Goal: Task Accomplishment & Management: Use online tool/utility

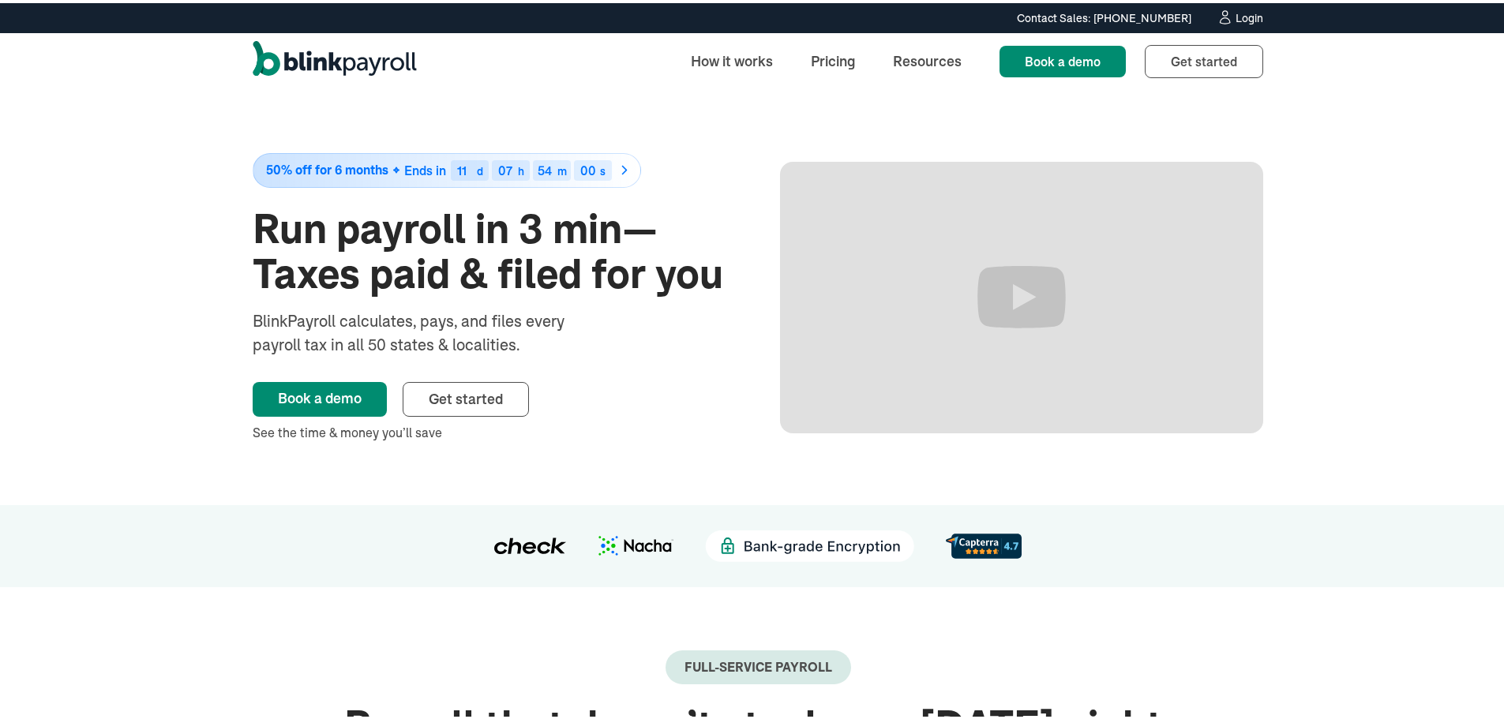
click at [1225, 14] on icon at bounding box center [1224, 14] width 17 height 16
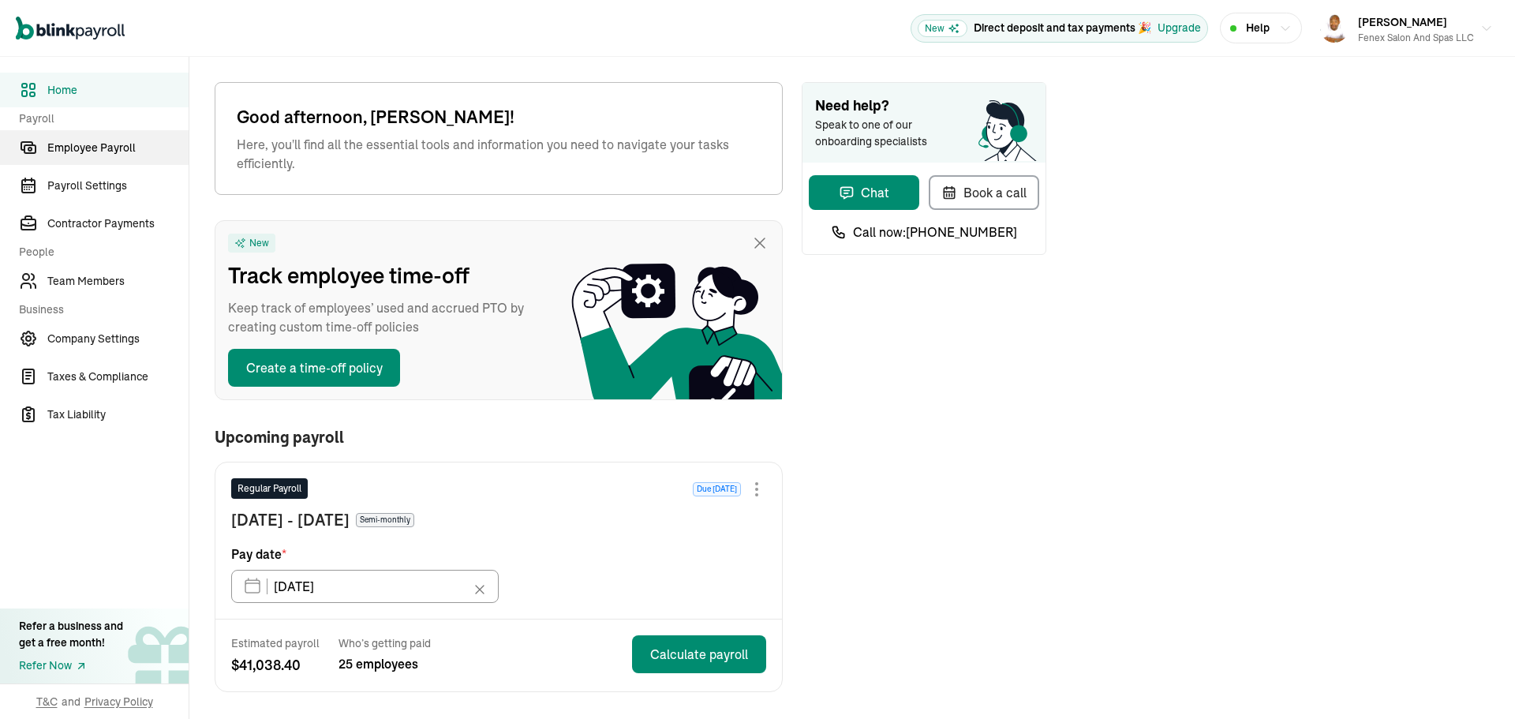
click at [74, 137] on link "Employee Payroll" at bounding box center [94, 147] width 189 height 35
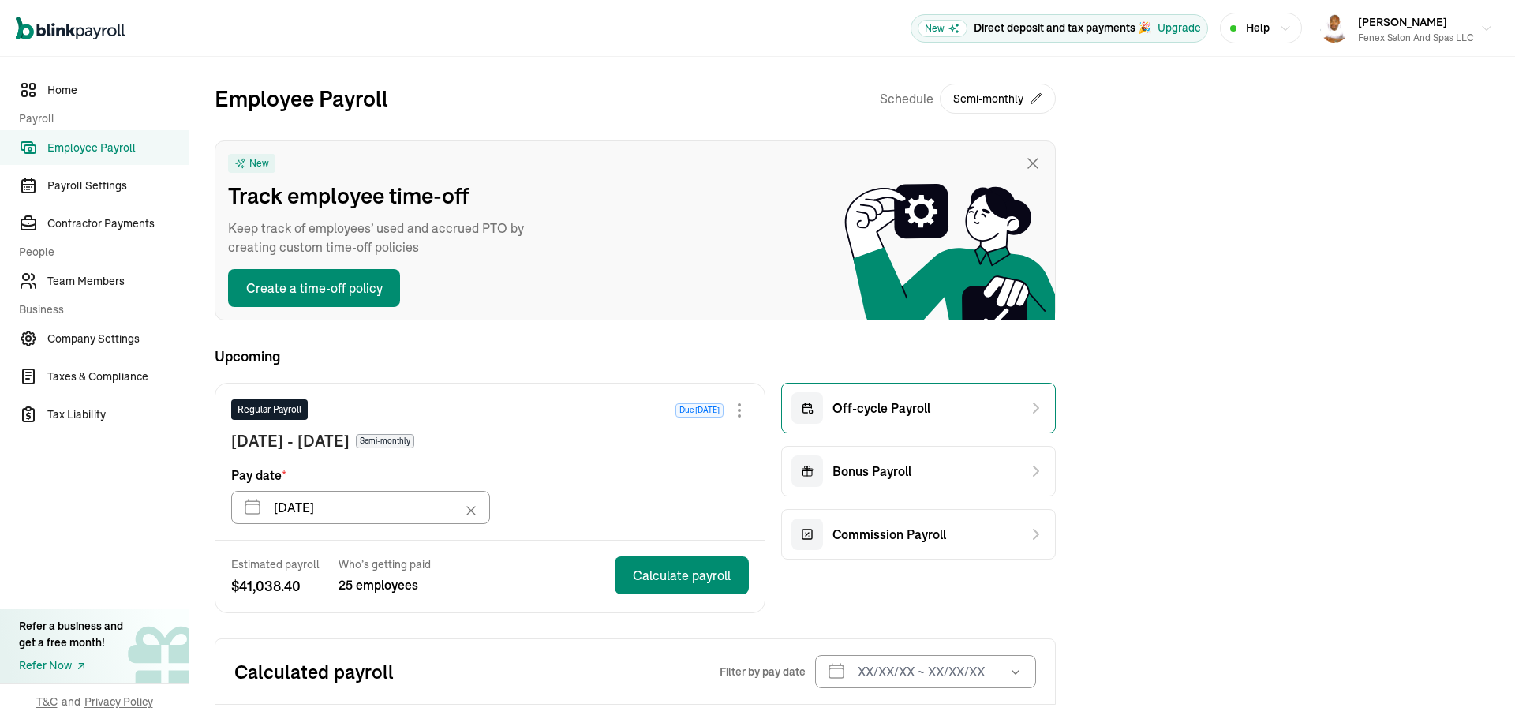
click at [867, 413] on span "Off-cycle Payroll" at bounding box center [882, 408] width 98 height 19
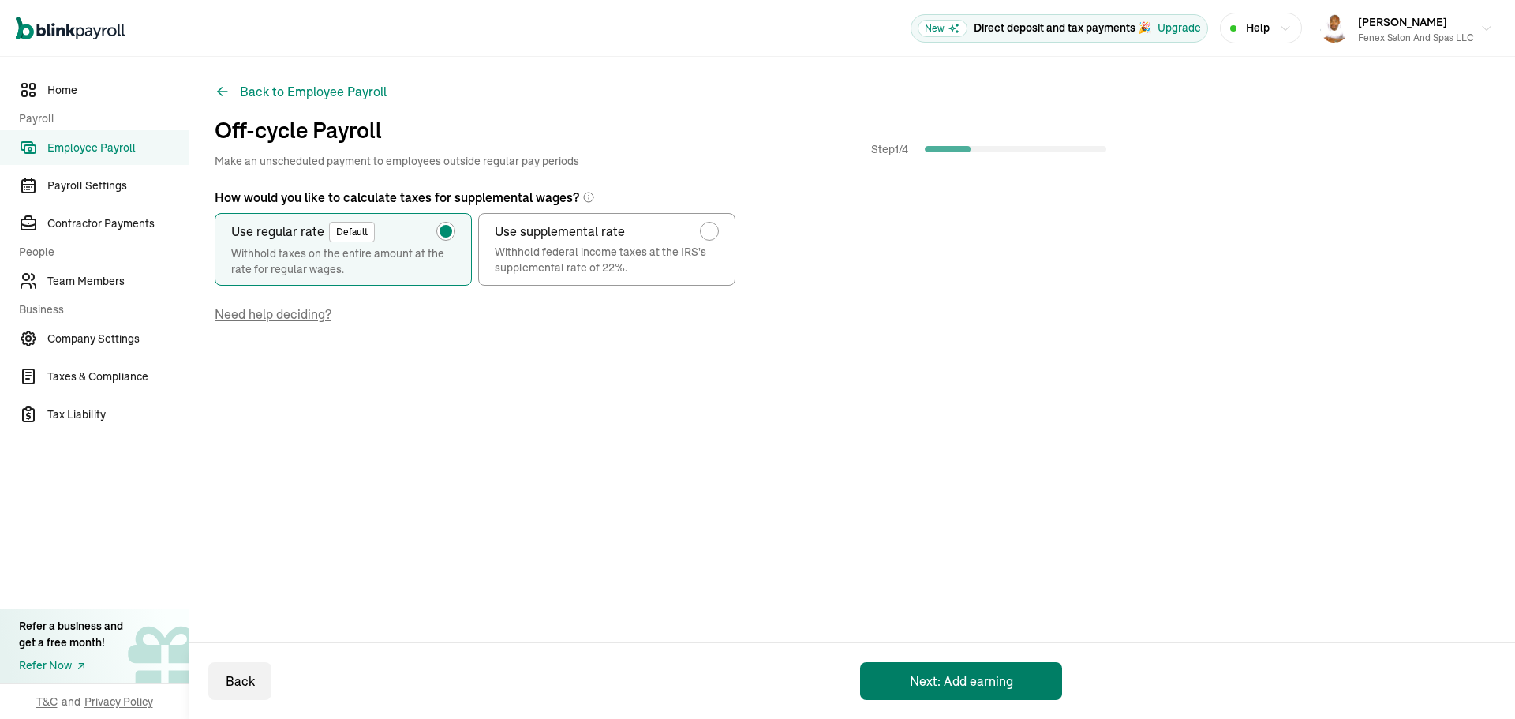
click at [919, 663] on button "Next: Add earning" at bounding box center [961, 681] width 202 height 38
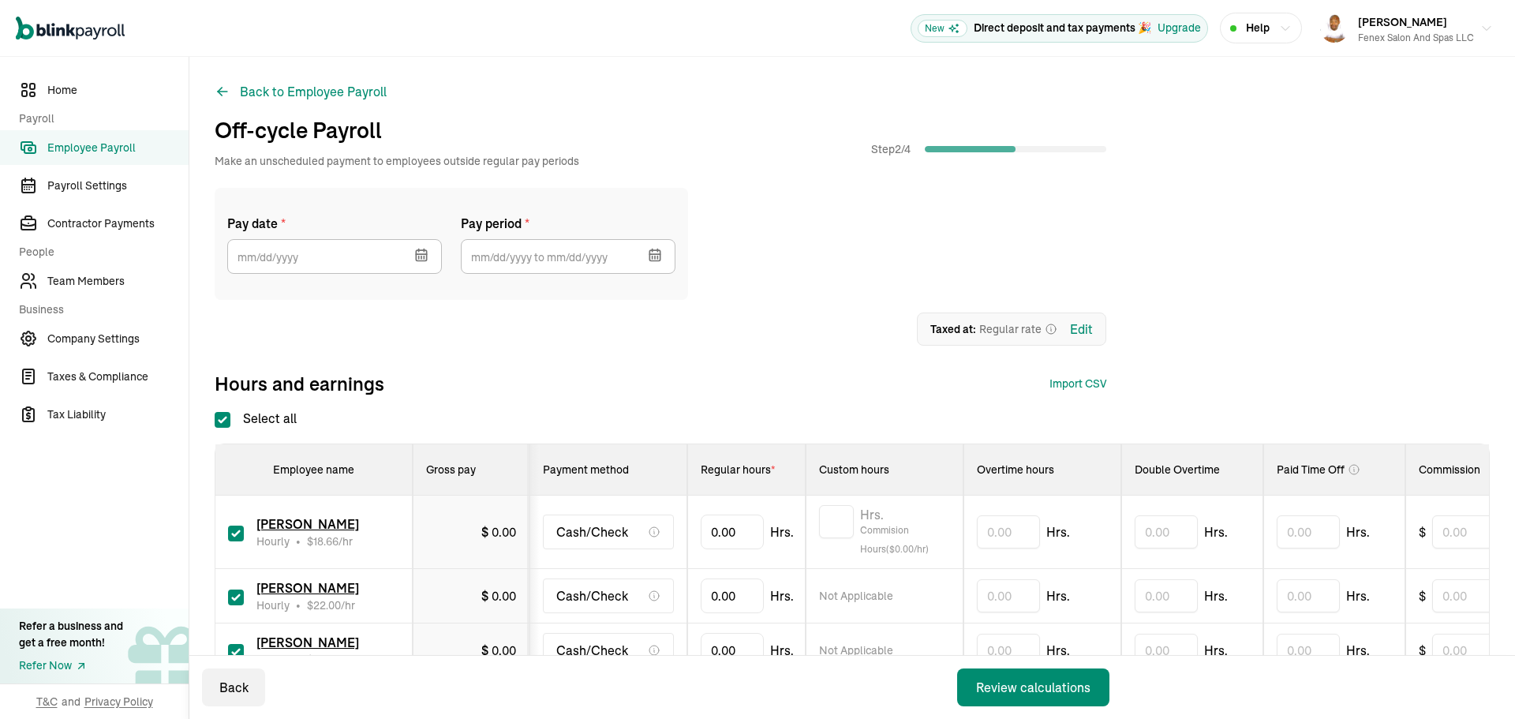
click at [422, 260] on icon "button" at bounding box center [422, 255] width 16 height 16
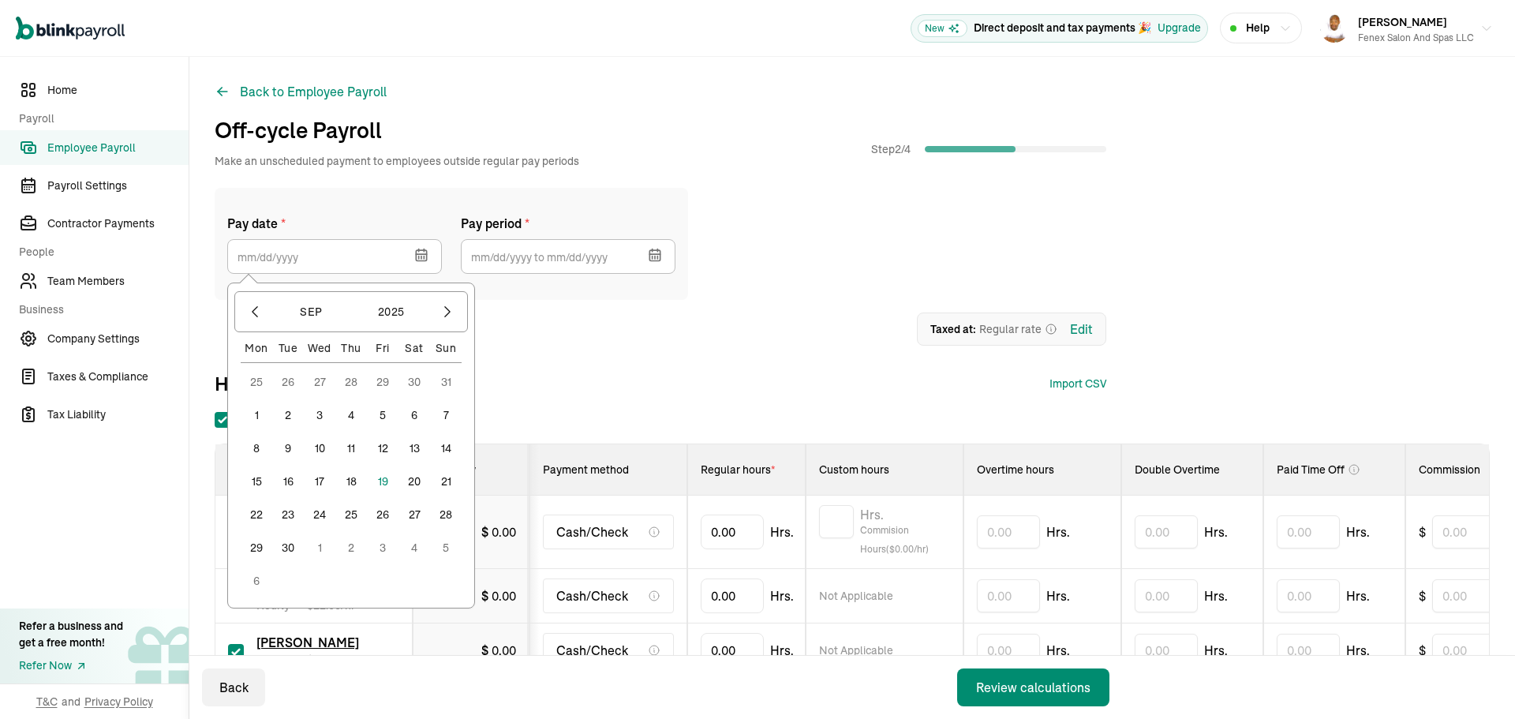
click at [380, 477] on button "19" at bounding box center [383, 482] width 32 height 32
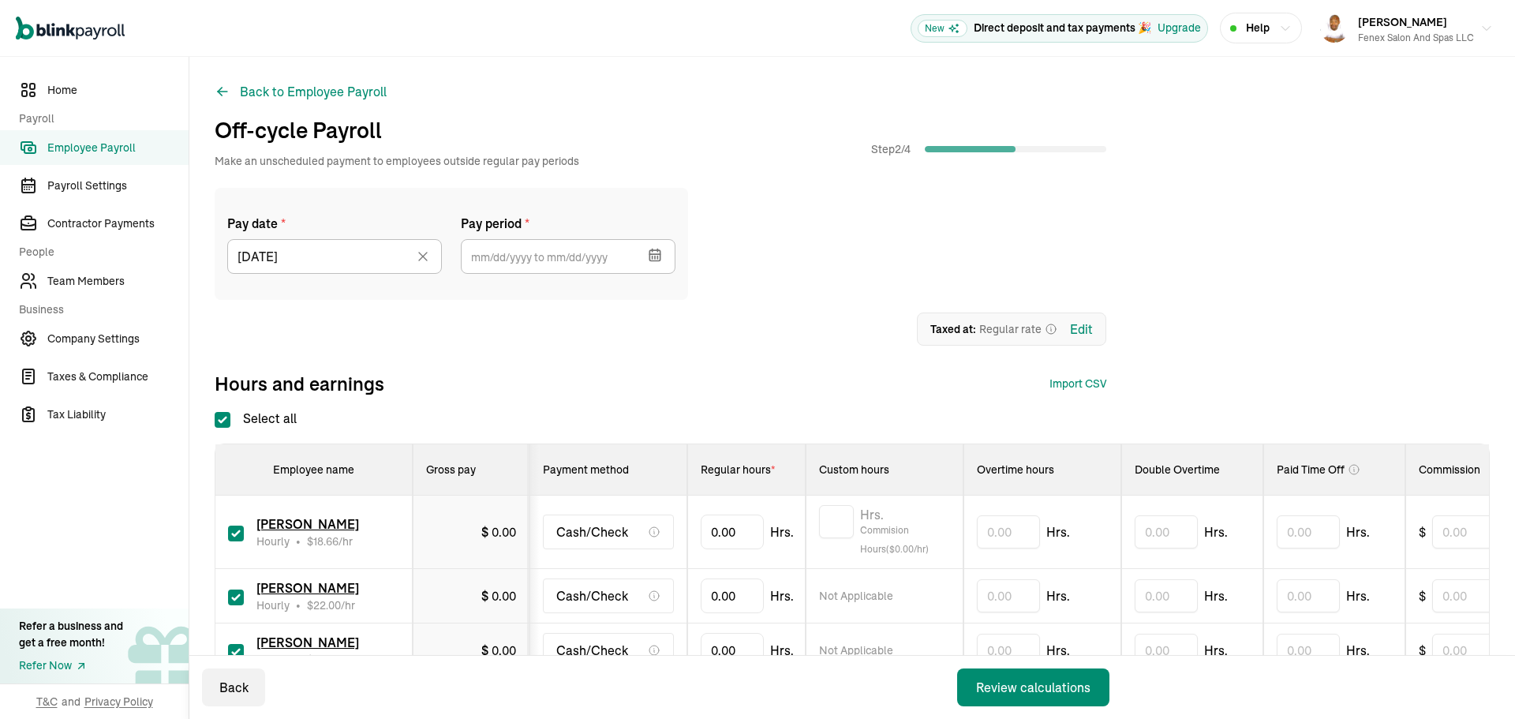
click at [654, 252] on icon "button" at bounding box center [655, 255] width 16 height 16
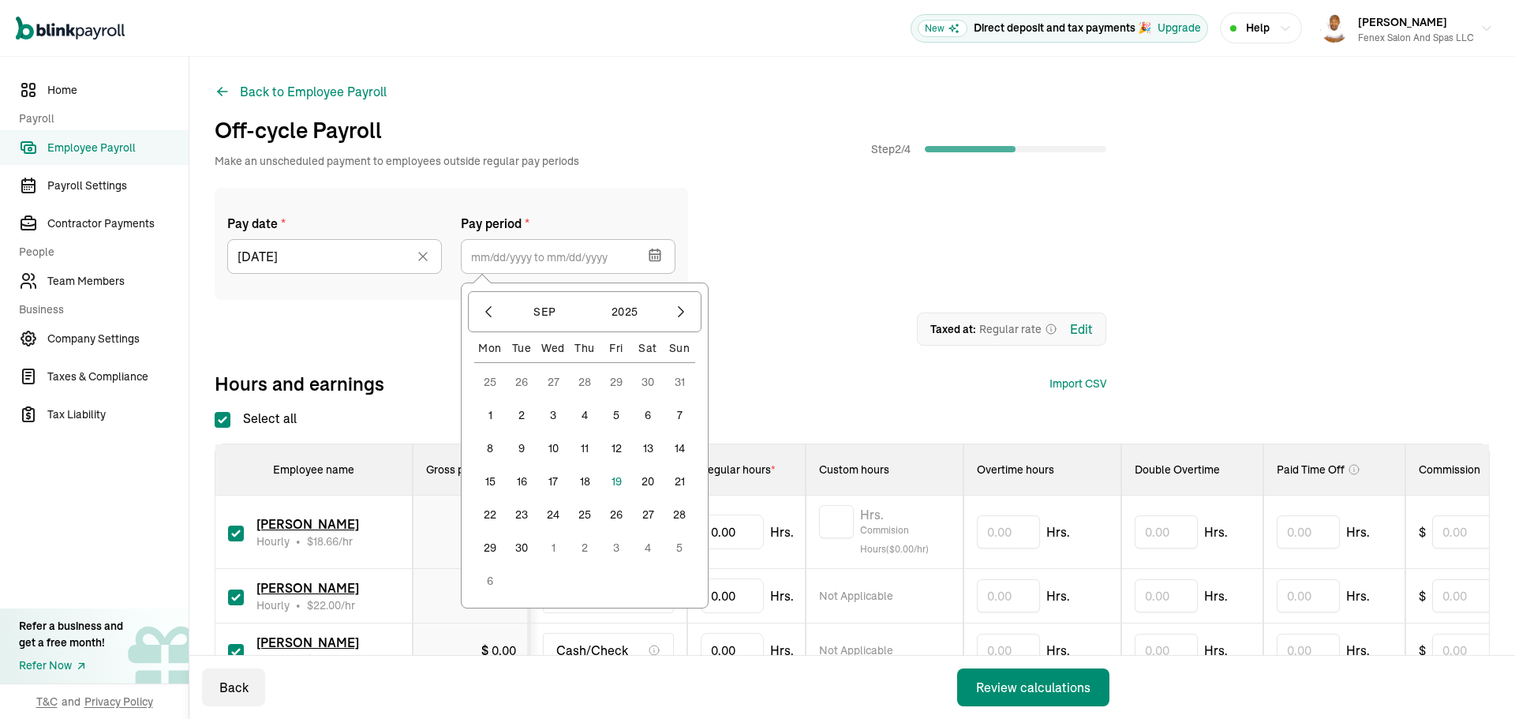
click at [494, 411] on button "1" at bounding box center [490, 415] width 32 height 32
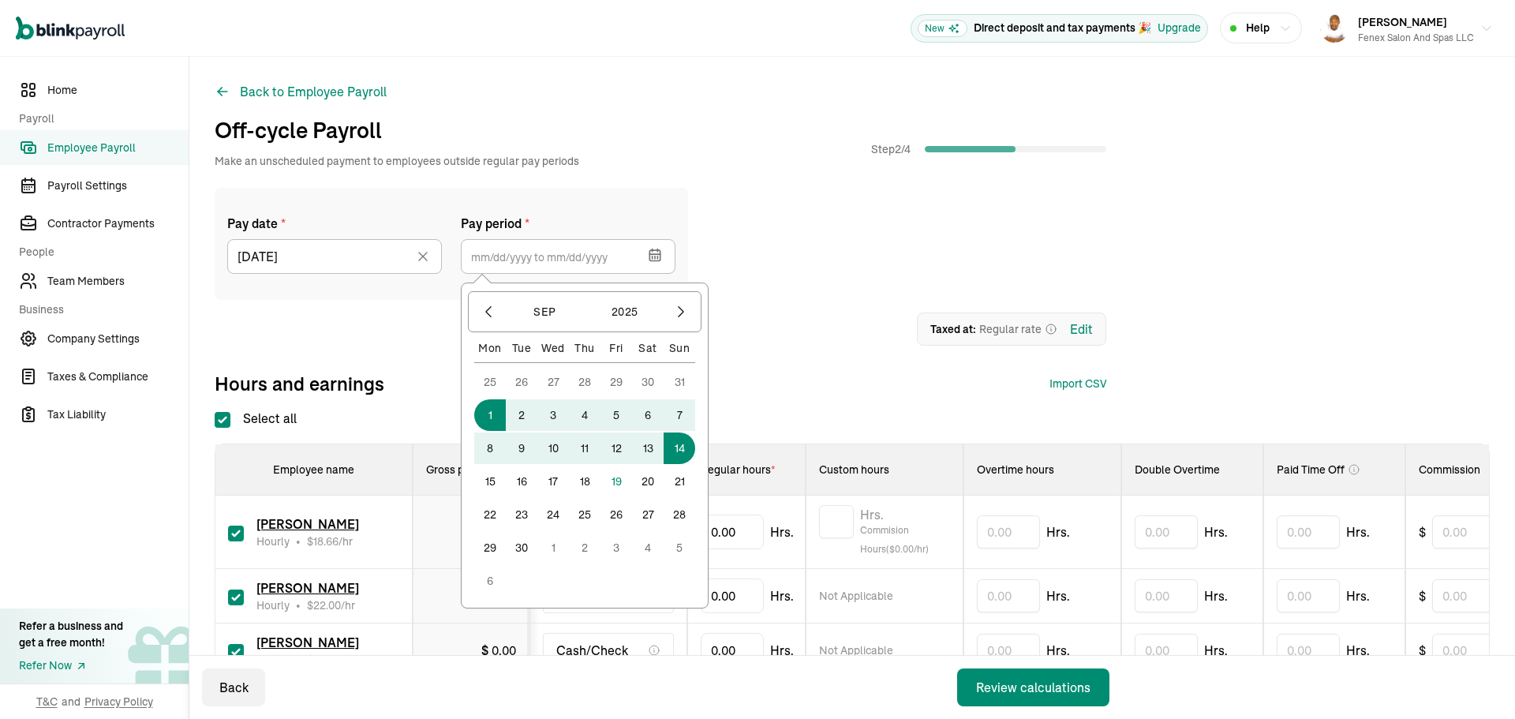
click at [682, 444] on button "14" at bounding box center [680, 449] width 32 height 32
type input "09/01/2025 ~ 09/14/2025"
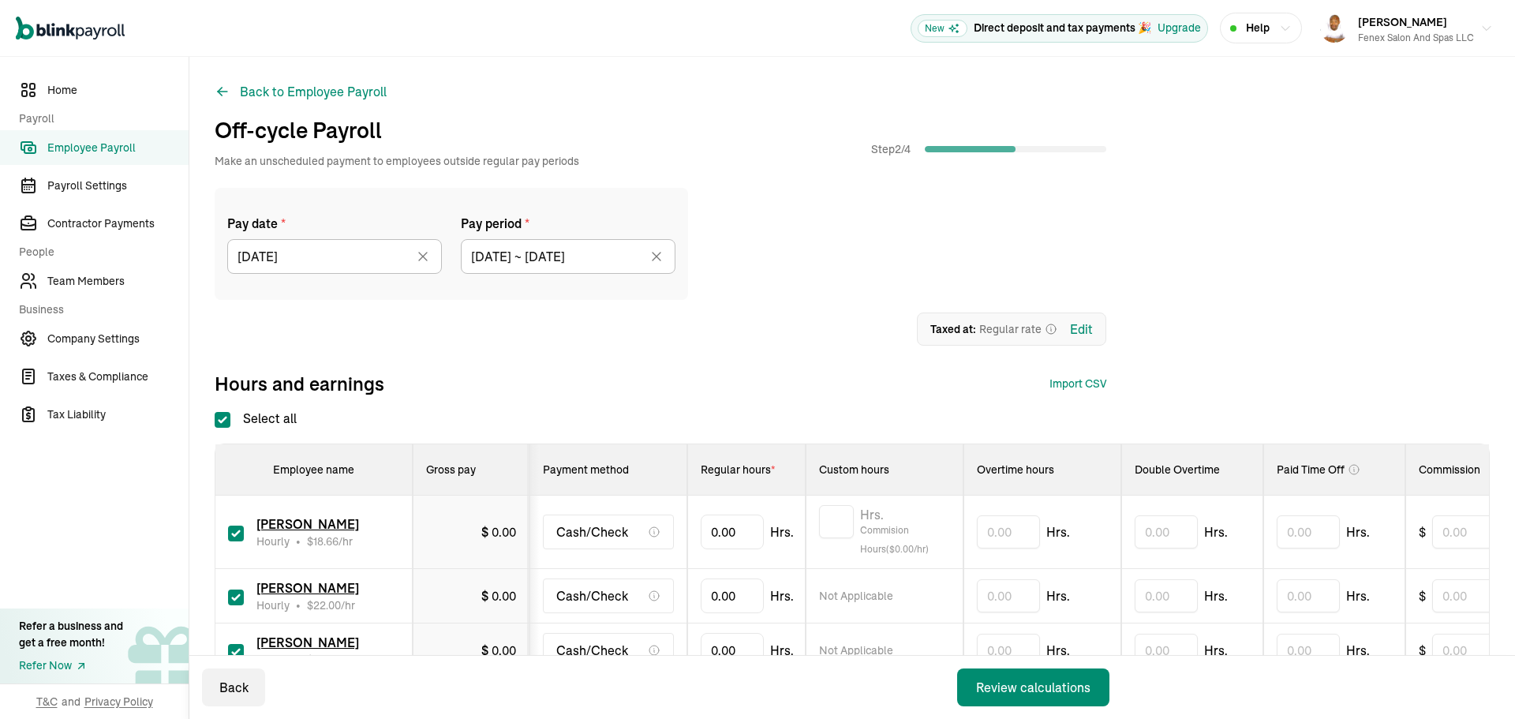
click at [218, 426] on input "Select all" at bounding box center [223, 420] width 16 height 16
checkbox input "false"
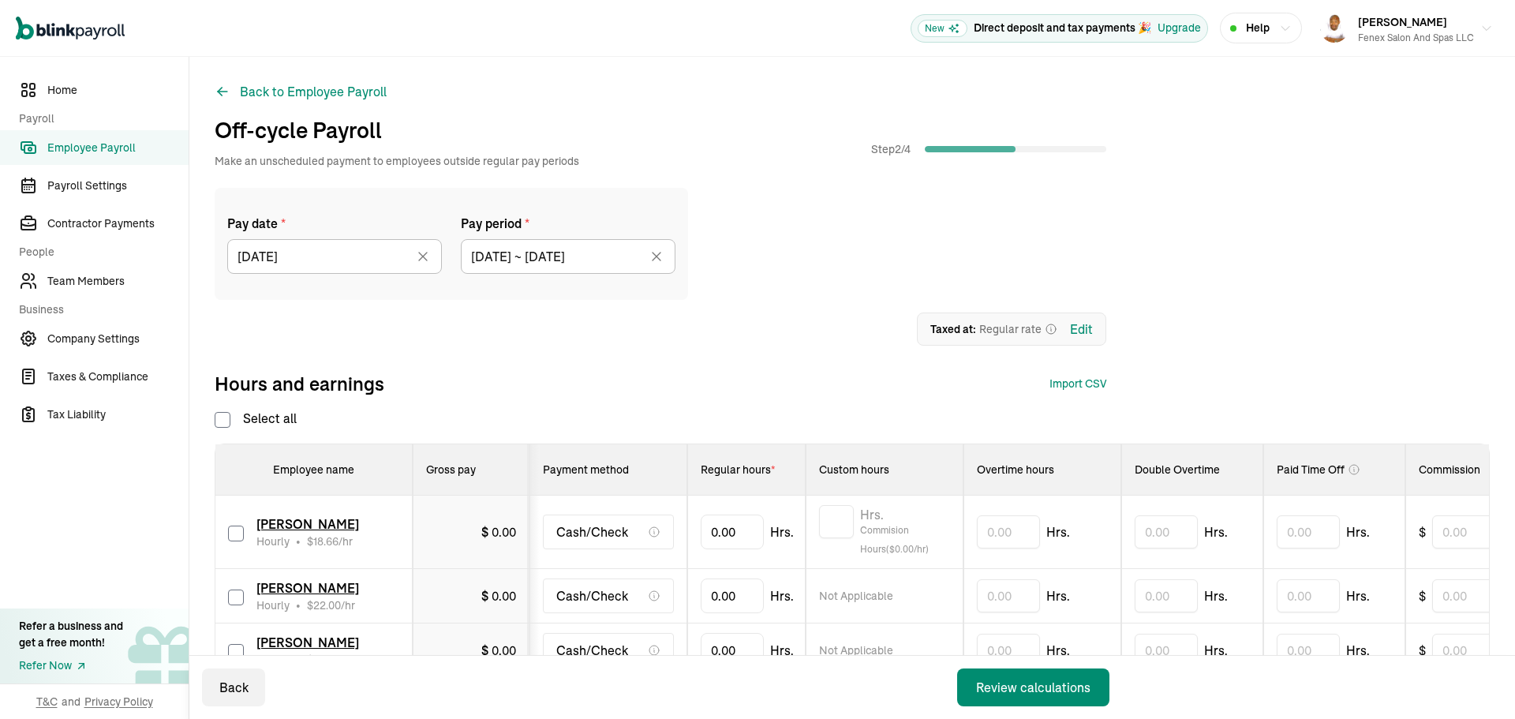
checkbox input "false"
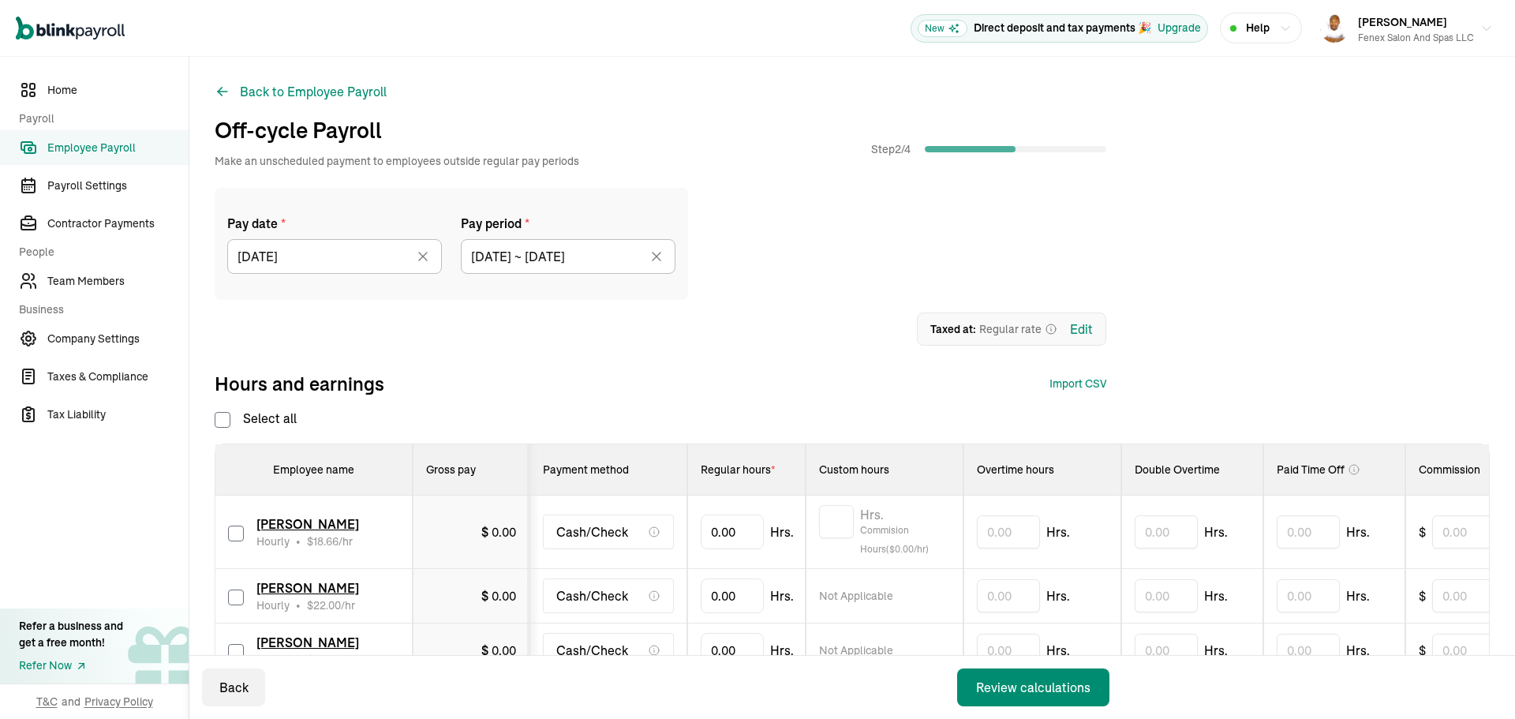
checkbox input "false"
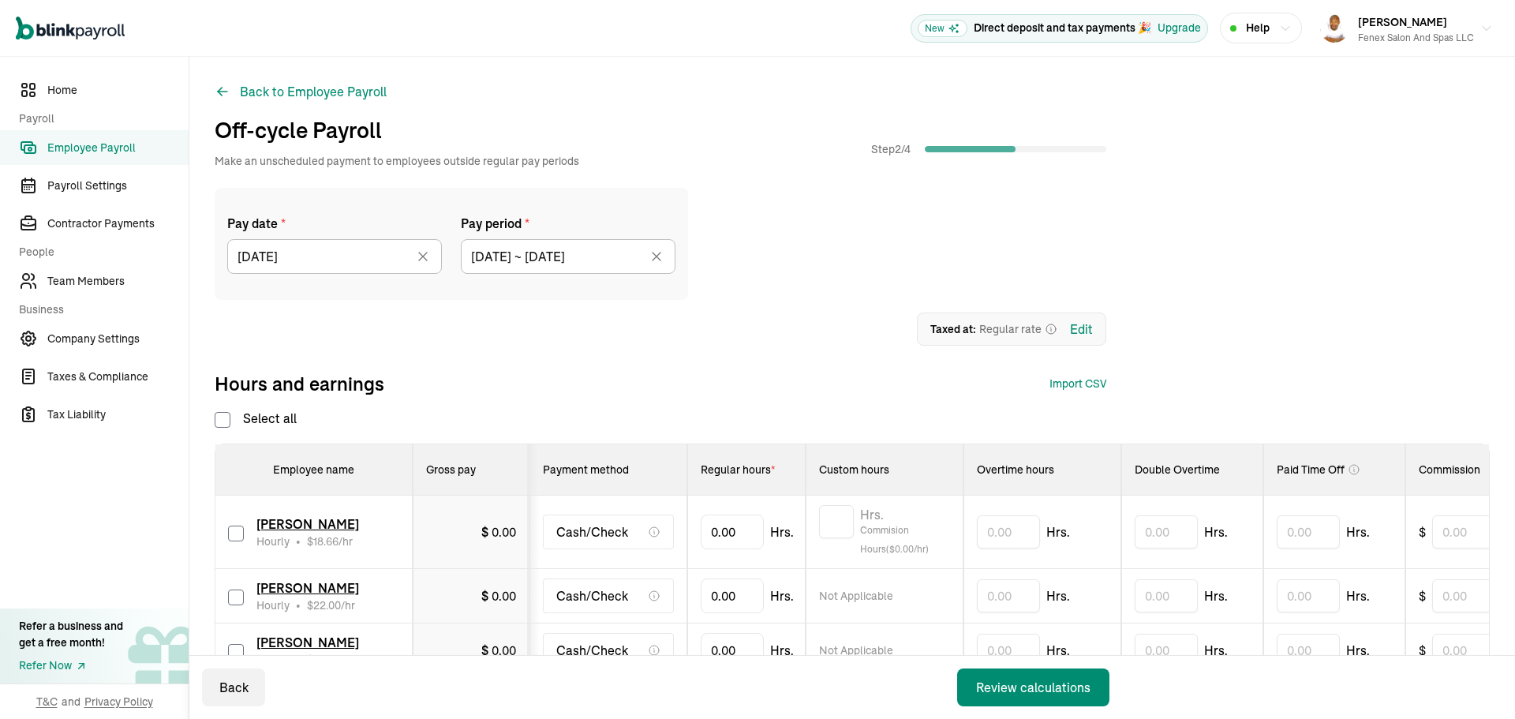
checkbox input "false"
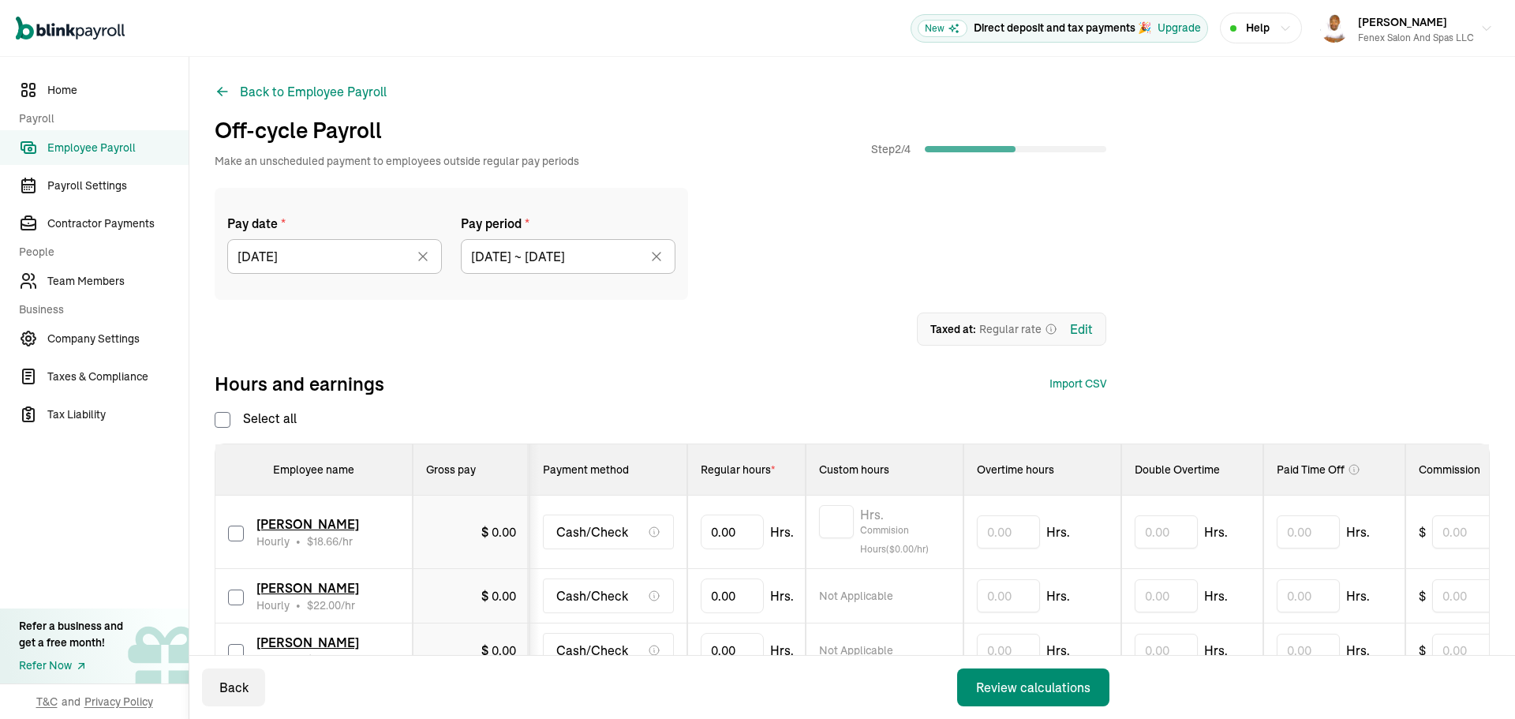
checkbox input "false"
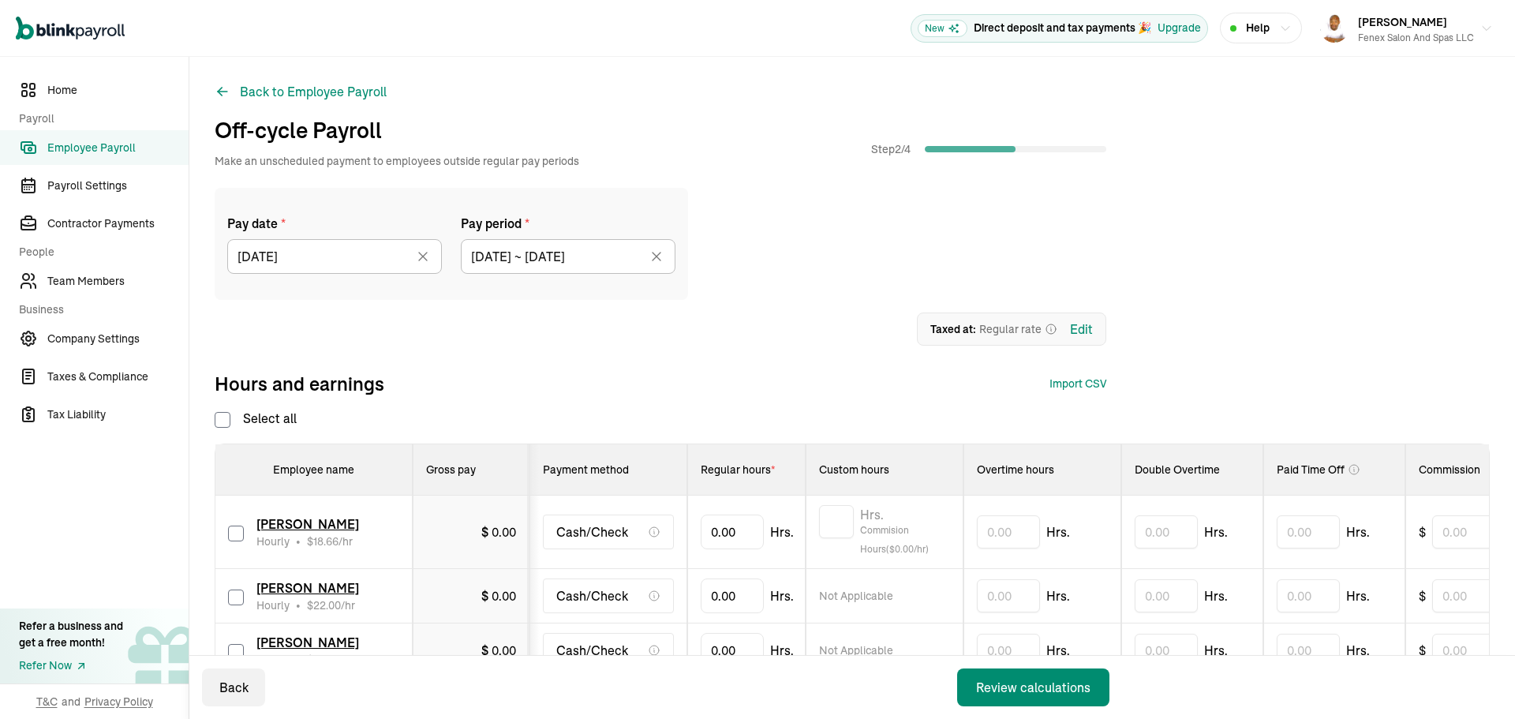
checkbox input "false"
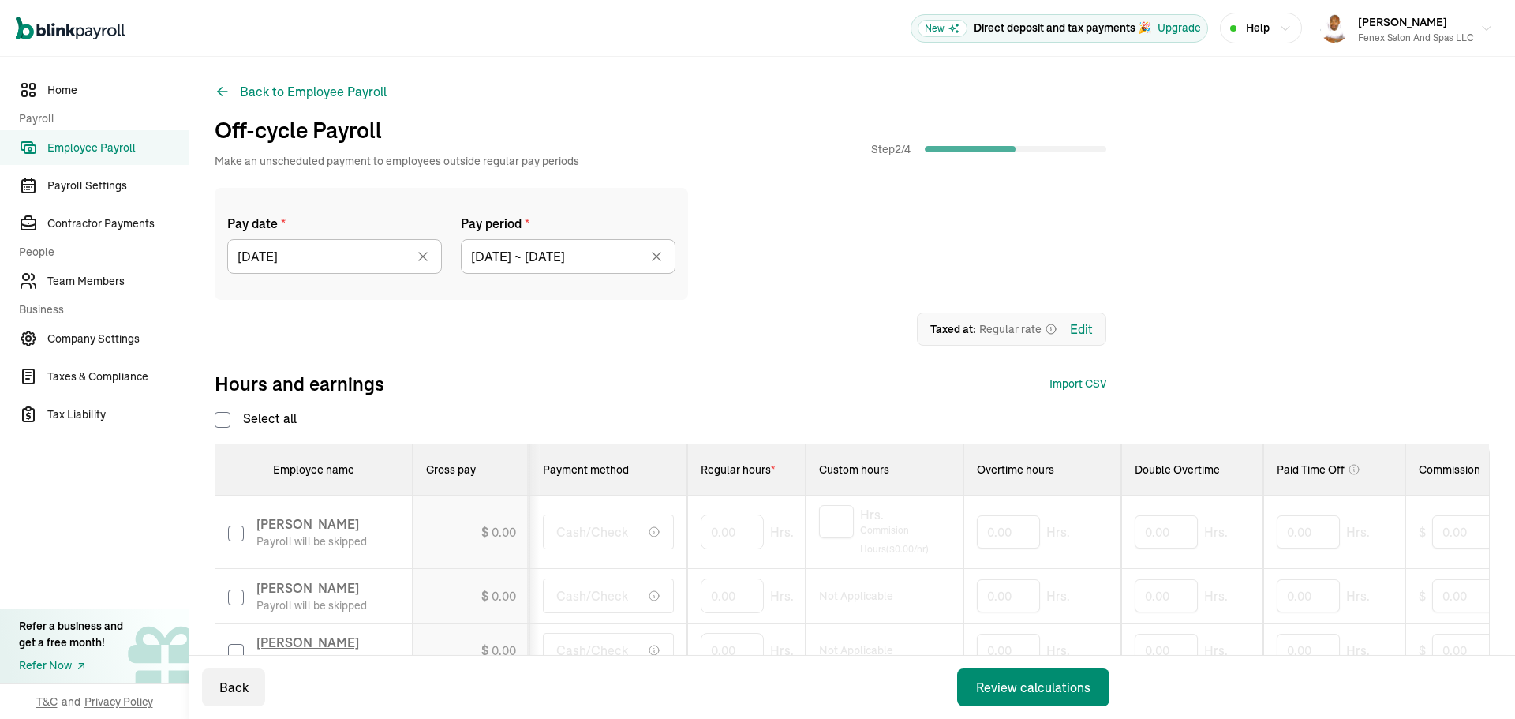
click at [234, 532] on input "checkbox" at bounding box center [236, 534] width 16 height 16
checkbox input "true"
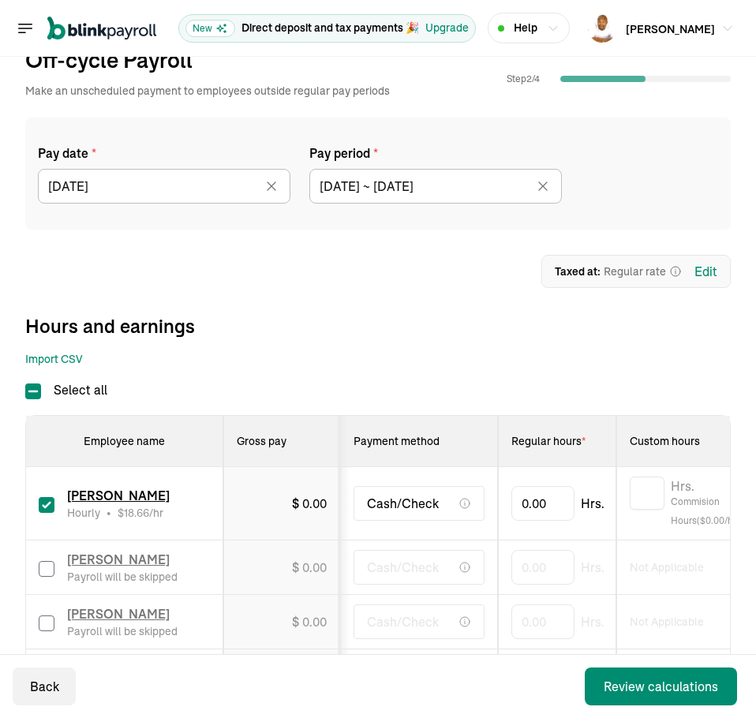
scroll to position [158, 0]
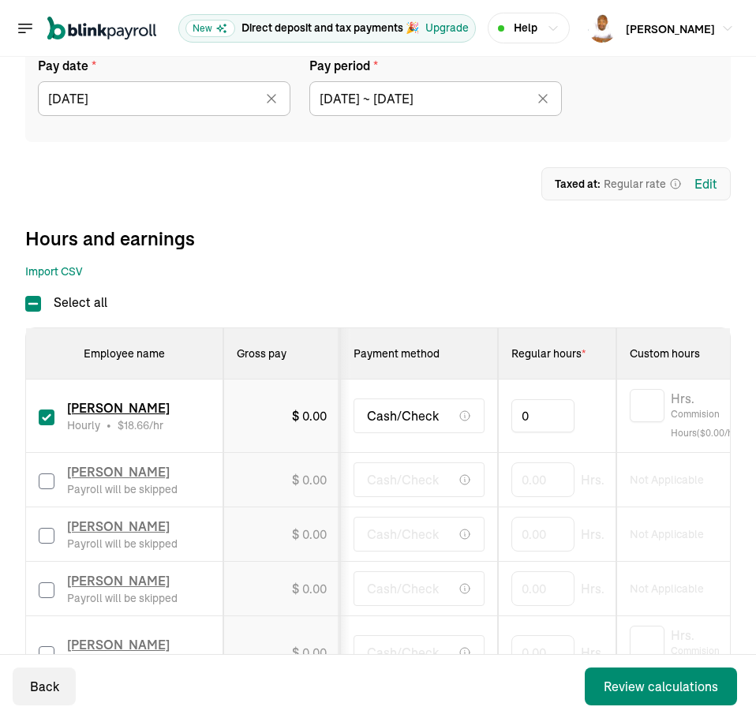
click at [542, 419] on input "0" at bounding box center [542, 415] width 63 height 33
type input "0.01"
type input "44.13"
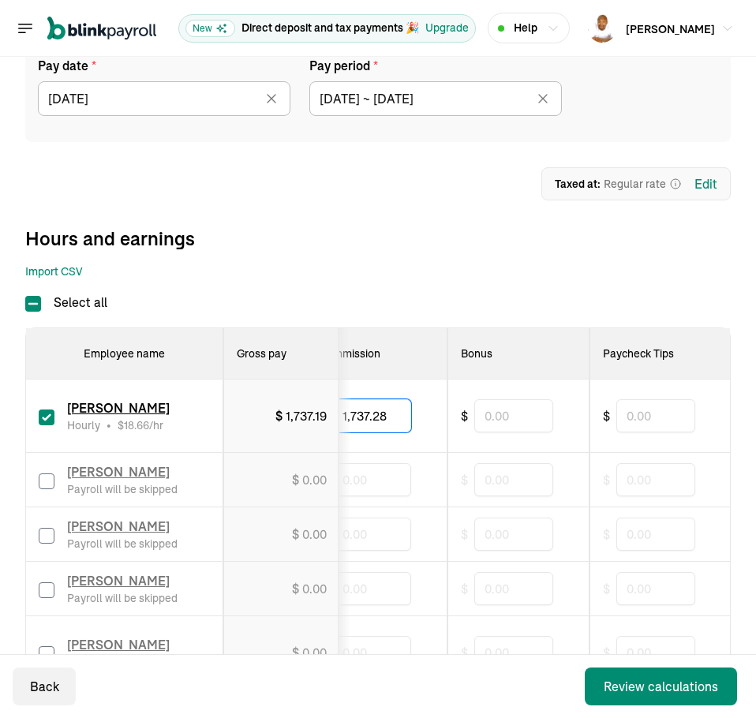
type input "1,737.28"
click at [647, 421] on input "text" at bounding box center [655, 415] width 79 height 33
type input "547.50"
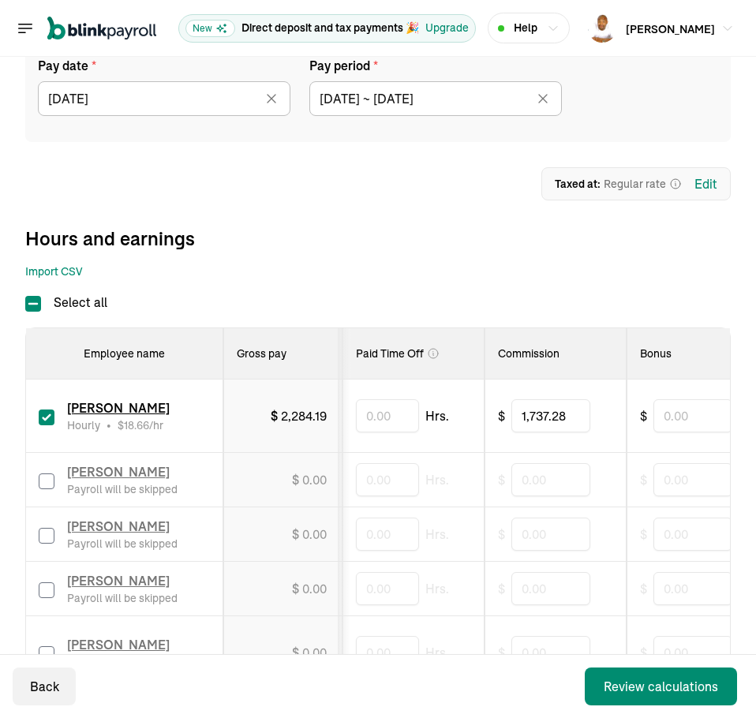
drag, startPoint x: 598, startPoint y: 501, endPoint x: 478, endPoint y: 490, distance: 120.5
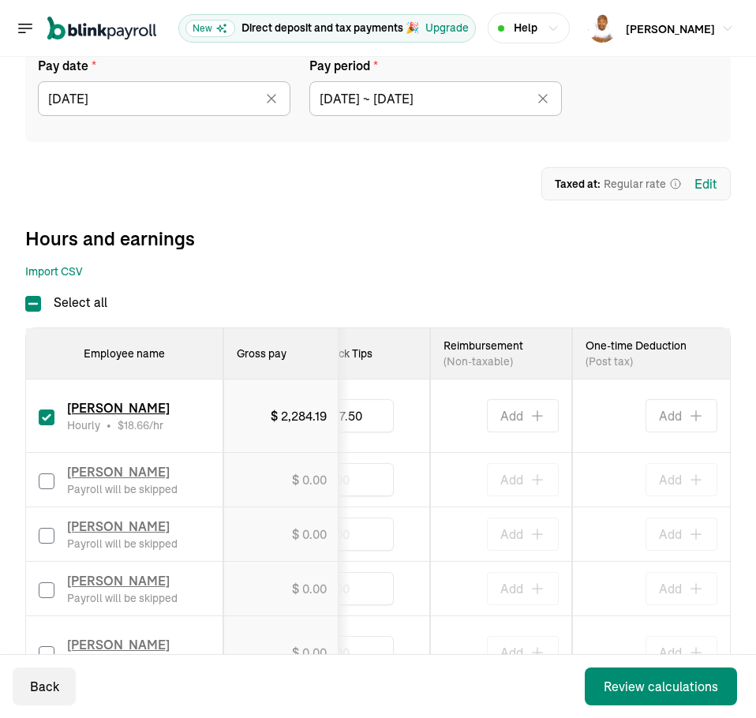
drag, startPoint x: 489, startPoint y: 489, endPoint x: 696, endPoint y: 511, distance: 208.0
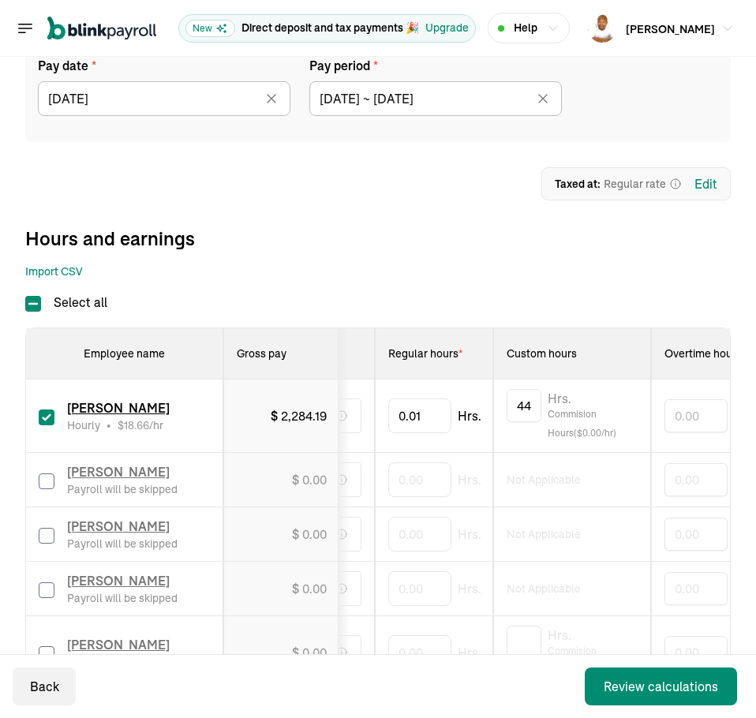
scroll to position [0, 0]
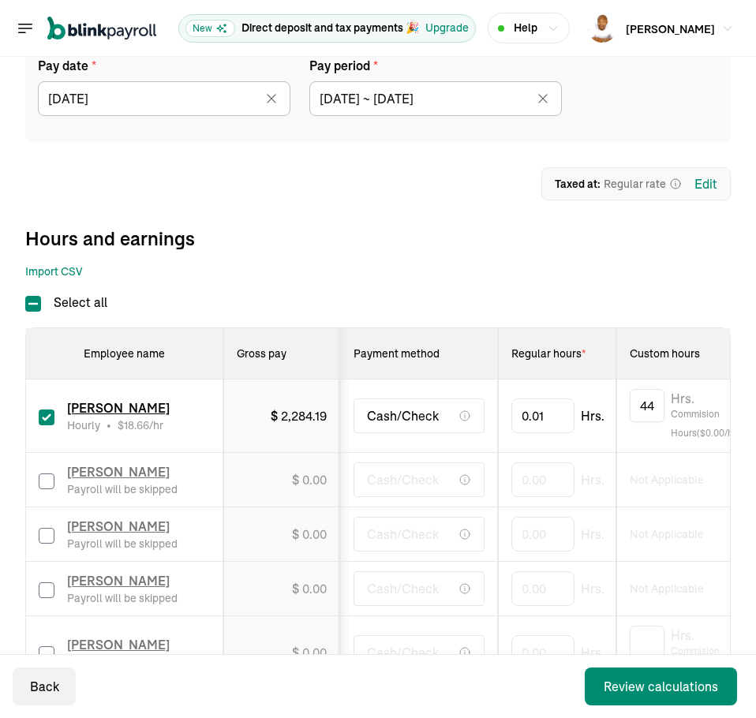
drag, startPoint x: 653, startPoint y: 511, endPoint x: 272, endPoint y: 470, distance: 383.5
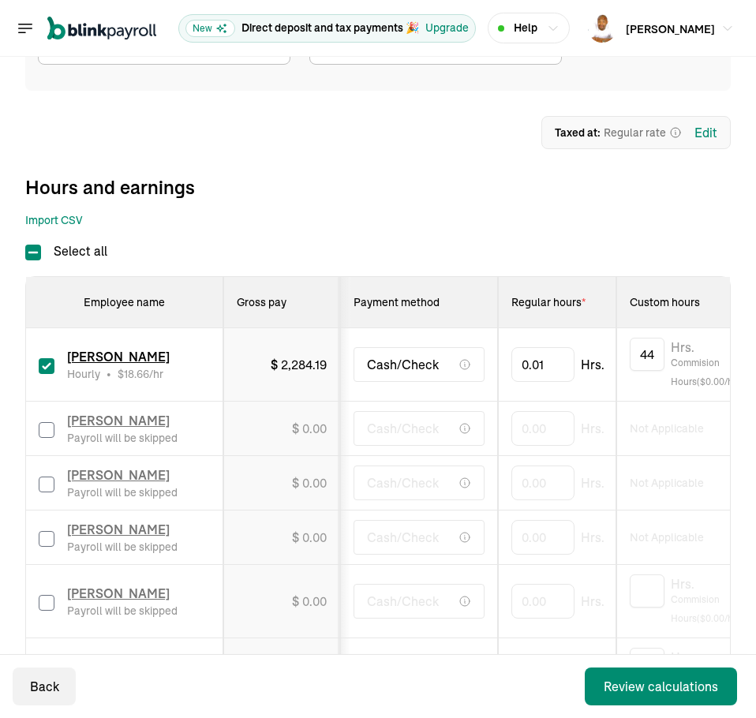
scroll to position [237, 0]
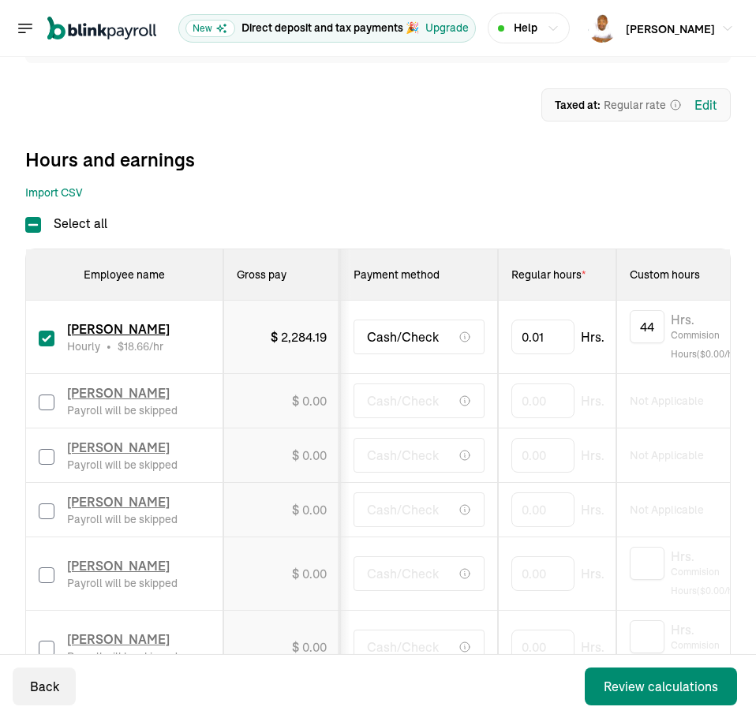
click at [47, 590] on div "Sarah McCort Payroll will be skipped" at bounding box center [124, 573] width 171 height 35
click at [43, 575] on input "checkbox" at bounding box center [47, 576] width 16 height 16
checkbox input "true"
click at [554, 573] on input "0" at bounding box center [542, 573] width 63 height 33
type input "0.01"
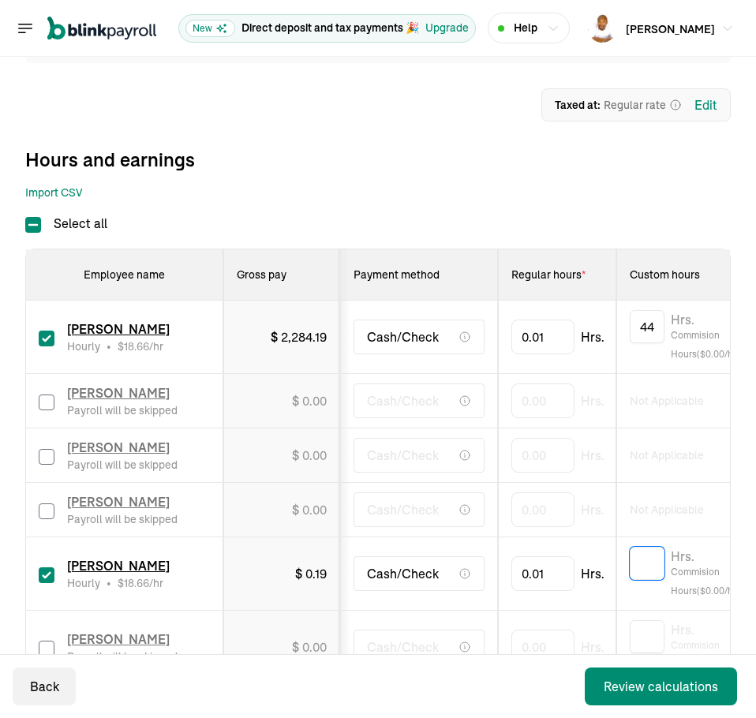
click at [645, 566] on input "text" at bounding box center [647, 563] width 35 height 33
type input "112"
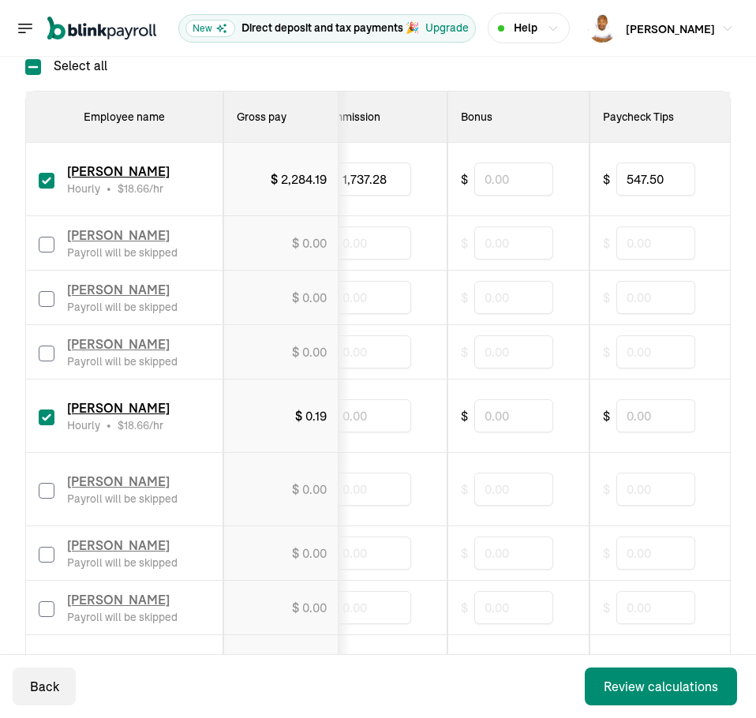
scroll to position [316, 0]
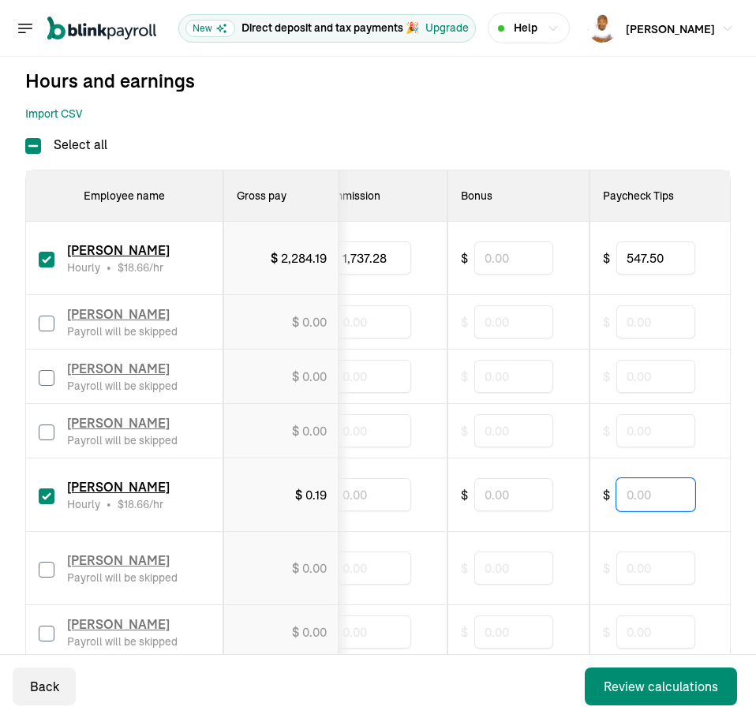
click at [635, 503] on input "text" at bounding box center [655, 494] width 79 height 33
type input "1,495"
click at [391, 508] on input "text" at bounding box center [371, 494] width 79 height 33
type input "5,116.89"
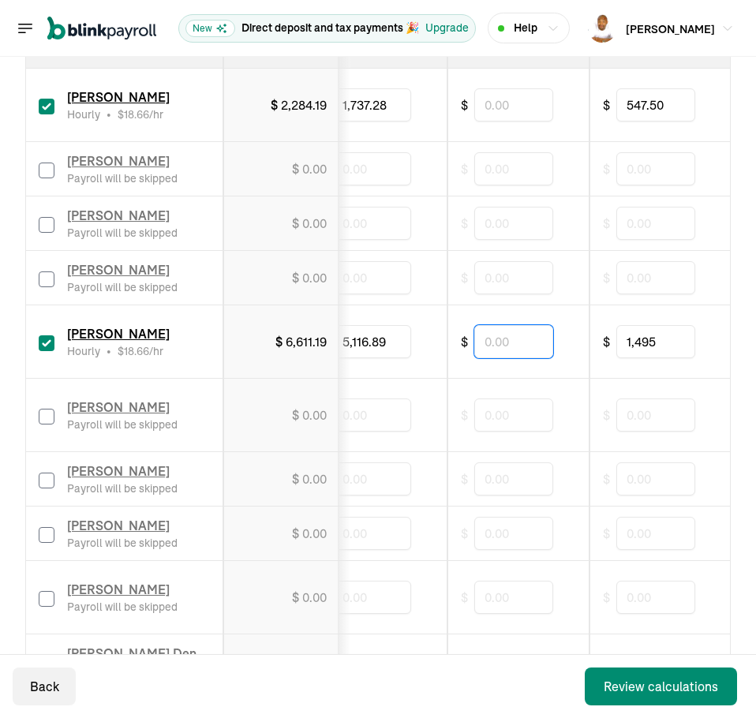
scroll to position [474, 0]
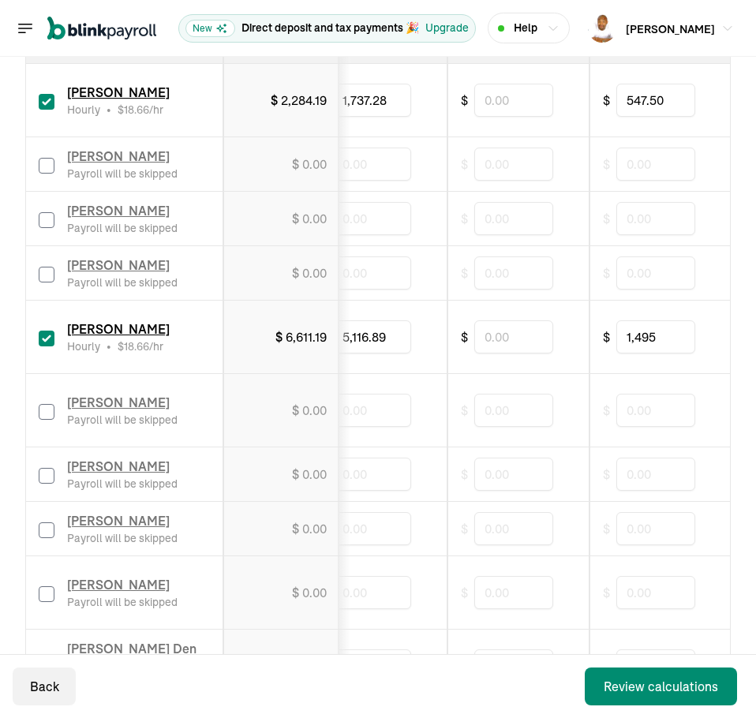
click at [45, 414] on input "checkbox" at bounding box center [47, 412] width 16 height 16
checkbox input "true"
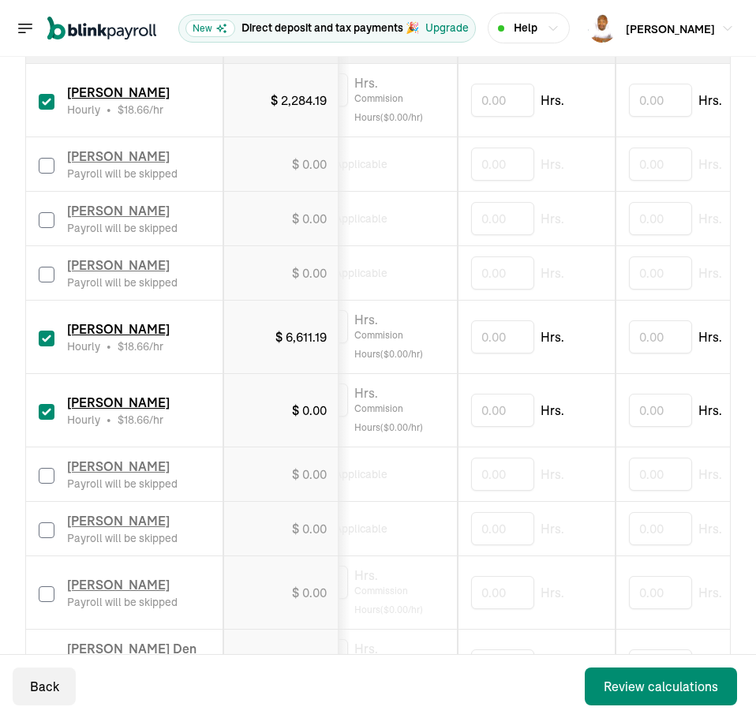
scroll to position [0, 0]
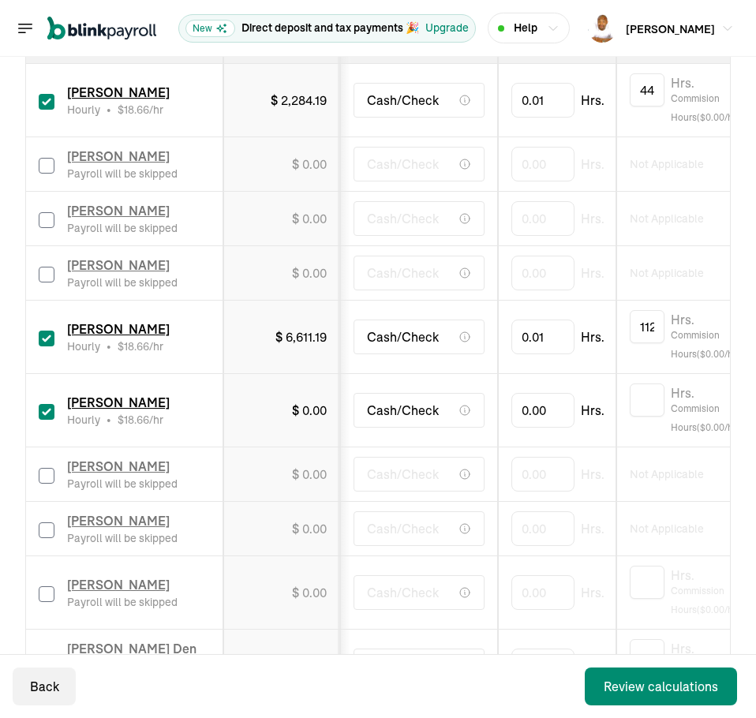
drag, startPoint x: 673, startPoint y: 445, endPoint x: 508, endPoint y: 449, distance: 165.8
click at [549, 416] on input "0" at bounding box center [542, 410] width 63 height 33
type input "0.01"
type input "22.25"
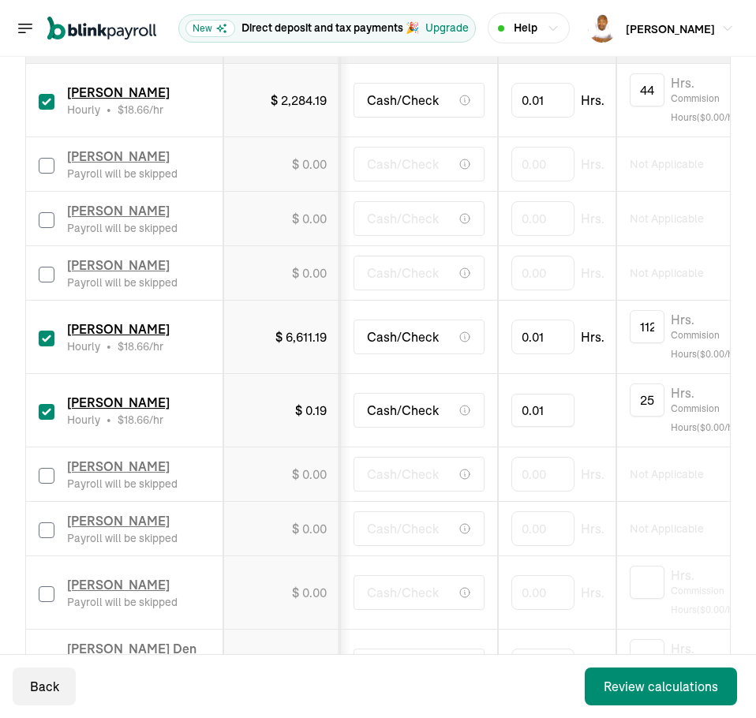
scroll to position [0, 0]
type input "0"
type input "22.25"
type input "2"
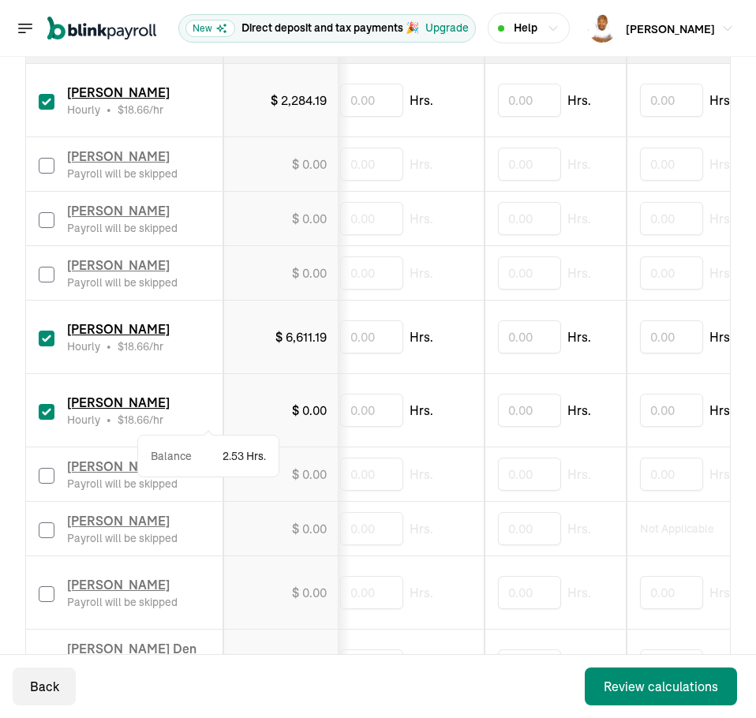
scroll to position [0, 911]
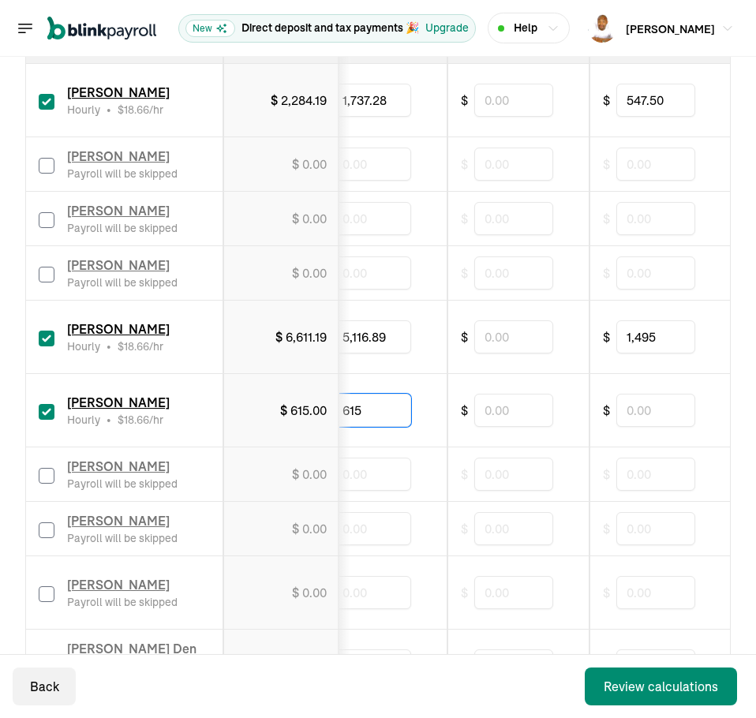
type input "615"
click at [376, 405] on input "615" at bounding box center [371, 410] width 79 height 33
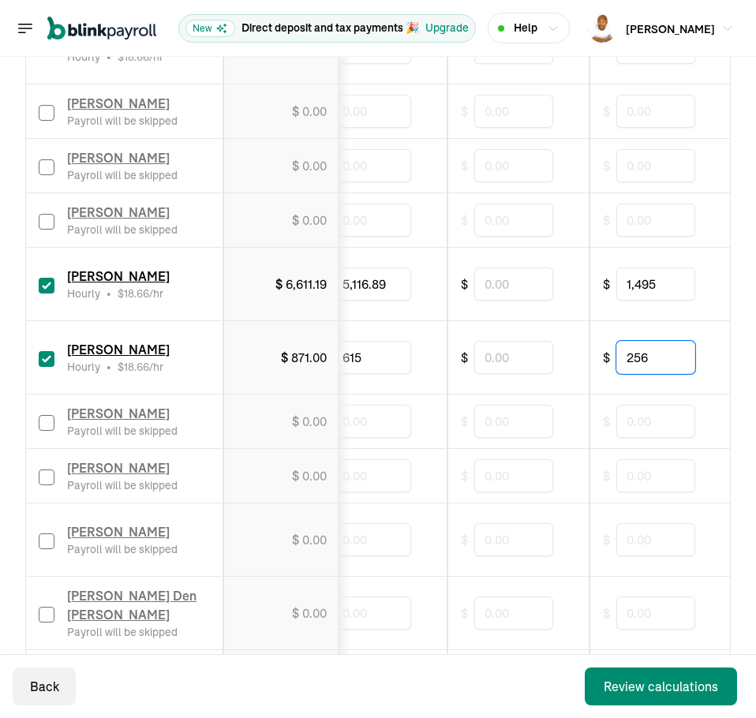
scroll to position [631, 0]
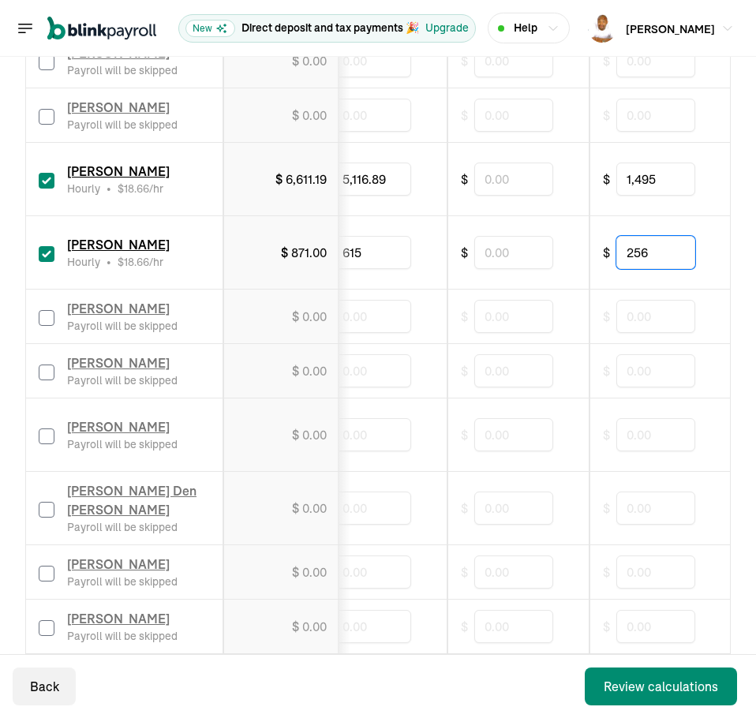
type input "256"
click at [51, 434] on input "checkbox" at bounding box center [47, 437] width 16 height 16
checkbox input "true"
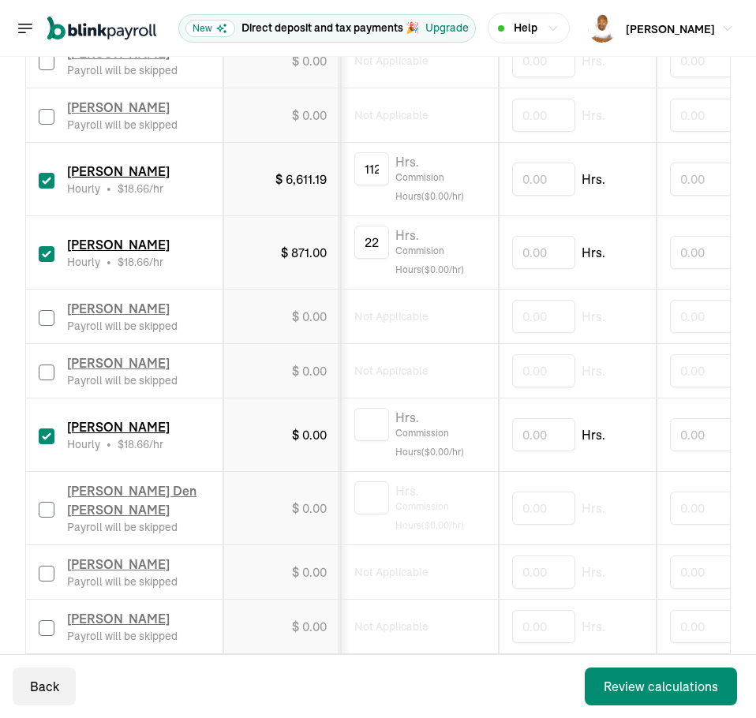
scroll to position [0, 0]
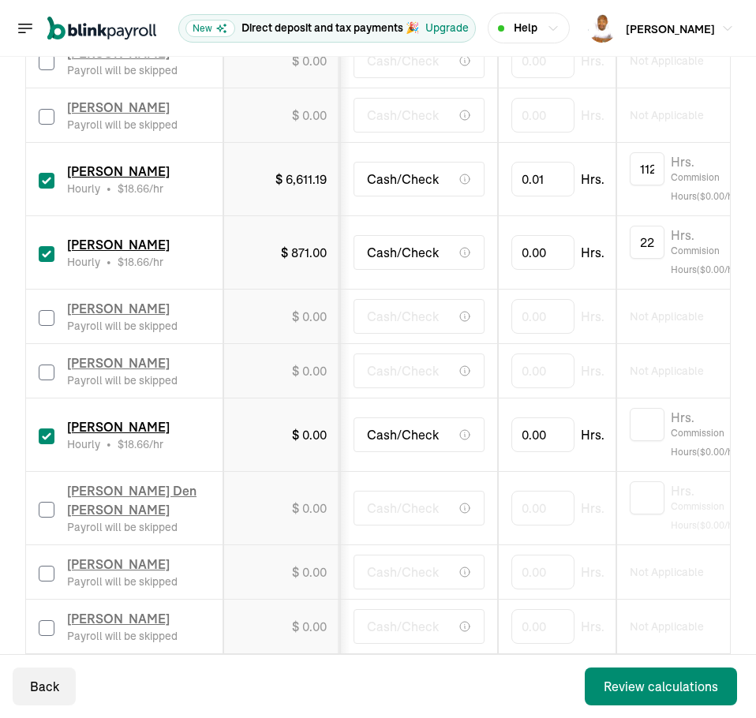
drag, startPoint x: 473, startPoint y: 472, endPoint x: 287, endPoint y: 486, distance: 186.8
click at [534, 428] on input "0" at bounding box center [542, 434] width 63 height 33
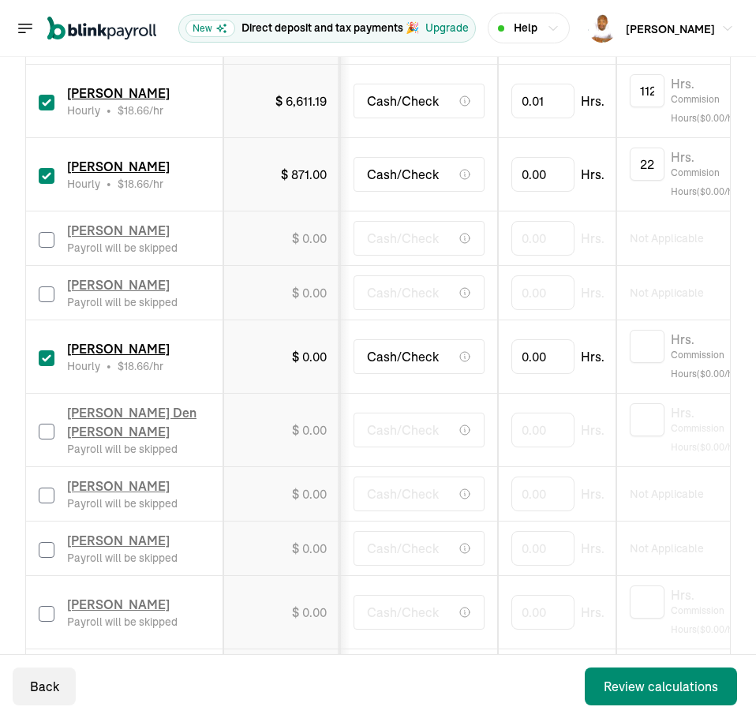
scroll to position [710, 0]
click at [532, 353] on input "0" at bounding box center [542, 355] width 63 height 33
click at [564, 368] on input "0" at bounding box center [542, 355] width 63 height 33
type input "0.01"
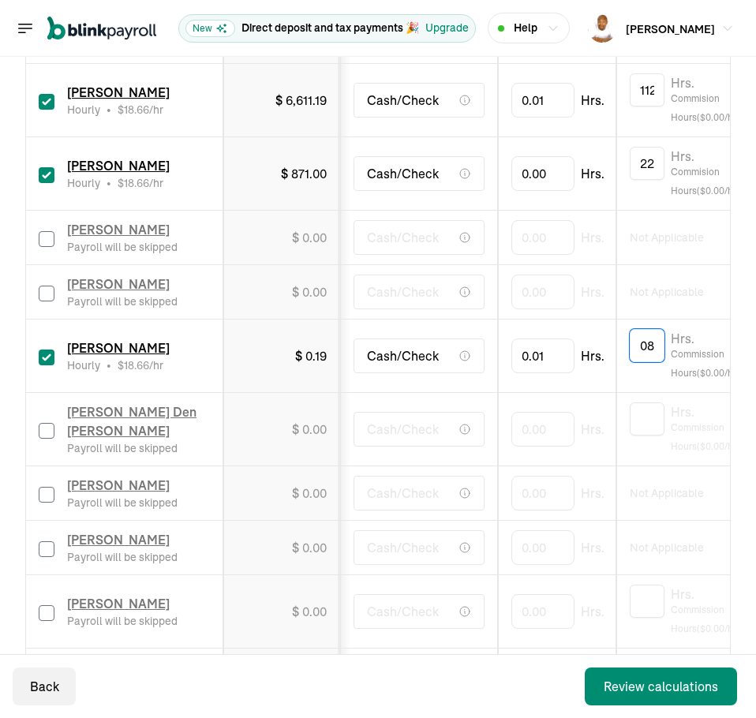
type input "9.08"
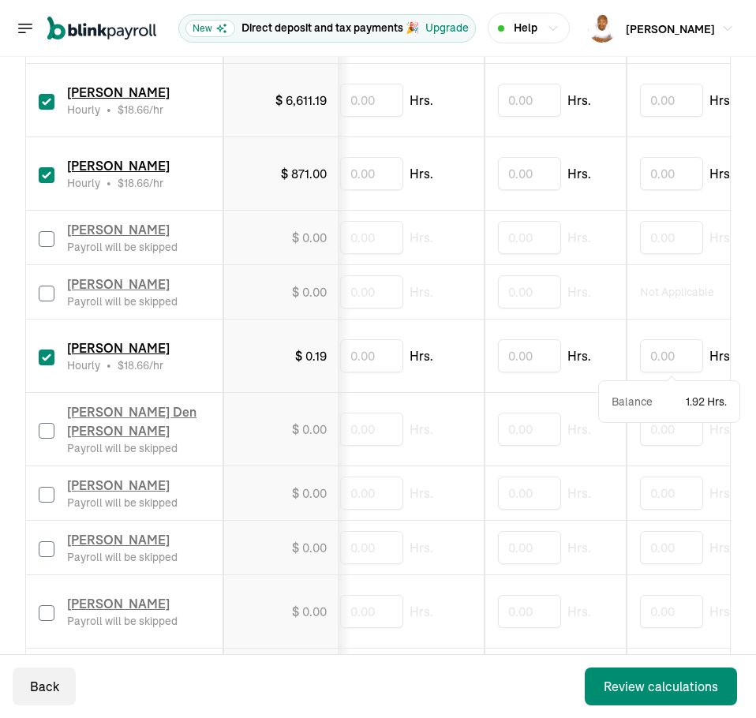
scroll to position [0, 911]
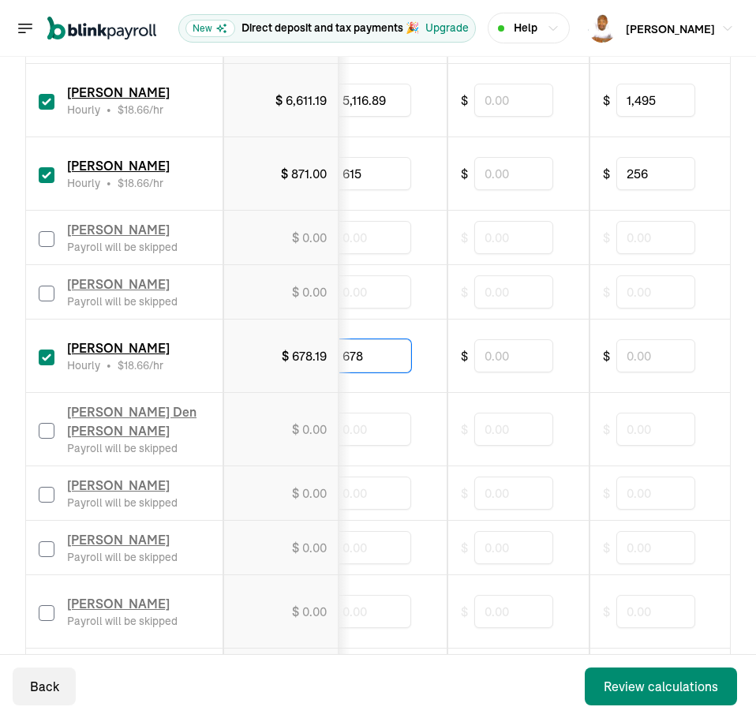
type input "678"
click at [653, 361] on input "text" at bounding box center [655, 355] width 79 height 33
type input "387"
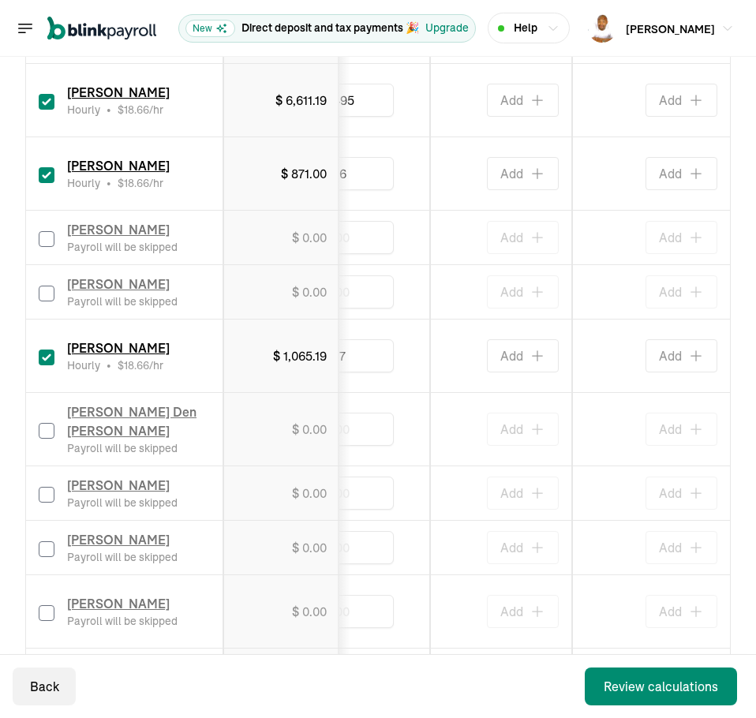
click at [451, 437] on div "Add" at bounding box center [501, 429] width 115 height 33
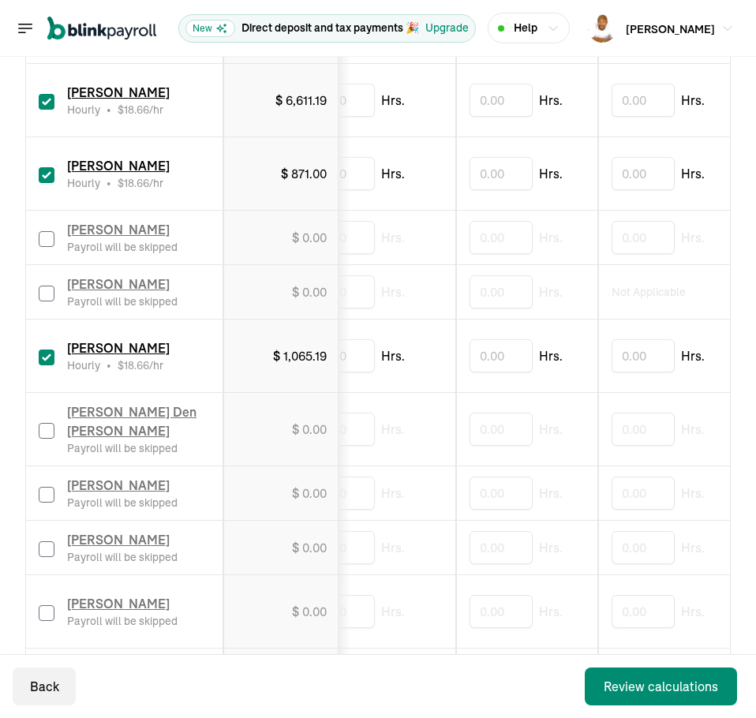
scroll to position [0, 0]
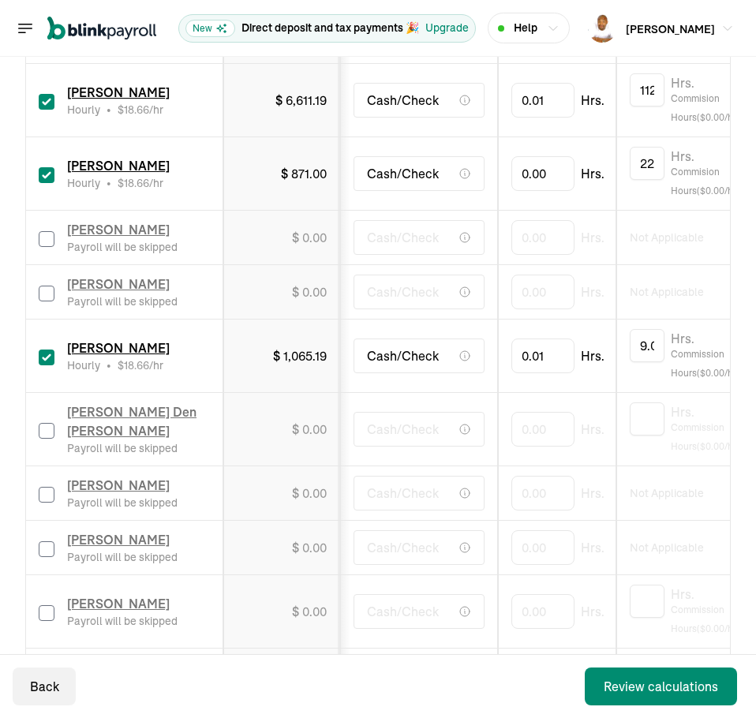
drag, startPoint x: 461, startPoint y: 441, endPoint x: 228, endPoint y: 444, distance: 232.9
click at [50, 426] on input "checkbox" at bounding box center [47, 431] width 16 height 16
checkbox input "true"
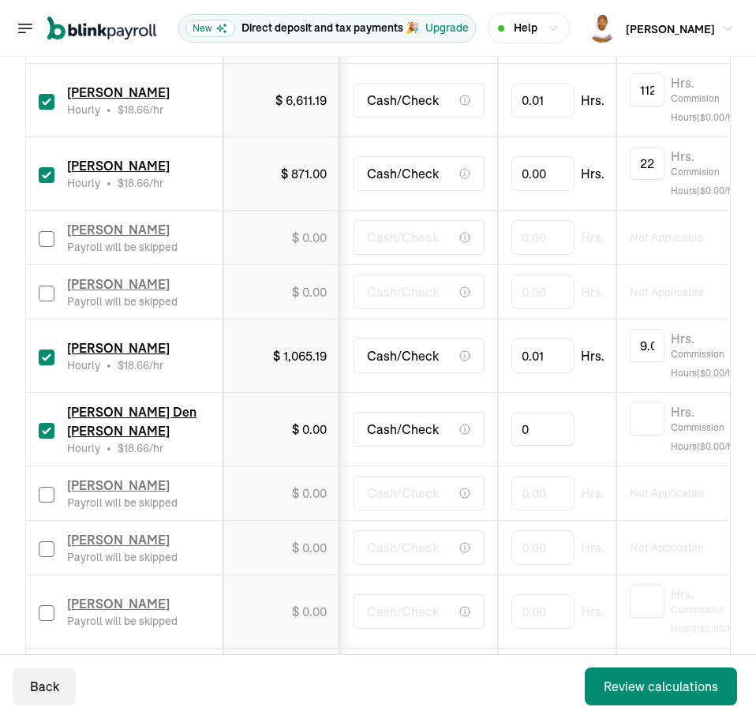
click at [526, 430] on input "0" at bounding box center [542, 429] width 63 height 33
type input "0.01"
type input "43.73"
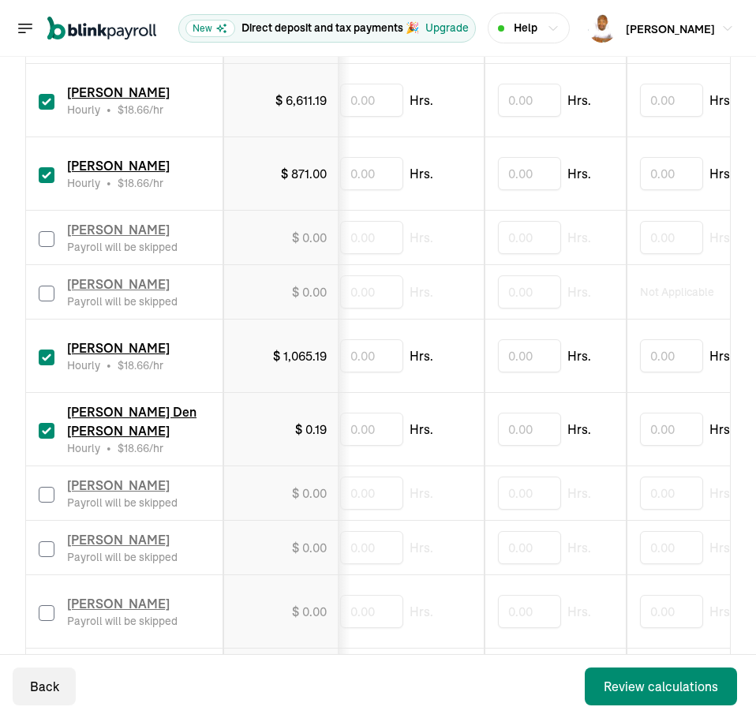
scroll to position [0, 911]
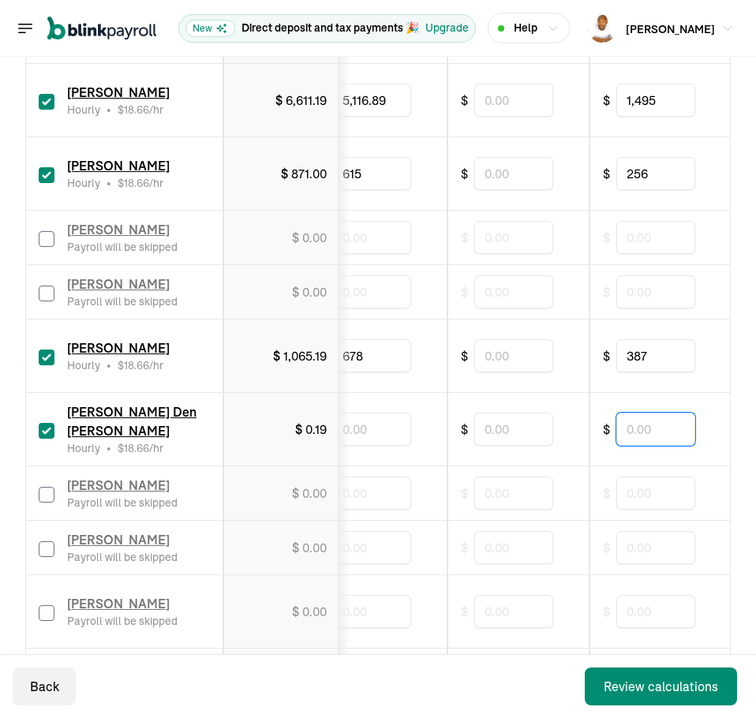
drag, startPoint x: 632, startPoint y: 434, endPoint x: 624, endPoint y: 440, distance: 10.7
click at [632, 434] on input "text" at bounding box center [655, 429] width 79 height 33
click at [664, 421] on input "7" at bounding box center [655, 429] width 79 height 33
type input "792.10"
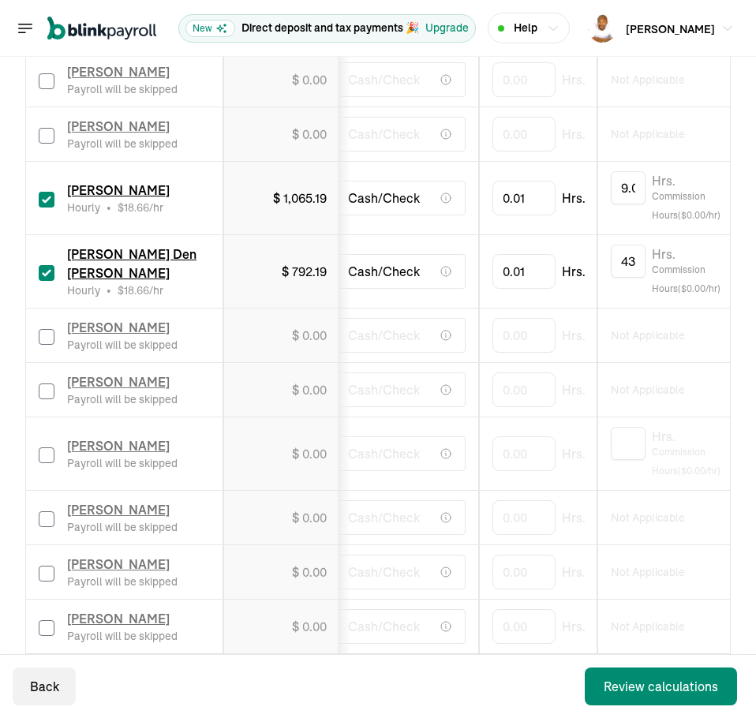
scroll to position [0, 0]
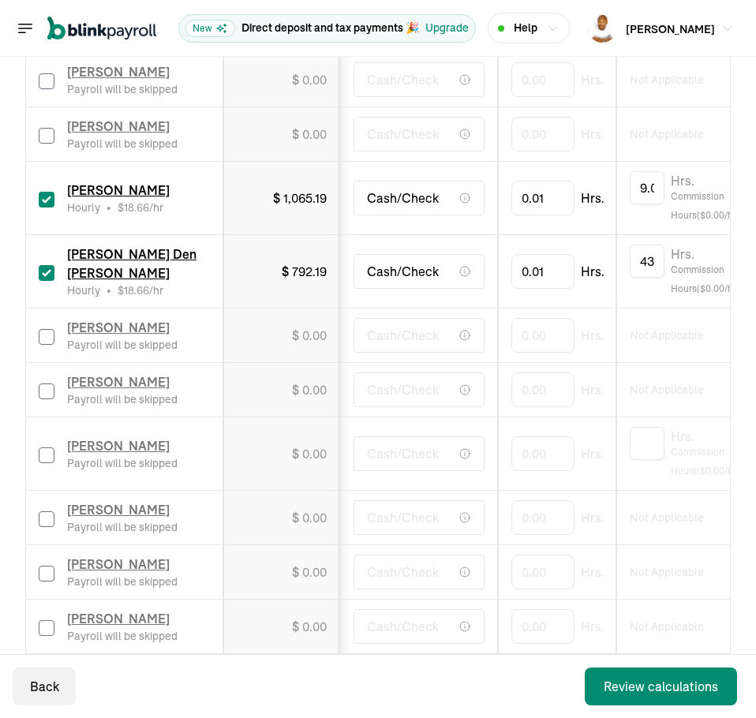
drag, startPoint x: 646, startPoint y: 479, endPoint x: 436, endPoint y: 470, distance: 209.4
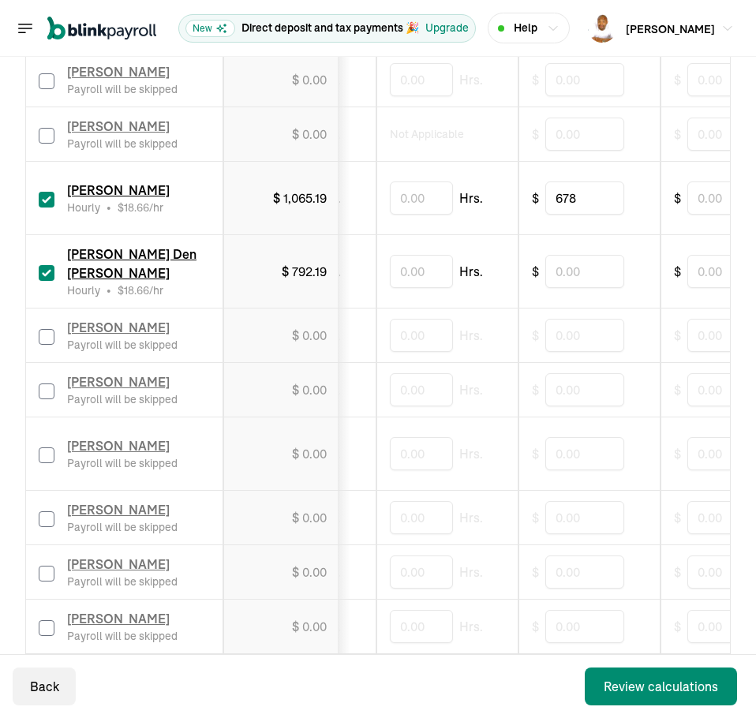
scroll to position [0, 1224]
drag, startPoint x: 579, startPoint y: 303, endPoint x: 757, endPoint y: 301, distance: 177.6
drag, startPoint x: 564, startPoint y: 283, endPoint x: 479, endPoint y: 289, distance: 84.7
drag, startPoint x: 489, startPoint y: 302, endPoint x: 451, endPoint y: 305, distance: 38.0
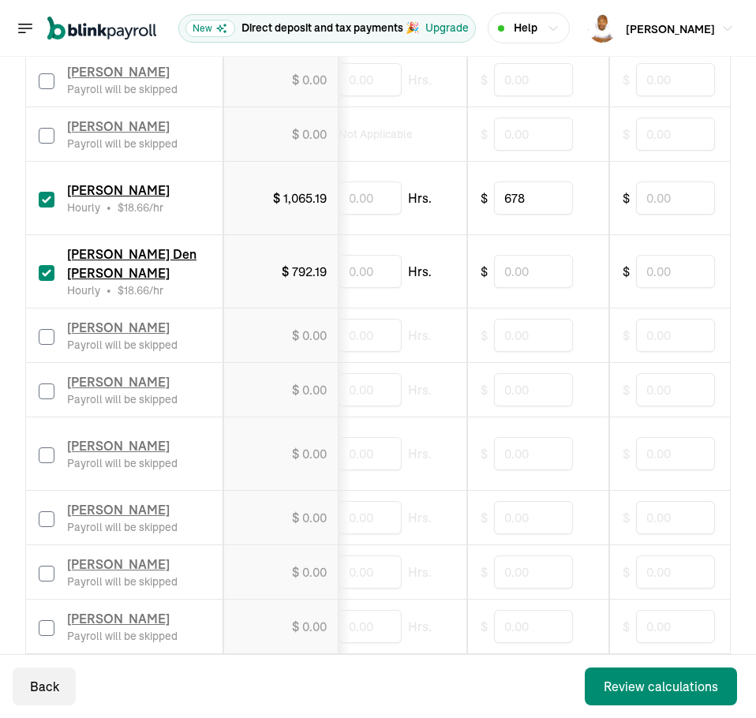
scroll to position [0, 720]
click at [557, 260] on input "text" at bounding box center [562, 271] width 79 height 33
type input "792.10"
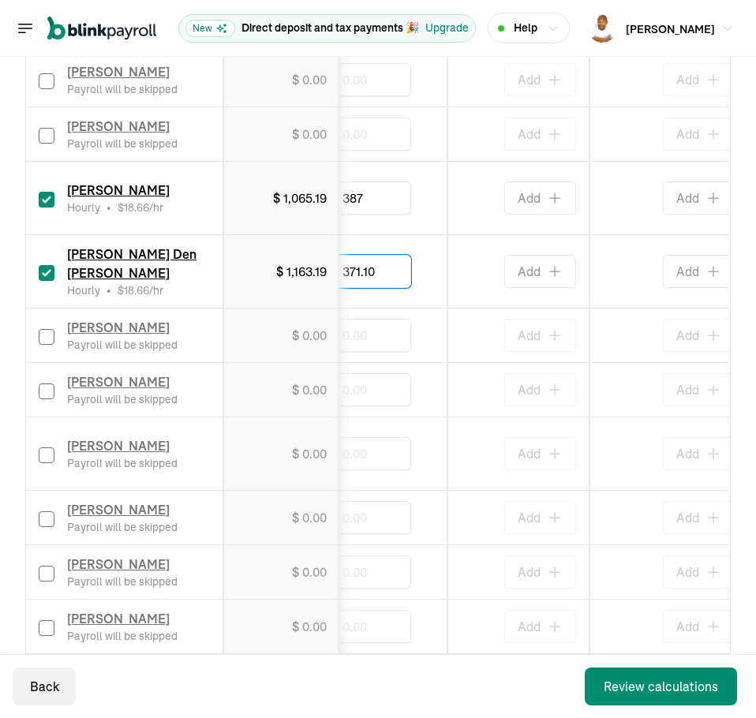
type input "371.10"
click at [463, 361] on td "Add" at bounding box center [519, 336] width 142 height 54
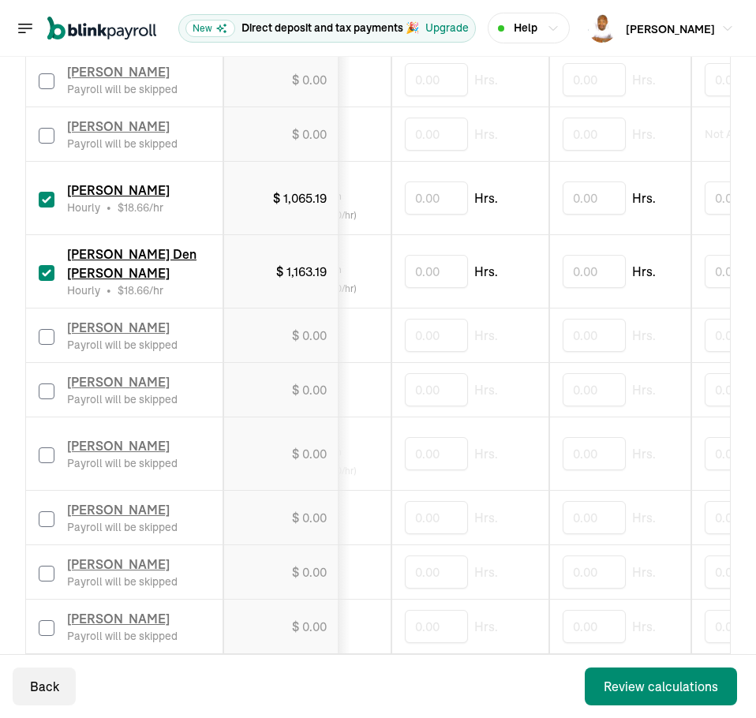
scroll to position [0, 0]
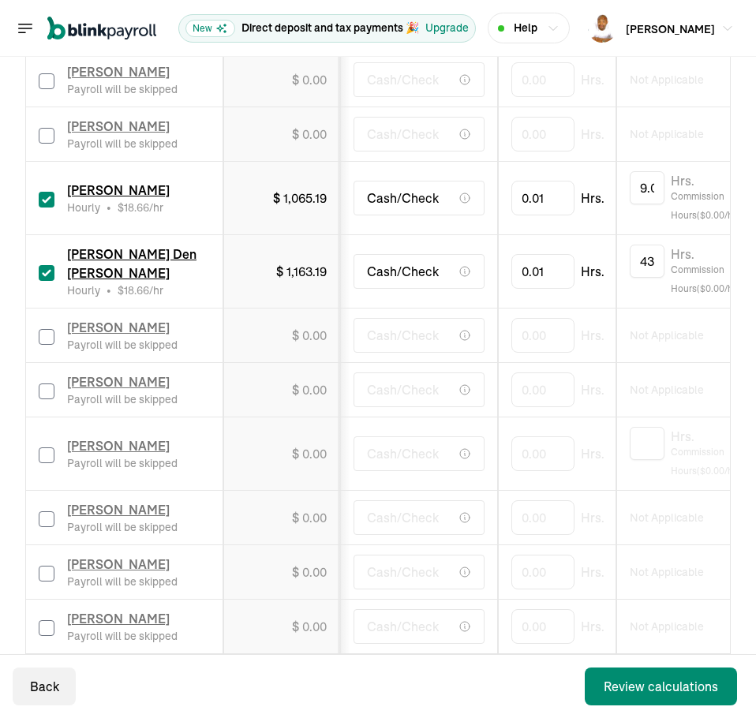
drag, startPoint x: 473, startPoint y: 360, endPoint x: 307, endPoint y: 373, distance: 166.3
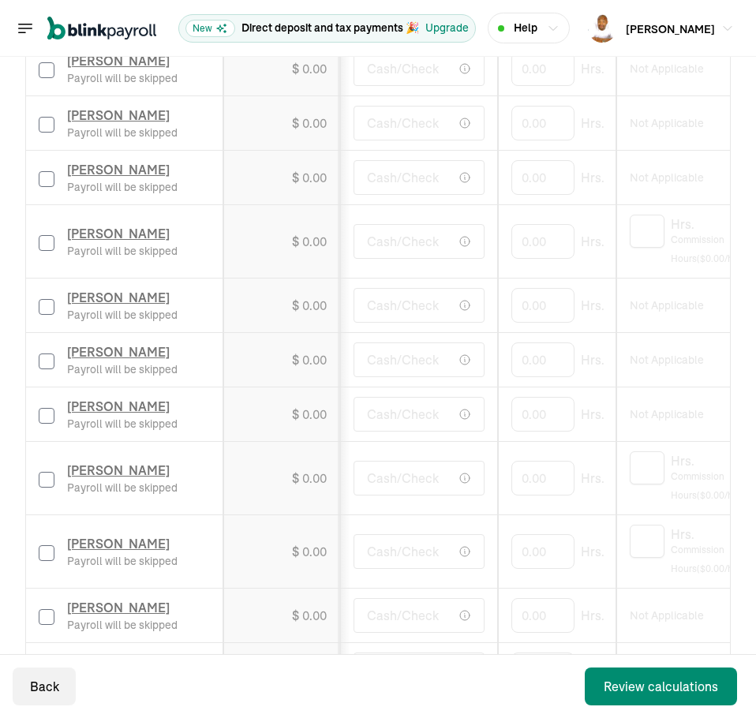
scroll to position [1342, 0]
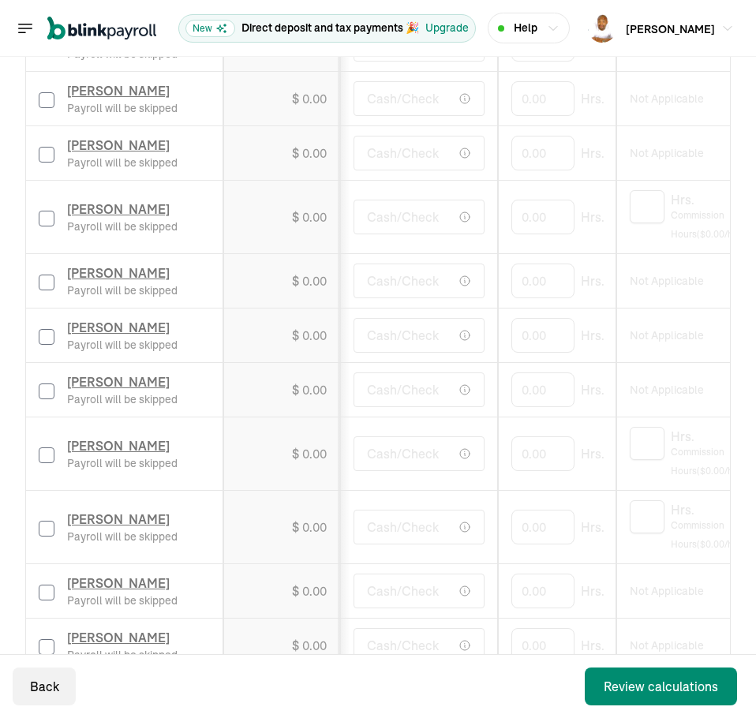
click at [46, 389] on input "checkbox" at bounding box center [47, 392] width 16 height 16
checkbox input "true"
click at [566, 389] on input "0" at bounding box center [542, 389] width 63 height 33
type input "0.01"
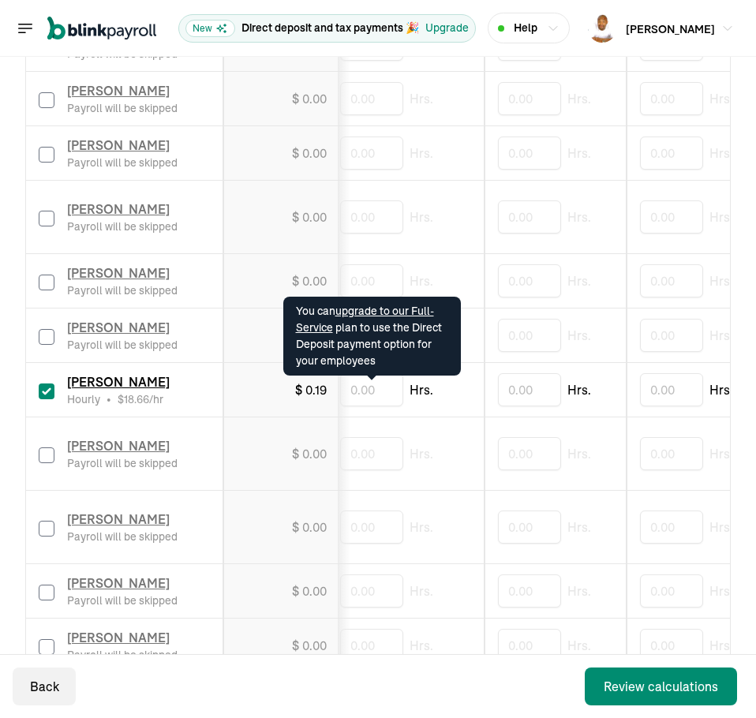
scroll to position [0, 93]
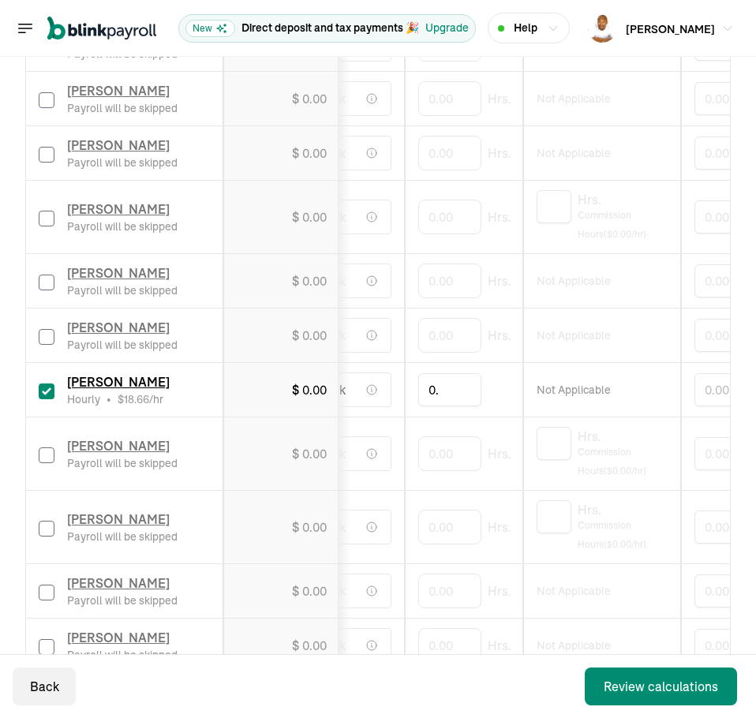
type input "0"
click at [427, 379] on input "text" at bounding box center [449, 389] width 63 height 33
type input "36.02"
drag, startPoint x: 532, startPoint y: 419, endPoint x: 395, endPoint y: 425, distance: 137.4
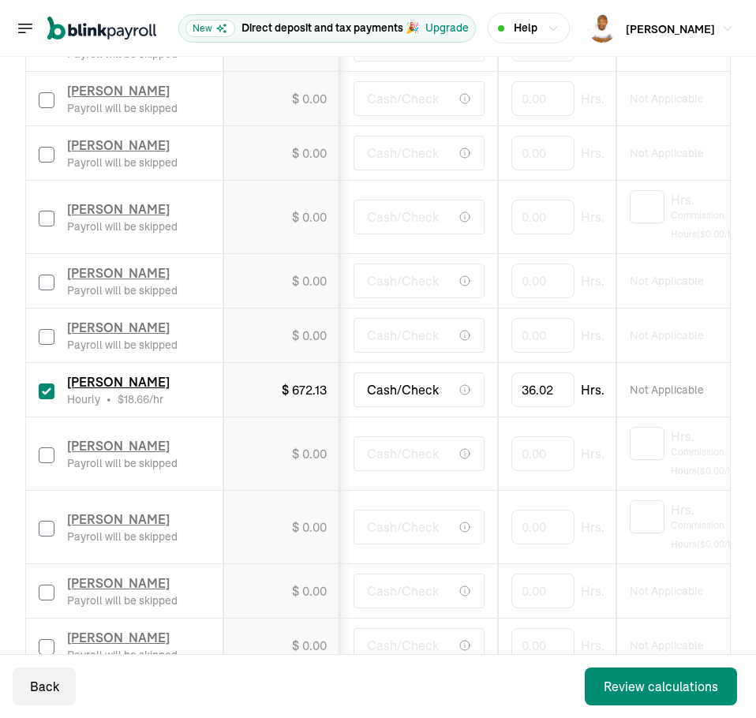
click at [53, 453] on input "checkbox" at bounding box center [47, 456] width 16 height 16
checkbox input "true"
click at [533, 459] on input "0" at bounding box center [542, 453] width 63 height 33
click at [525, 457] on input "0" at bounding box center [542, 453] width 63 height 33
type input "20.08"
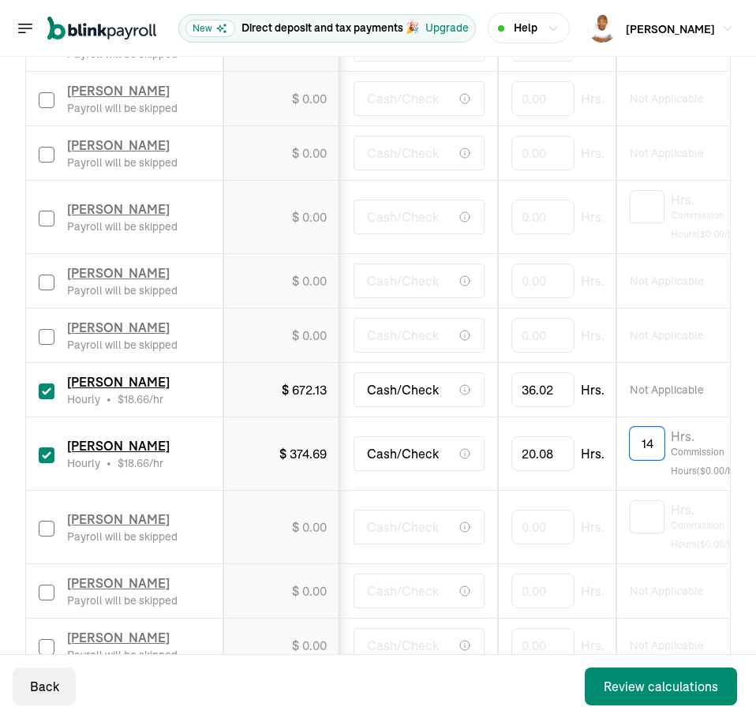
type input "14"
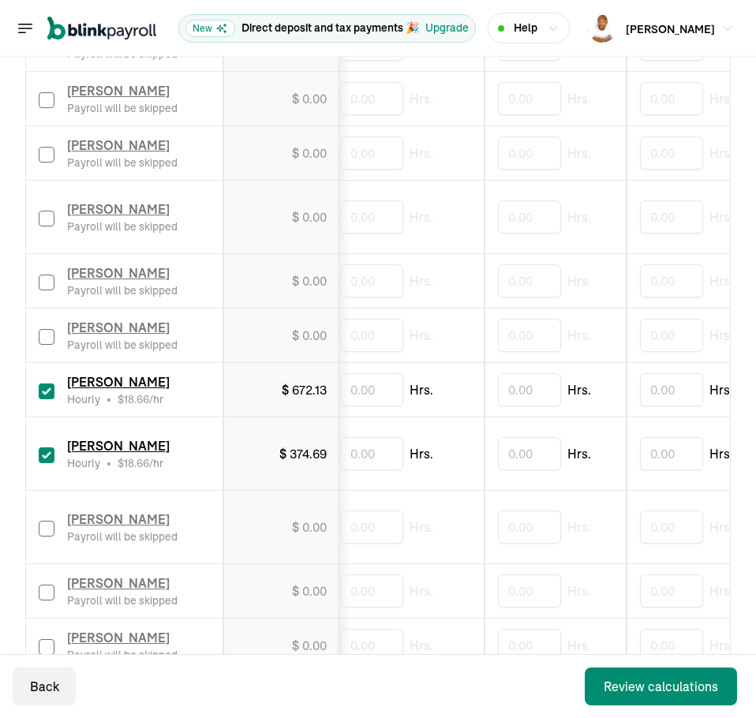
scroll to position [0, 911]
type input "543"
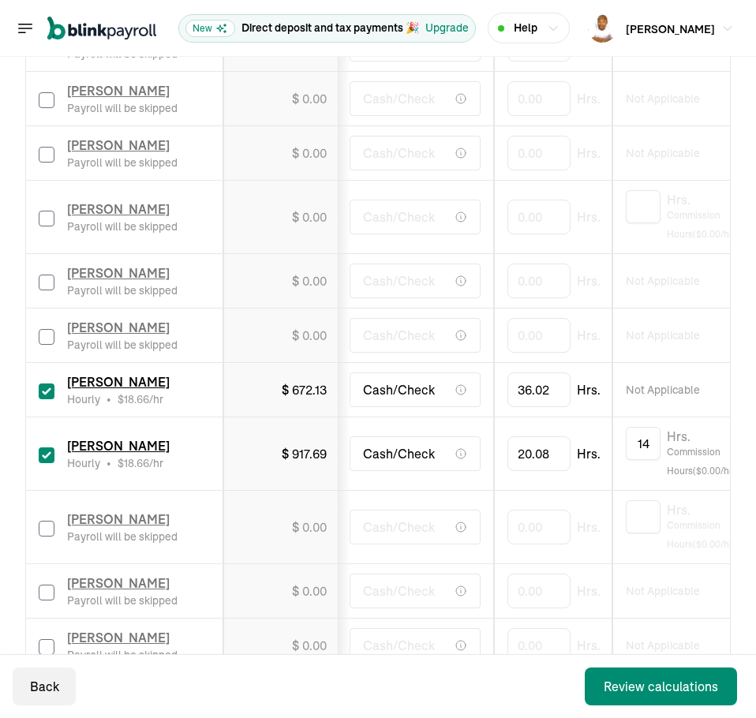
drag, startPoint x: 574, startPoint y: 438, endPoint x: 367, endPoint y: 444, distance: 206.9
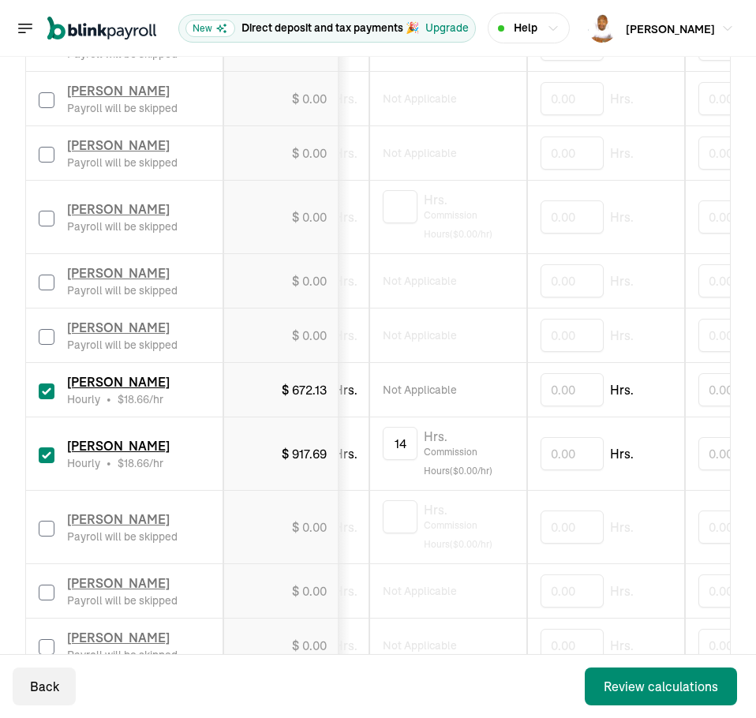
drag, startPoint x: 474, startPoint y: 444, endPoint x: 557, endPoint y: 440, distance: 83.0
drag, startPoint x: 598, startPoint y: 467, endPoint x: 640, endPoint y: 458, distance: 43.7
click at [640, 458] on input "543" at bounding box center [661, 453] width 79 height 33
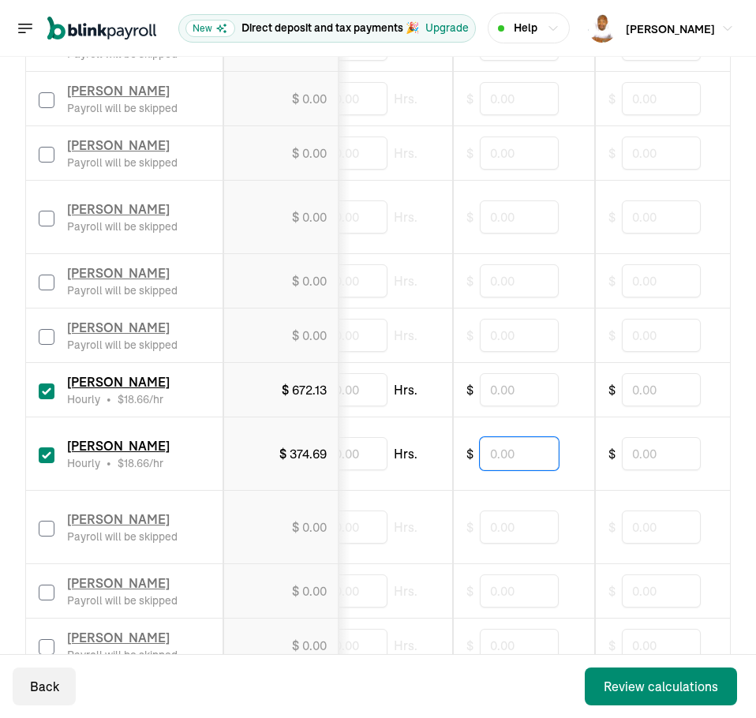
click at [526, 455] on input "text" at bounding box center [519, 453] width 79 height 33
type input "543"
drag, startPoint x: 479, startPoint y: 447, endPoint x: 380, endPoint y: 457, distance: 100.0
click at [666, 449] on input "text" at bounding box center [689, 453] width 79 height 33
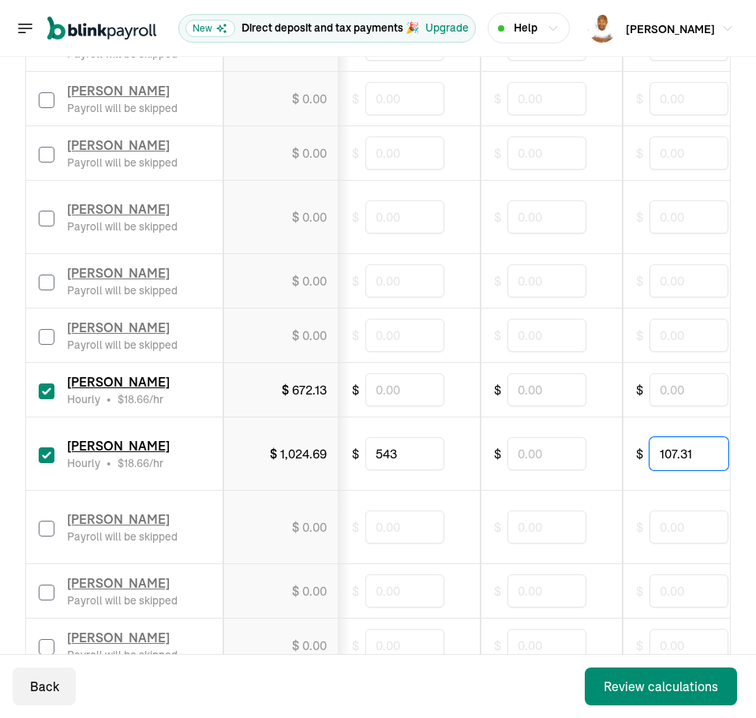
type input "107.31"
click at [39, 526] on input "checkbox" at bounding box center [47, 529] width 16 height 16
checkbox input "true"
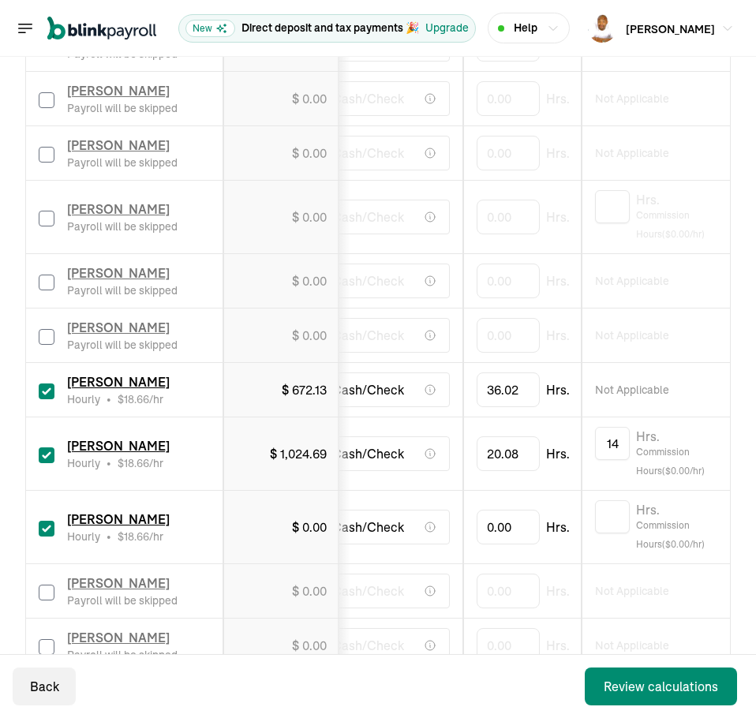
scroll to position [0, 0]
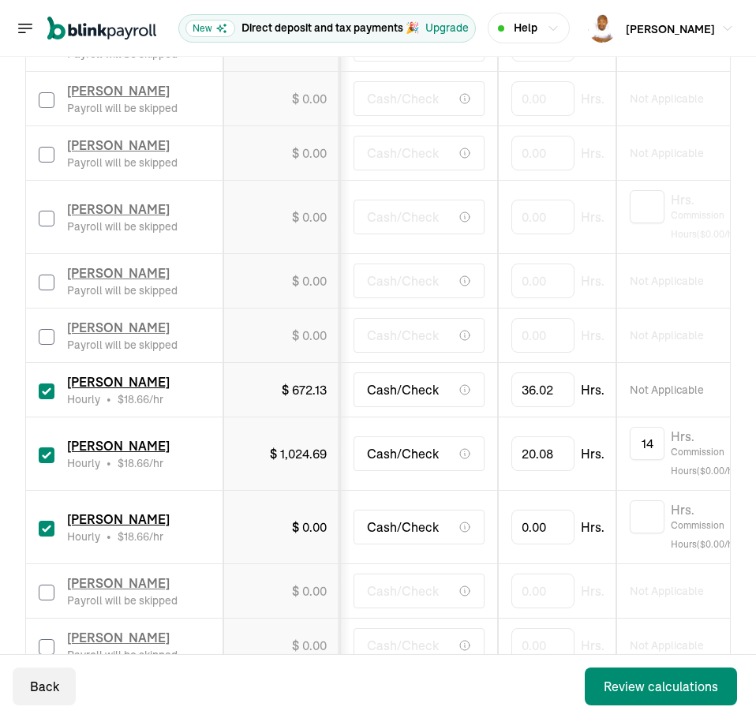
drag, startPoint x: 499, startPoint y: 535, endPoint x: 405, endPoint y: 542, distance: 94.2
click at [538, 523] on input "0" at bounding box center [542, 527] width 63 height 33
type input "27.62"
type input "6"
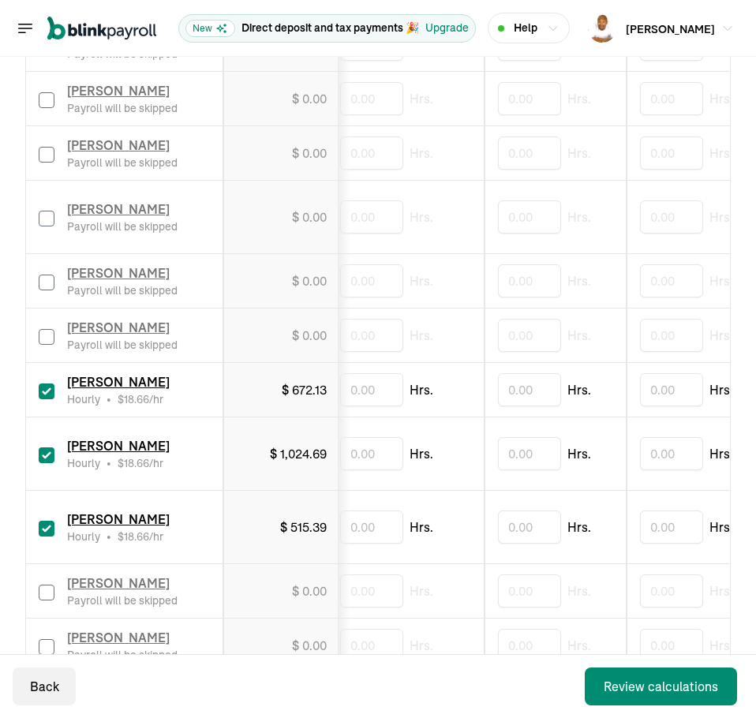
scroll to position [0, 911]
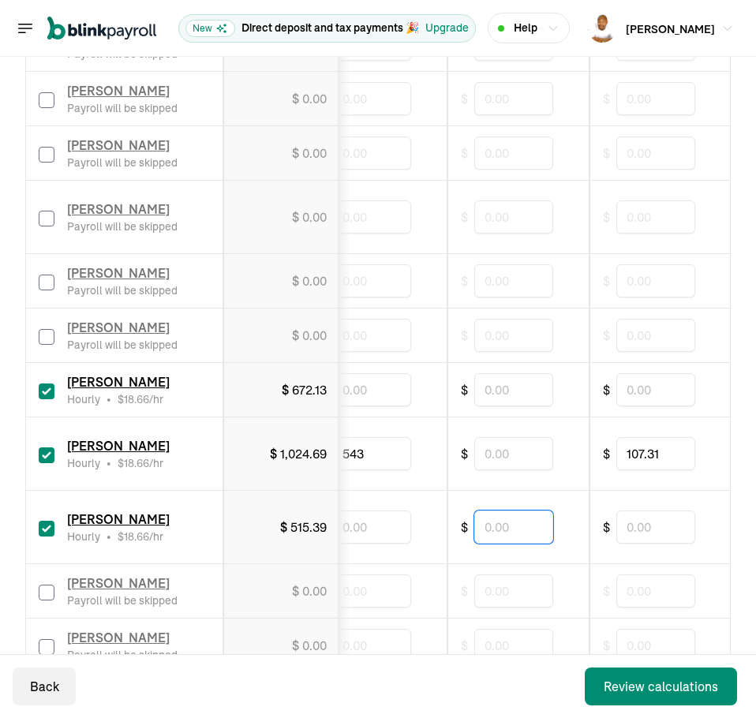
click at [492, 523] on input "text" at bounding box center [513, 527] width 79 height 33
drag, startPoint x: 365, startPoint y: 532, endPoint x: 369, endPoint y: 542, distance: 11.0
click at [365, 532] on input "text" at bounding box center [371, 527] width 79 height 33
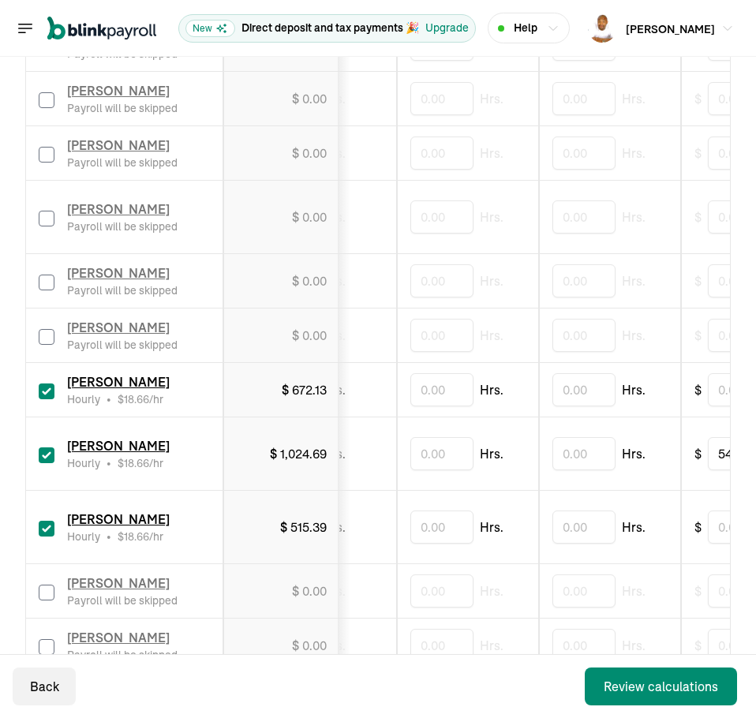
drag, startPoint x: 583, startPoint y: 549, endPoint x: 482, endPoint y: 556, distance: 101.2
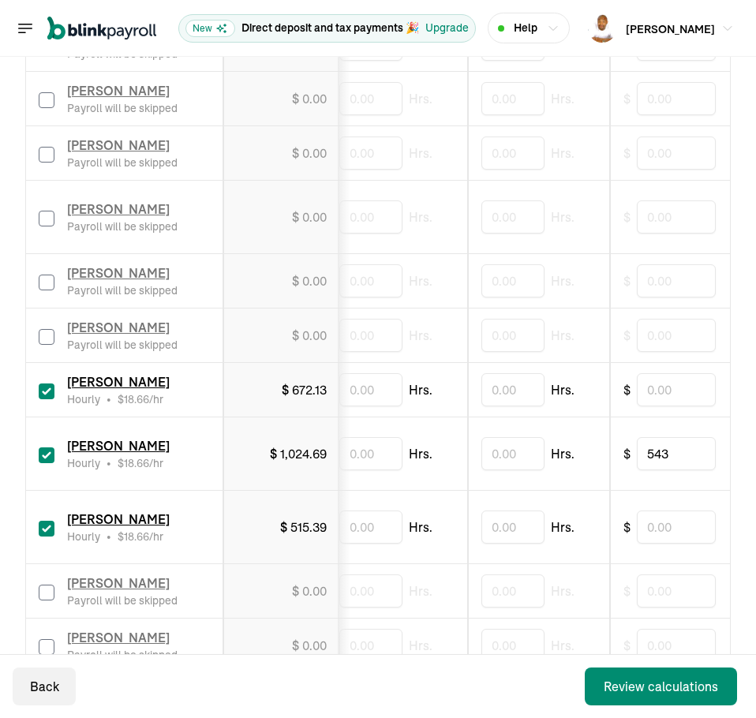
scroll to position [0, 650]
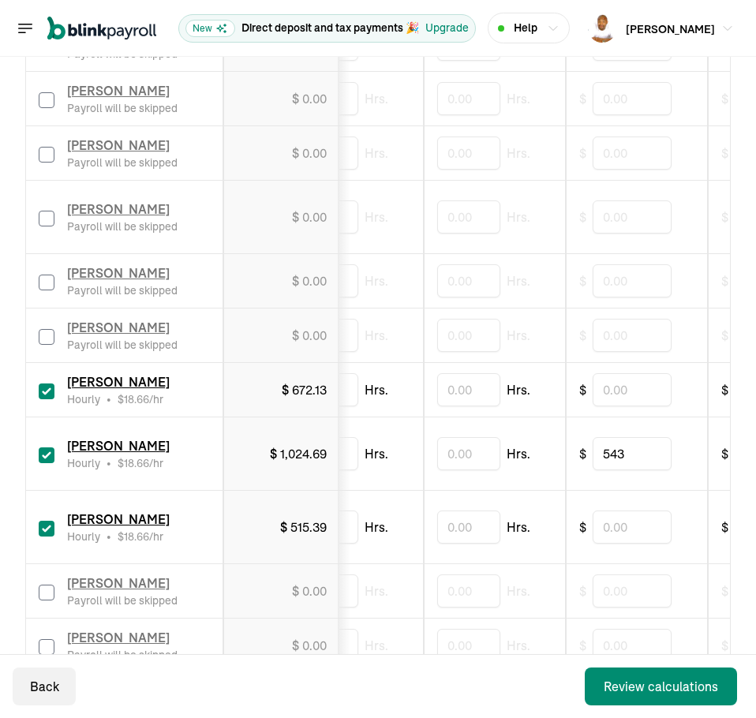
drag, startPoint x: 548, startPoint y: 570, endPoint x: 592, endPoint y: 570, distance: 44.2
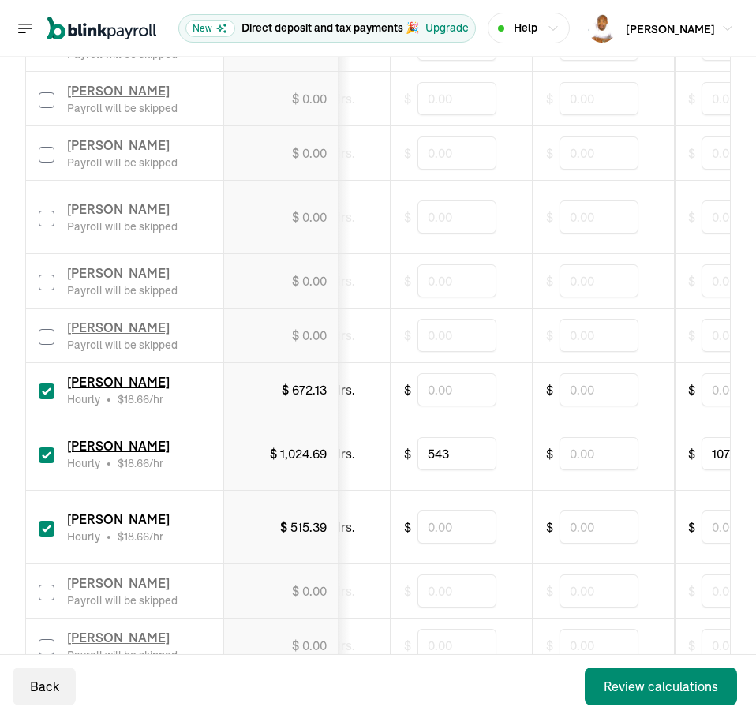
scroll to position [0, 830]
click at [467, 515] on input "text" at bounding box center [452, 527] width 79 height 33
type input "110.60"
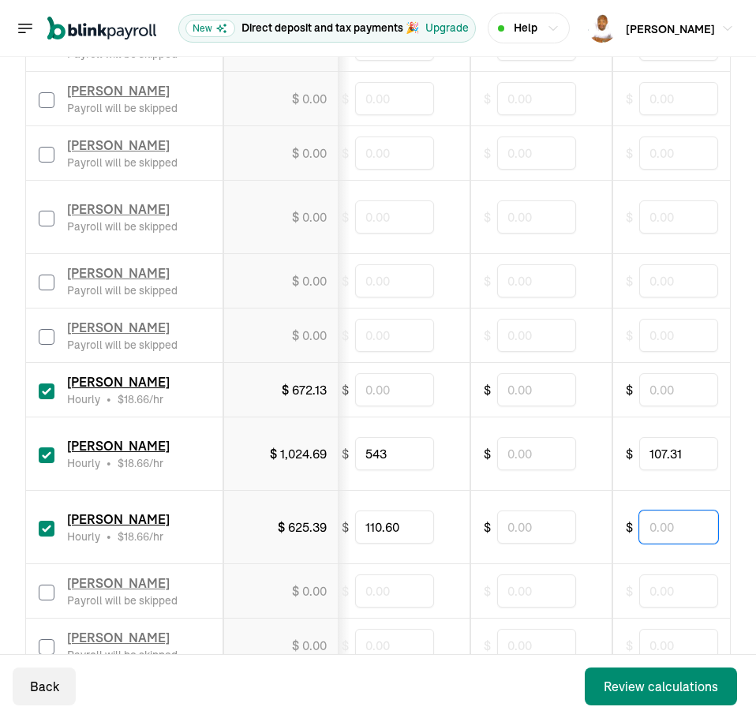
click at [669, 532] on input "text" at bounding box center [678, 527] width 79 height 33
click at [662, 517] on input "text" at bounding box center [678, 527] width 79 height 33
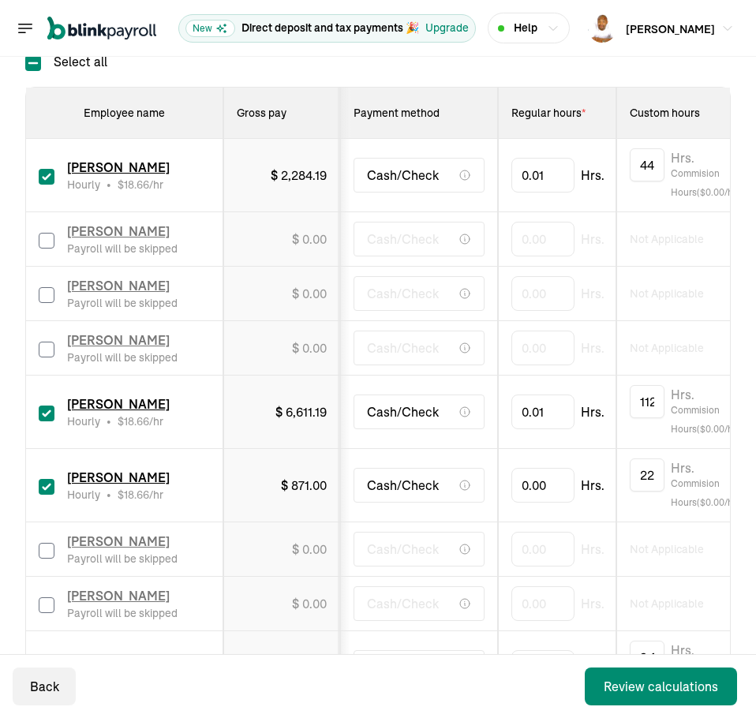
scroll to position [313, 0]
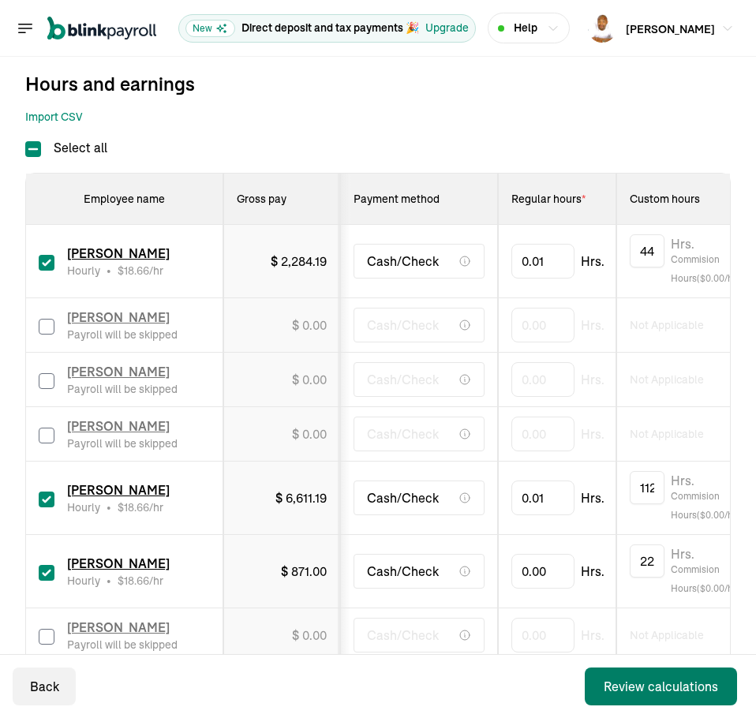
type input "38"
click at [650, 682] on div "Review calculations" at bounding box center [661, 686] width 114 height 19
click at [535, 573] on input "text" at bounding box center [542, 571] width 63 height 33
type input "0.01"
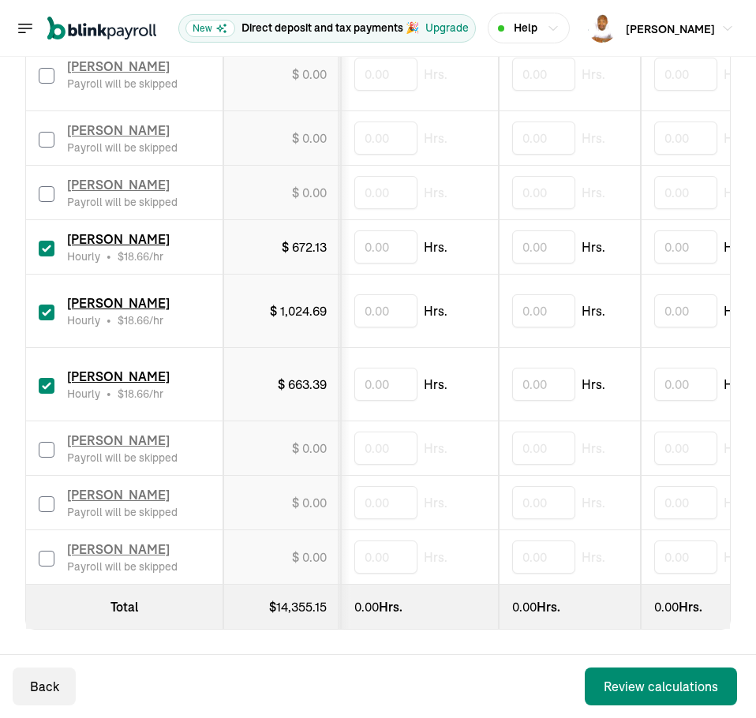
scroll to position [0, 0]
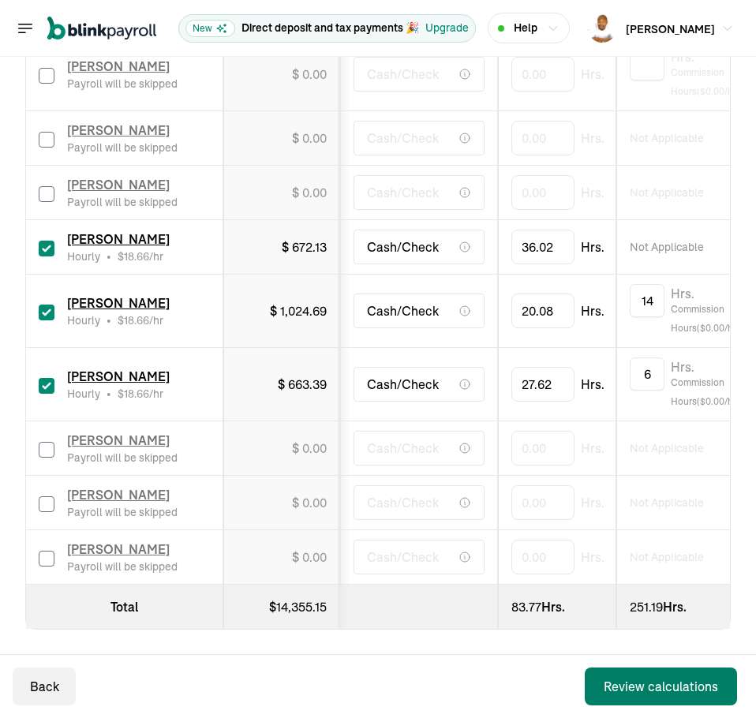
click at [653, 687] on div "Review calculations" at bounding box center [661, 686] width 114 height 19
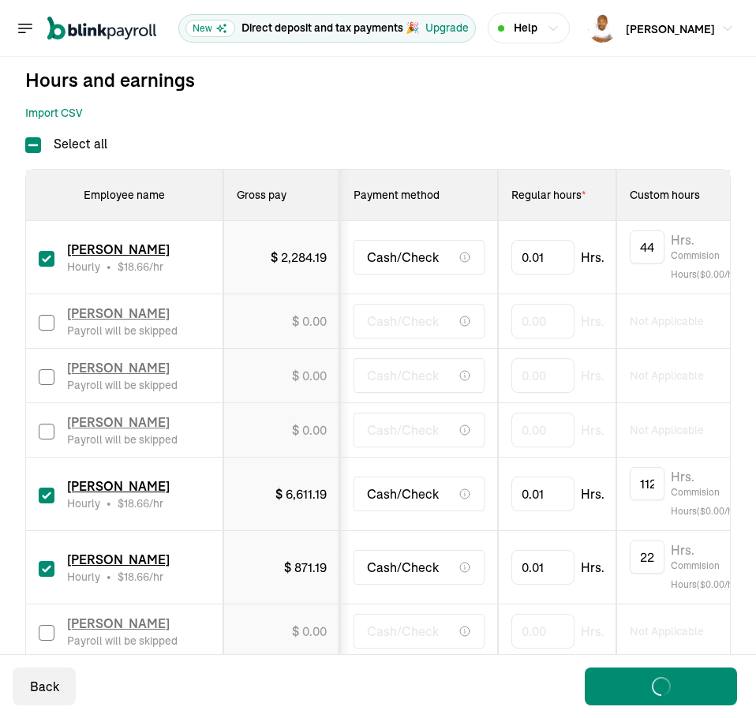
scroll to position [313, 0]
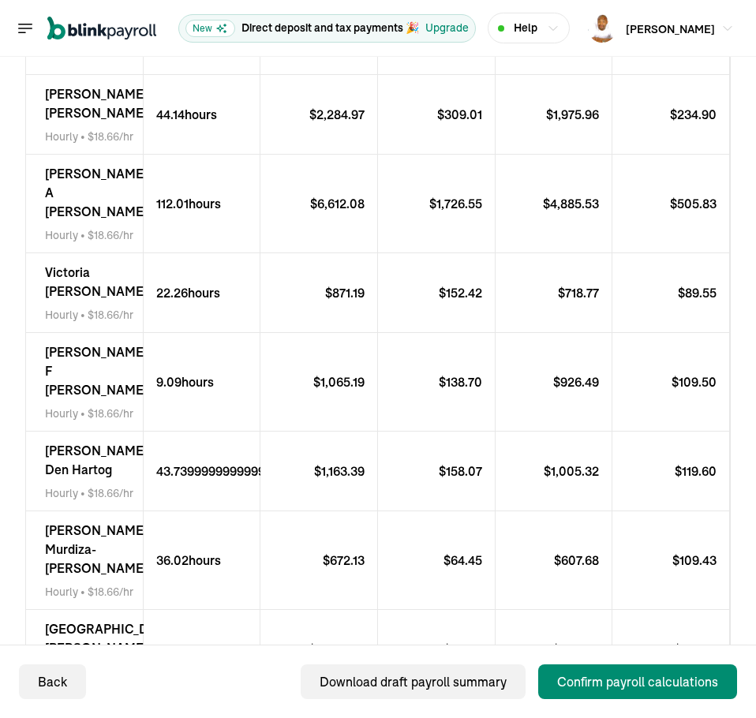
scroll to position [338, 0]
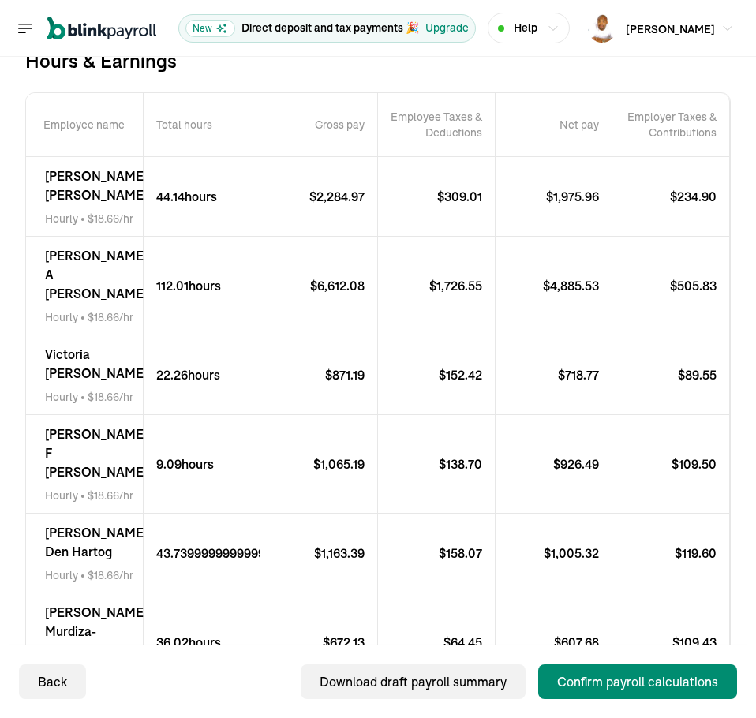
click at [569, 205] on p "$ 1,975.96" at bounding box center [579, 196] width 66 height 19
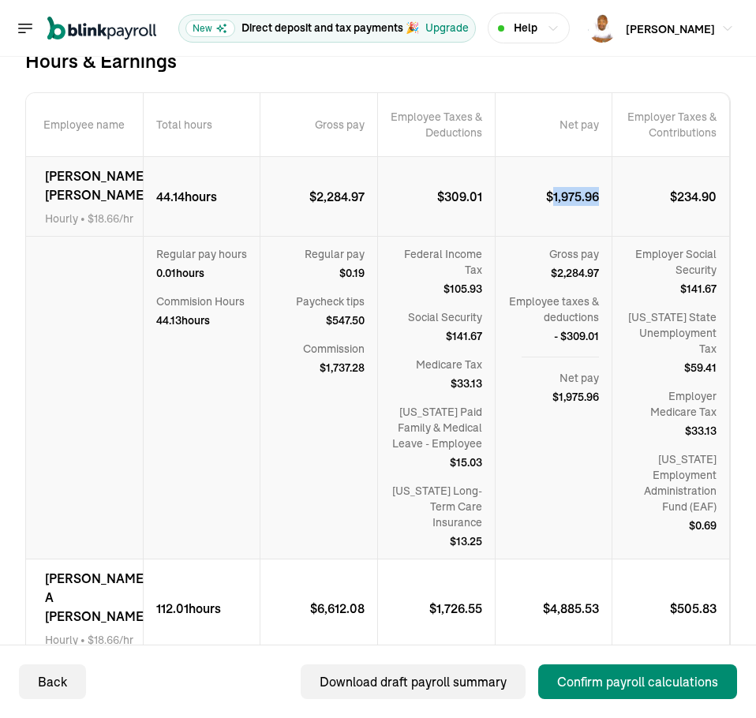
click at [569, 205] on p "$ 1,975.96" at bounding box center [579, 196] width 66 height 19
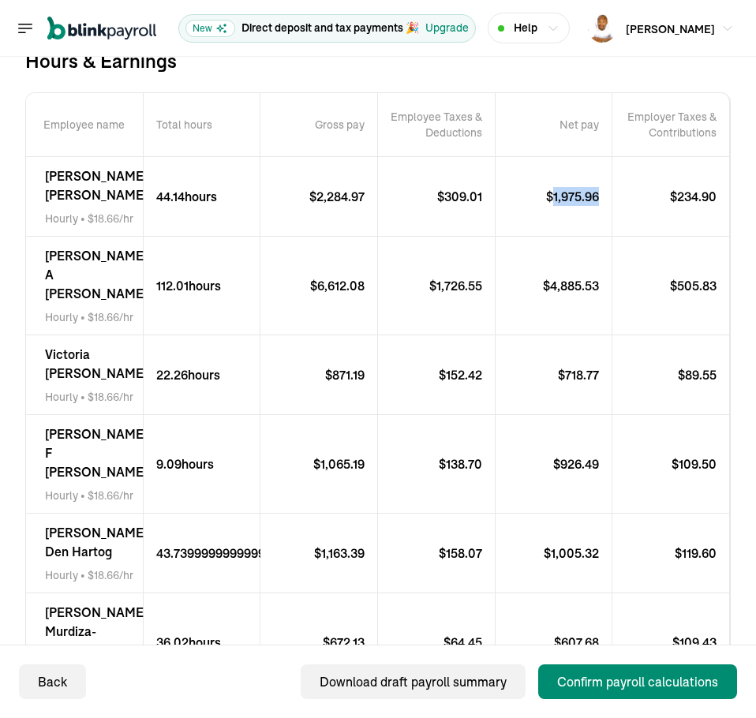
copy p "1,975.96"
click at [84, 271] on span "Sarah A McCort" at bounding box center [96, 274] width 103 height 57
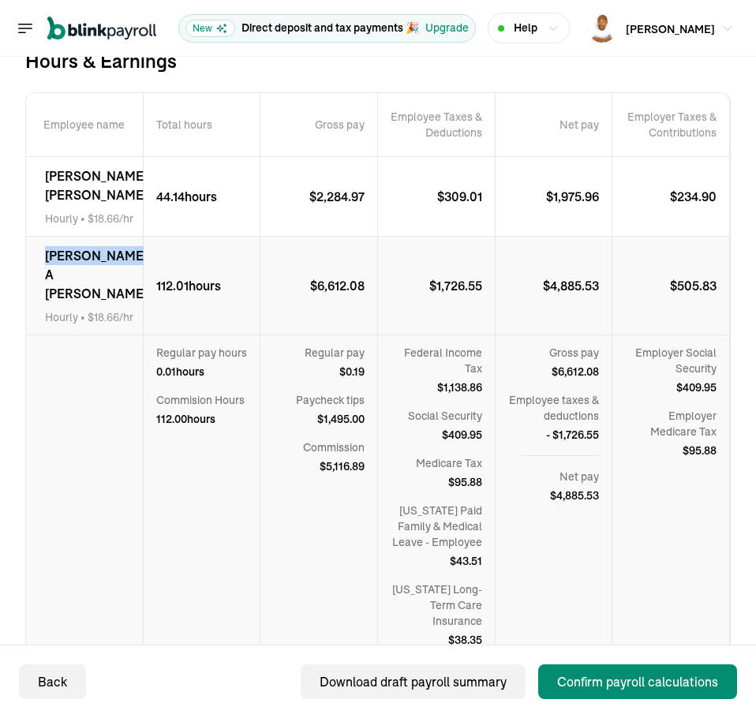
click at [84, 271] on span "Sarah A McCort" at bounding box center [96, 274] width 103 height 57
copy span "Sarah A McCort"
click at [554, 295] on p "$ 4,885.53" at bounding box center [577, 285] width 69 height 19
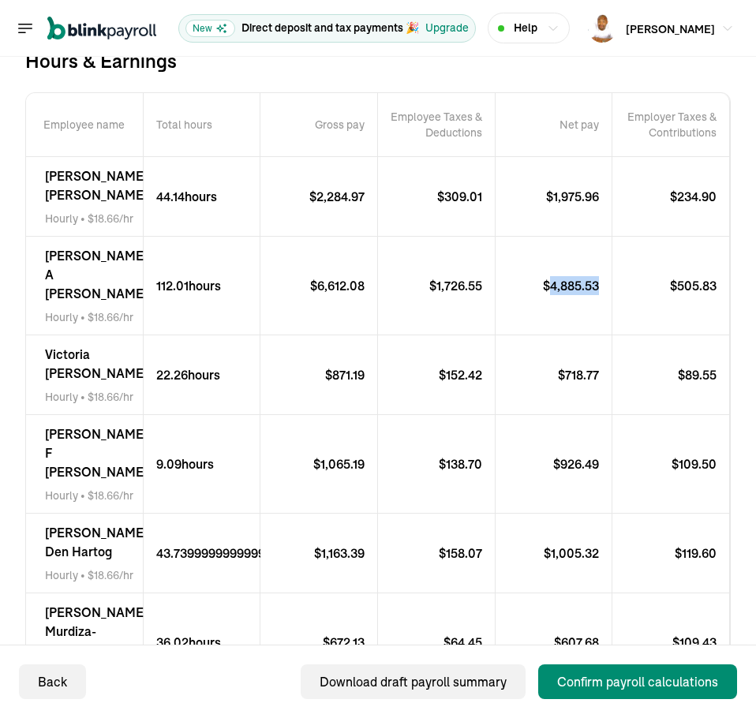
click at [554, 295] on p "$ 4,885.53" at bounding box center [577, 285] width 69 height 19
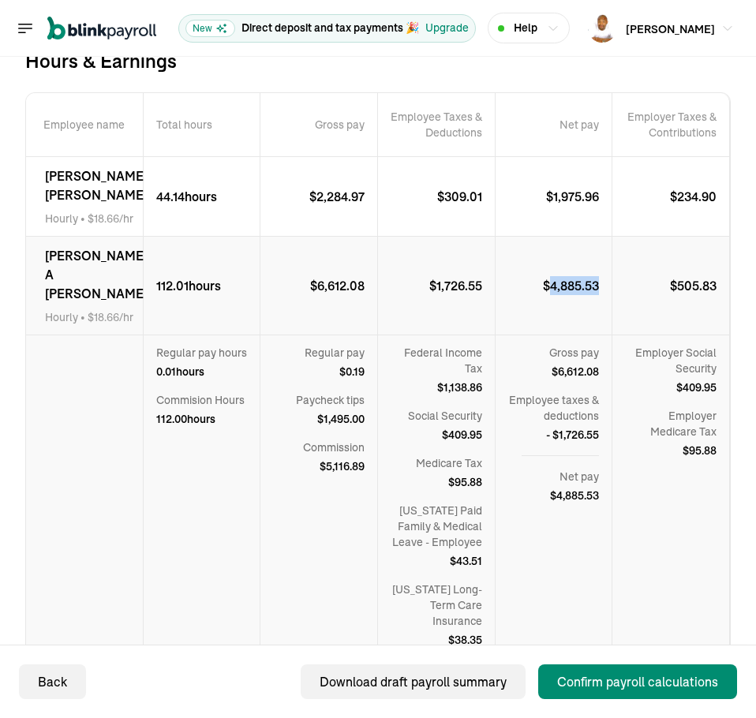
copy p "4,885.53"
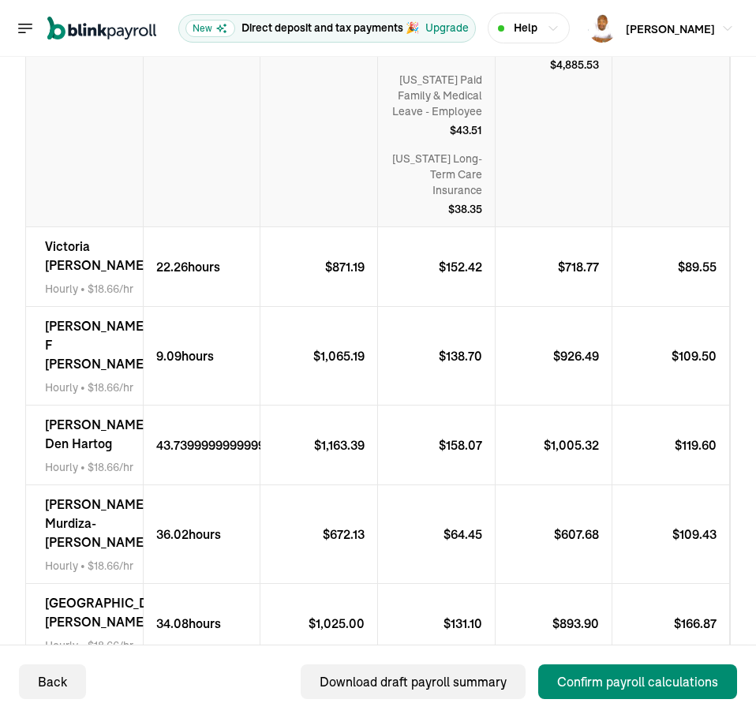
scroll to position [732, 0]
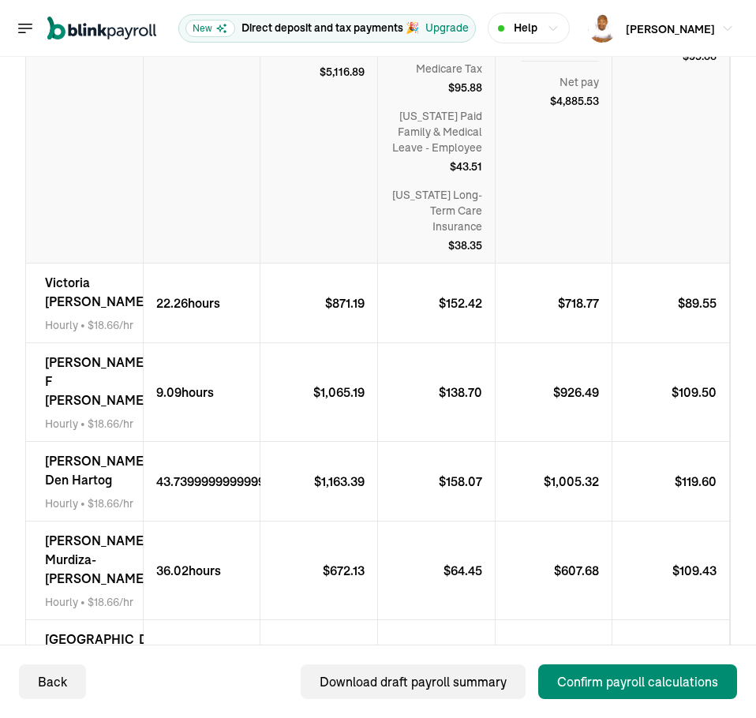
click at [88, 305] on span "Victoria Weaver" at bounding box center [96, 292] width 103 height 38
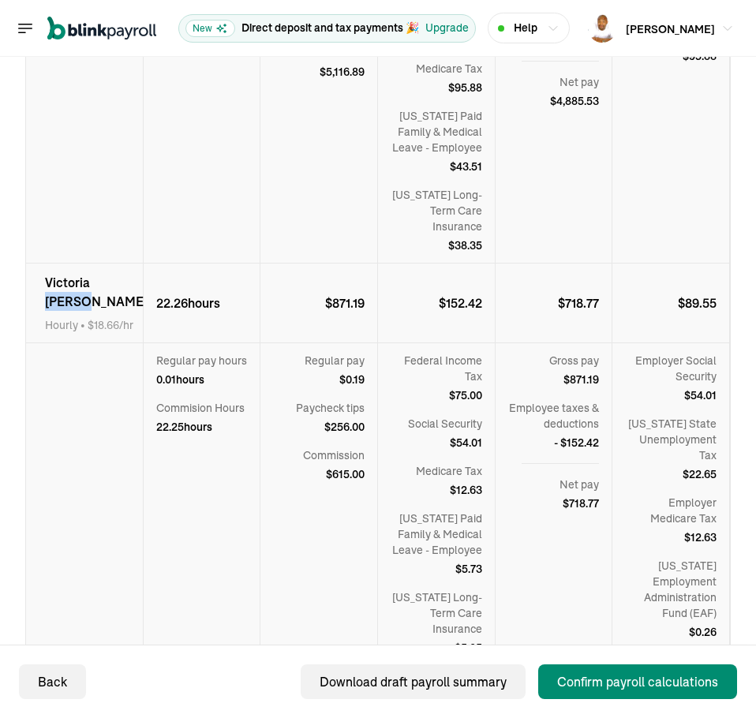
click at [88, 305] on span "Victoria Weaver" at bounding box center [96, 292] width 103 height 38
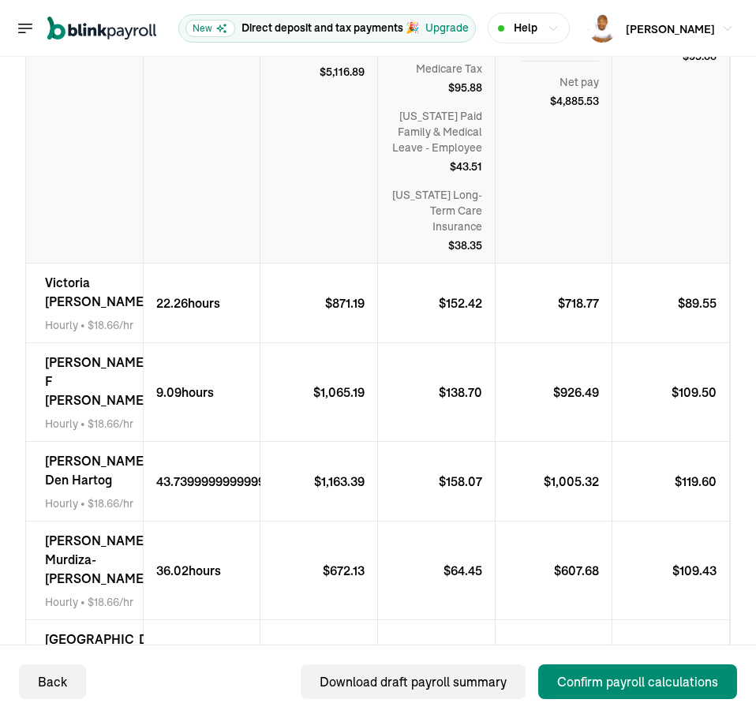
click at [91, 303] on span "Victoria Weaver" at bounding box center [96, 292] width 103 height 38
click at [91, 304] on span "Victoria Weaver" at bounding box center [96, 292] width 103 height 38
click at [90, 304] on span "Victoria Weaver" at bounding box center [96, 292] width 103 height 38
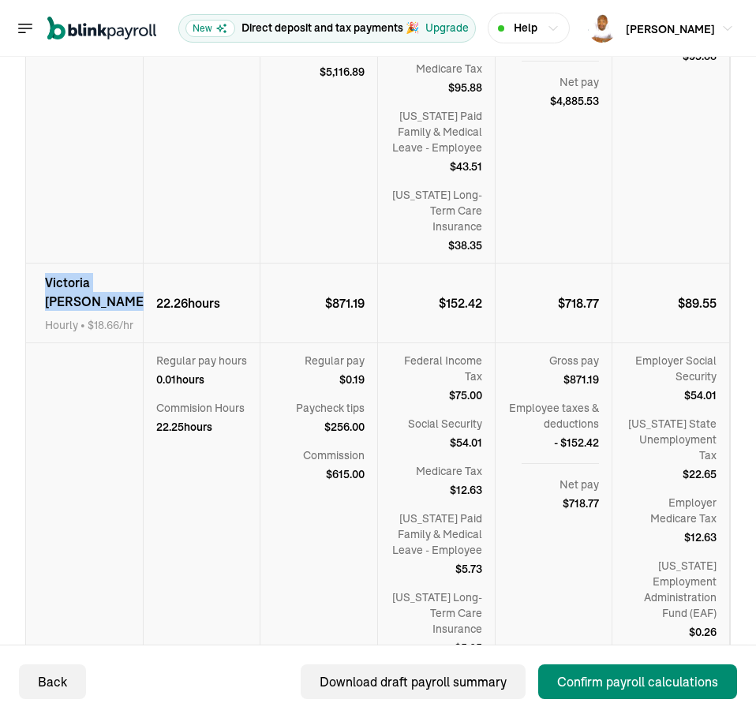
copy span "Victoria Weaver"
click at [567, 313] on p "$ 718.77" at bounding box center [585, 303] width 54 height 19
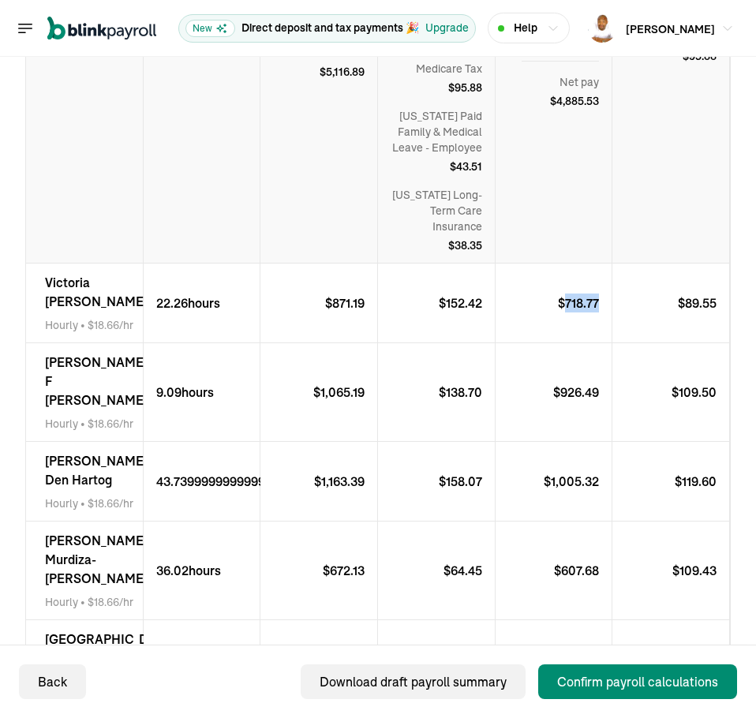
click at [567, 313] on p "$ 718.77" at bounding box center [585, 303] width 54 height 19
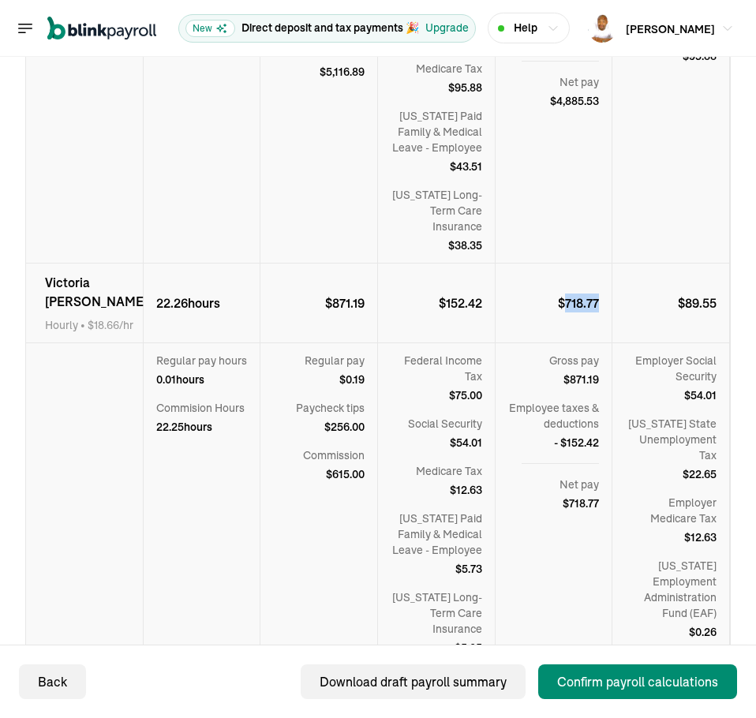
copy p "718.77"
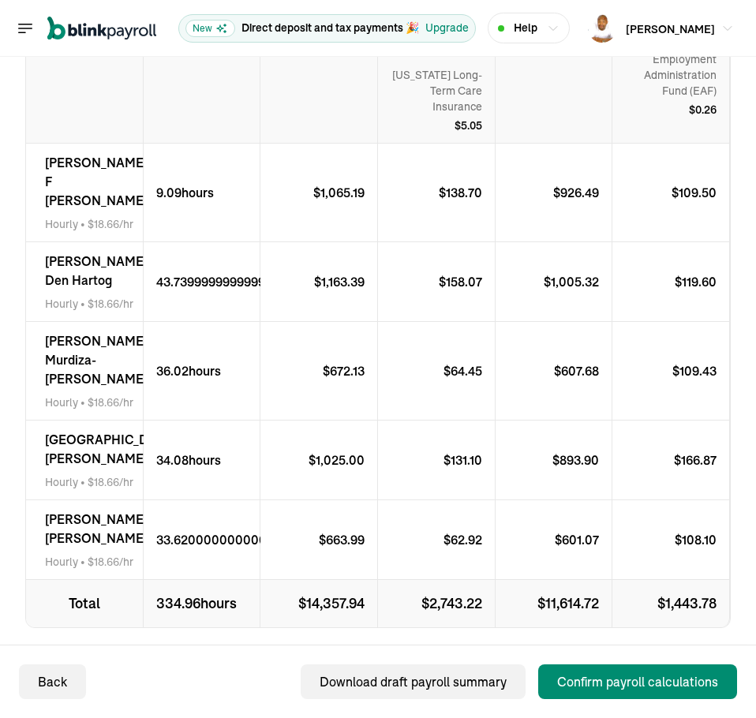
scroll to position [1285, 0]
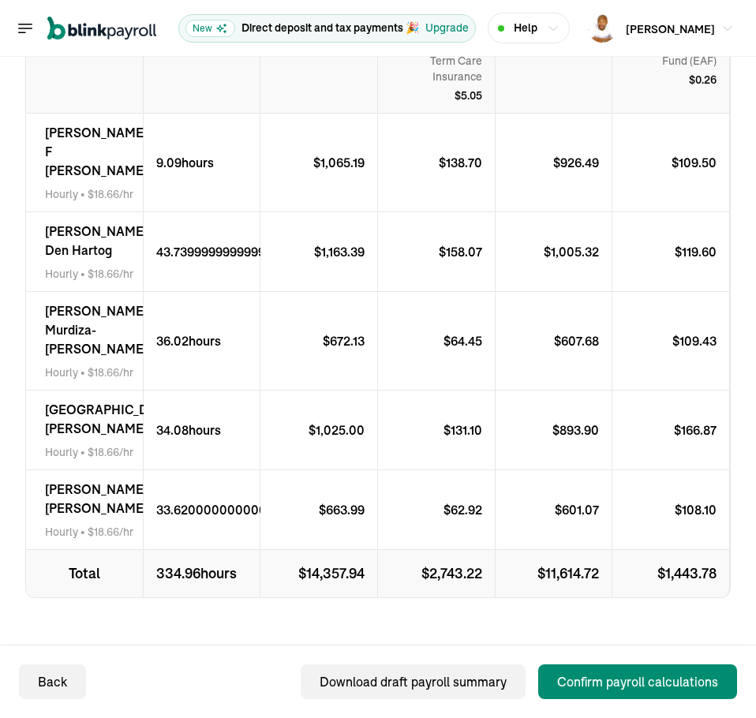
click at [77, 156] on span "Lila F McLellan" at bounding box center [96, 151] width 103 height 57
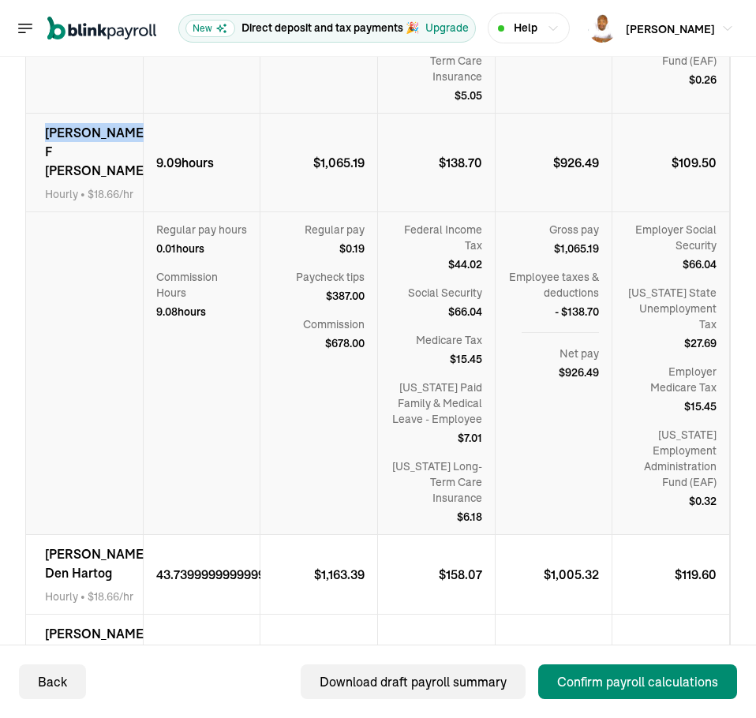
click at [77, 156] on span "Lila F McLellan" at bounding box center [96, 151] width 103 height 57
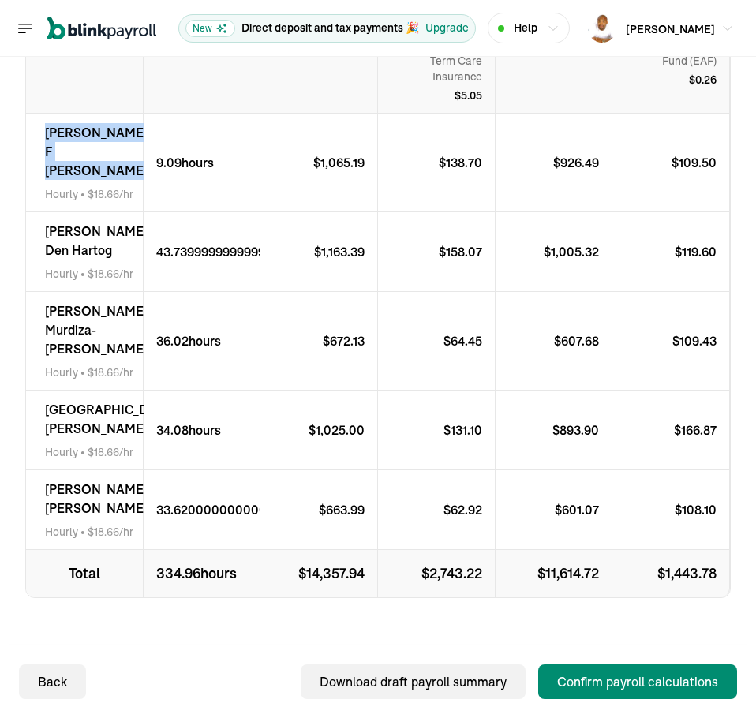
click at [77, 156] on span "Lila F McLellan" at bounding box center [96, 151] width 103 height 57
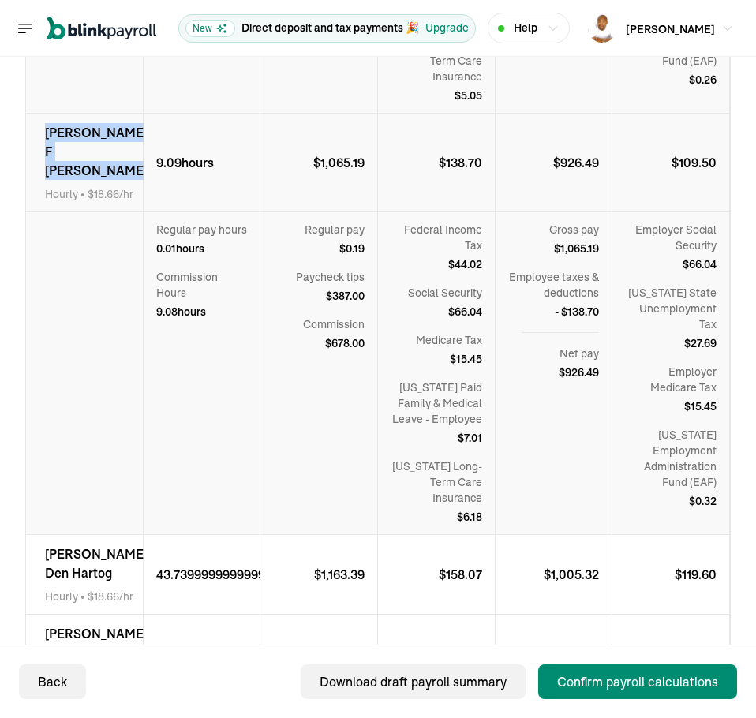
copy span "Lila F McLellan"
click at [565, 172] on p "$ 926.49" at bounding box center [582, 162] width 58 height 19
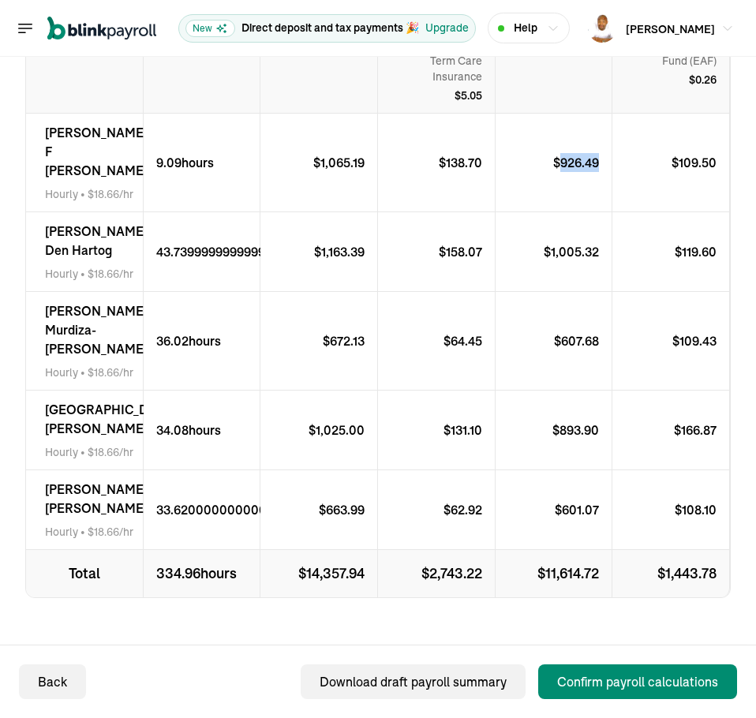
click at [565, 172] on p "$ 926.49" at bounding box center [582, 162] width 58 height 19
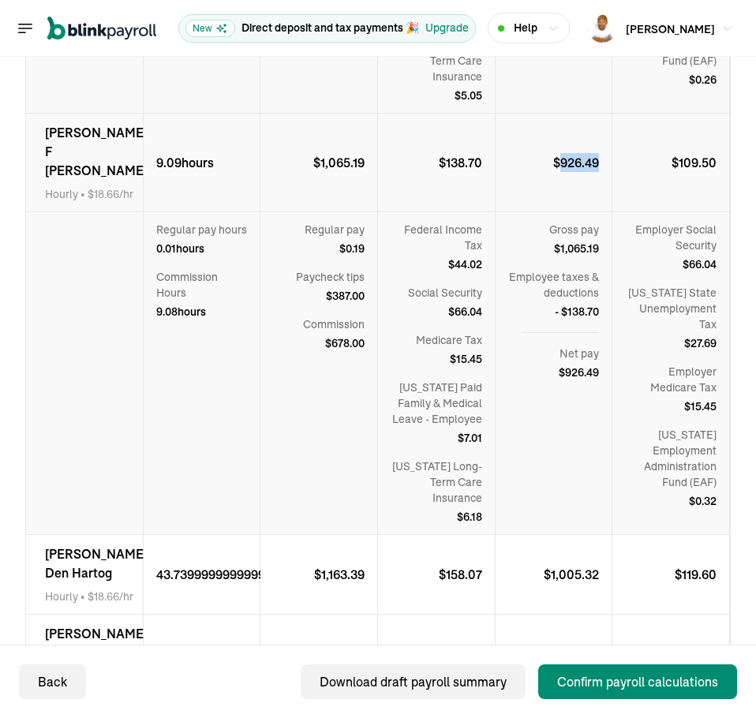
copy p "926.49"
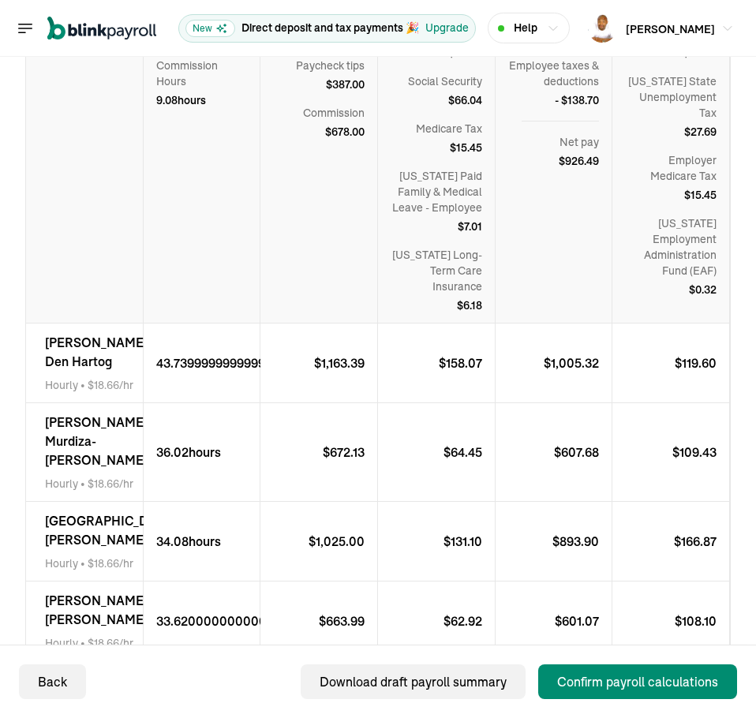
scroll to position [1680, 0]
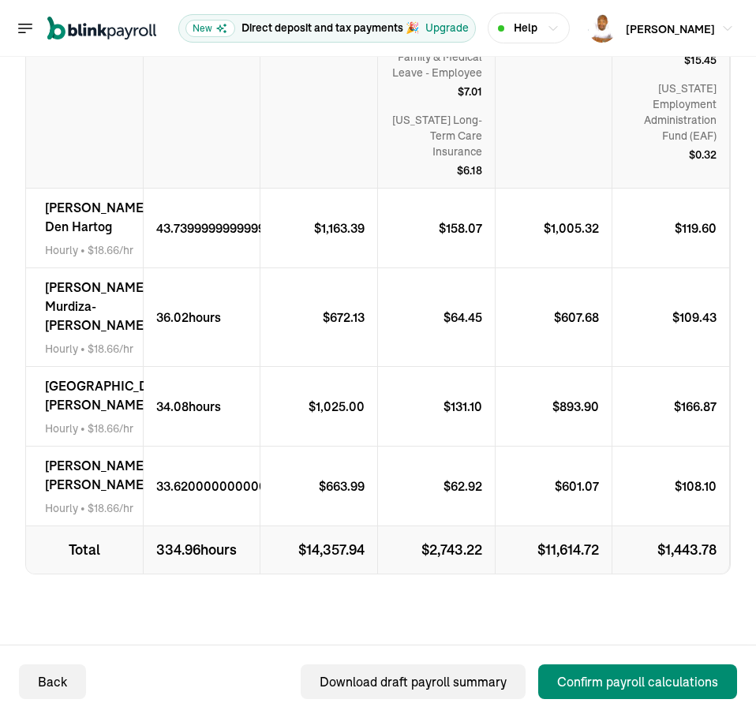
click at [69, 198] on span "Alexis Den Hartog" at bounding box center [96, 217] width 103 height 38
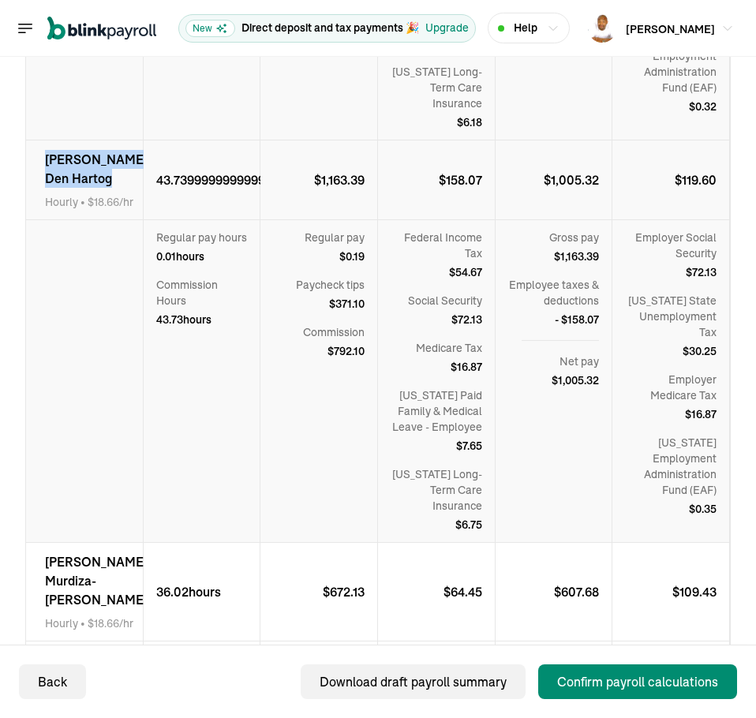
copy span "Alexis Den Hartog"
click at [568, 189] on p "$ 1,005.32" at bounding box center [578, 179] width 68 height 19
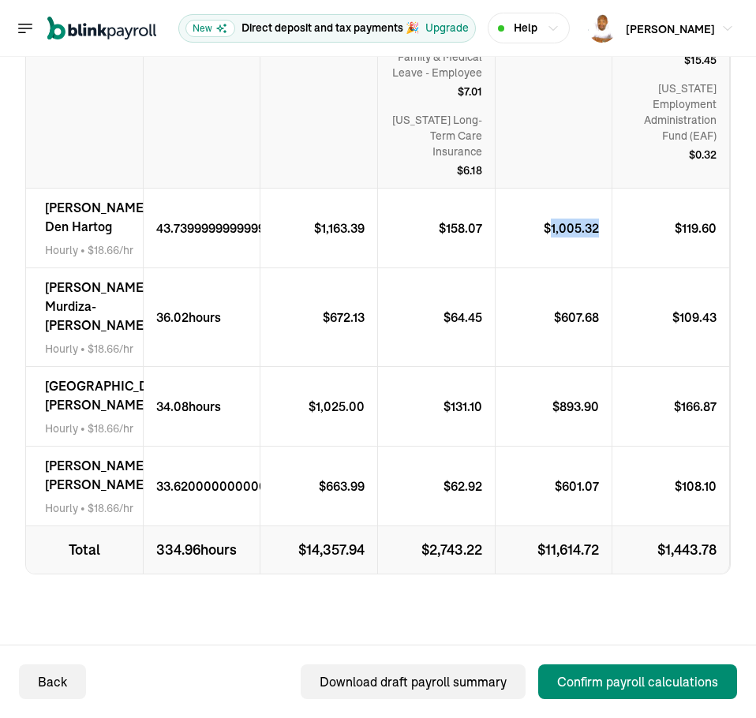
click at [568, 219] on p "$ 1,005.32" at bounding box center [578, 228] width 68 height 19
copy p "1,005.32"
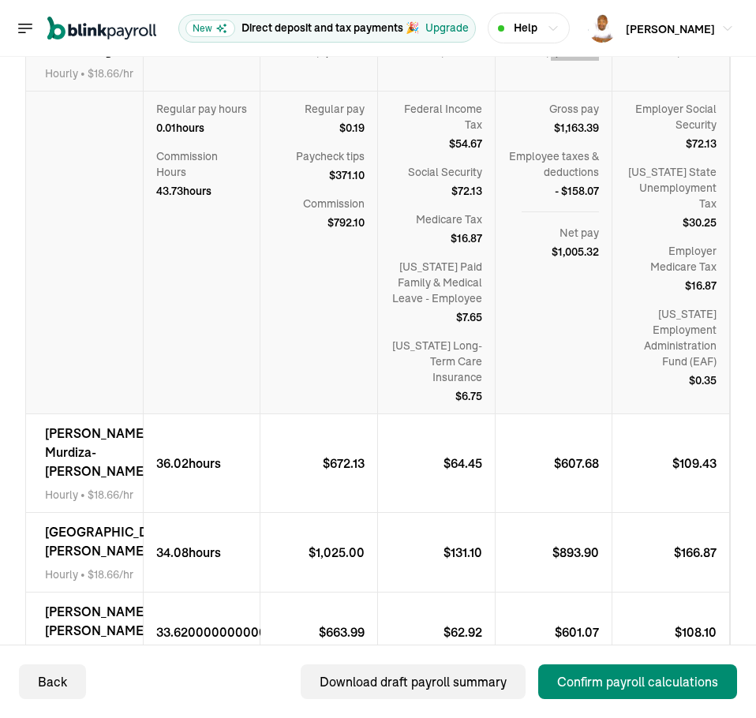
scroll to position [2024, 0]
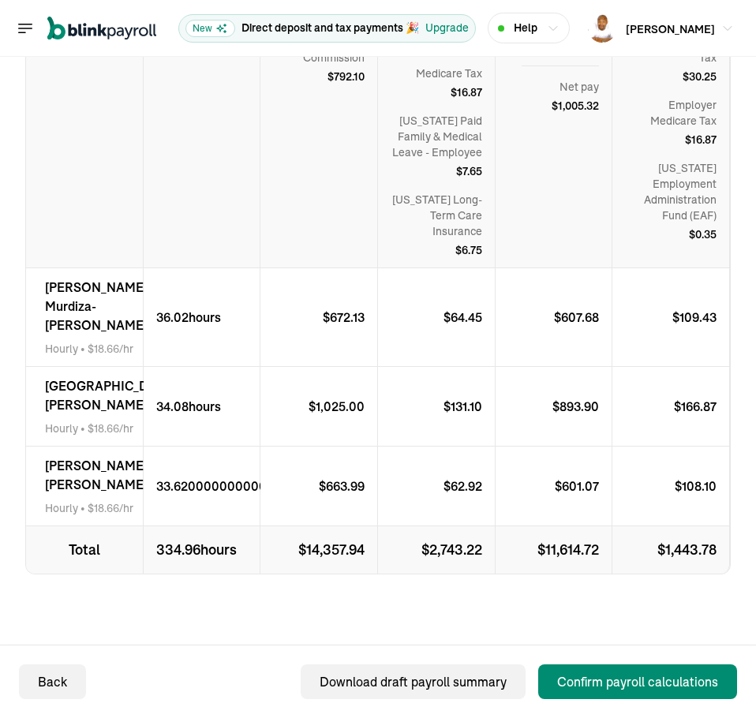
click at [87, 280] on span "Jaelynn Murdiza-Marsh" at bounding box center [96, 306] width 103 height 57
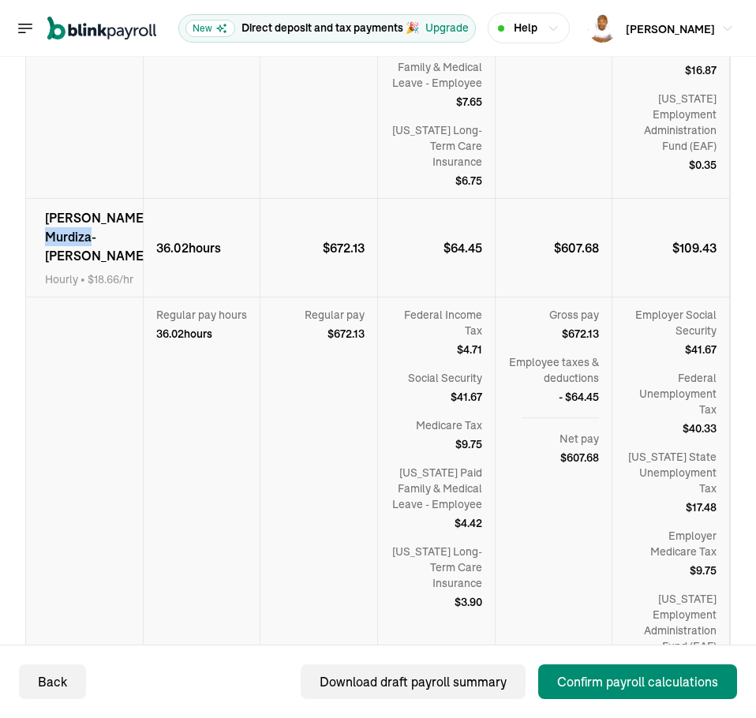
click at [87, 265] on span "Jaelynn Murdiza-Marsh" at bounding box center [96, 236] width 103 height 57
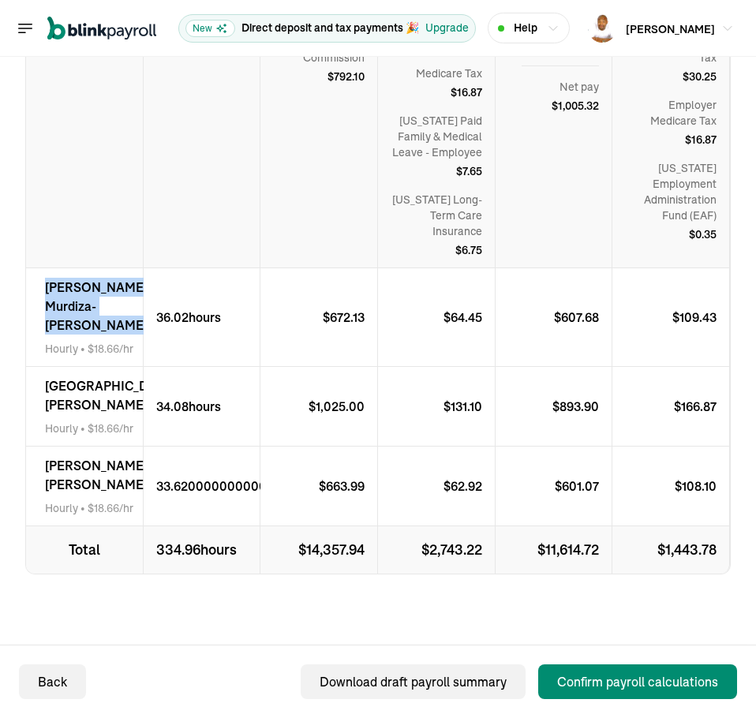
click at [87, 280] on span "Jaelynn Murdiza-Marsh" at bounding box center [96, 306] width 103 height 57
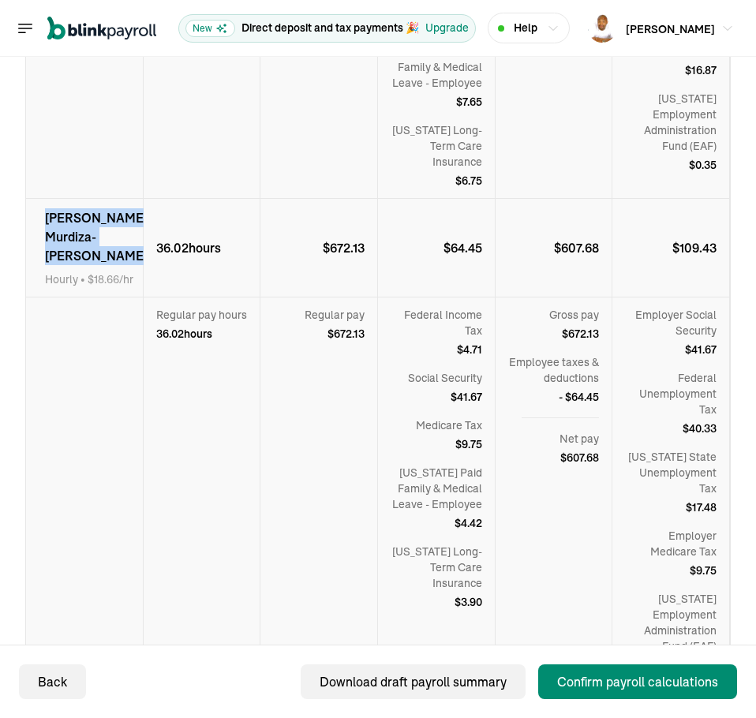
copy span "Jaelynn Murdiza-Marsh"
click at [570, 257] on p "$ 607.68" at bounding box center [583, 247] width 58 height 19
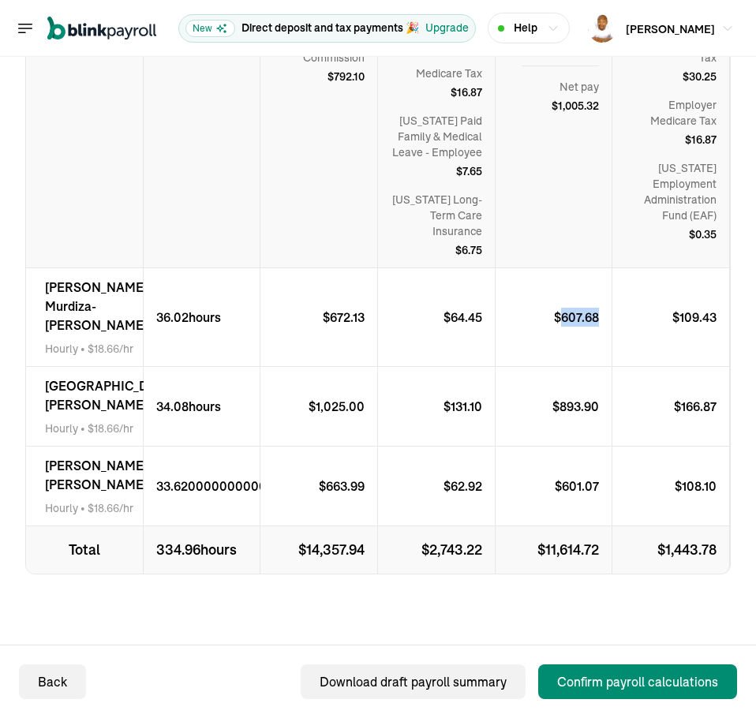
click at [570, 308] on p "$ 607.68" at bounding box center [583, 317] width 58 height 19
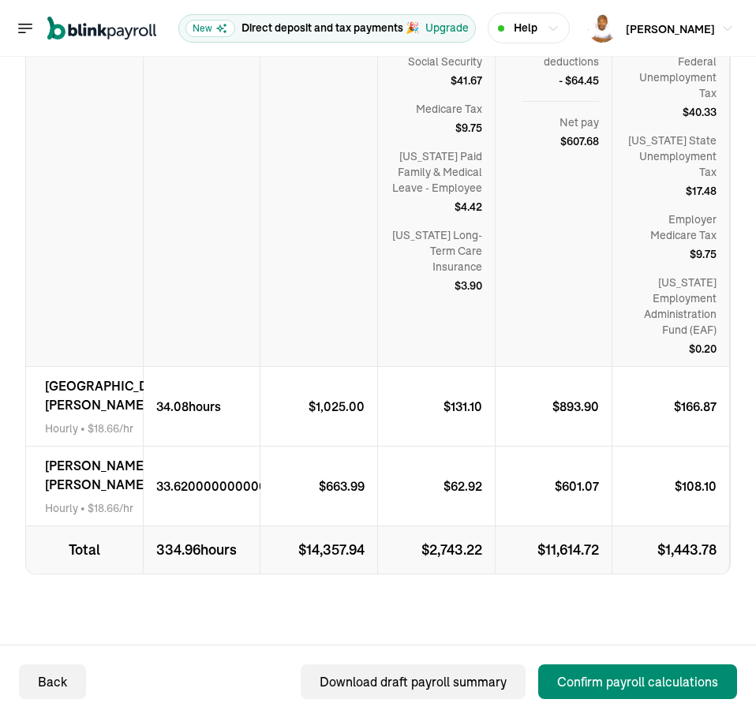
scroll to position [2410, 0]
click at [88, 376] on span "Alexandria Sorley" at bounding box center [110, 395] width 130 height 38
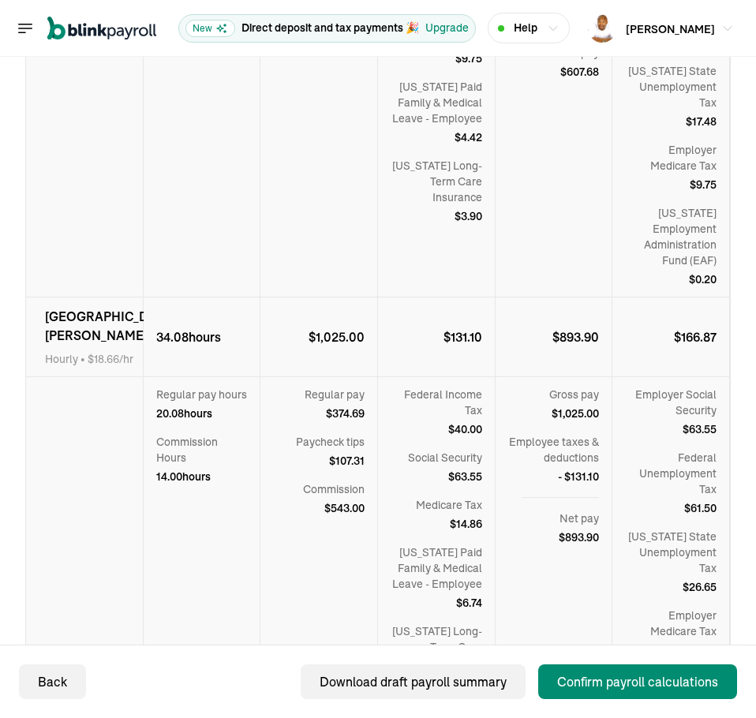
click at [575, 347] on p "$ 893.90" at bounding box center [582, 337] width 59 height 19
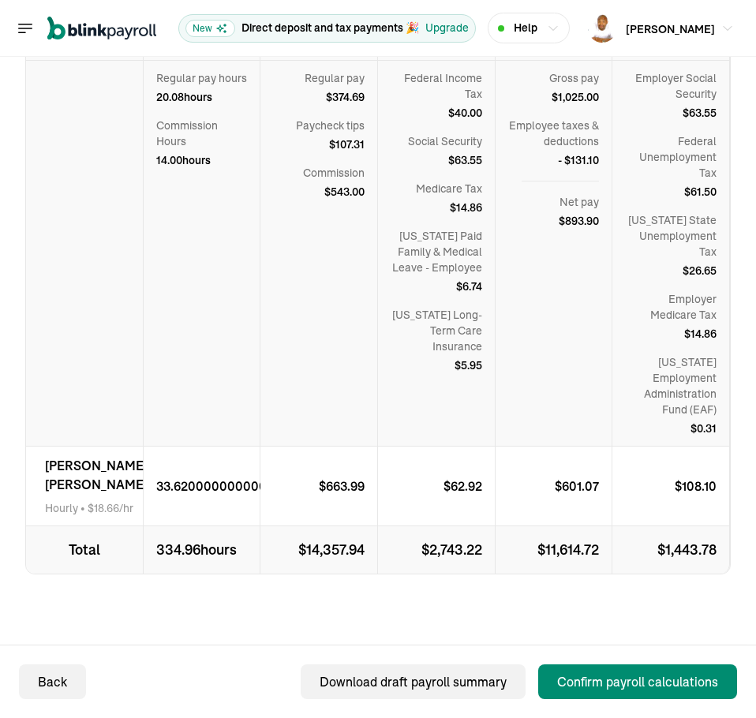
scroll to position [2796, 0]
click at [117, 473] on span "Kira Pittman" at bounding box center [96, 475] width 103 height 38
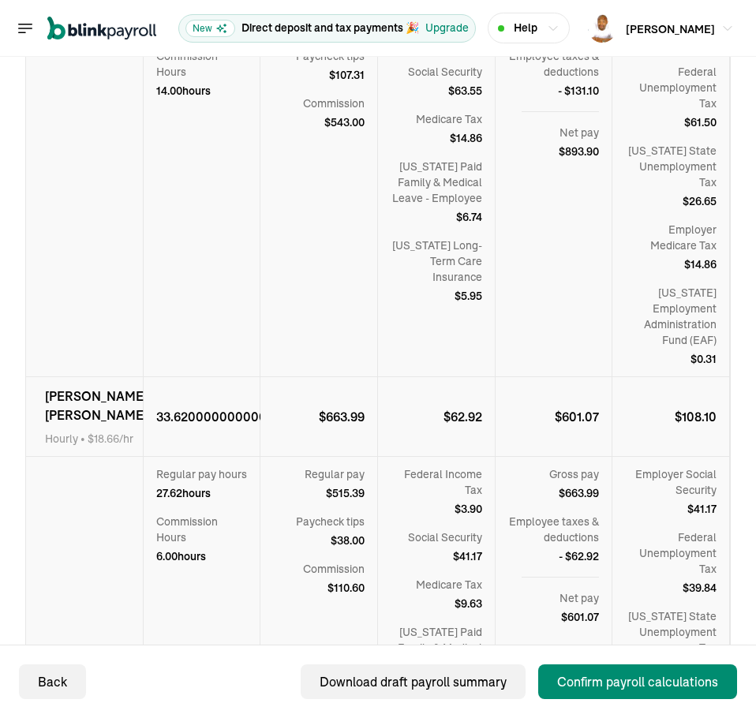
click at [564, 426] on p "$ 601.07" at bounding box center [583, 416] width 57 height 19
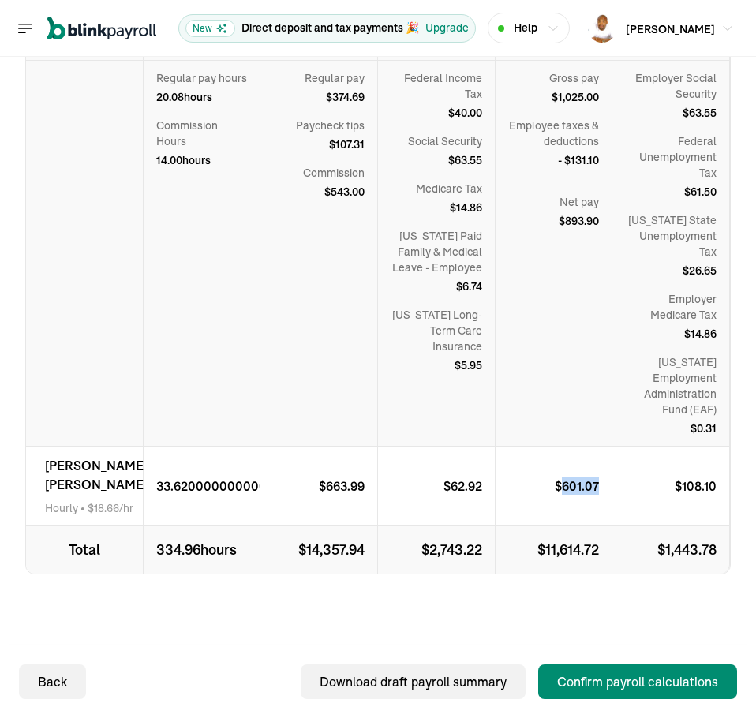
click at [564, 485] on p "$ 601.07" at bounding box center [583, 486] width 57 height 19
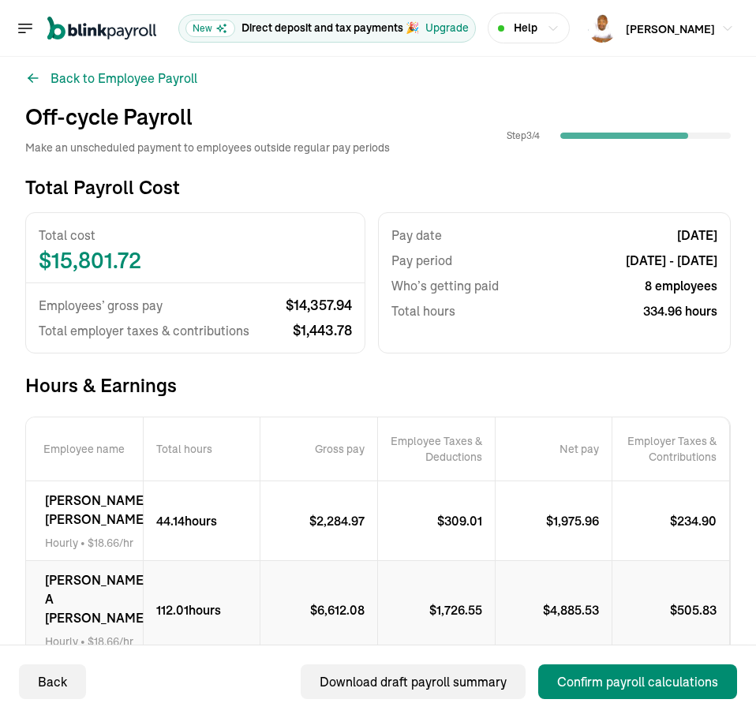
scroll to position [0, 0]
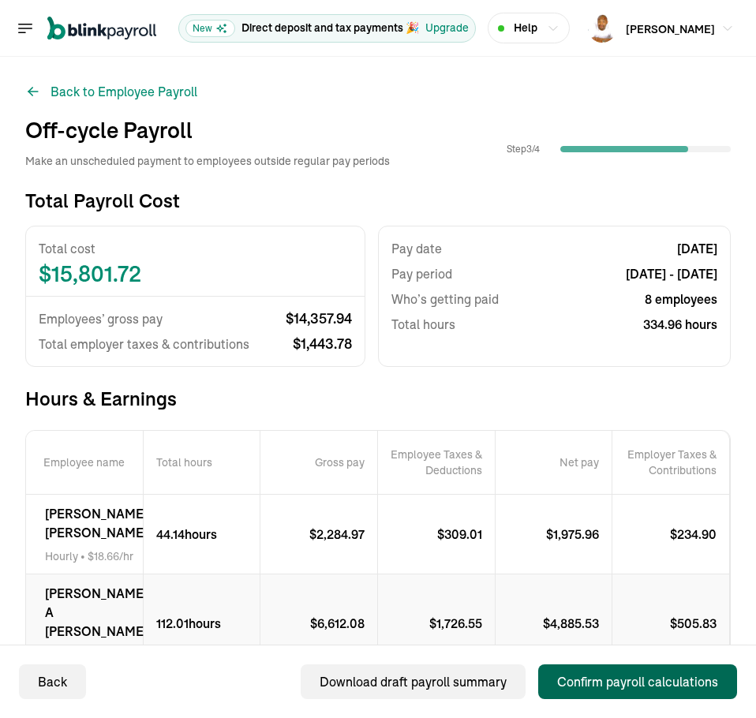
click at [640, 670] on button "Confirm payroll calculations" at bounding box center [637, 682] width 199 height 35
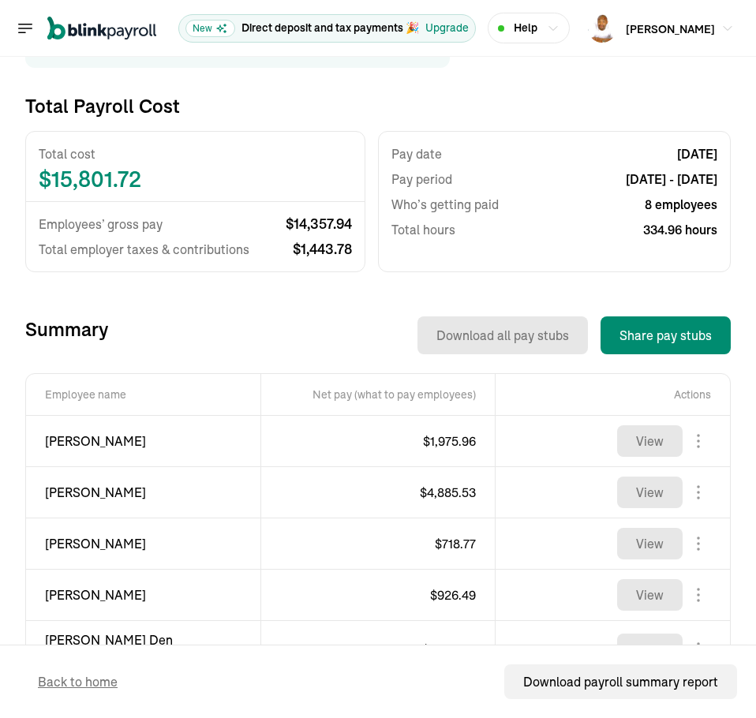
scroll to position [316, 0]
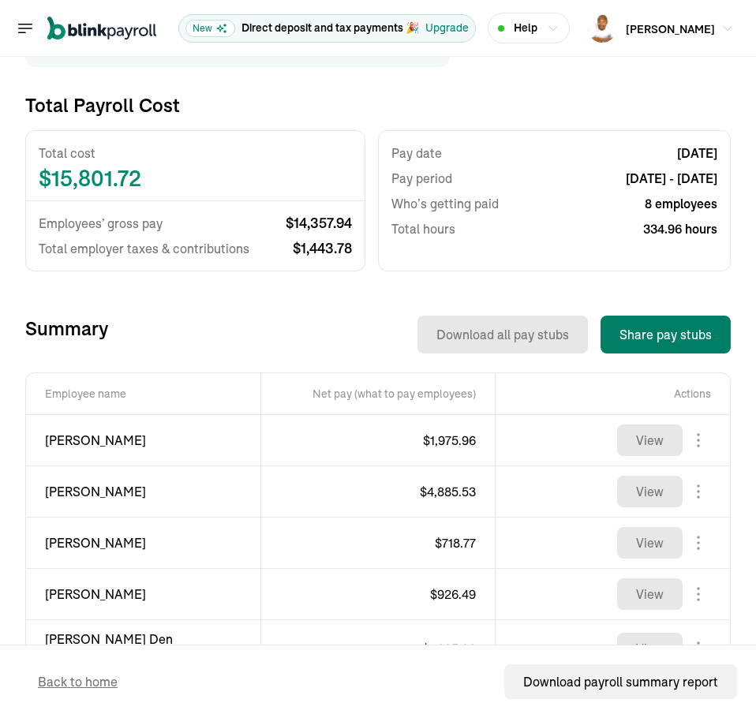
click at [660, 329] on button "Share pay stubs" at bounding box center [666, 335] width 130 height 38
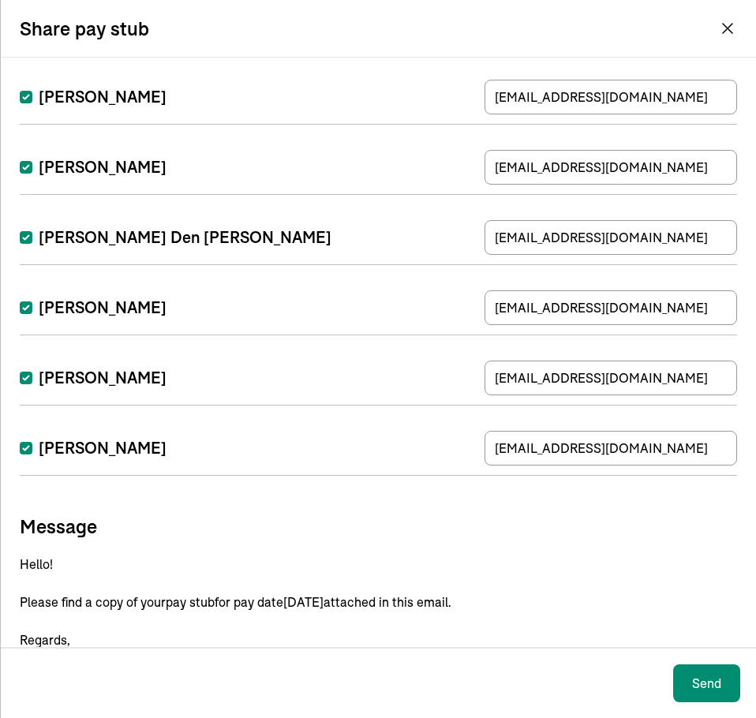
scroll to position [310, 0]
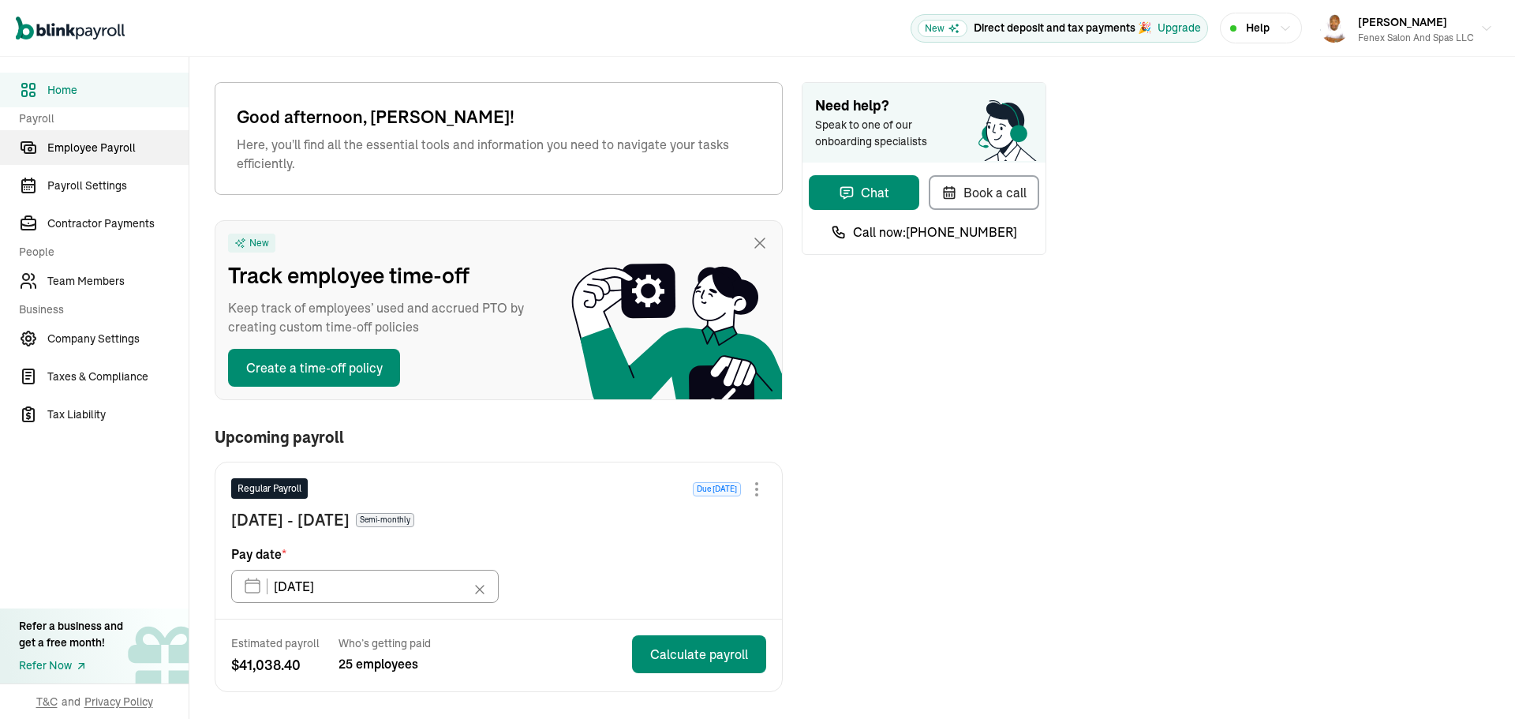
click at [74, 137] on link "Employee Payroll" at bounding box center [94, 147] width 189 height 35
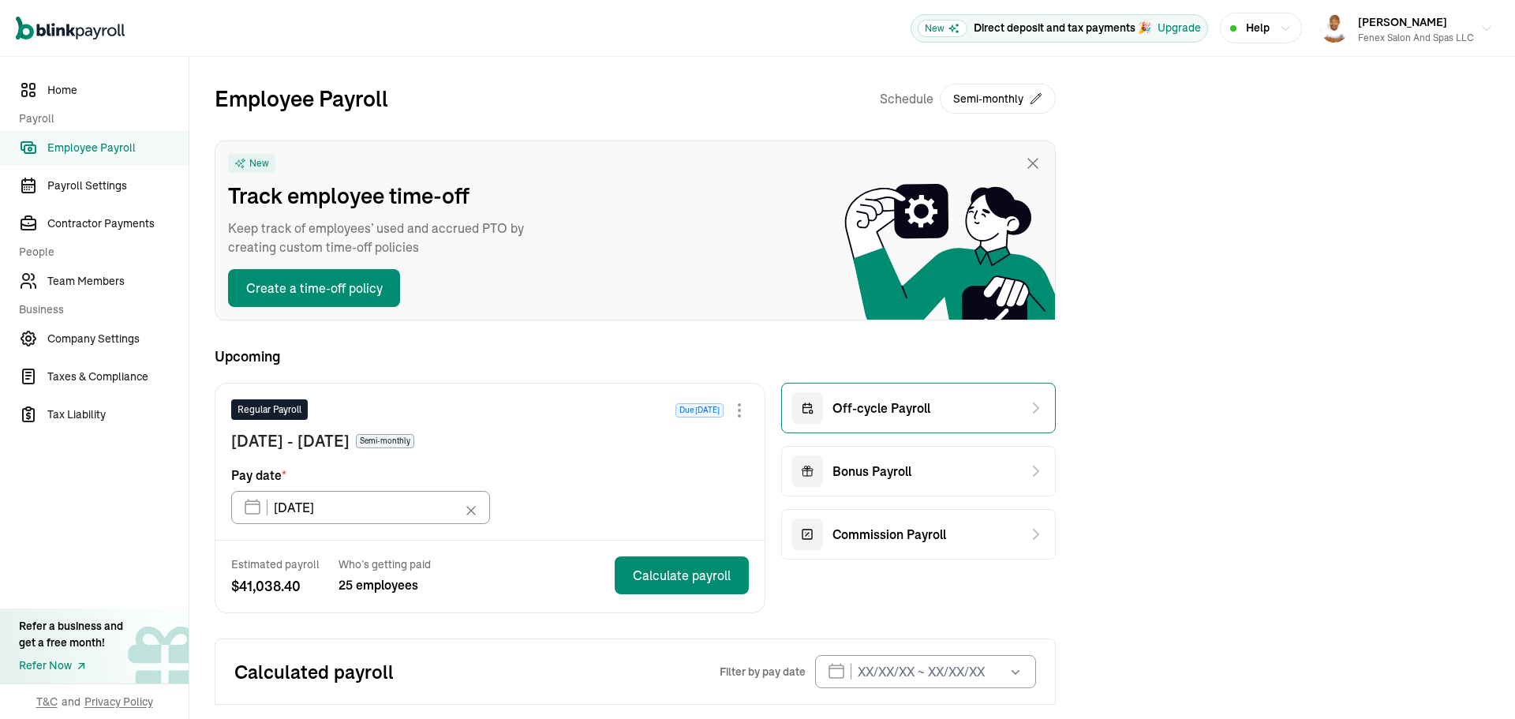
click at [867, 413] on span "Off-cycle Payroll" at bounding box center [882, 408] width 98 height 19
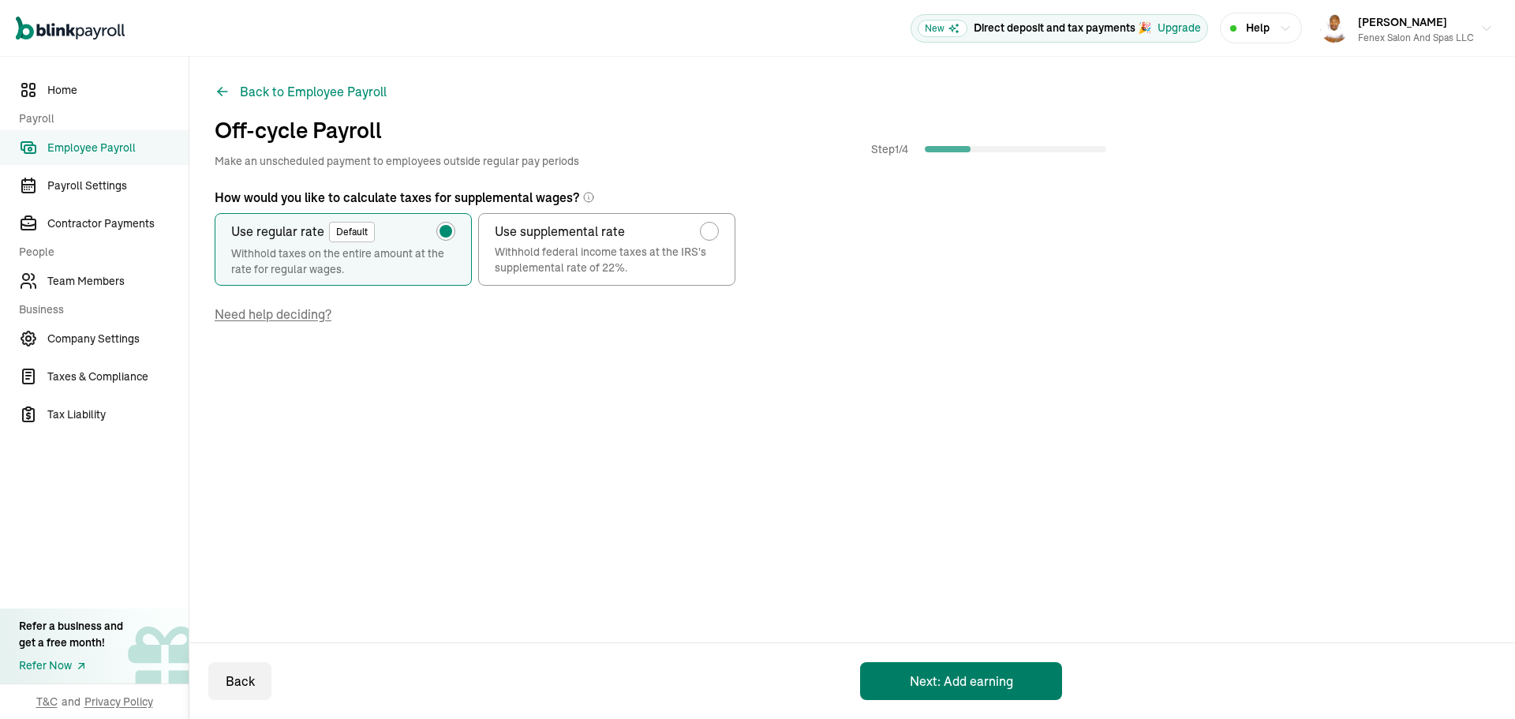
click at [919, 663] on button "Next: Add earning" at bounding box center [961, 681] width 202 height 38
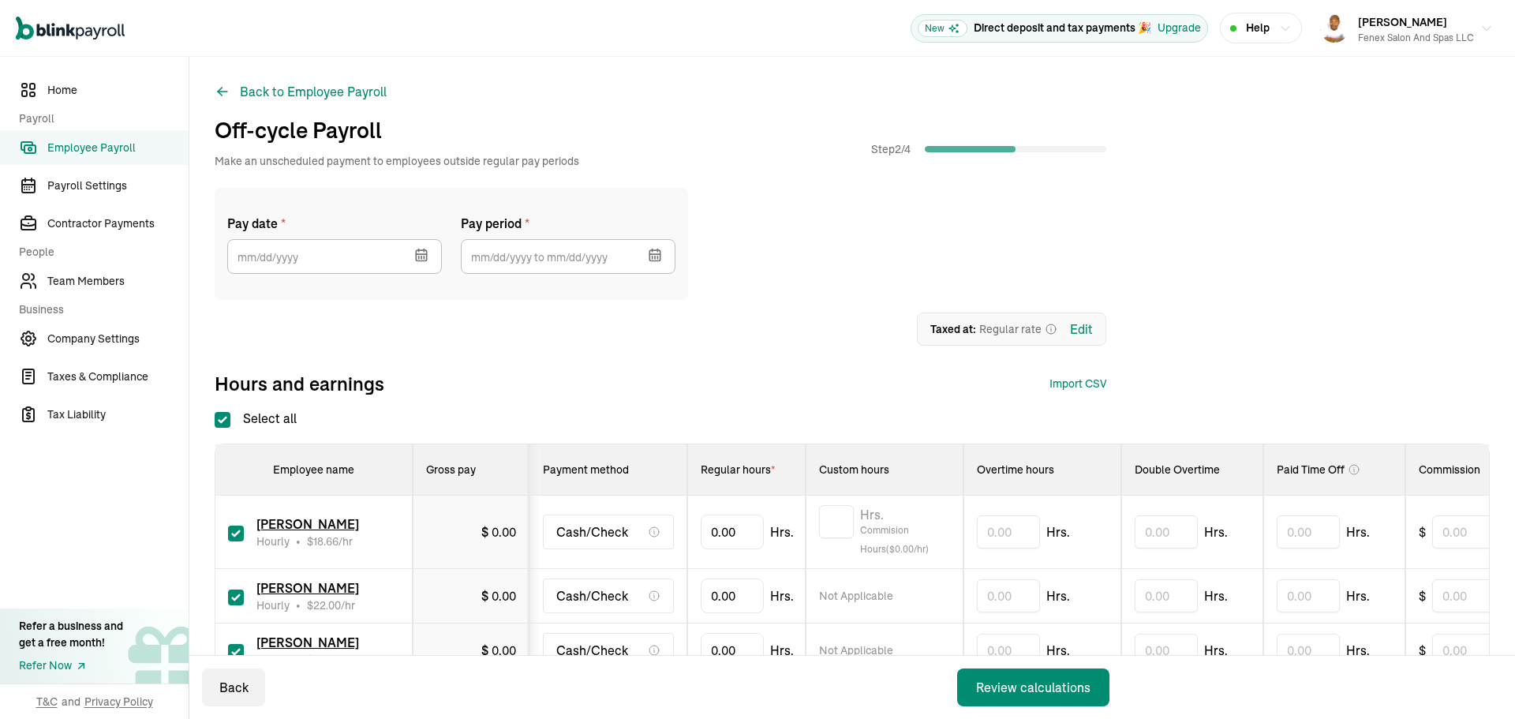
click at [422, 260] on icon "button" at bounding box center [422, 255] width 16 height 16
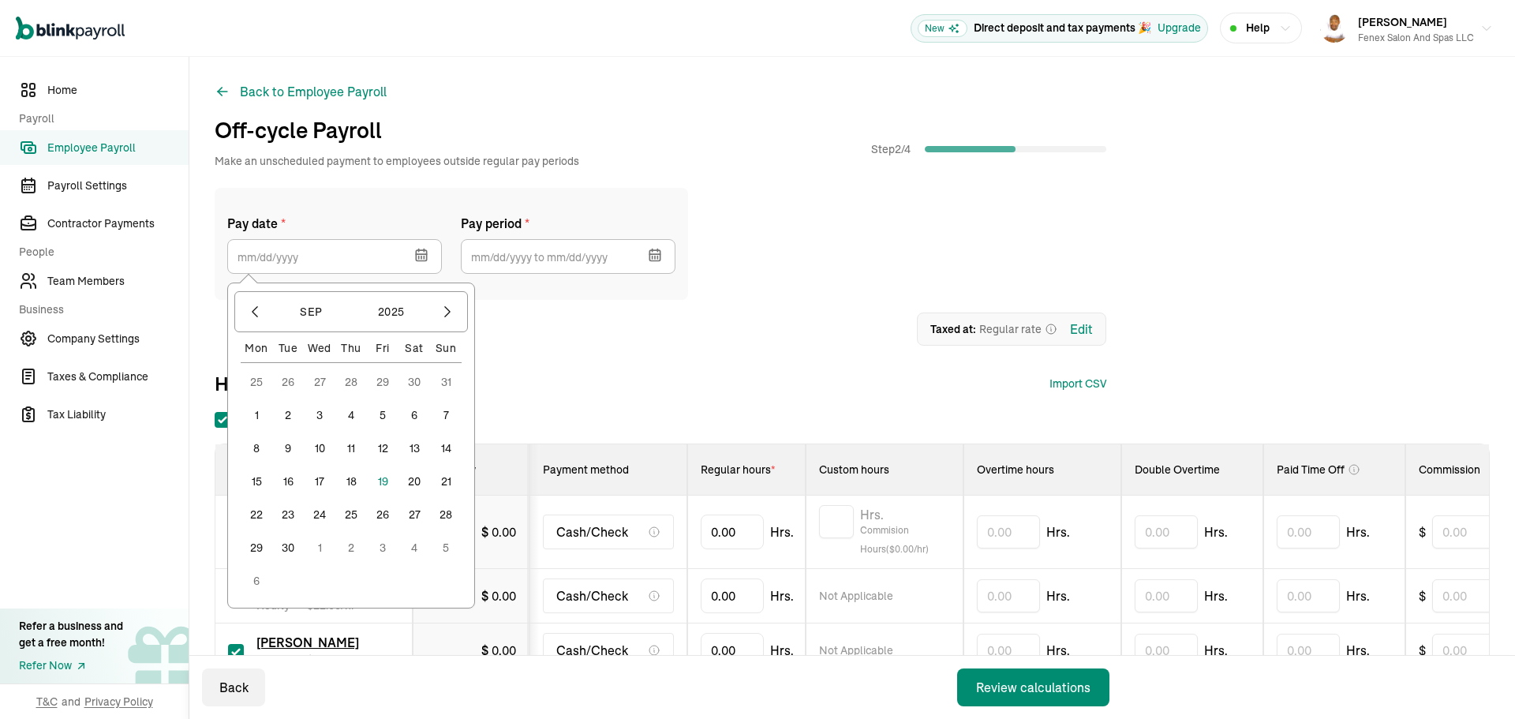
click at [380, 477] on button "19" at bounding box center [383, 482] width 32 height 32
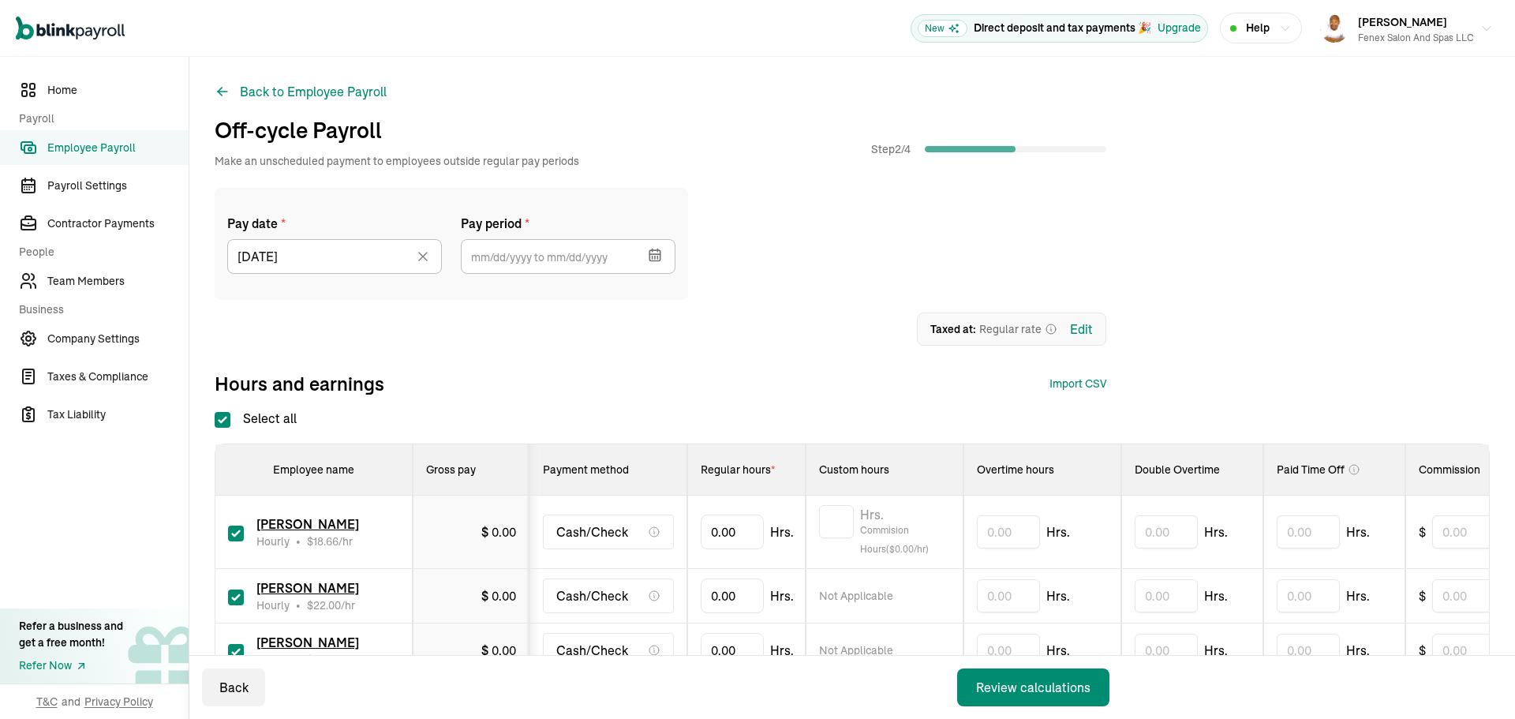
click at [654, 252] on icon "button" at bounding box center [655, 255] width 16 height 16
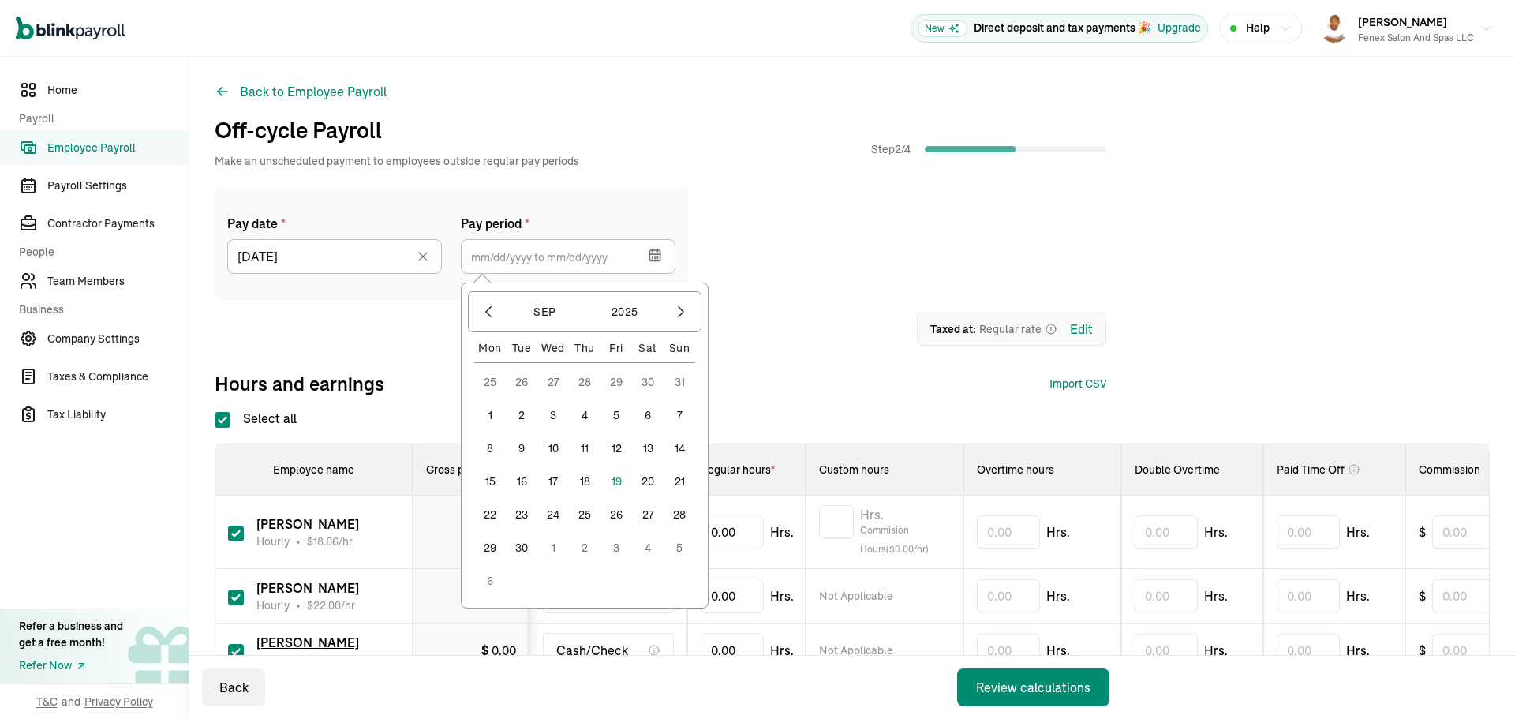
click at [494, 411] on button "1" at bounding box center [490, 415] width 32 height 32
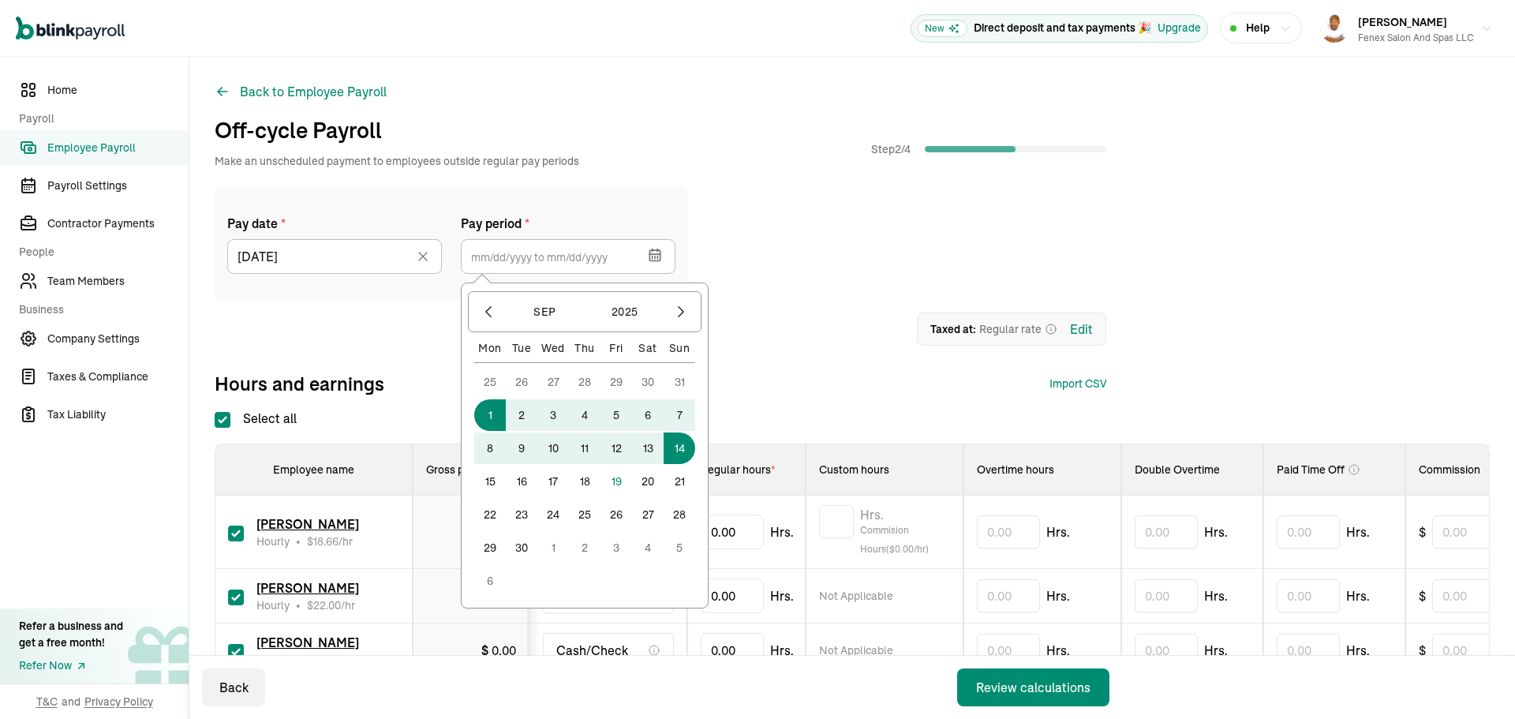
click at [682, 444] on button "14" at bounding box center [680, 449] width 32 height 32
type input "09/01/2025 ~ 09/14/2025"
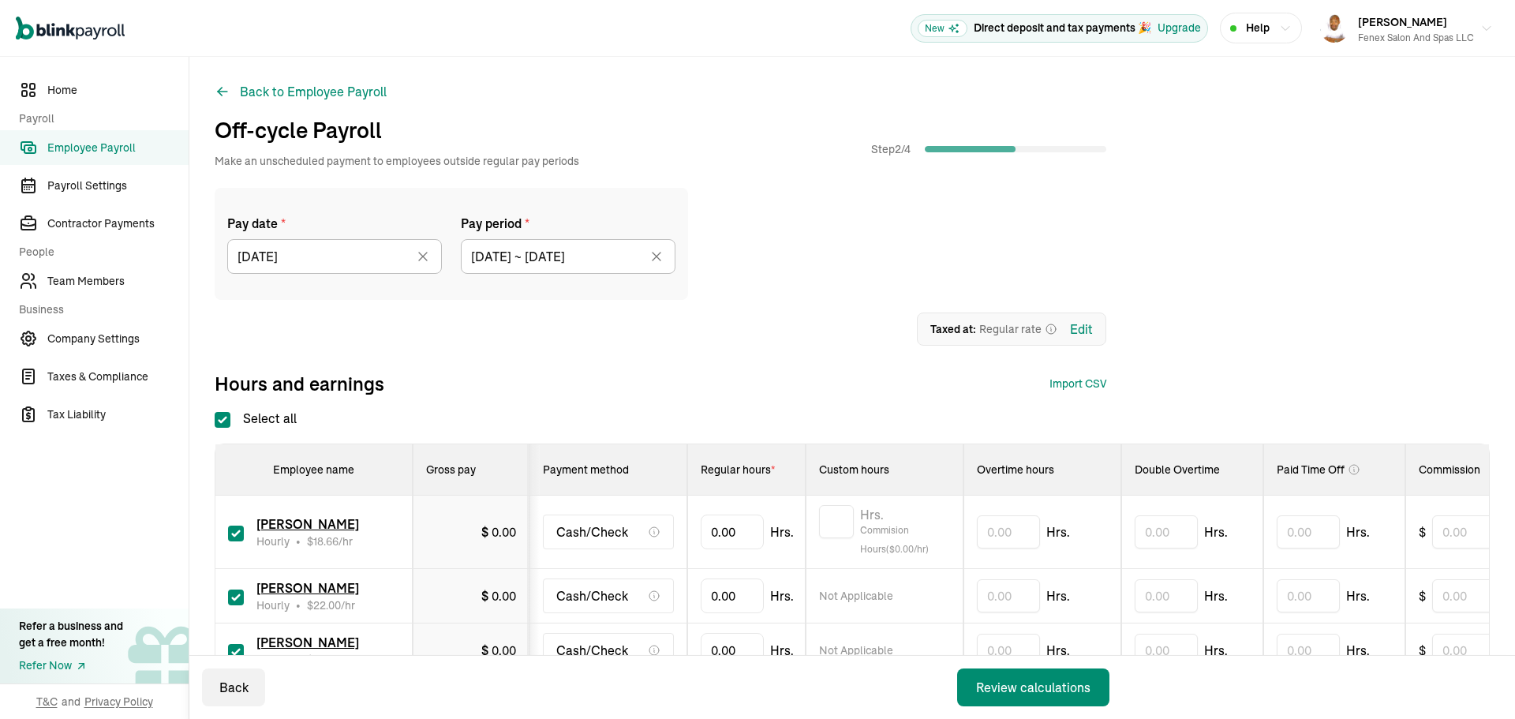
click at [218, 426] on input "Select all" at bounding box center [223, 420] width 16 height 16
checkbox input "false"
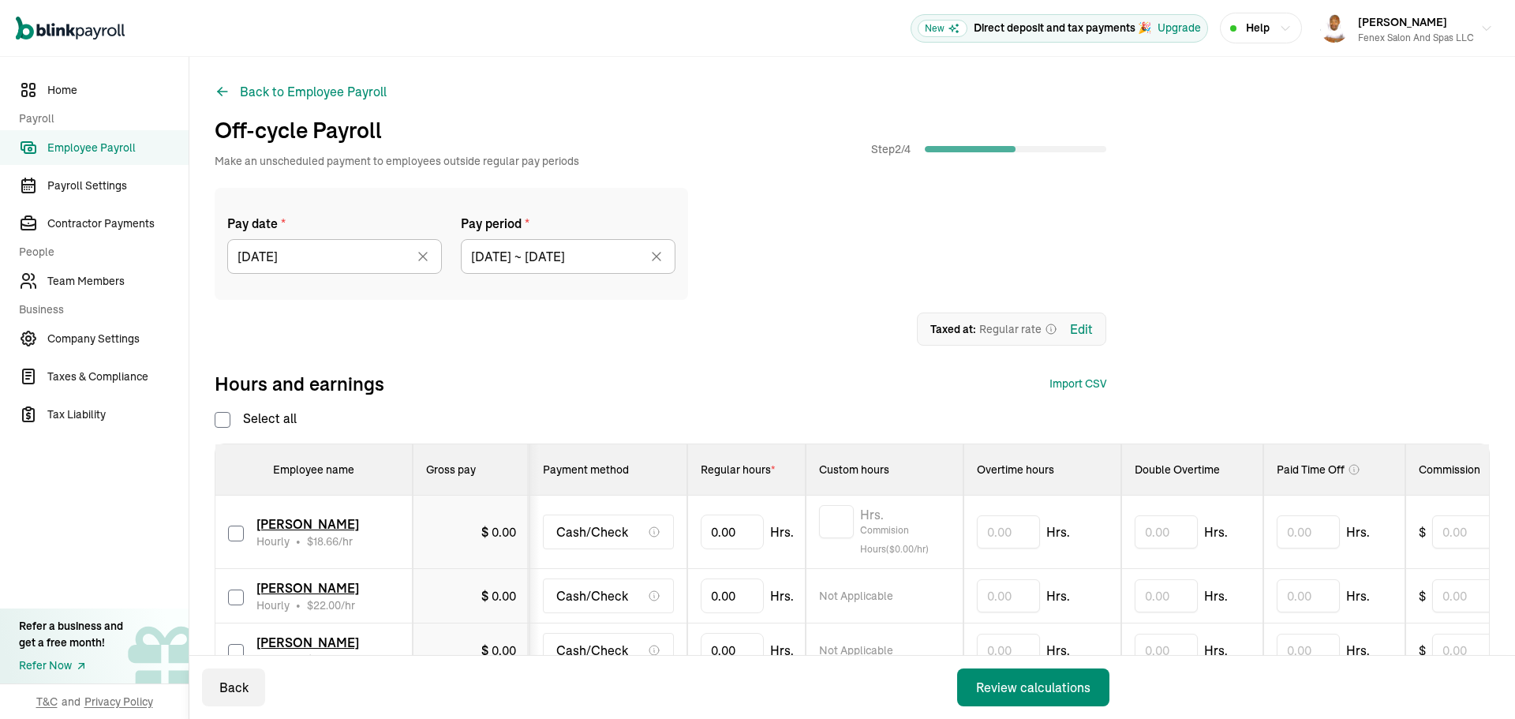
checkbox input "false"
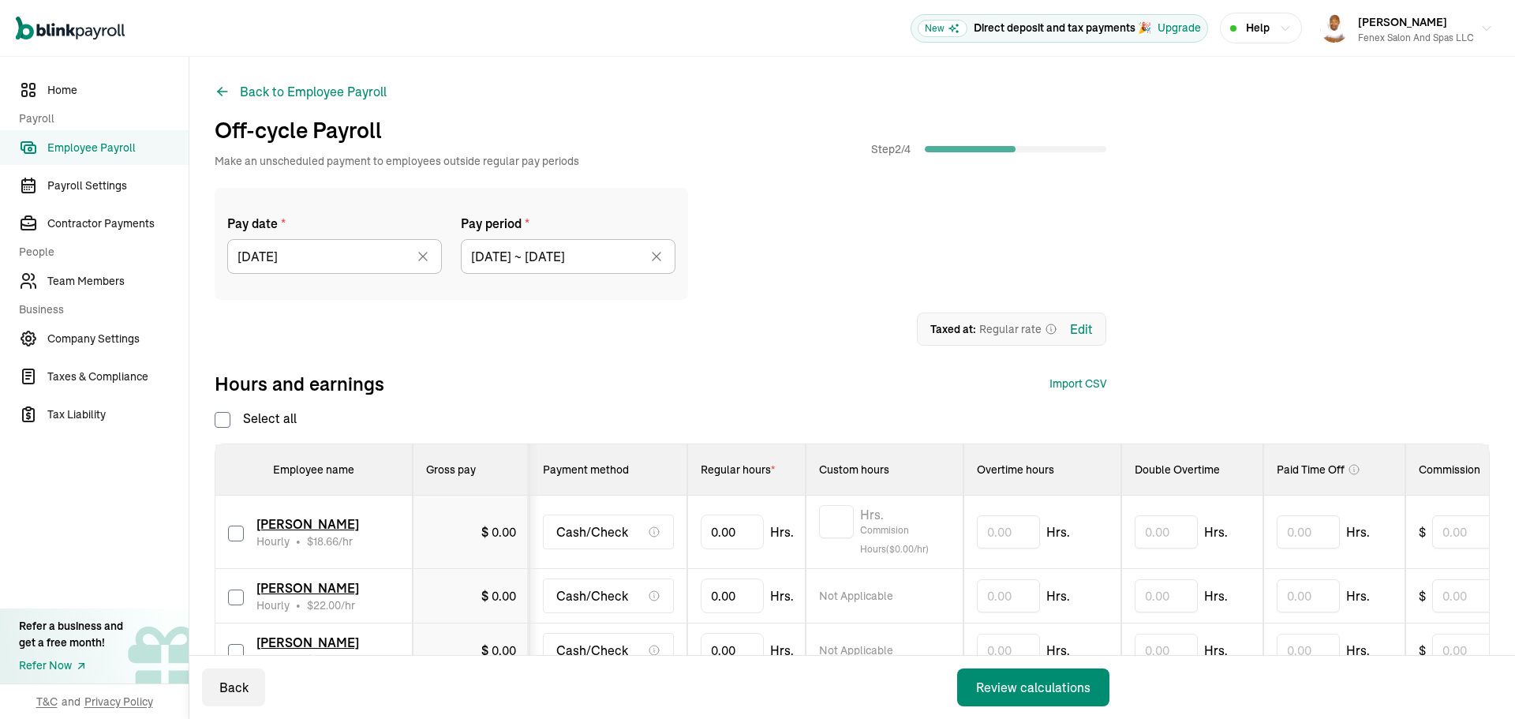
checkbox input "false"
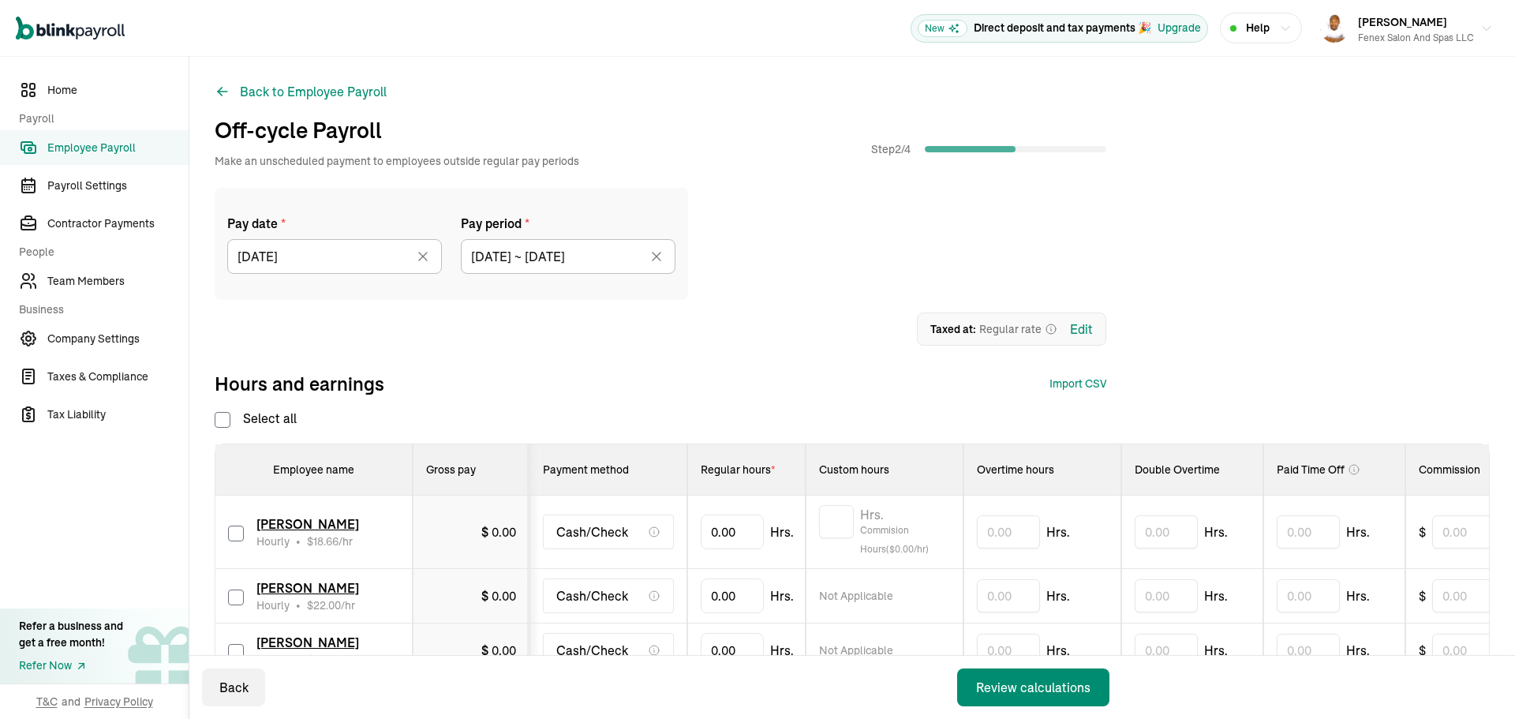
checkbox input "false"
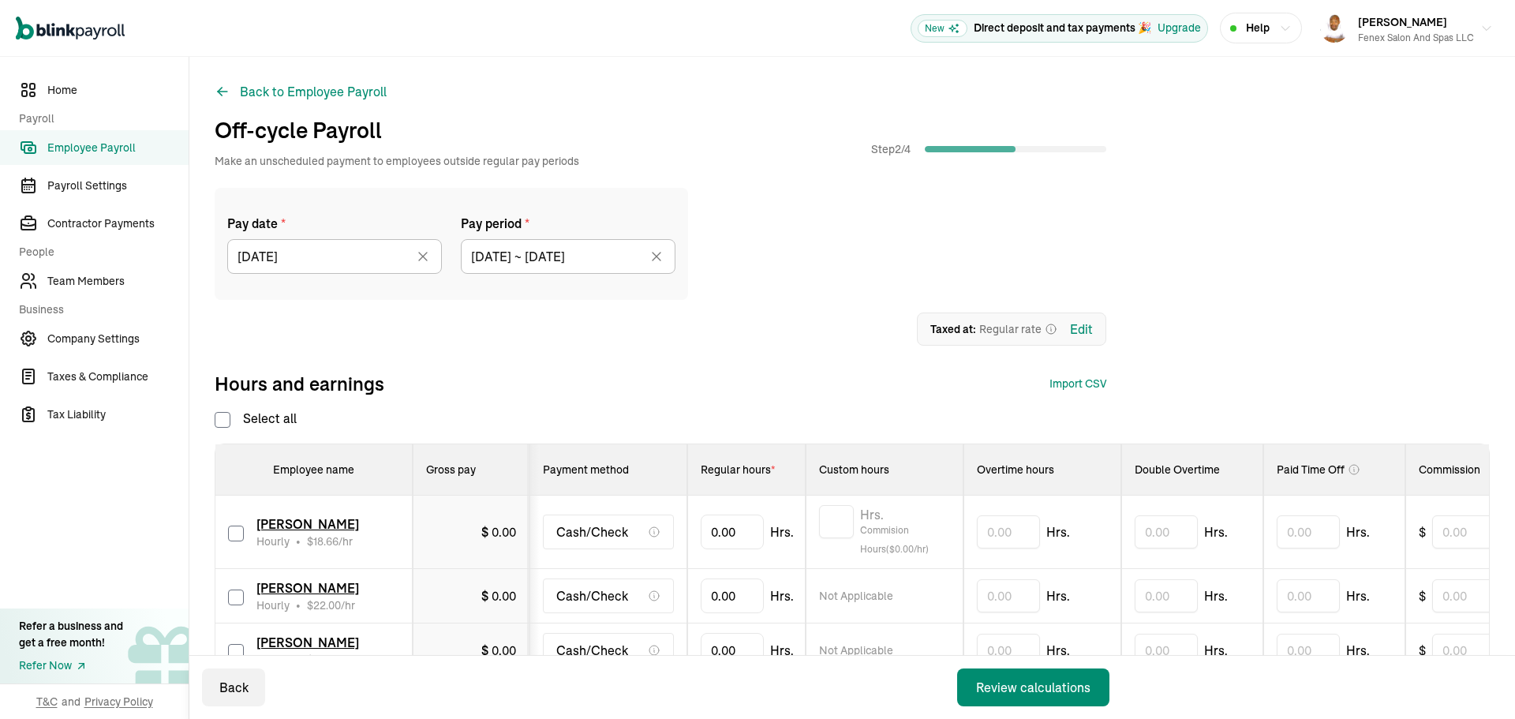
checkbox input "false"
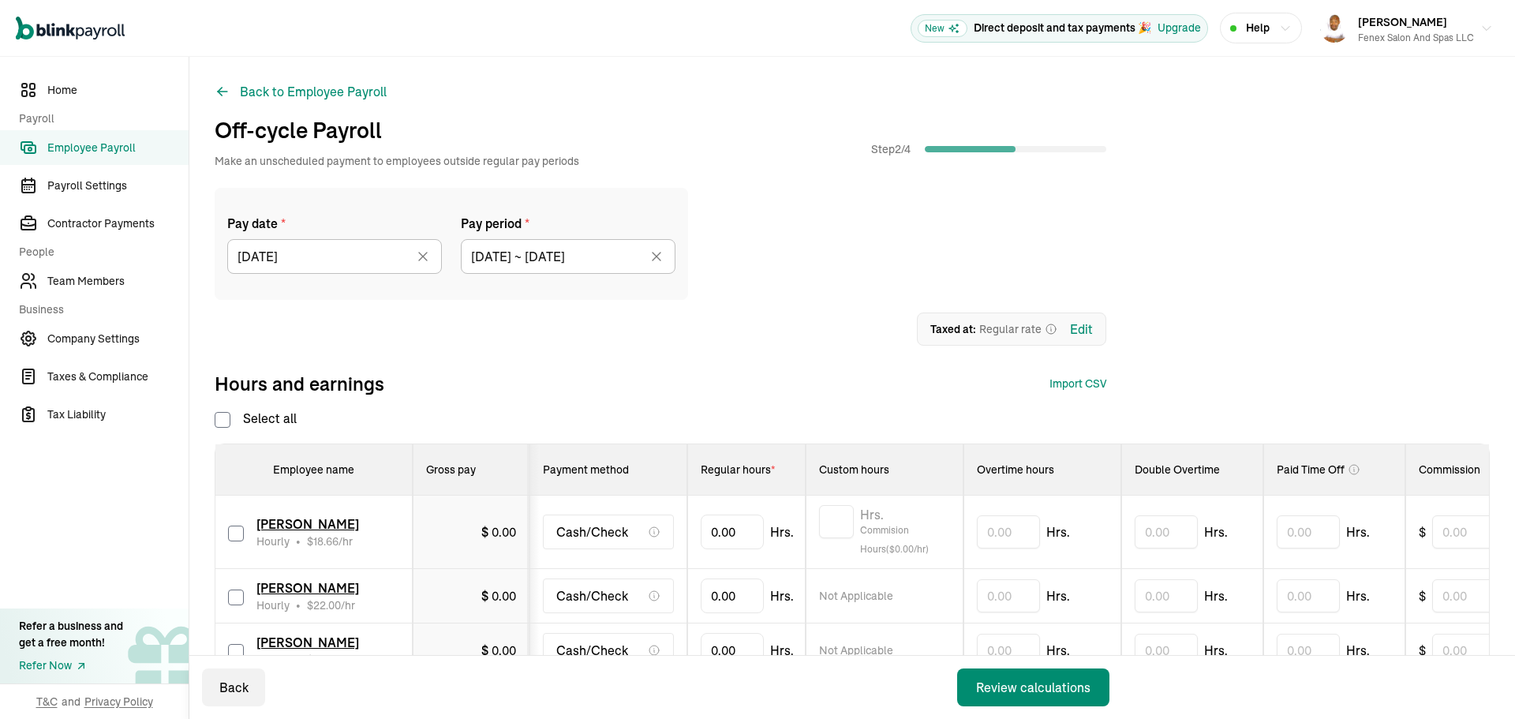
checkbox input "false"
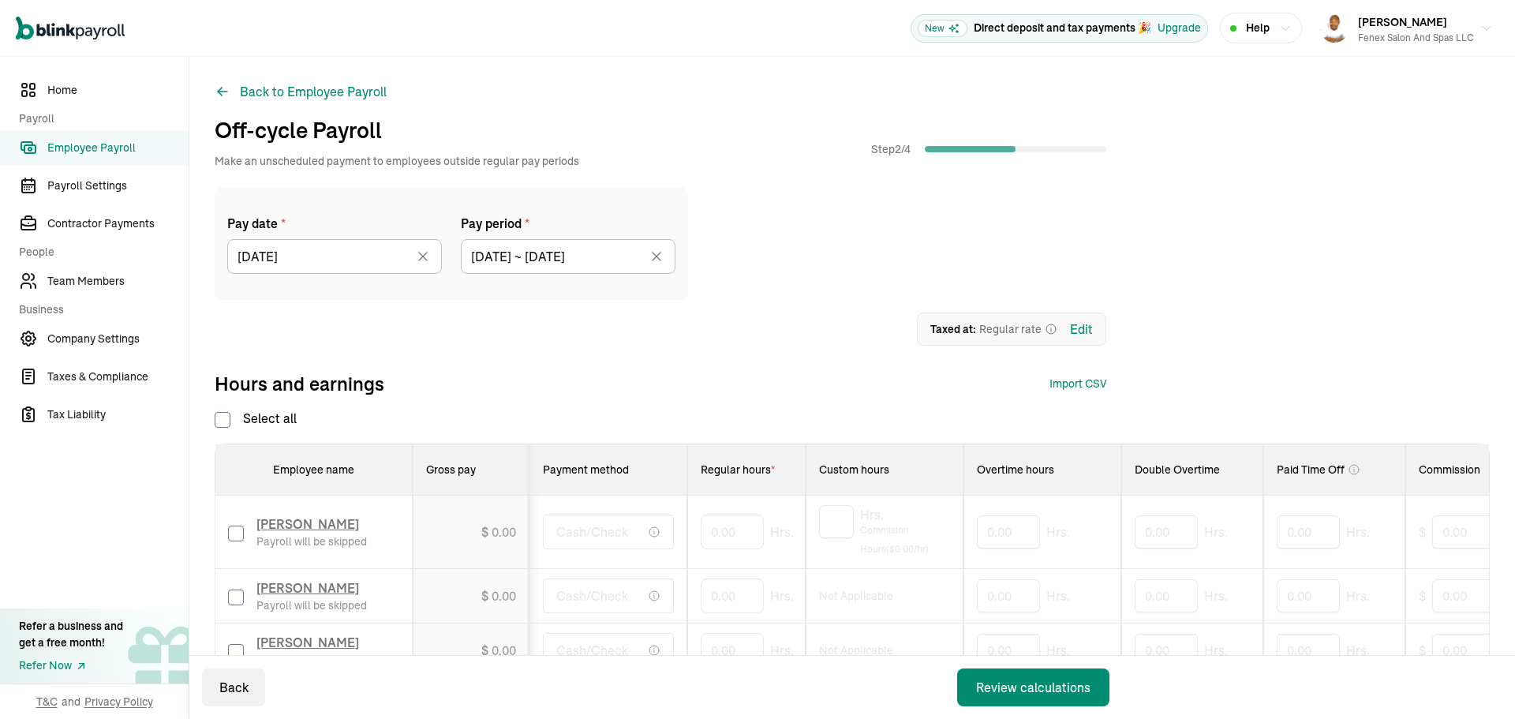
click at [234, 532] on input "checkbox" at bounding box center [236, 534] width 16 height 16
checkbox input "true"
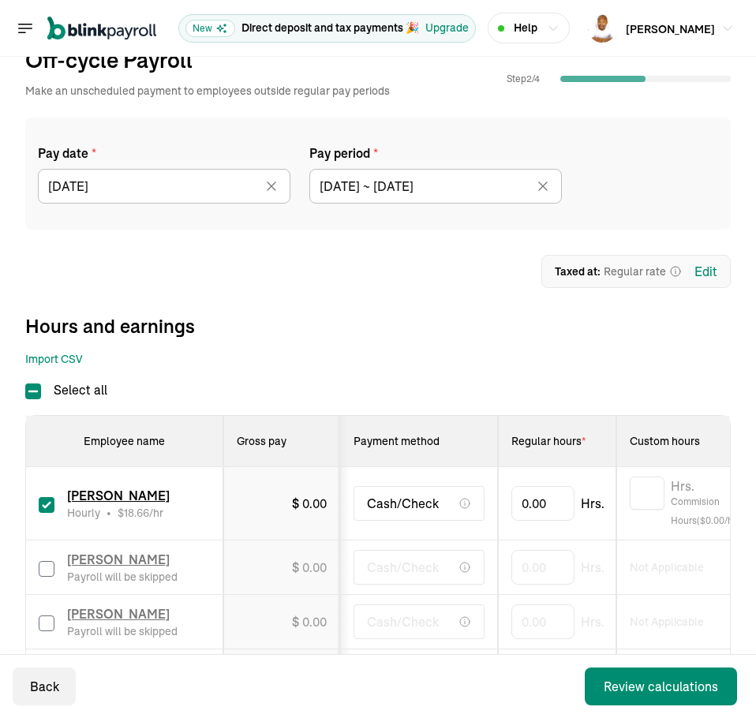
scroll to position [158, 0]
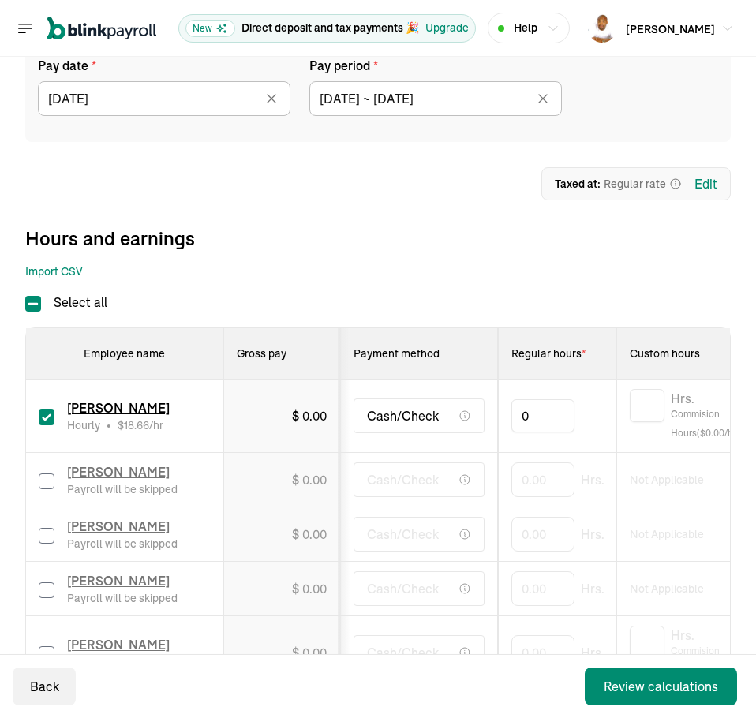
click at [542, 419] on input "0" at bounding box center [542, 415] width 63 height 33
type input "0.01"
type input "44.13"
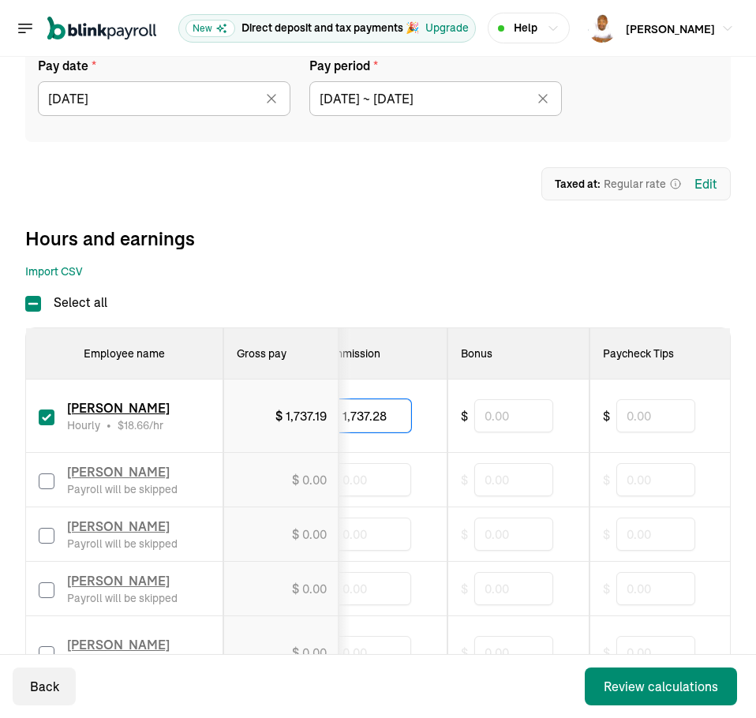
type input "1,737.28"
click at [647, 421] on input "text" at bounding box center [655, 415] width 79 height 33
type input "547.50"
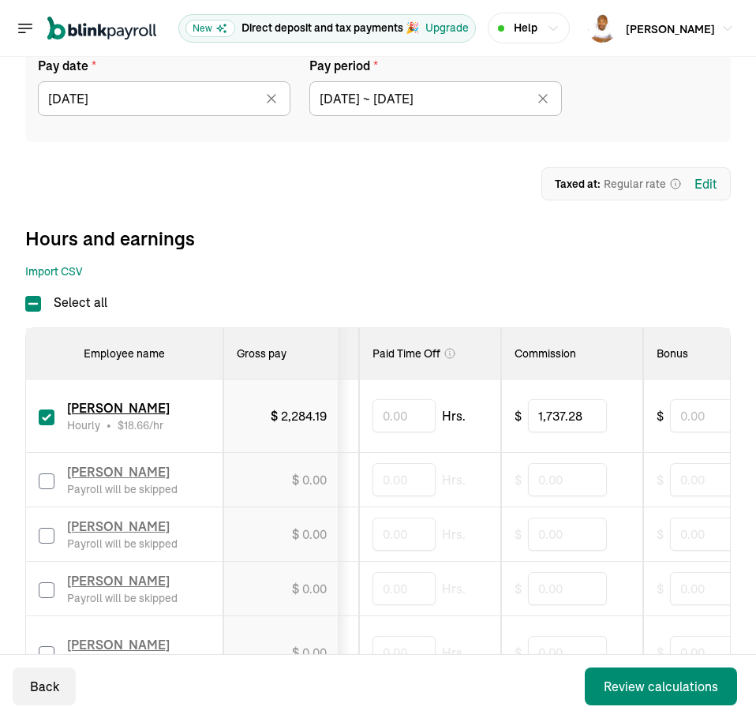
drag, startPoint x: 598, startPoint y: 501, endPoint x: 478, endPoint y: 490, distance: 120.5
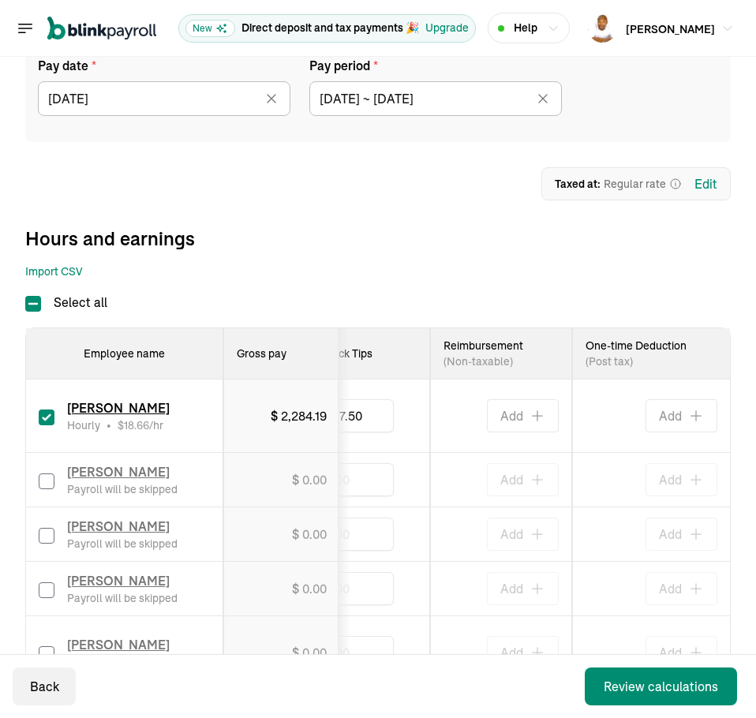
drag, startPoint x: 489, startPoint y: 489, endPoint x: 696, endPoint y: 511, distance: 208.0
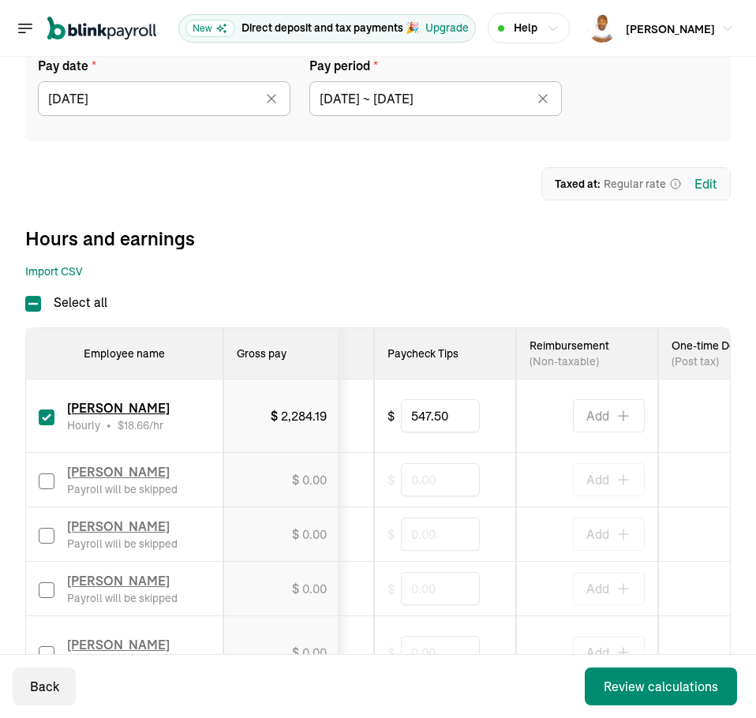
scroll to position [0, 0]
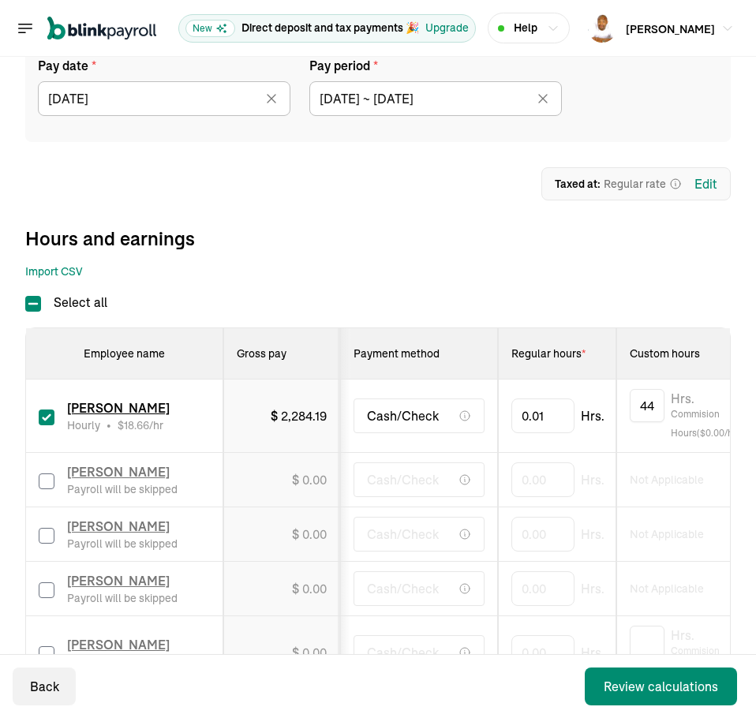
drag, startPoint x: 653, startPoint y: 511, endPoint x: 272, endPoint y: 470, distance: 383.5
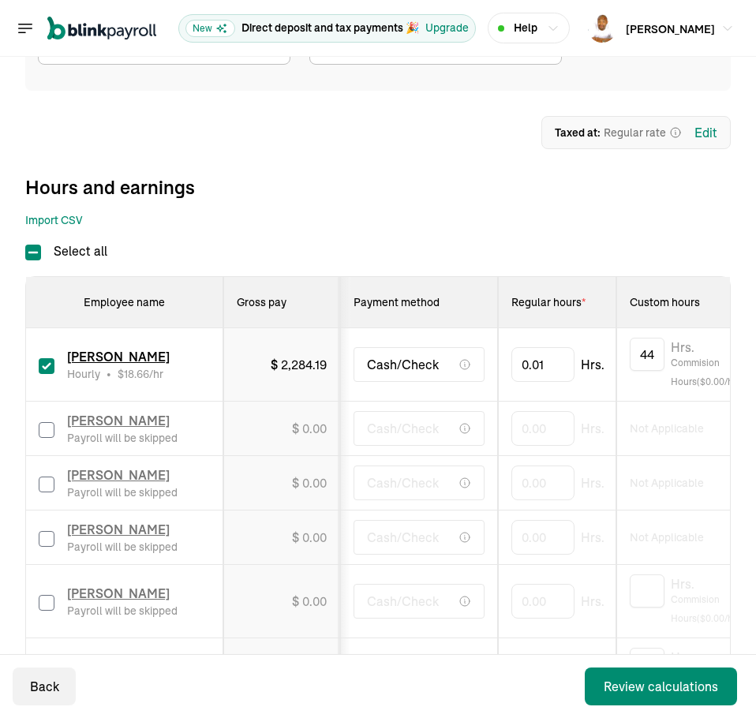
scroll to position [237, 0]
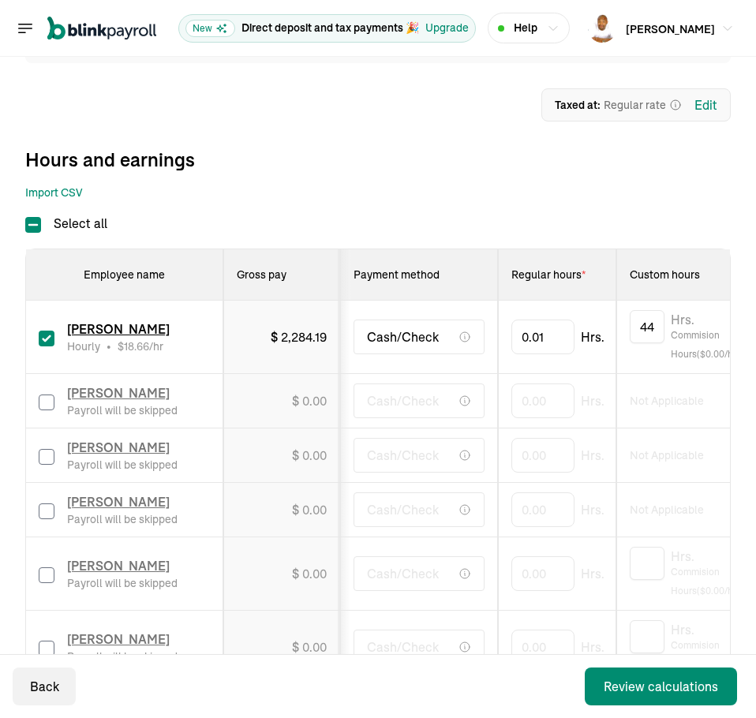
click at [47, 590] on div "Sarah McCort Payroll will be skipped" at bounding box center [124, 573] width 171 height 35
click at [43, 575] on input "checkbox" at bounding box center [47, 576] width 16 height 16
checkbox input "true"
click at [554, 573] on input "0" at bounding box center [542, 573] width 63 height 33
type input "0.01"
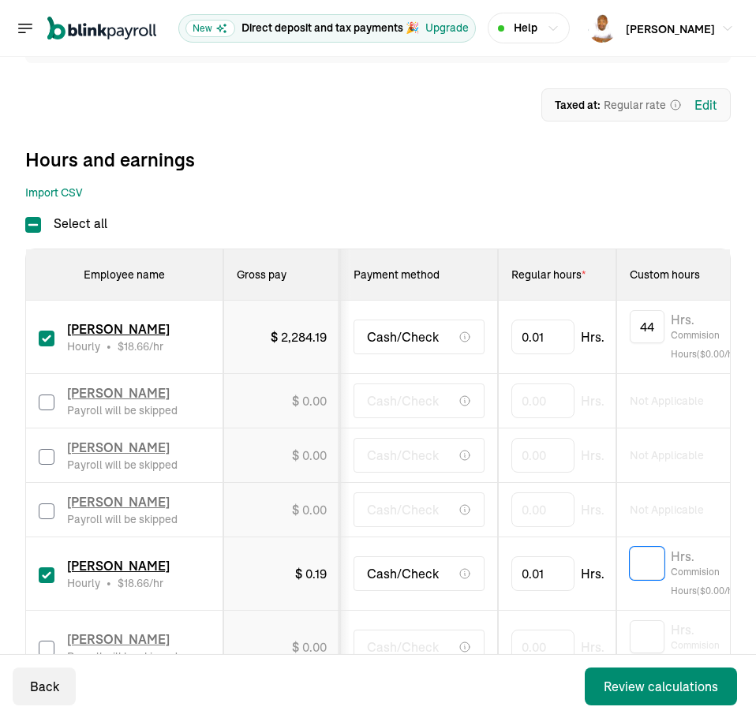
click at [645, 566] on input "text" at bounding box center [647, 563] width 35 height 33
type input "112"
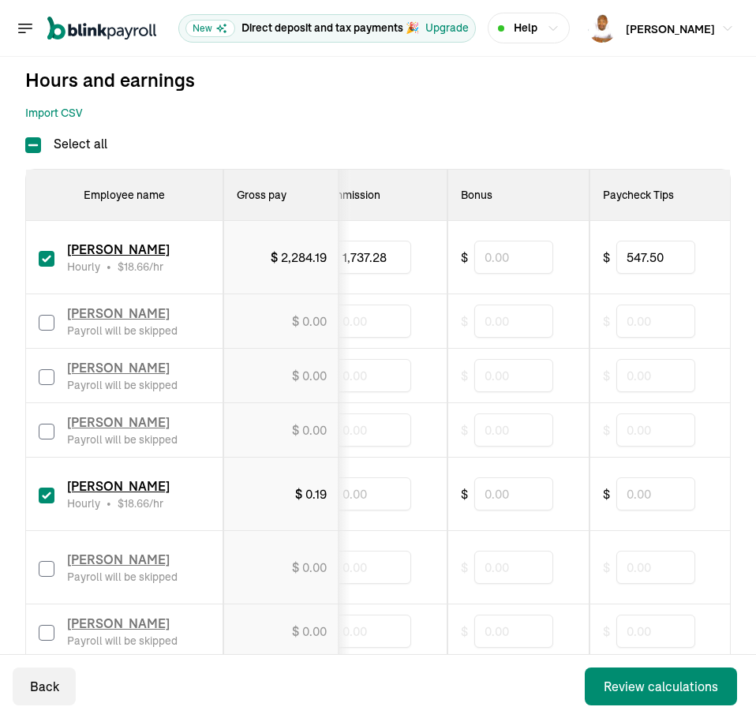
scroll to position [316, 0]
click at [635, 503] on input "text" at bounding box center [655, 494] width 79 height 33
type input "1,495"
click at [391, 508] on input "text" at bounding box center [371, 494] width 79 height 33
type input "5,116.89"
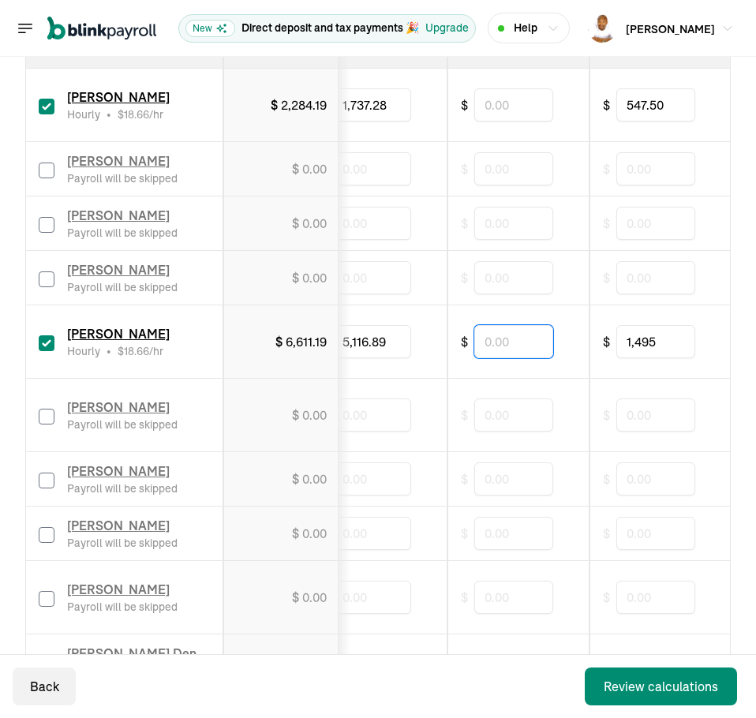
scroll to position [474, 0]
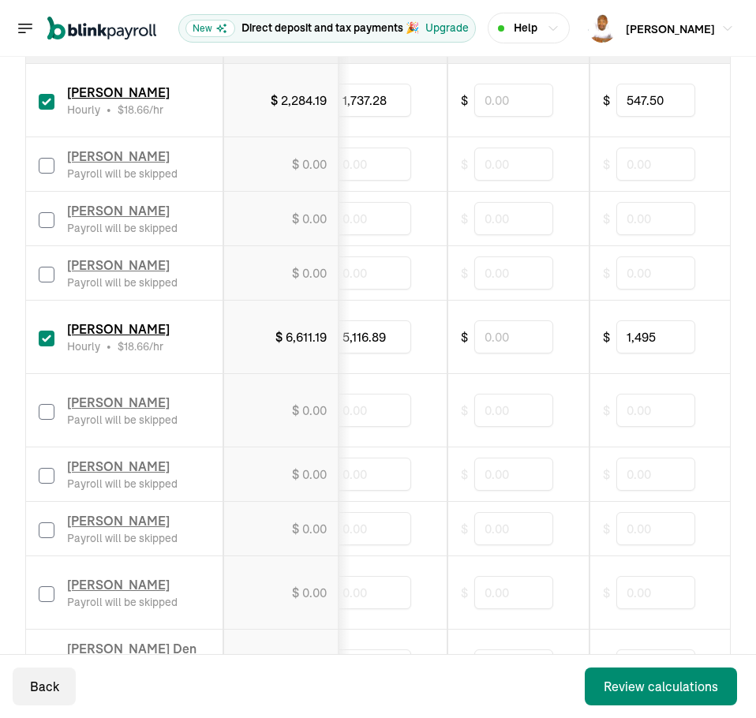
click at [45, 414] on input "checkbox" at bounding box center [47, 412] width 16 height 16
checkbox input "true"
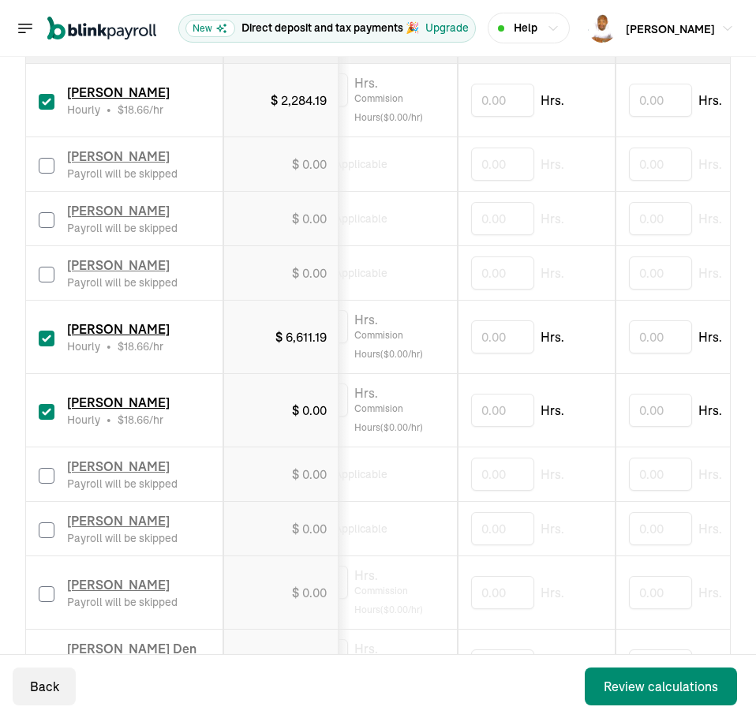
scroll to position [0, 0]
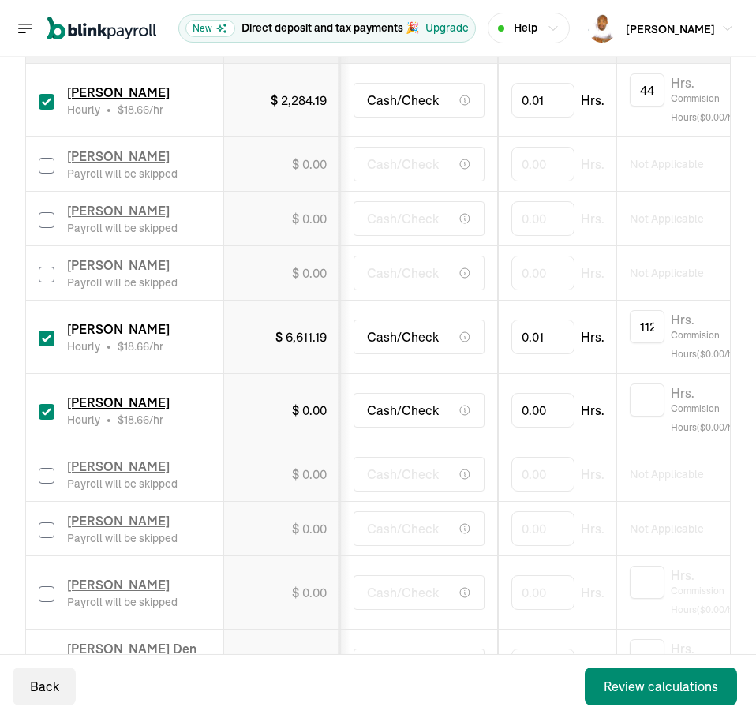
drag, startPoint x: 673, startPoint y: 445, endPoint x: 497, endPoint y: 440, distance: 176.1
click at [549, 416] on input "0" at bounding box center [542, 410] width 63 height 33
type input "0.01"
type input "22.25"
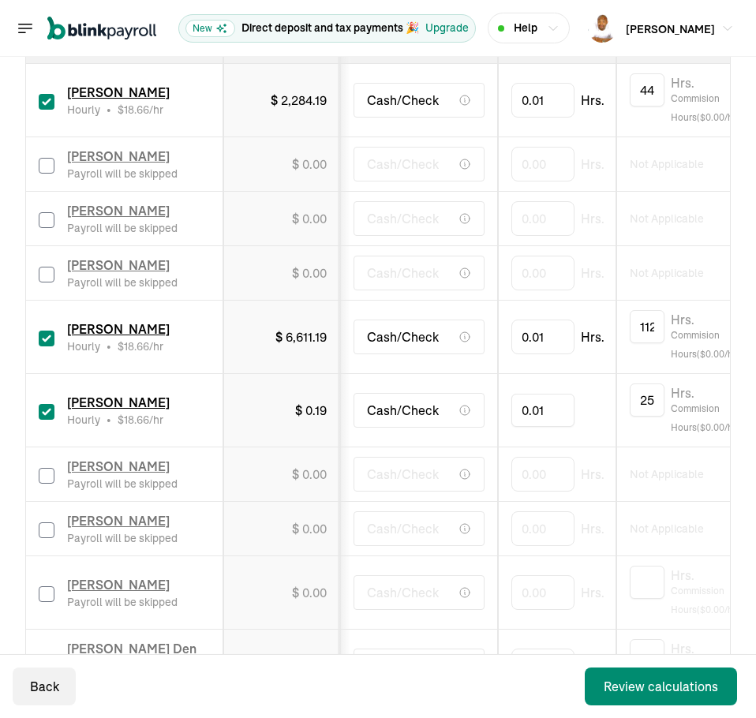
scroll to position [0, 0]
type input "0"
type input "22.25"
type input "2"
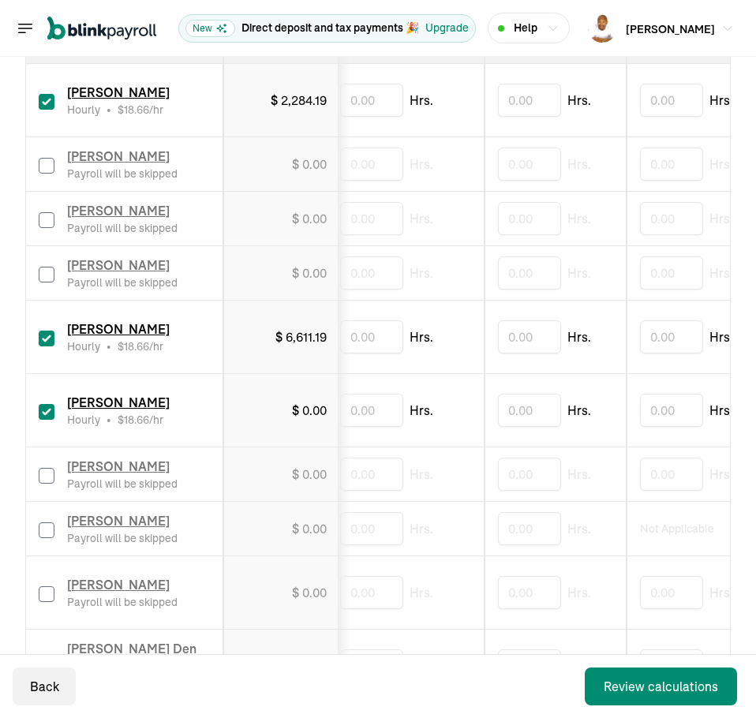
scroll to position [0, 911]
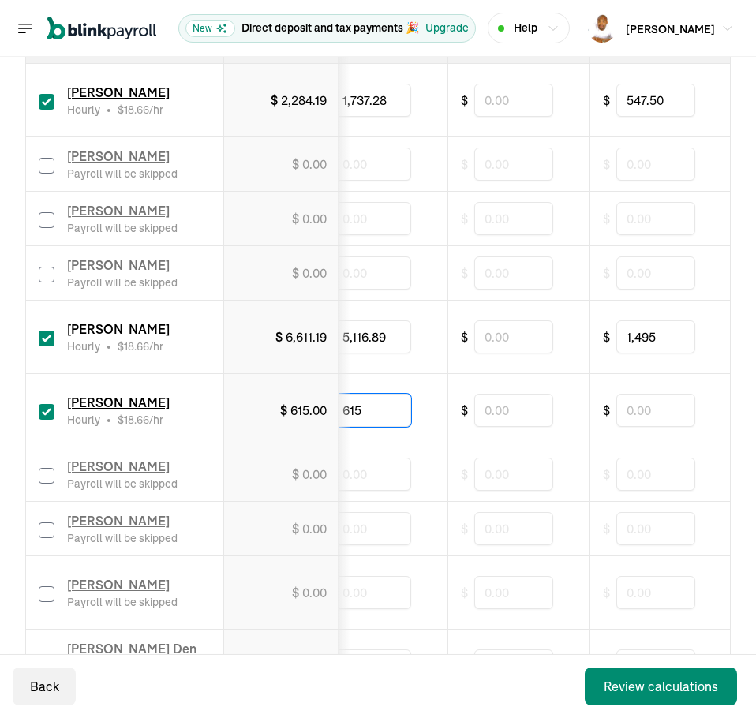
type input "615"
click at [376, 405] on input "615" at bounding box center [371, 410] width 79 height 33
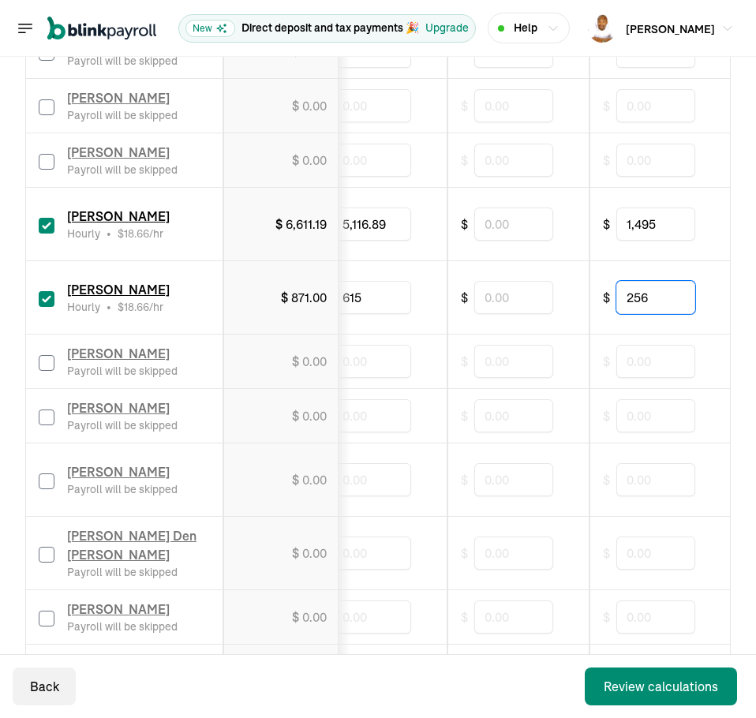
scroll to position [631, 0]
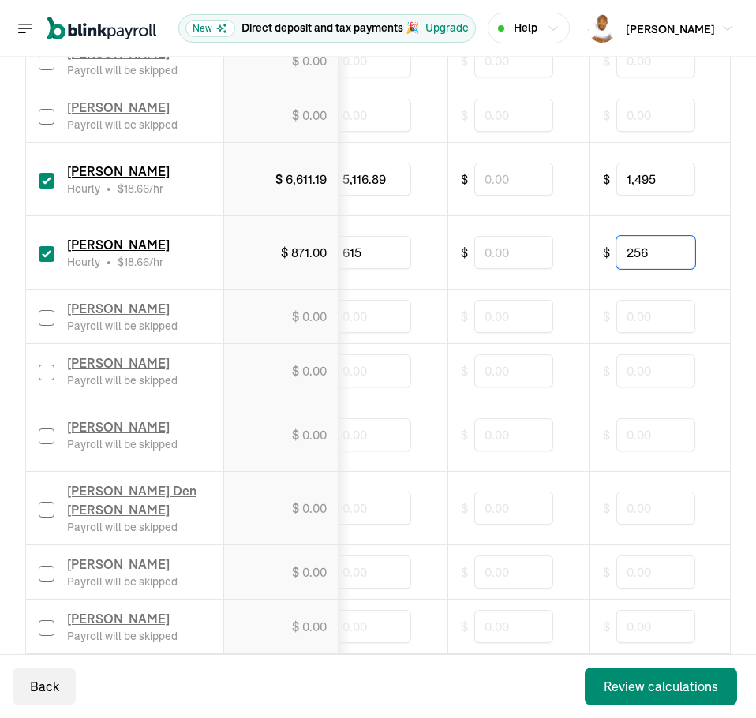
type input "256"
click at [51, 434] on input "checkbox" at bounding box center [47, 437] width 16 height 16
checkbox input "true"
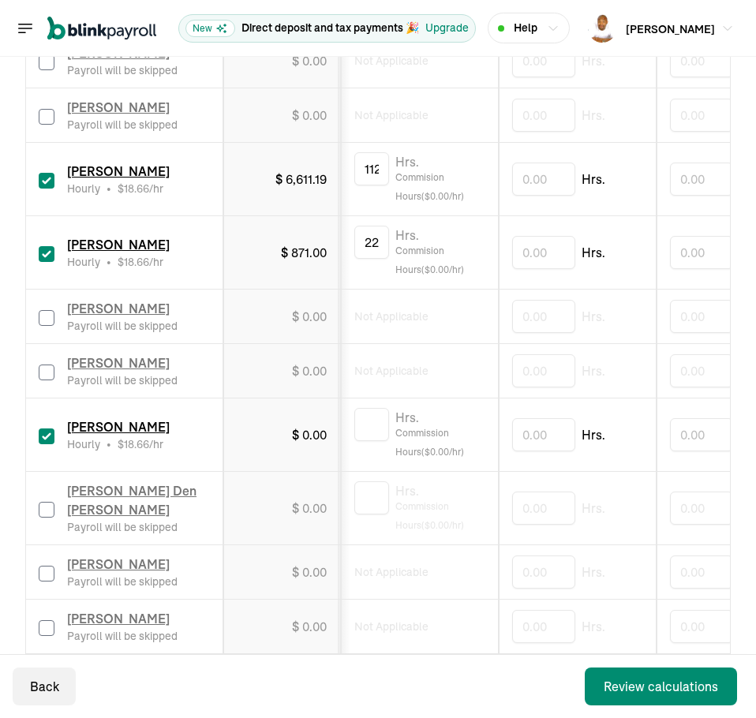
scroll to position [0, 0]
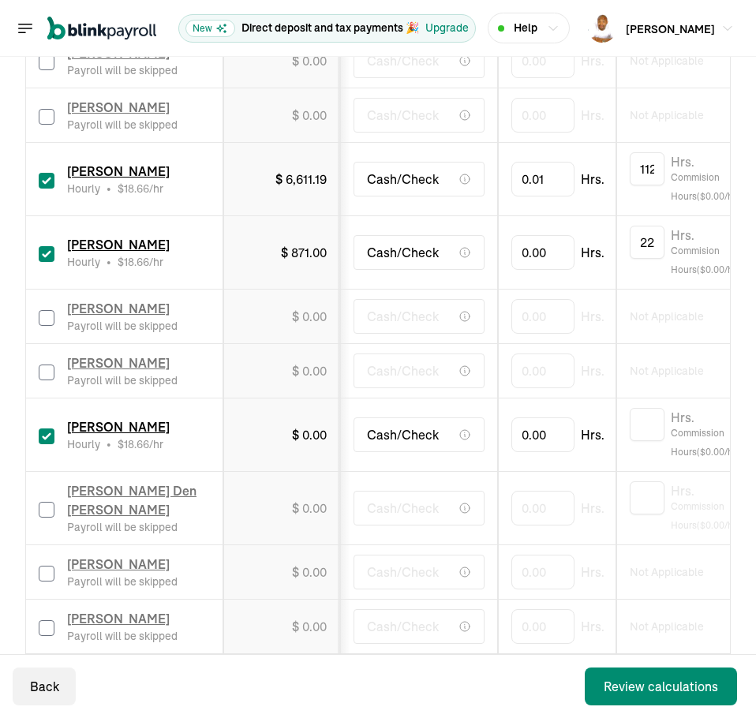
drag, startPoint x: 473, startPoint y: 472, endPoint x: 287, endPoint y: 486, distance: 186.8
click at [534, 428] on input "0" at bounding box center [542, 434] width 63 height 33
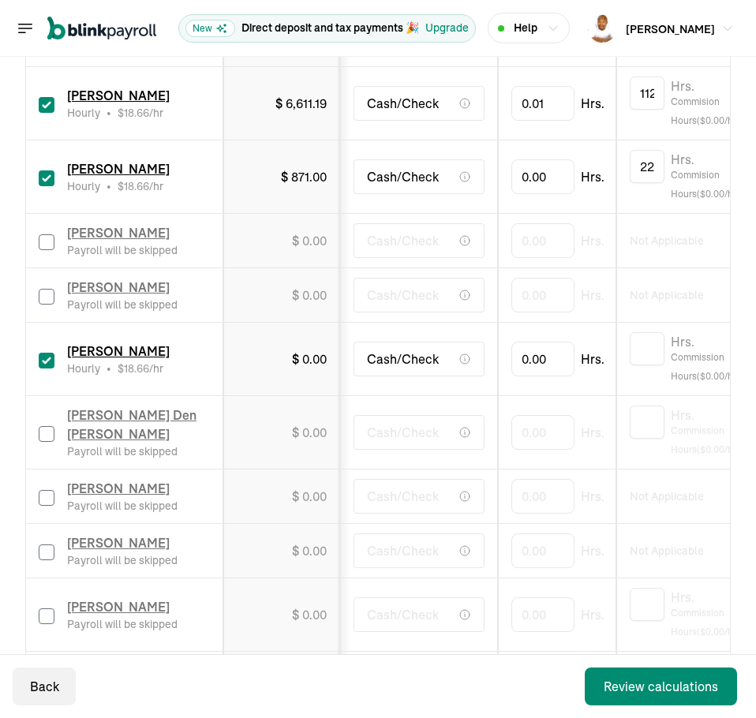
scroll to position [710, 0]
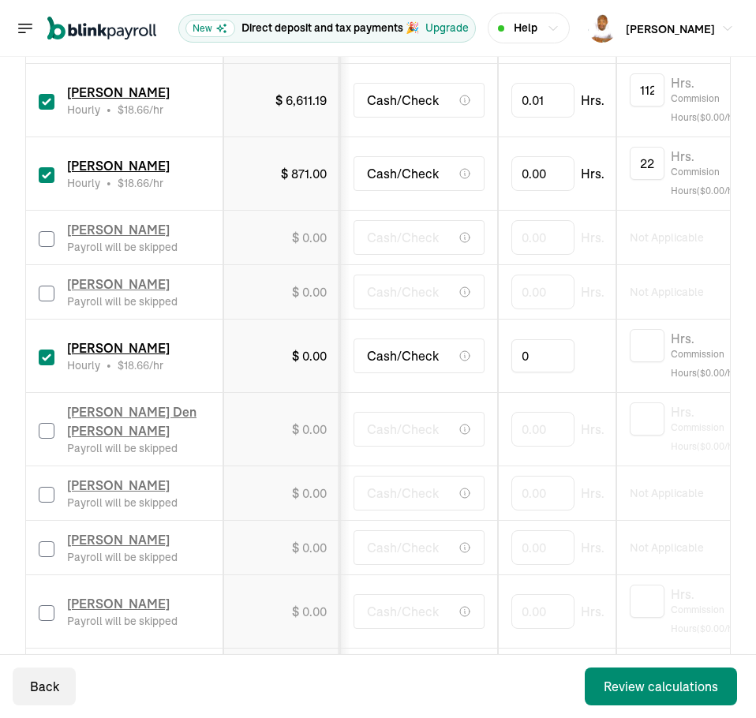
click at [532, 353] on input "0" at bounding box center [542, 355] width 63 height 33
type input "0.01"
type input "9.08"
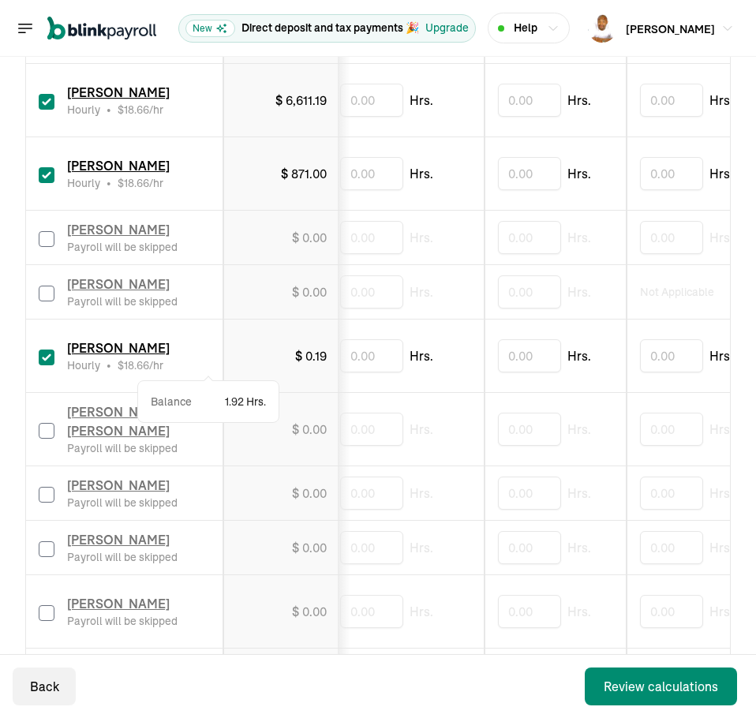
scroll to position [0, 911]
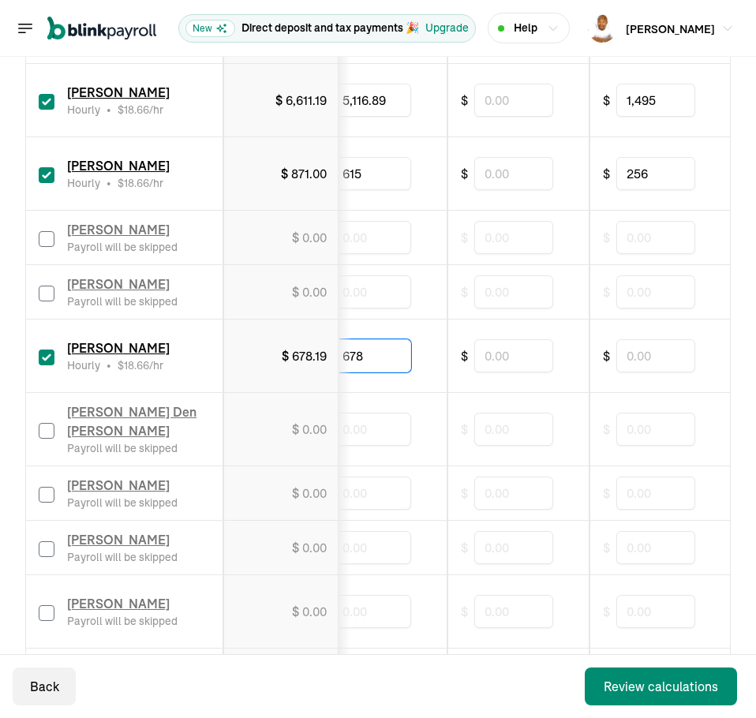
type input "678"
click at [653, 361] on input "text" at bounding box center [655, 355] width 79 height 33
type input "387"
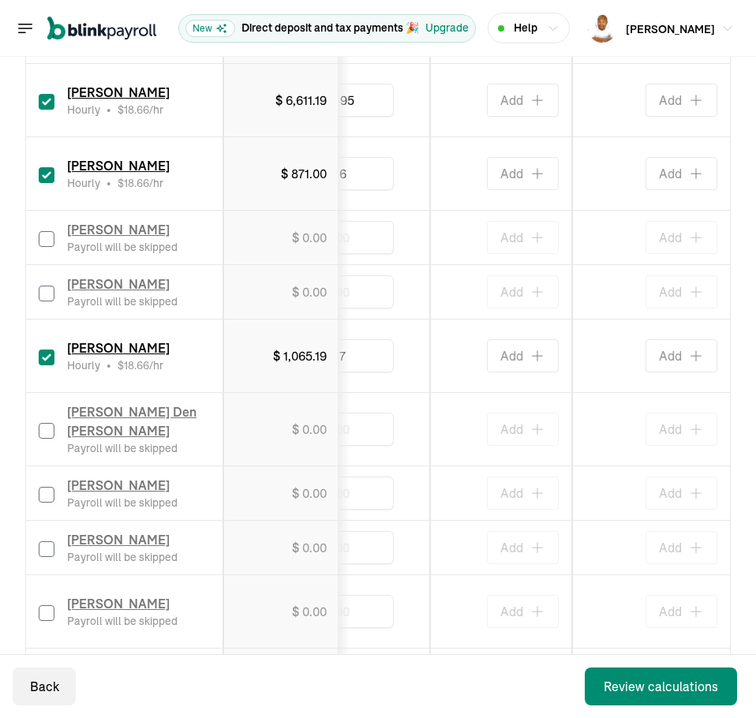
click at [451, 437] on div "Add" at bounding box center [501, 429] width 115 height 33
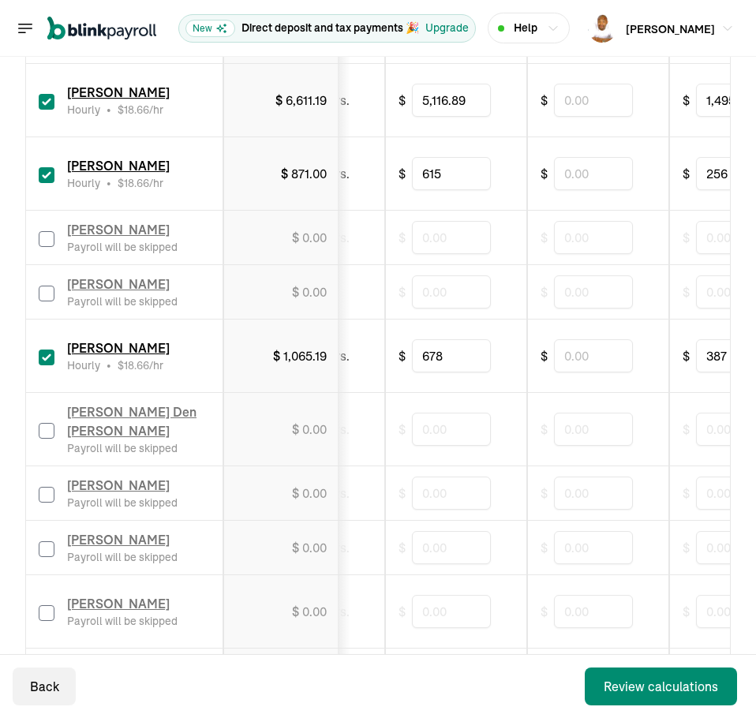
scroll to position [0, 0]
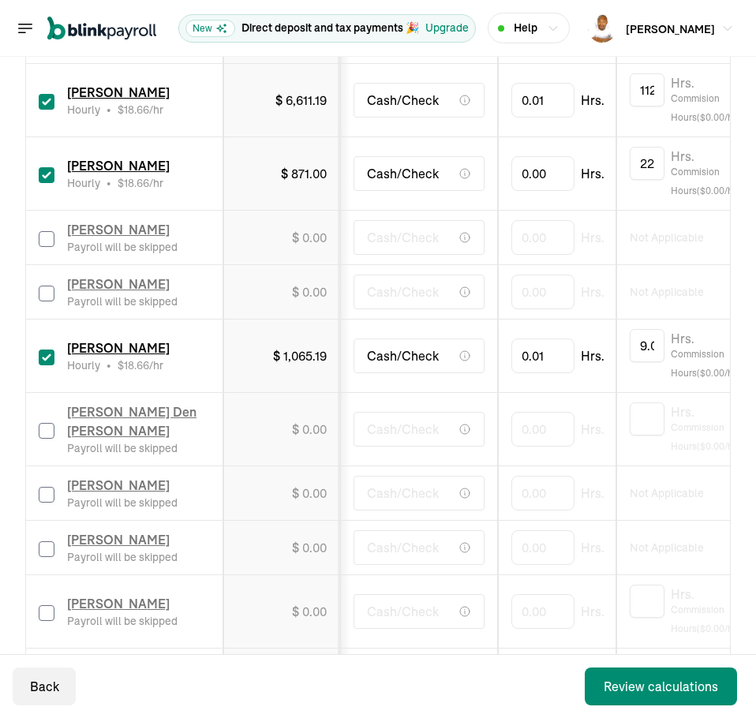
drag, startPoint x: 461, startPoint y: 441, endPoint x: 228, endPoint y: 444, distance: 232.9
click at [50, 426] on input "checkbox" at bounding box center [47, 431] width 16 height 16
checkbox input "true"
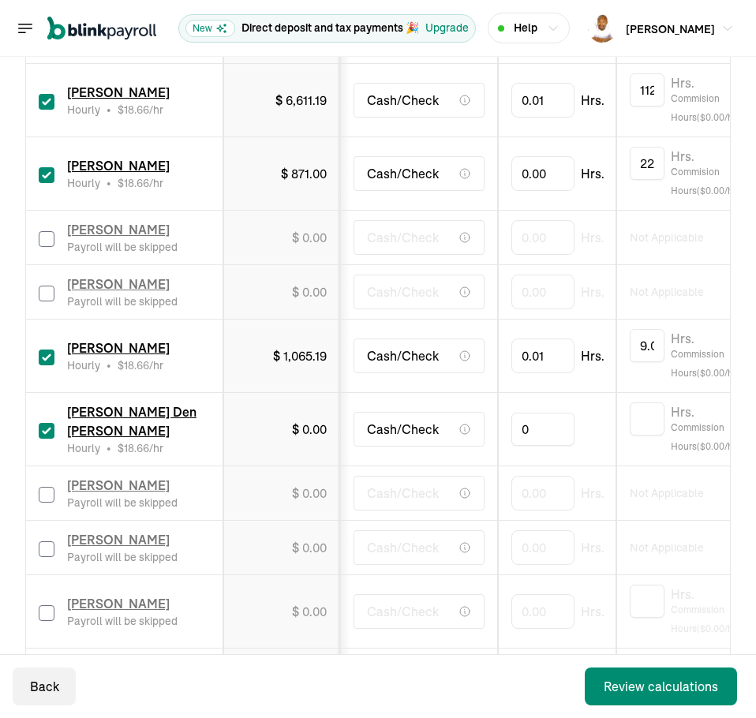
click at [526, 430] on input "0" at bounding box center [542, 429] width 63 height 33
type input "0.01"
type input "43.73"
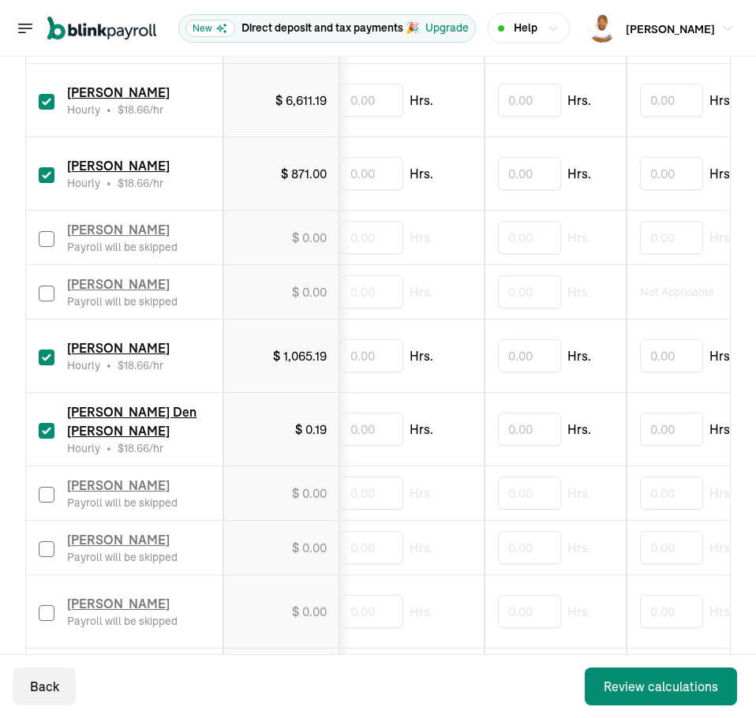
scroll to position [0, 911]
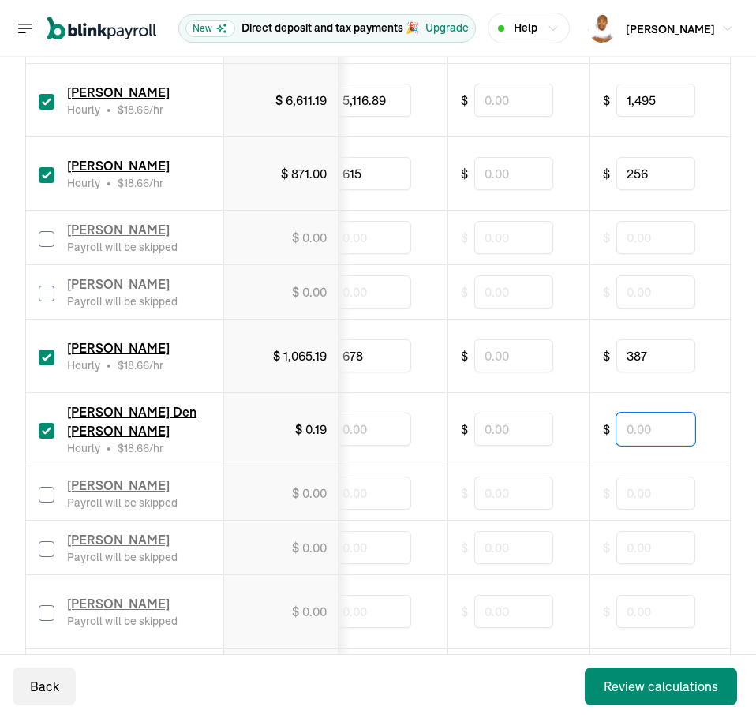
drag, startPoint x: 632, startPoint y: 434, endPoint x: 605, endPoint y: 455, distance: 34.4
click at [632, 434] on input "text" at bounding box center [655, 429] width 79 height 33
click at [664, 421] on input "7" at bounding box center [655, 429] width 79 height 33
type input "792.10"
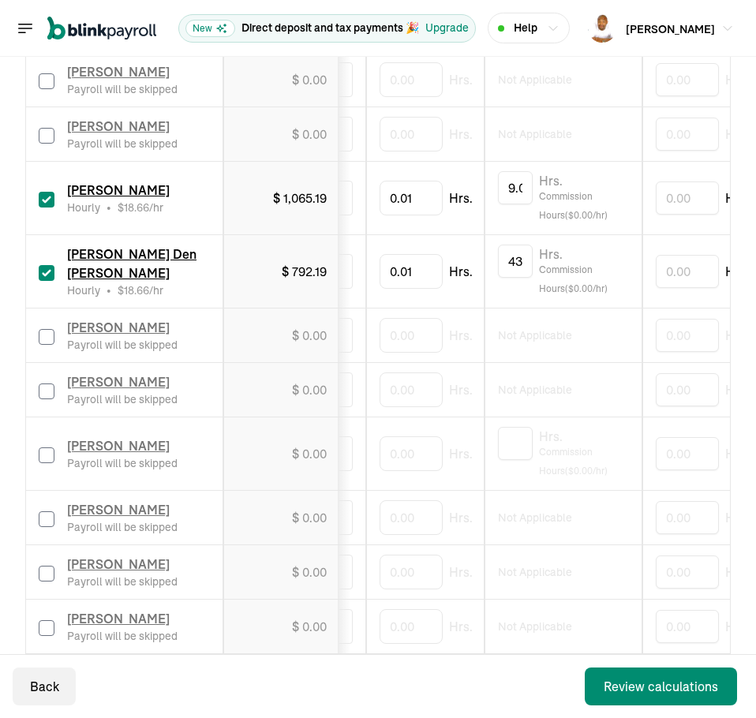
scroll to position [0, 0]
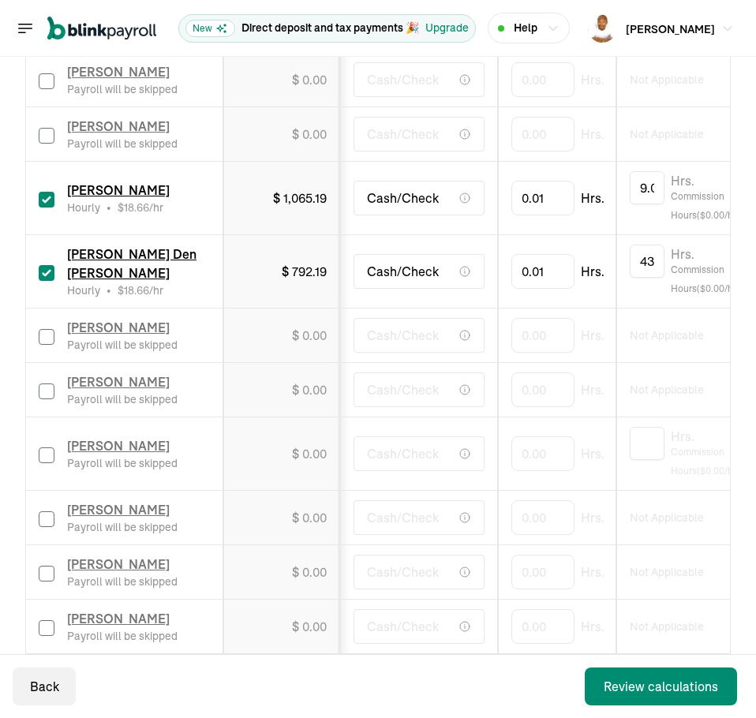
drag, startPoint x: 646, startPoint y: 479, endPoint x: 436, endPoint y: 470, distance: 209.4
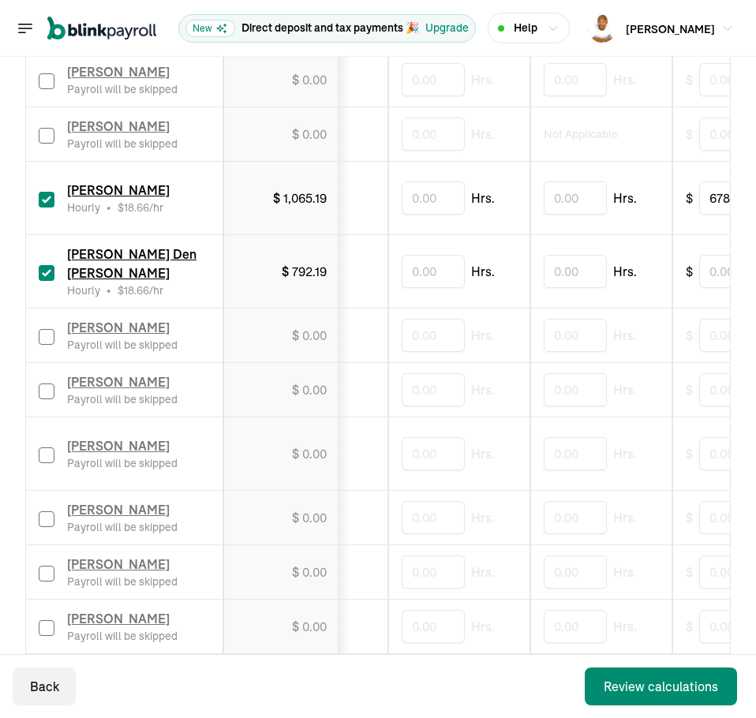
scroll to position [0, 1224]
drag, startPoint x: 579, startPoint y: 303, endPoint x: 757, endPoint y: 301, distance: 177.6
drag, startPoint x: 564, startPoint y: 283, endPoint x: 479, endPoint y: 289, distance: 84.7
click at [557, 260] on input "text" at bounding box center [562, 271] width 79 height 33
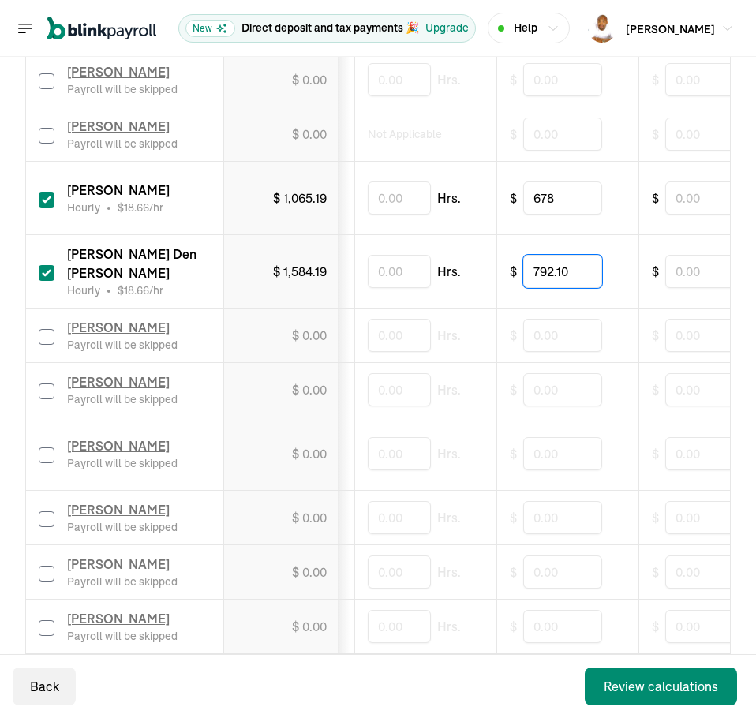
type input "792.10"
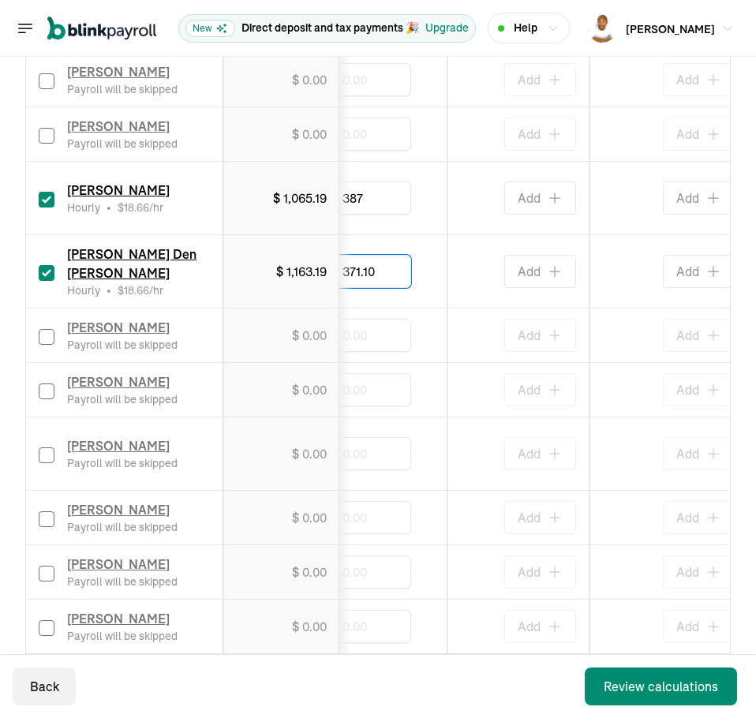
type input "371.10"
click at [463, 361] on td "Add" at bounding box center [519, 336] width 142 height 54
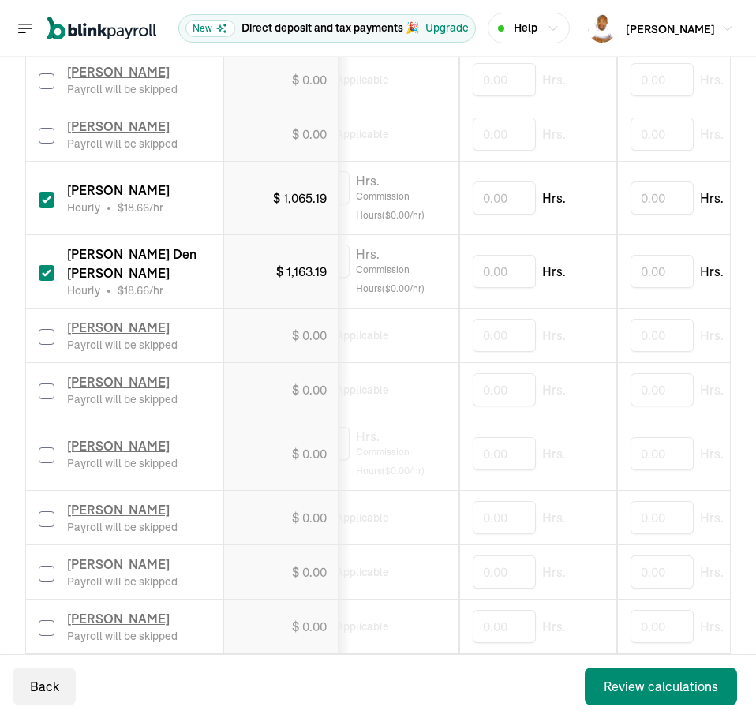
scroll to position [0, 0]
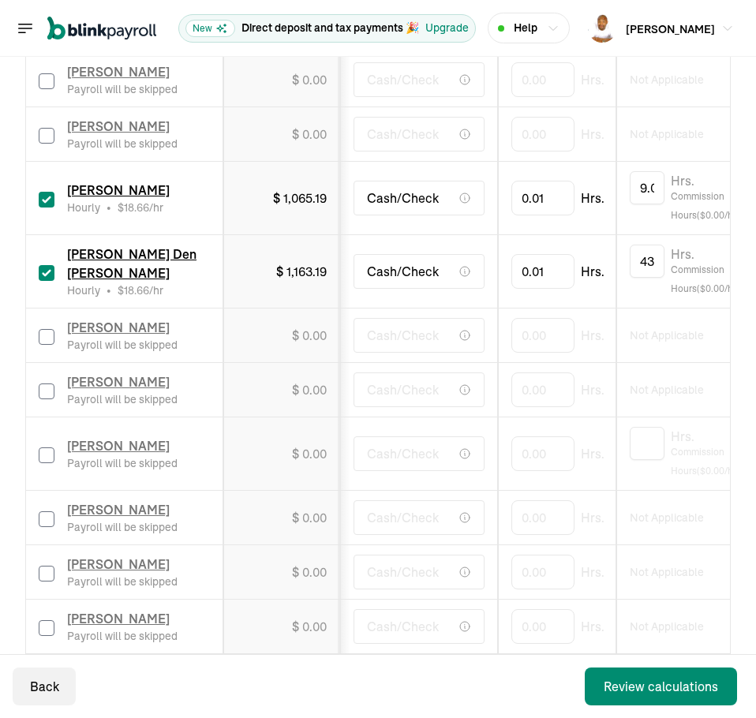
drag, startPoint x: 473, startPoint y: 360, endPoint x: 307, endPoint y: 373, distance: 166.3
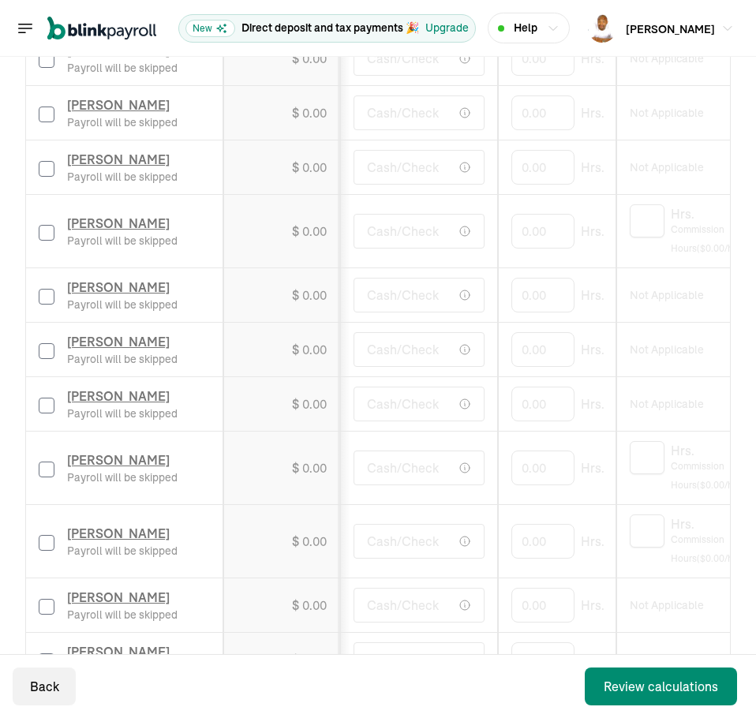
scroll to position [1342, 0]
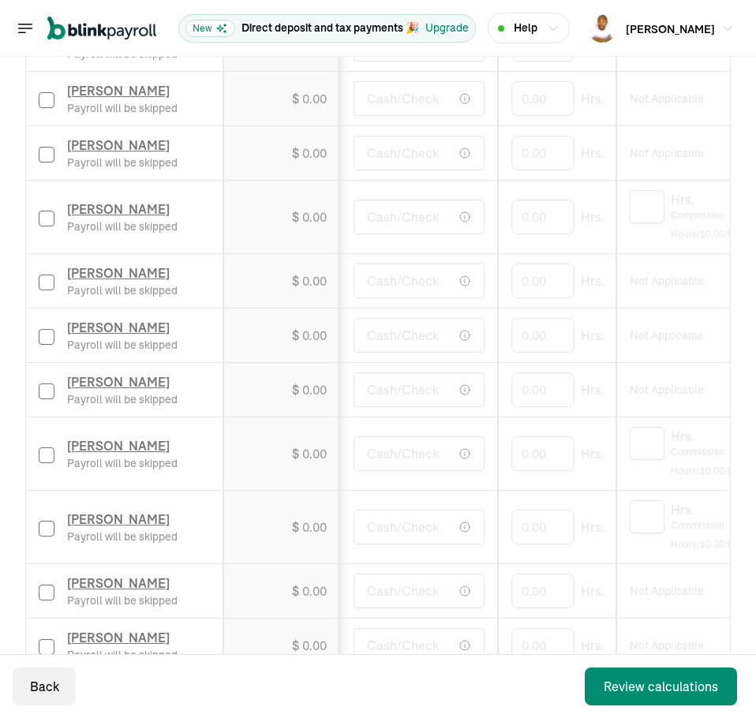
click at [46, 389] on input "checkbox" at bounding box center [47, 392] width 16 height 16
checkbox input "true"
click at [566, 389] on input "0" at bounding box center [542, 389] width 63 height 33
type input "0.01"
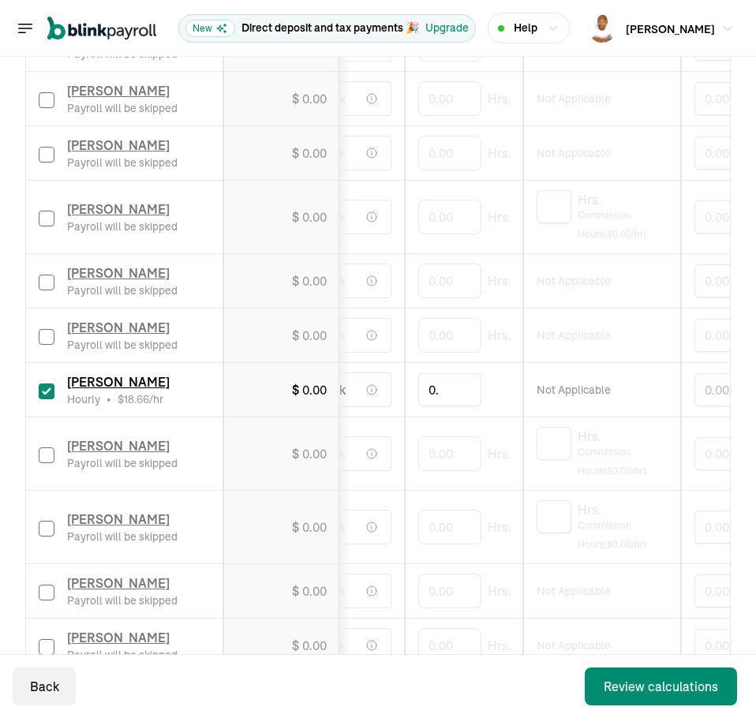
type input "0"
click at [427, 379] on input "text" at bounding box center [449, 389] width 63 height 33
type input "36.02"
drag, startPoint x: 532, startPoint y: 419, endPoint x: 395, endPoint y: 425, distance: 137.4
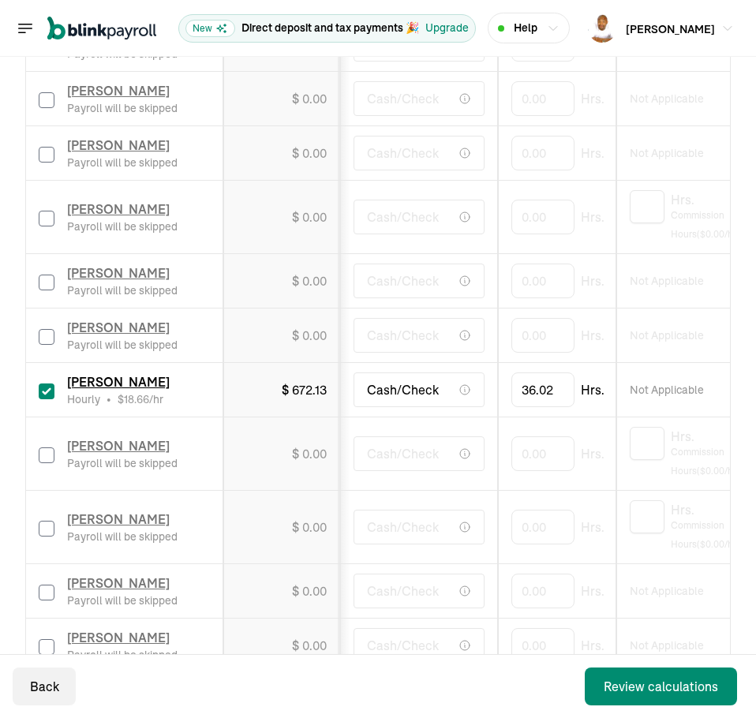
click at [53, 453] on input "checkbox" at bounding box center [47, 456] width 16 height 16
checkbox input "true"
click at [533, 459] on input "0" at bounding box center [542, 453] width 63 height 33
click at [525, 457] on input "0" at bounding box center [542, 453] width 63 height 33
type input "20.08"
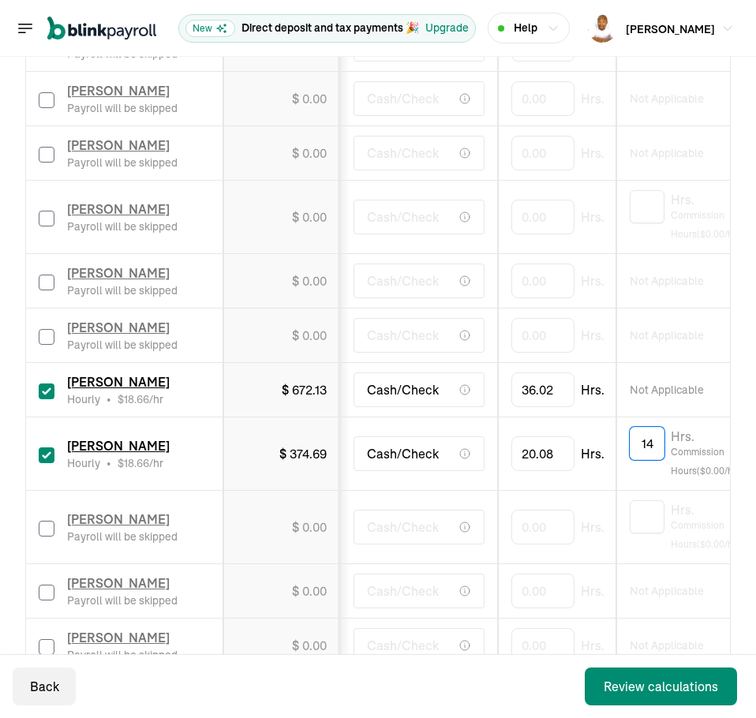
type input "14"
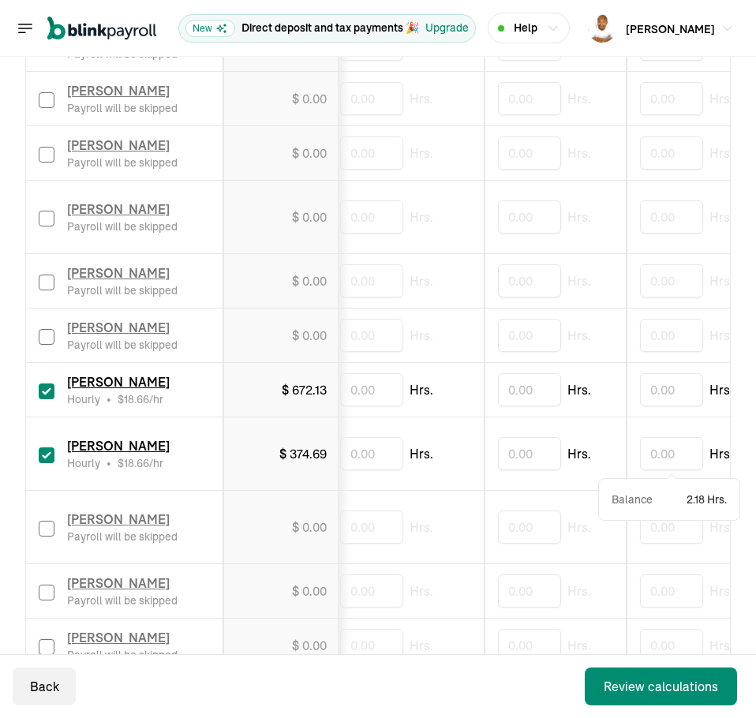
scroll to position [0, 911]
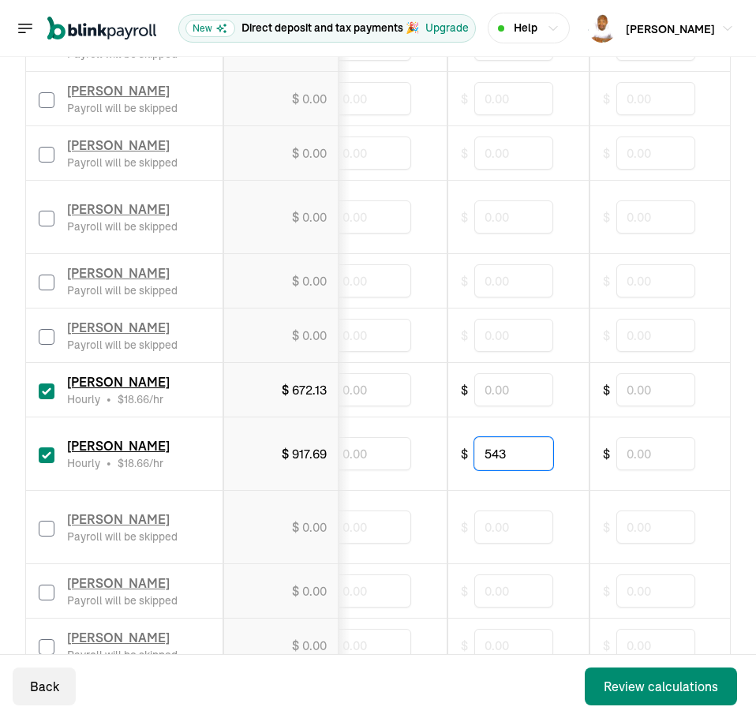
type input "543"
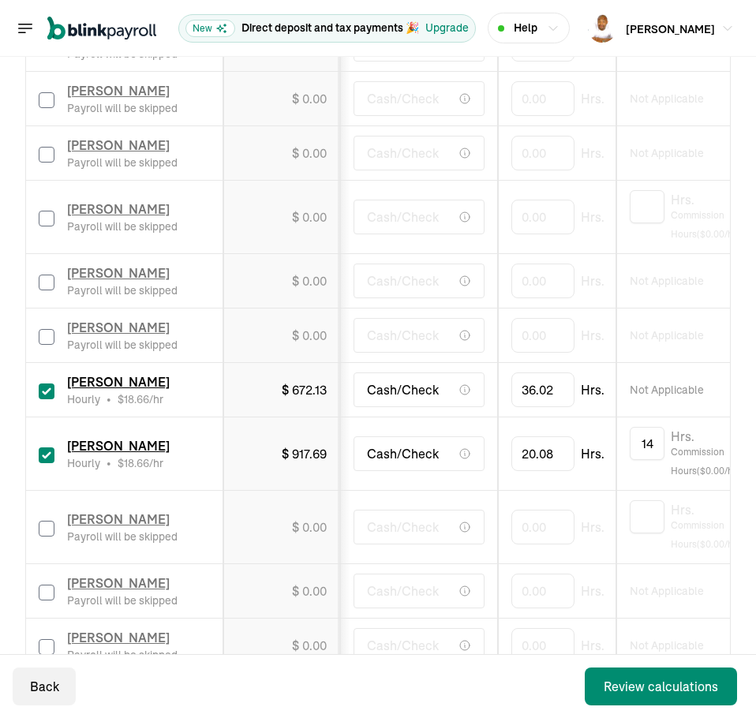
drag, startPoint x: 574, startPoint y: 438, endPoint x: 367, endPoint y: 444, distance: 206.9
drag, startPoint x: 474, startPoint y: 444, endPoint x: 557, endPoint y: 440, distance: 83.0
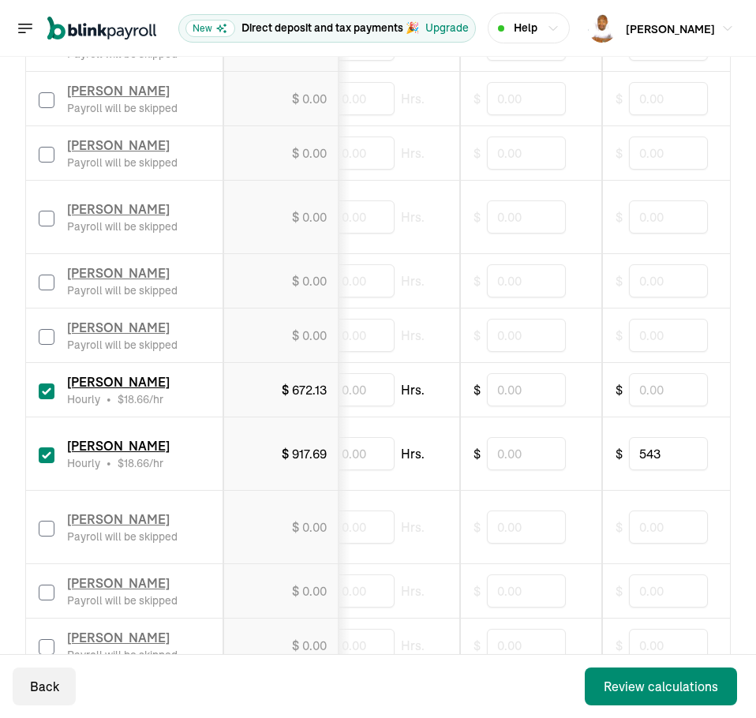
drag, startPoint x: 598, startPoint y: 467, endPoint x: 640, endPoint y: 458, distance: 43.7
click at [640, 458] on input "543" at bounding box center [661, 453] width 79 height 33
click at [526, 455] on input "text" at bounding box center [519, 453] width 79 height 33
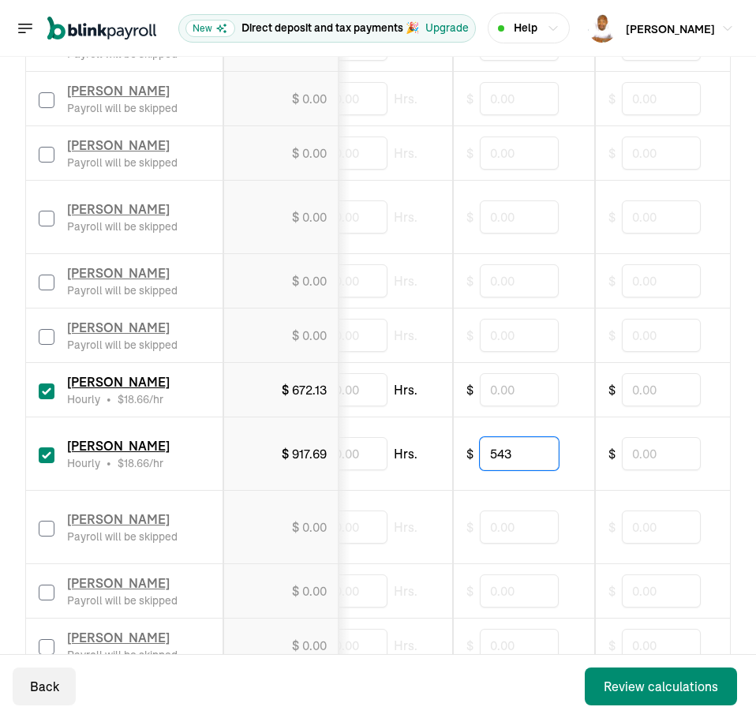
type input "543"
drag, startPoint x: 479, startPoint y: 447, endPoint x: 380, endPoint y: 457, distance: 100.0
click at [666, 449] on input "text" at bounding box center [689, 453] width 79 height 33
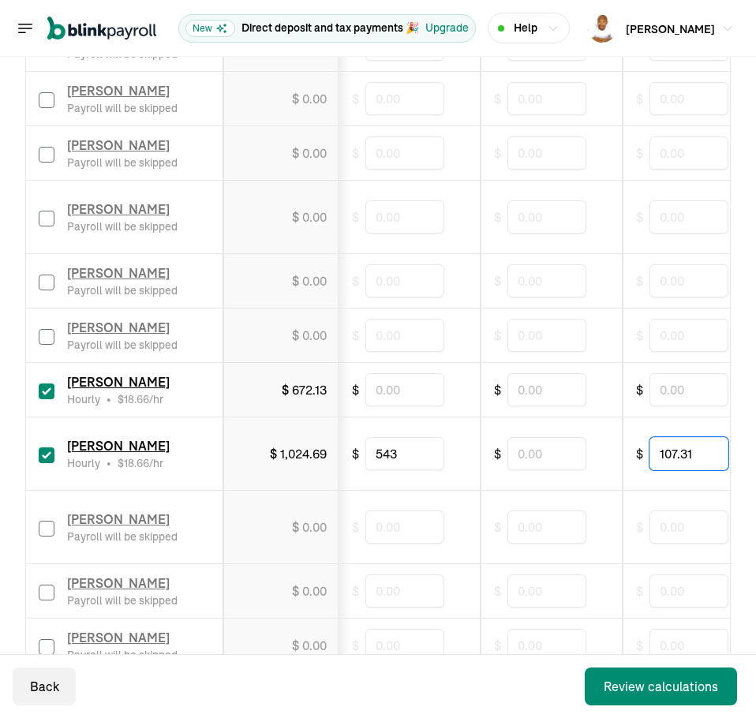
type input "107.31"
click at [39, 526] on input "checkbox" at bounding box center [47, 529] width 16 height 16
checkbox input "true"
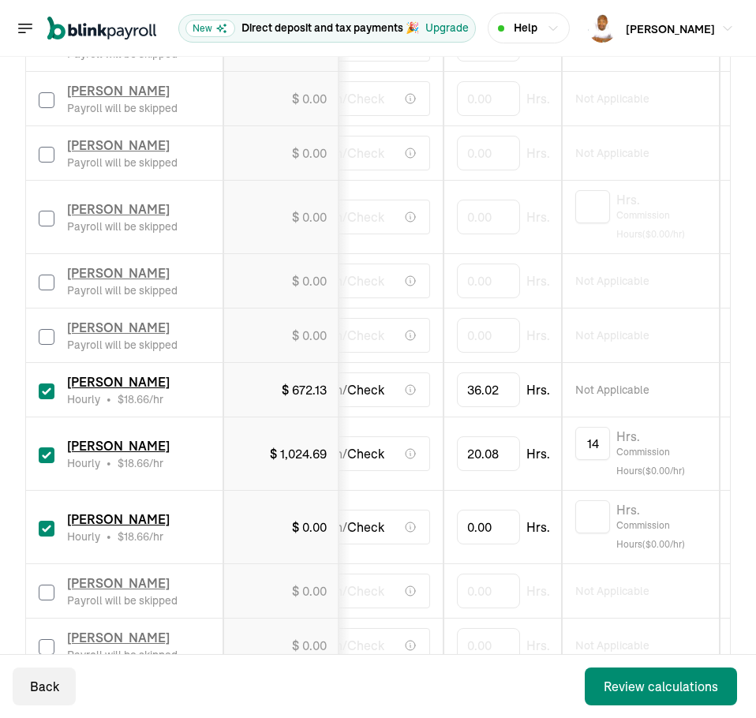
scroll to position [0, 0]
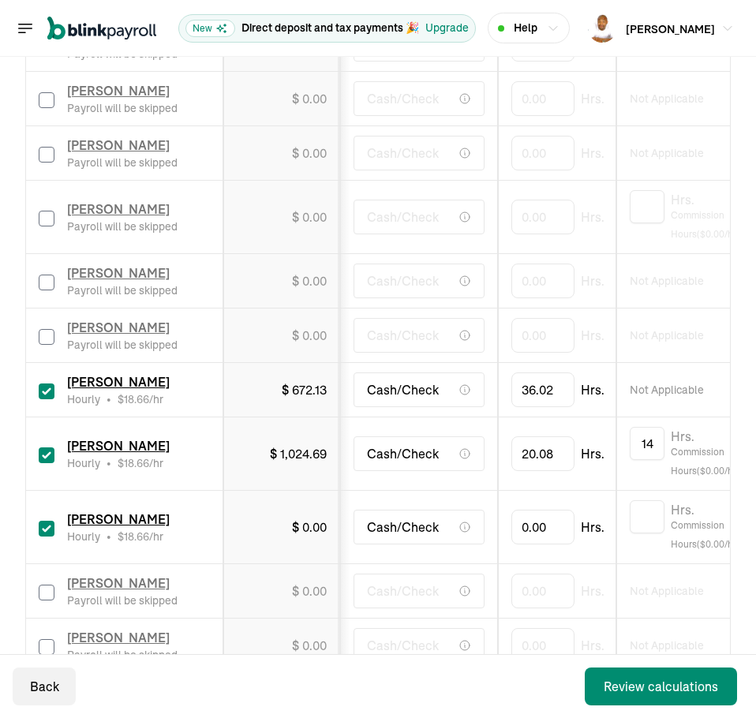
drag, startPoint x: 499, startPoint y: 535, endPoint x: 405, endPoint y: 542, distance: 94.2
click at [538, 523] on input "0" at bounding box center [542, 527] width 63 height 33
type input "27.62"
type input "6"
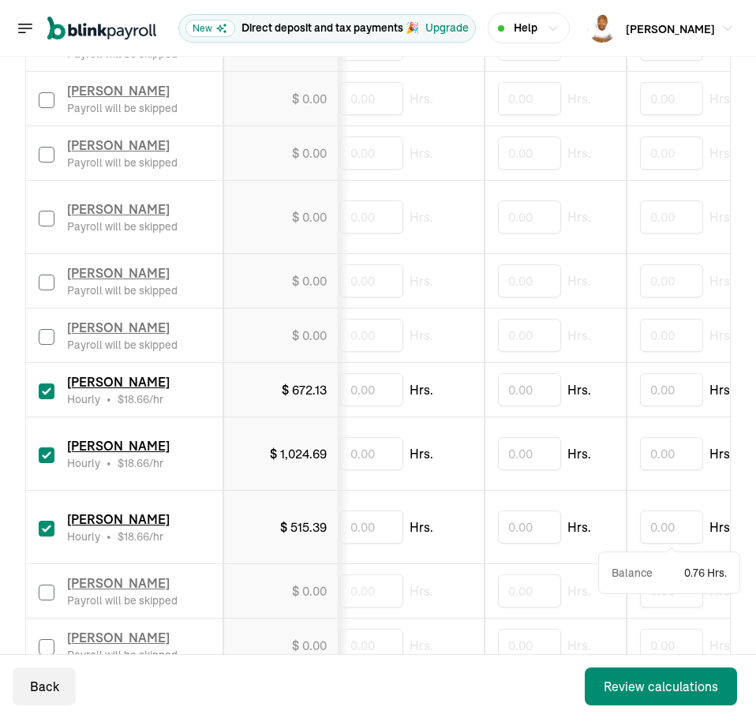
scroll to position [0, 911]
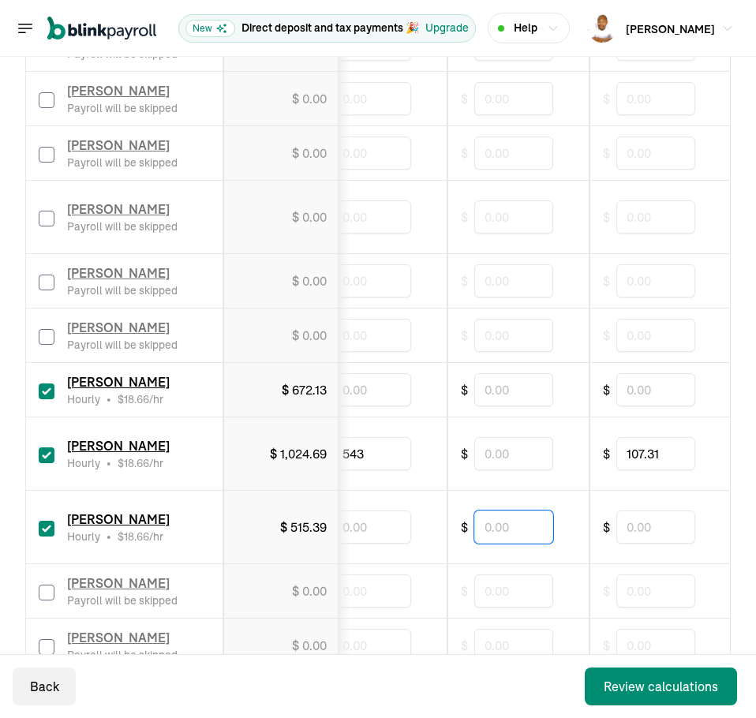
click at [492, 523] on input "text" at bounding box center [513, 527] width 79 height 33
drag, startPoint x: 365, startPoint y: 532, endPoint x: 369, endPoint y: 542, distance: 11.0
click at [365, 532] on input "text" at bounding box center [371, 527] width 79 height 33
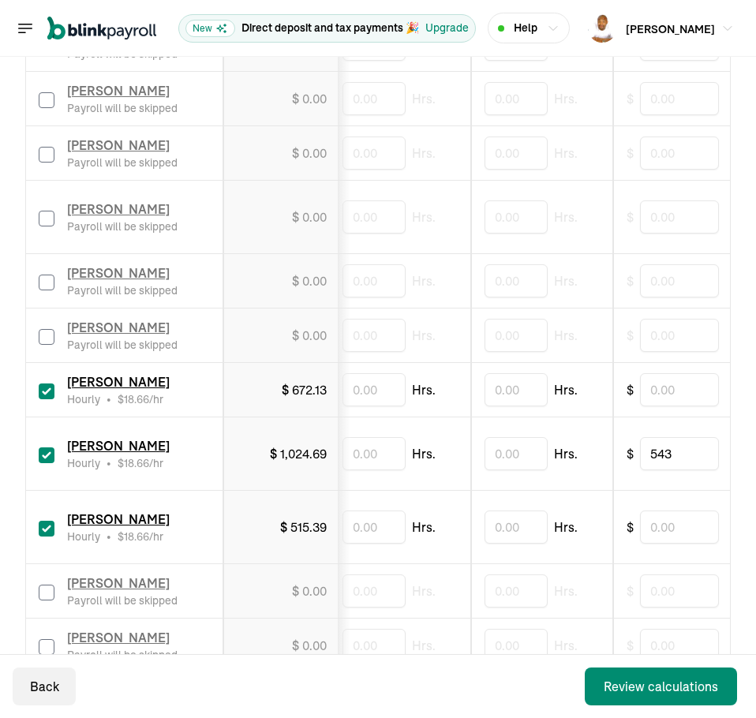
drag, startPoint x: 583, startPoint y: 549, endPoint x: 482, endPoint y: 556, distance: 101.2
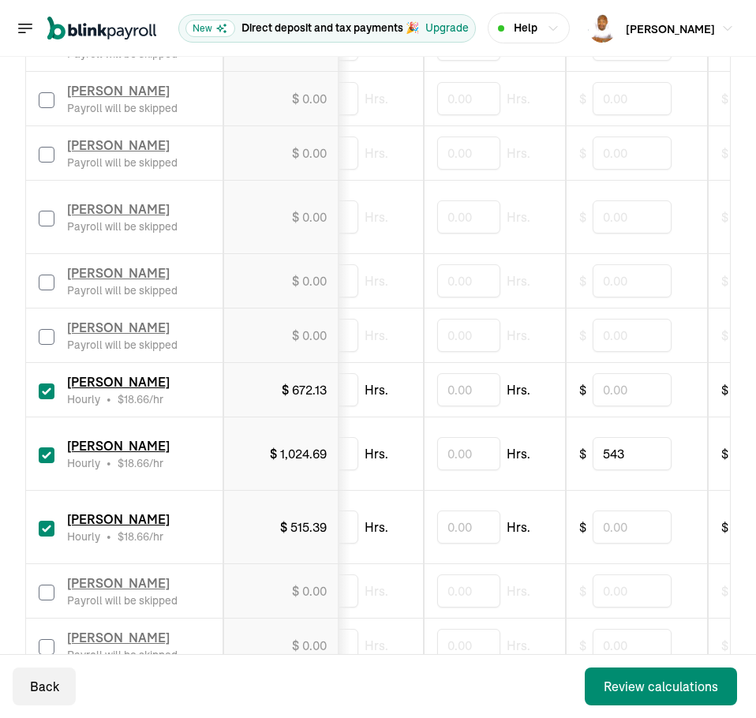
drag, startPoint x: 548, startPoint y: 570, endPoint x: 592, endPoint y: 570, distance: 44.2
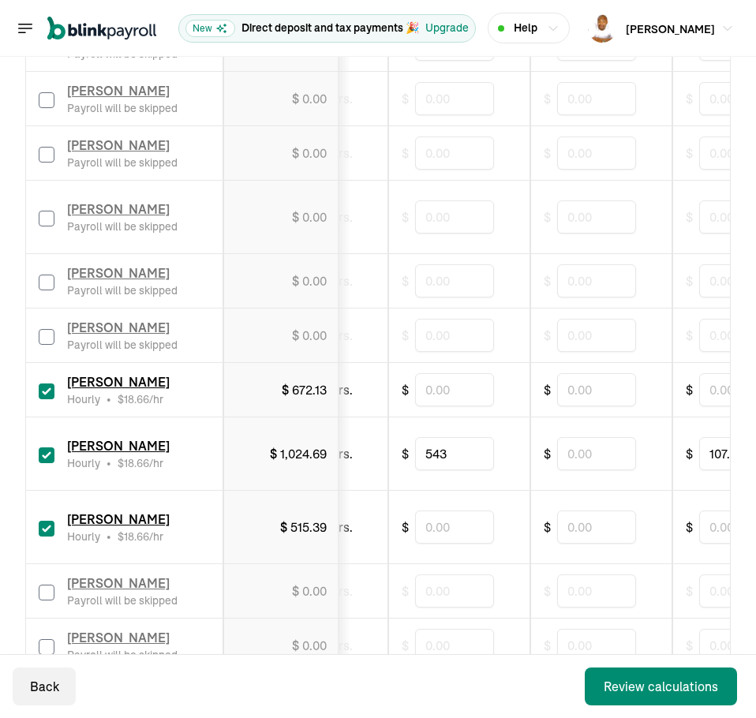
drag, startPoint x: 548, startPoint y: 545, endPoint x: 568, endPoint y: 545, distance: 20.5
click at [467, 515] on input "text" at bounding box center [452, 527] width 79 height 33
type input "110.60"
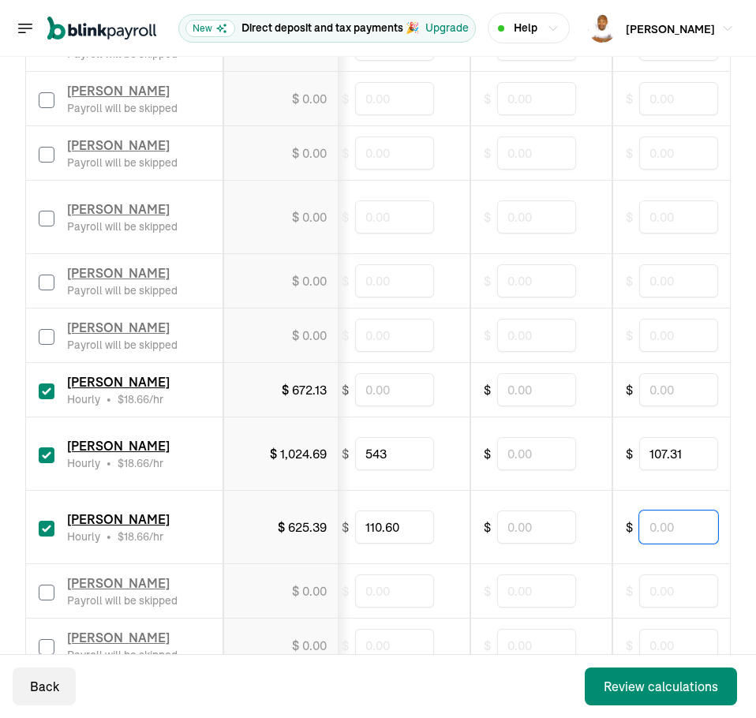
click at [669, 532] on input "text" at bounding box center [678, 527] width 79 height 33
click at [662, 517] on input "text" at bounding box center [678, 527] width 79 height 33
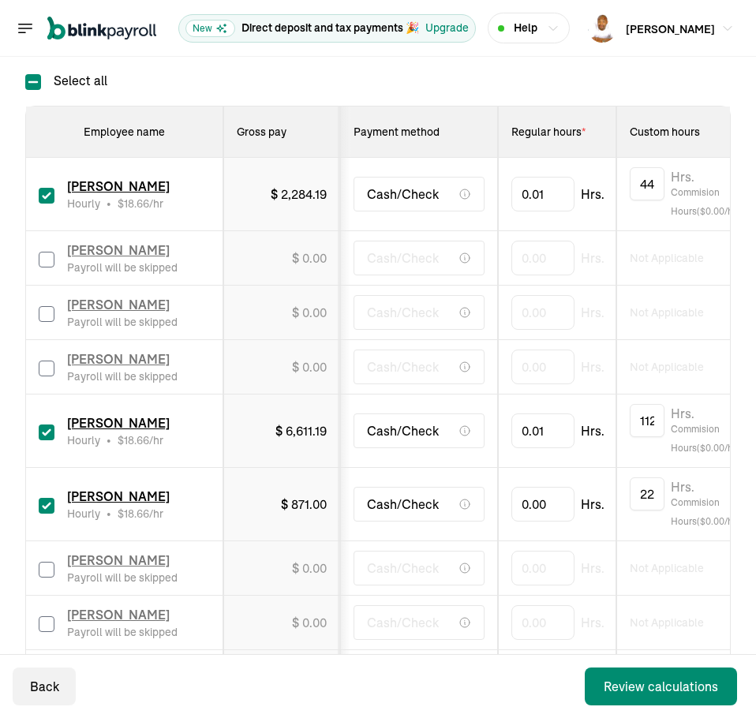
scroll to position [313, 0]
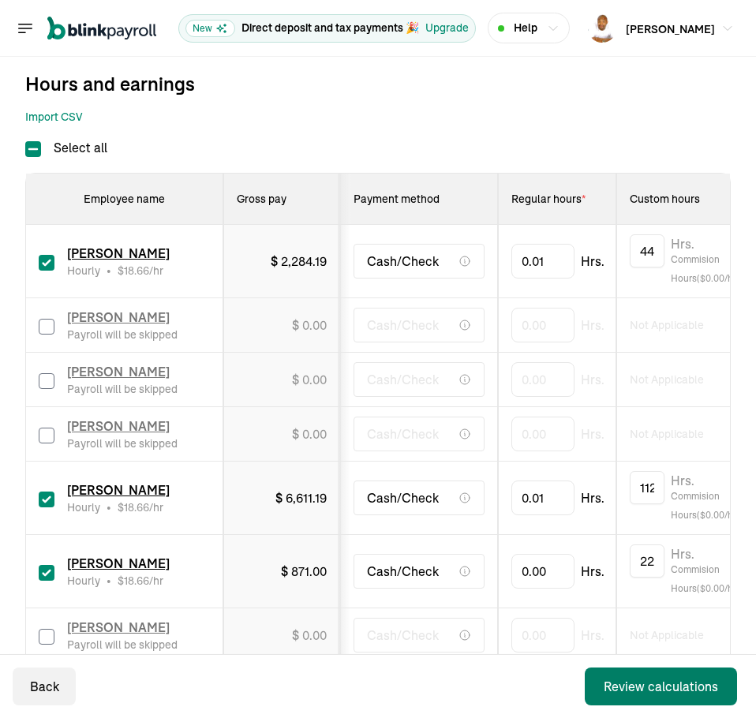
type input "38"
click at [650, 682] on div "Review calculations" at bounding box center [661, 686] width 114 height 19
click at [535, 573] on input "text" at bounding box center [542, 571] width 63 height 33
type input "0.01"
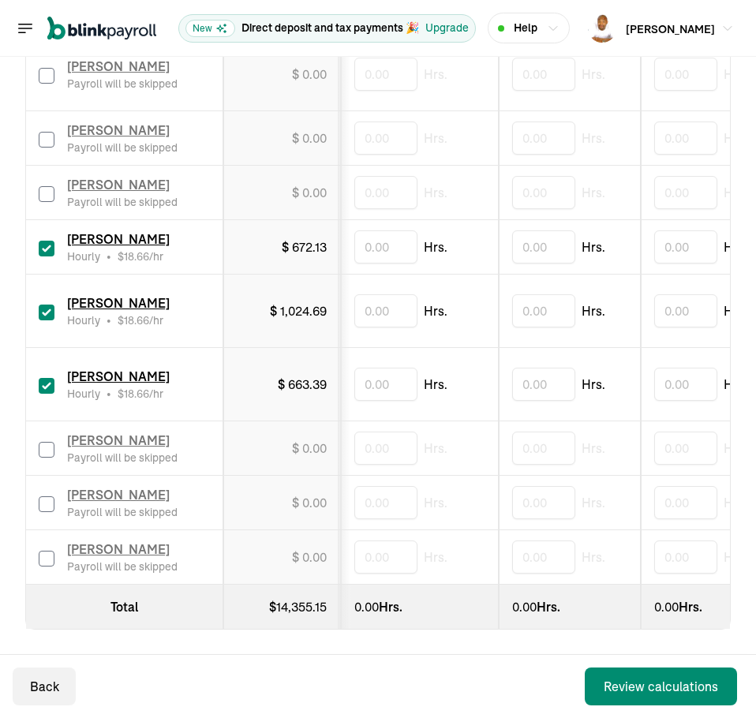
scroll to position [0, 0]
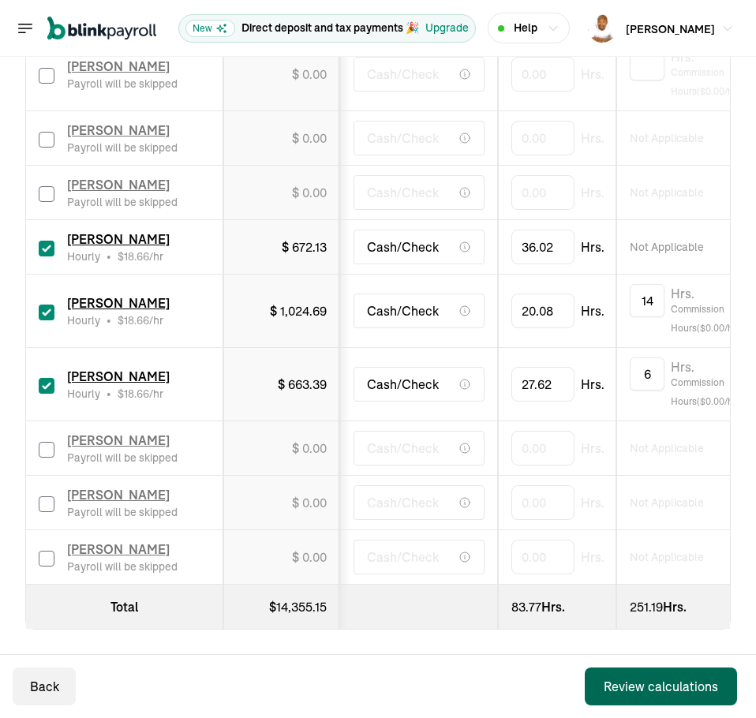
click at [653, 687] on div "Review calculations" at bounding box center [661, 686] width 114 height 19
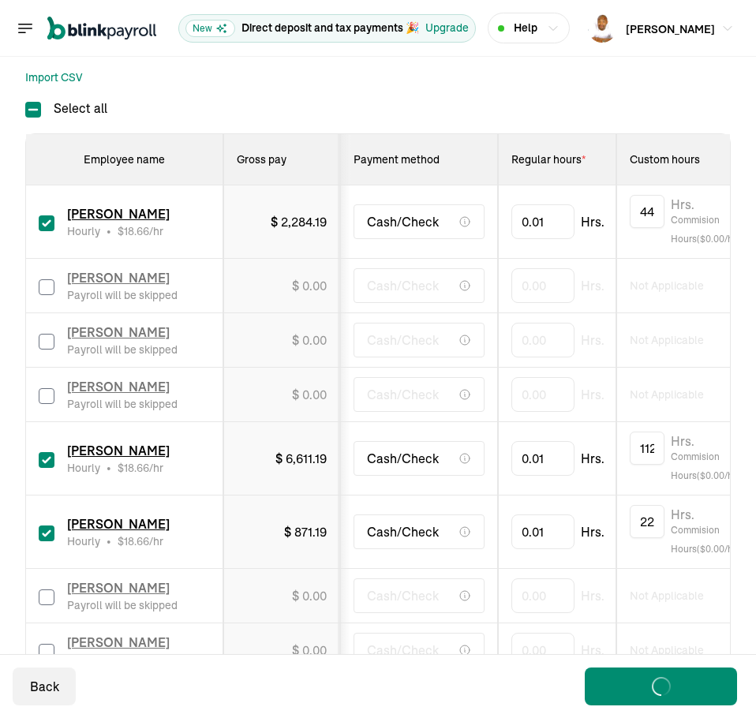
scroll to position [313, 0]
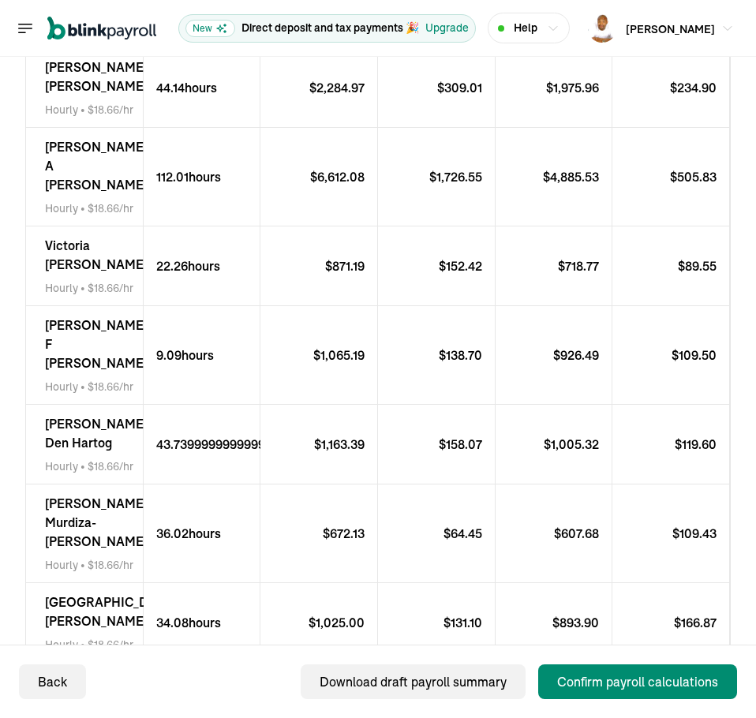
scroll to position [338, 0]
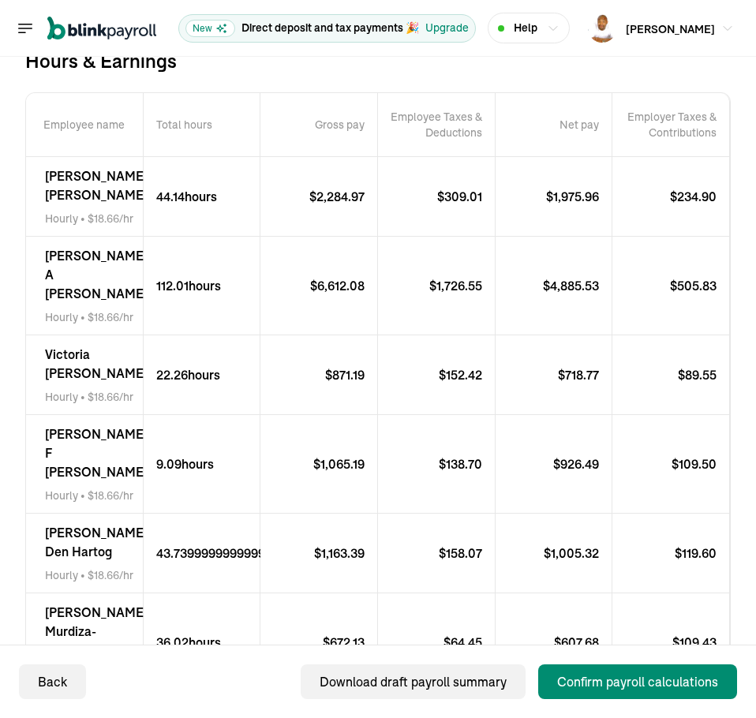
click at [569, 205] on p "$ 1,975.96" at bounding box center [579, 196] width 66 height 19
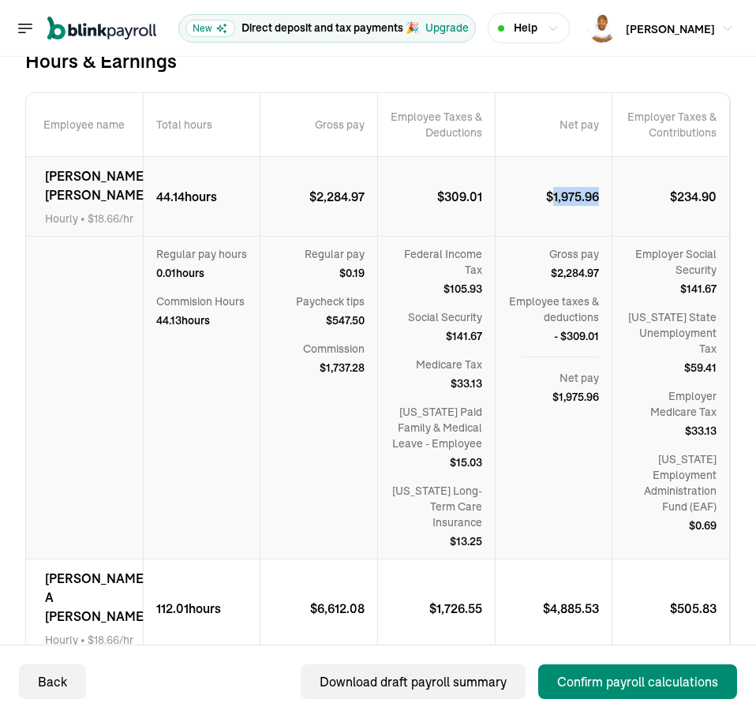
click at [569, 205] on p "$ 1,975.96" at bounding box center [579, 196] width 66 height 19
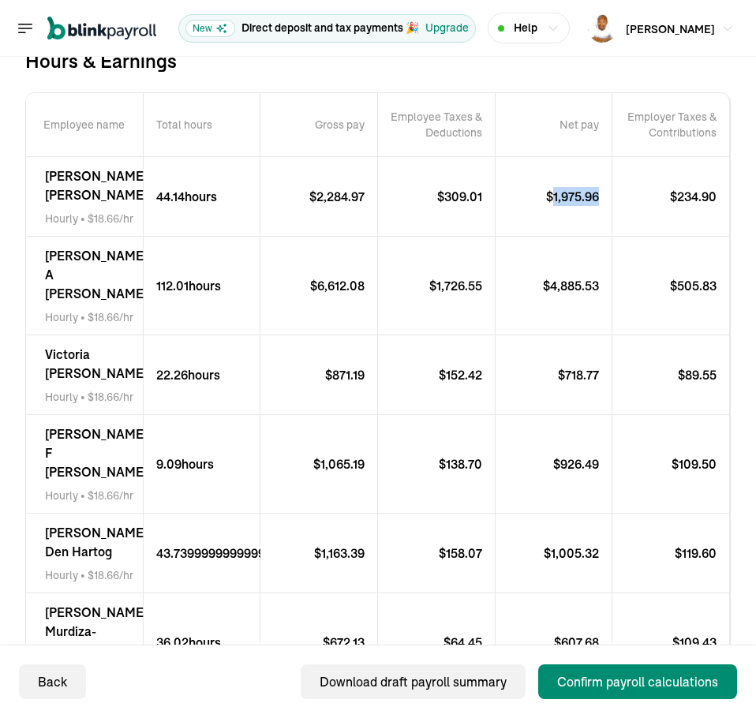
copy p "1,975.96"
click at [84, 271] on span "Sarah A McCort" at bounding box center [96, 274] width 103 height 57
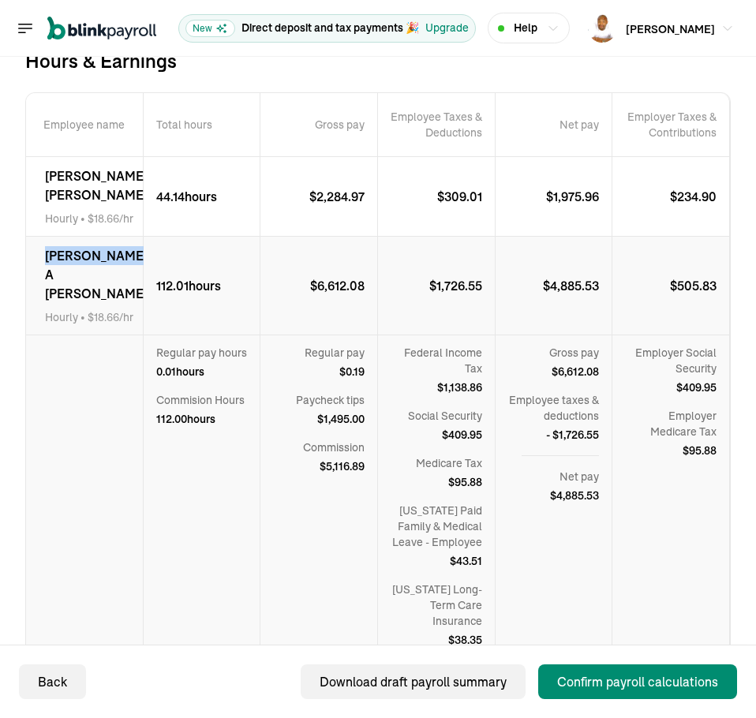
click at [84, 271] on span "Sarah A McCort" at bounding box center [96, 274] width 103 height 57
copy span "Sarah A McCort"
click at [554, 295] on p "$ 4,885.53" at bounding box center [577, 285] width 69 height 19
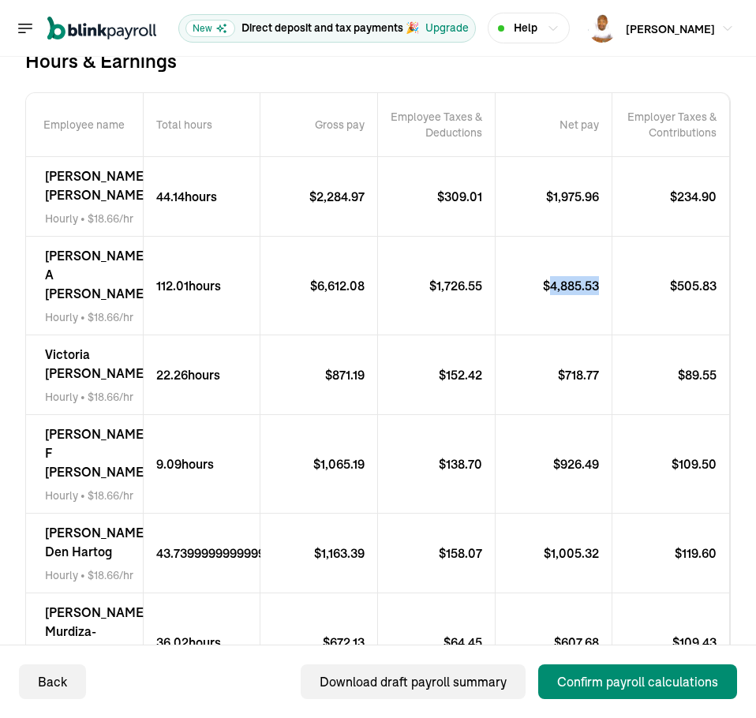
click at [554, 295] on p "$ 4,885.53" at bounding box center [577, 285] width 69 height 19
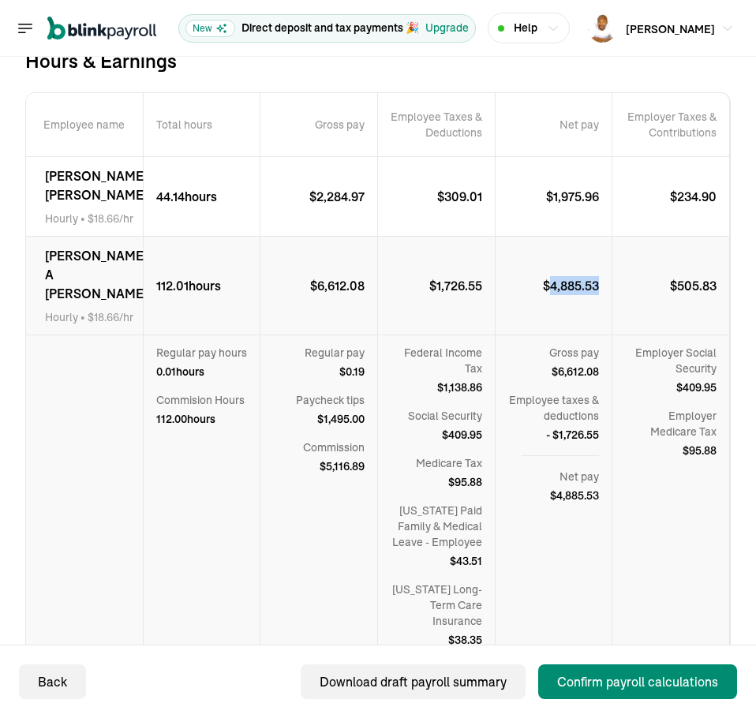
copy p "4,885.53"
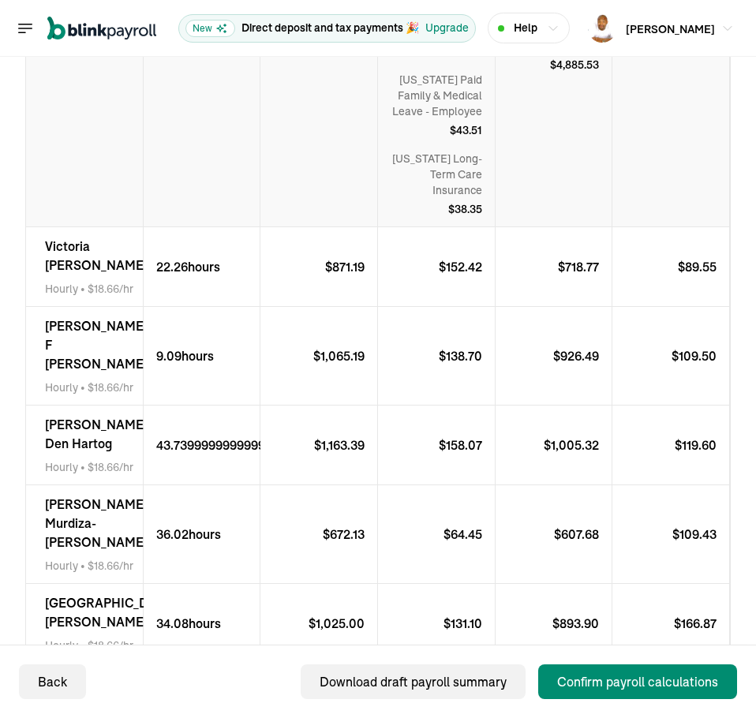
scroll to position [732, 0]
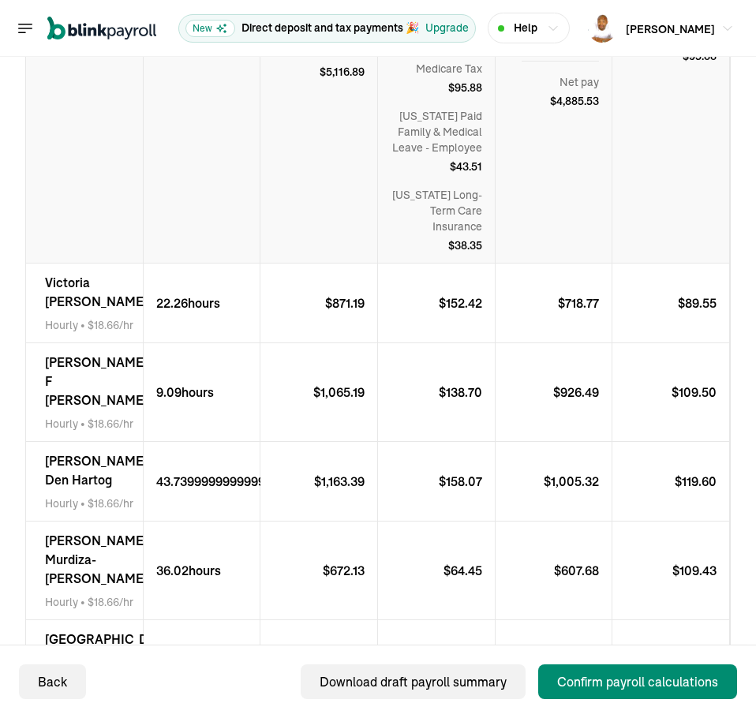
click at [88, 305] on span "Victoria Weaver" at bounding box center [96, 292] width 103 height 38
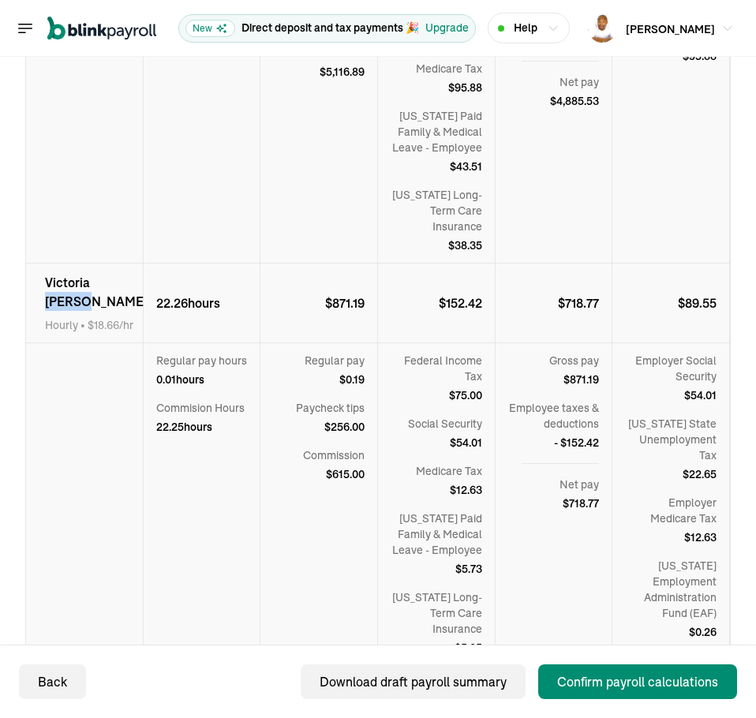
click at [88, 305] on span "Victoria Weaver" at bounding box center [96, 292] width 103 height 38
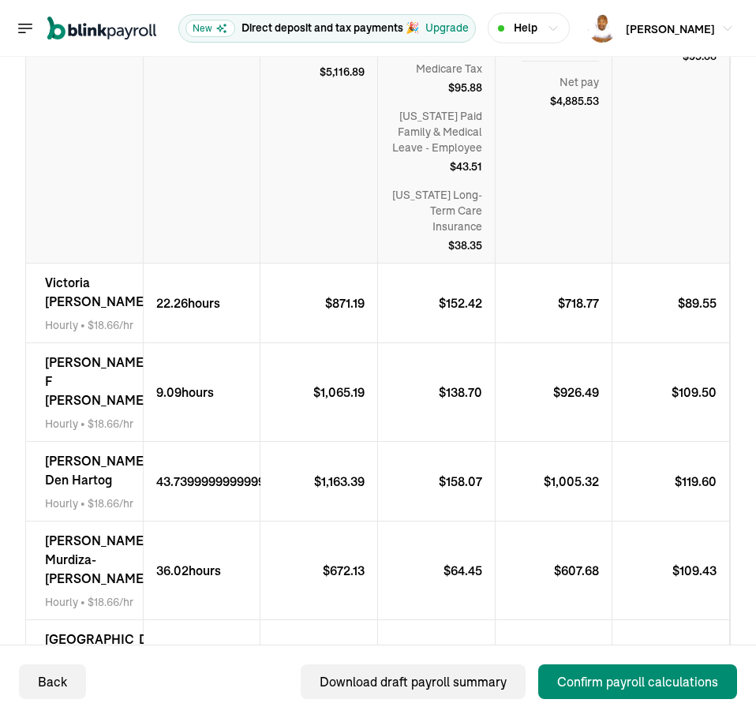
click at [91, 303] on span "Victoria Weaver" at bounding box center [96, 292] width 103 height 38
click at [91, 304] on span "Victoria Weaver" at bounding box center [96, 292] width 103 height 38
click at [90, 304] on span "Victoria Weaver" at bounding box center [96, 292] width 103 height 38
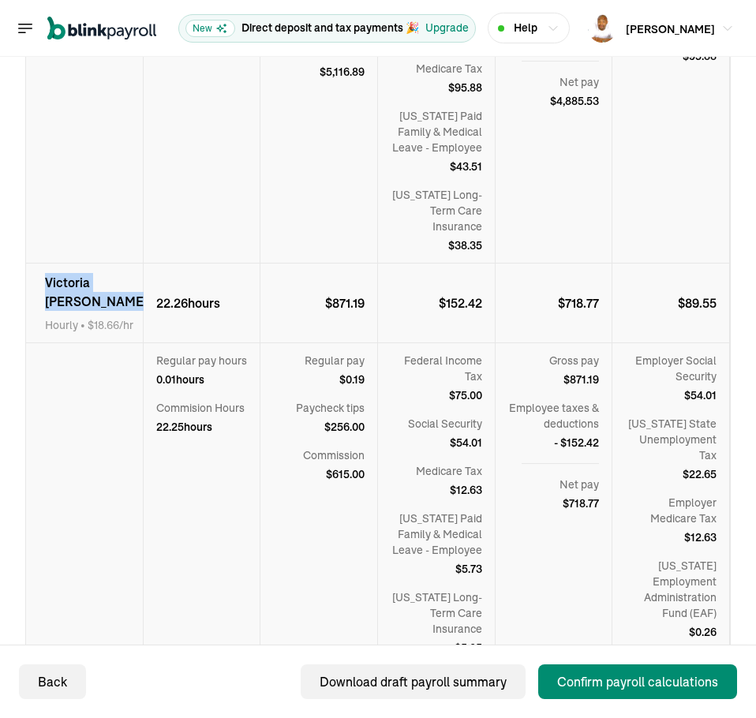
copy span "Victoria Weaver"
click at [567, 313] on p "$ 718.77" at bounding box center [585, 303] width 54 height 19
copy p "718.77"
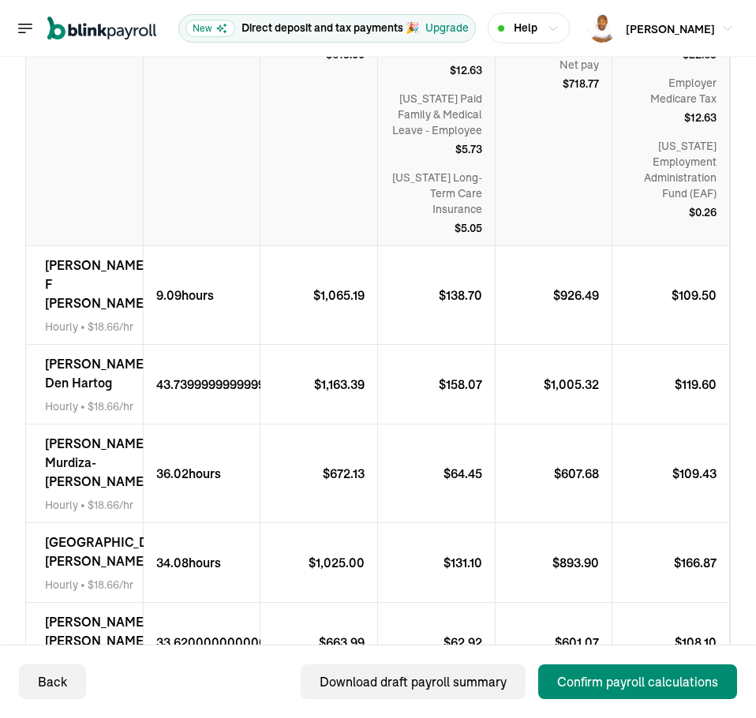
scroll to position [1285, 0]
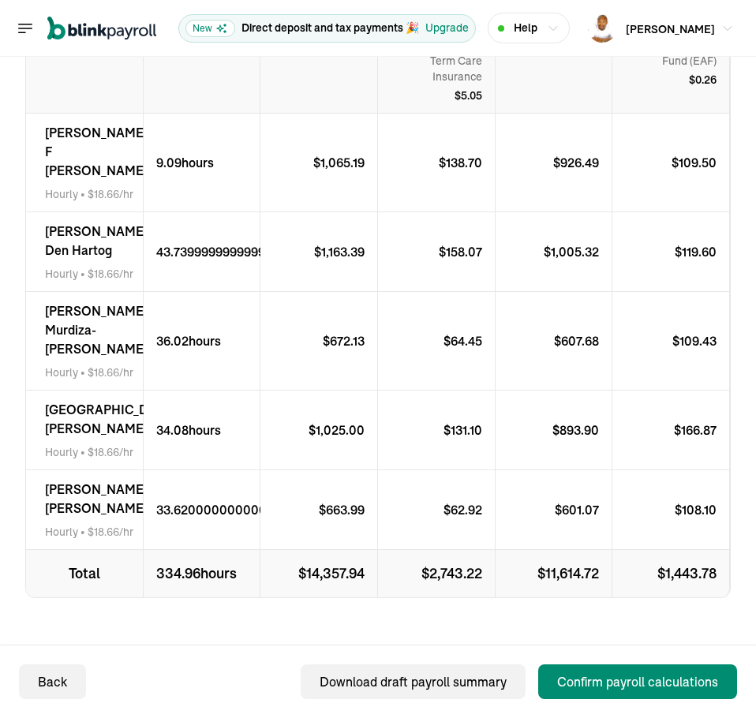
click at [77, 156] on span "Lila F McLellan" at bounding box center [96, 151] width 103 height 57
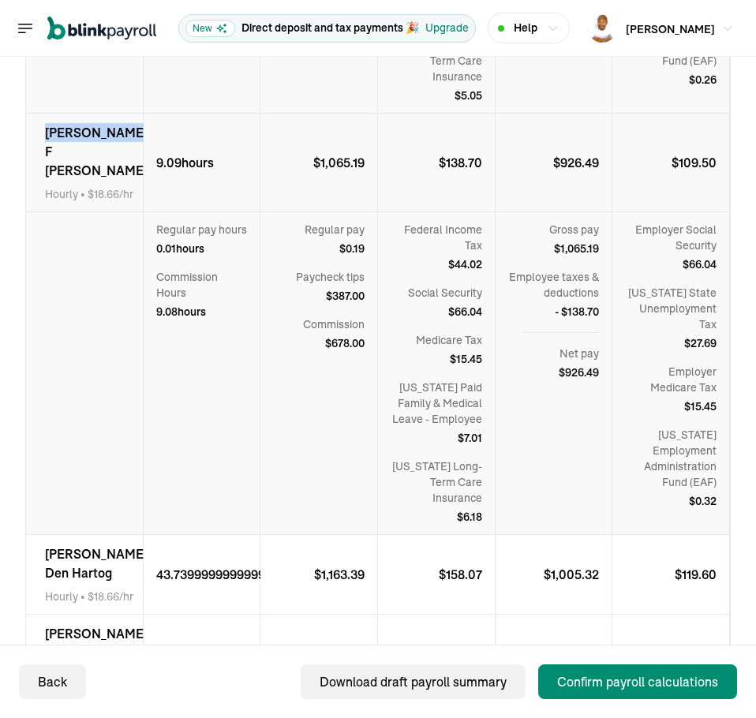
click at [77, 156] on span "Lila F McLellan" at bounding box center [96, 151] width 103 height 57
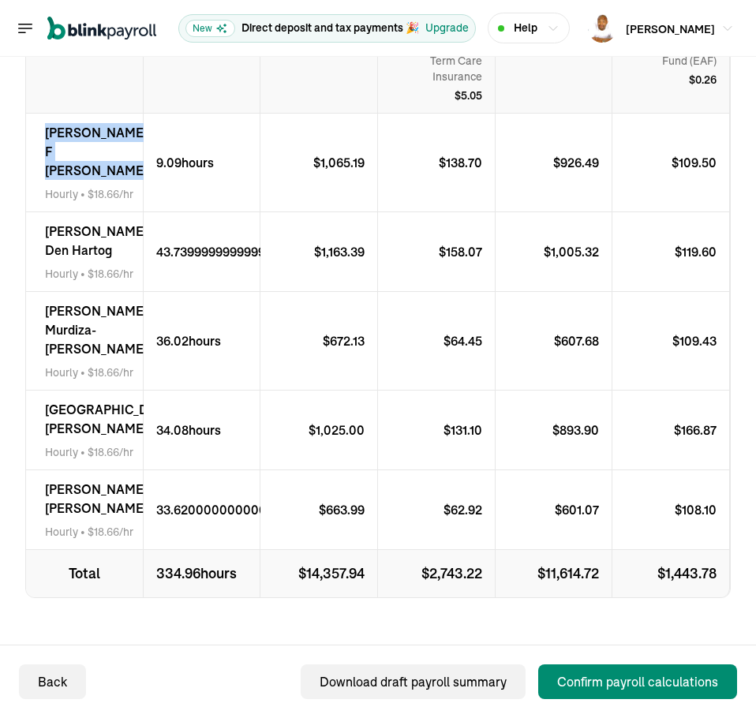
click at [77, 156] on span "Lila F McLellan" at bounding box center [96, 151] width 103 height 57
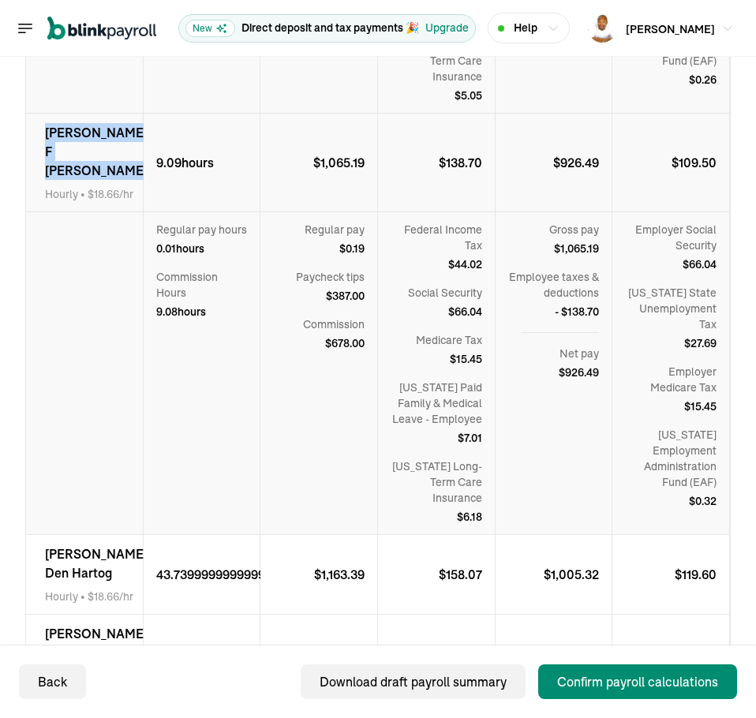
copy span "Lila F McLellan"
click at [565, 172] on p "$ 926.49" at bounding box center [582, 162] width 58 height 19
copy p "926.49"
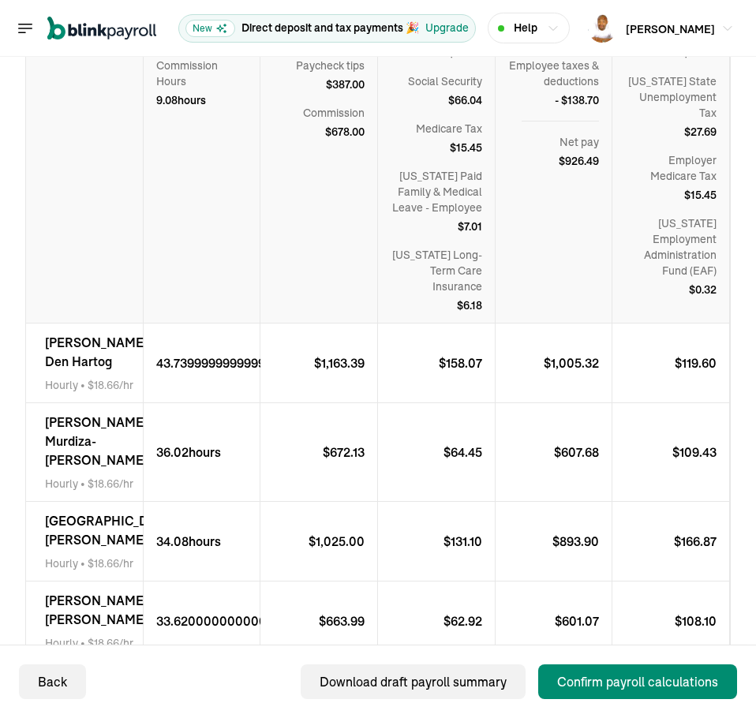
scroll to position [1680, 0]
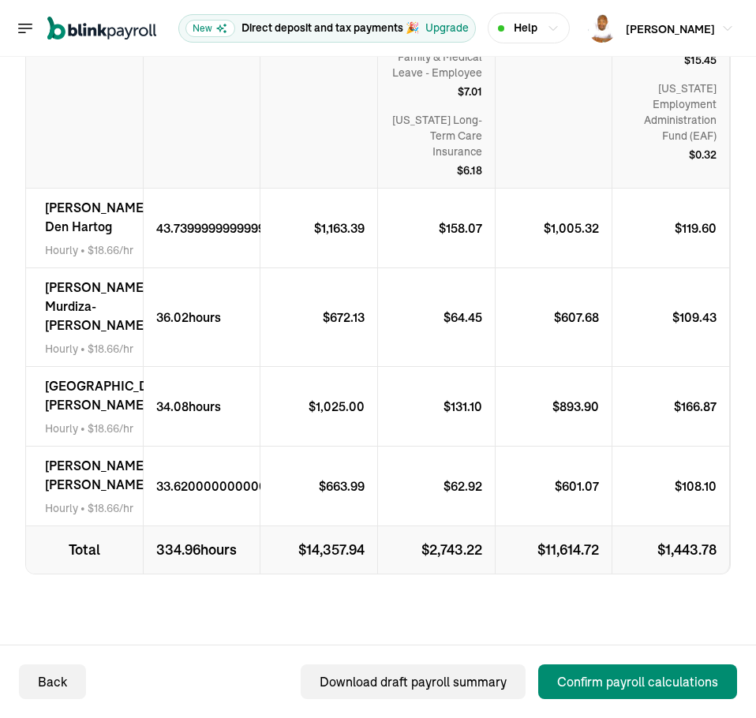
click at [69, 198] on span "Alexis Den Hartog" at bounding box center [96, 217] width 103 height 38
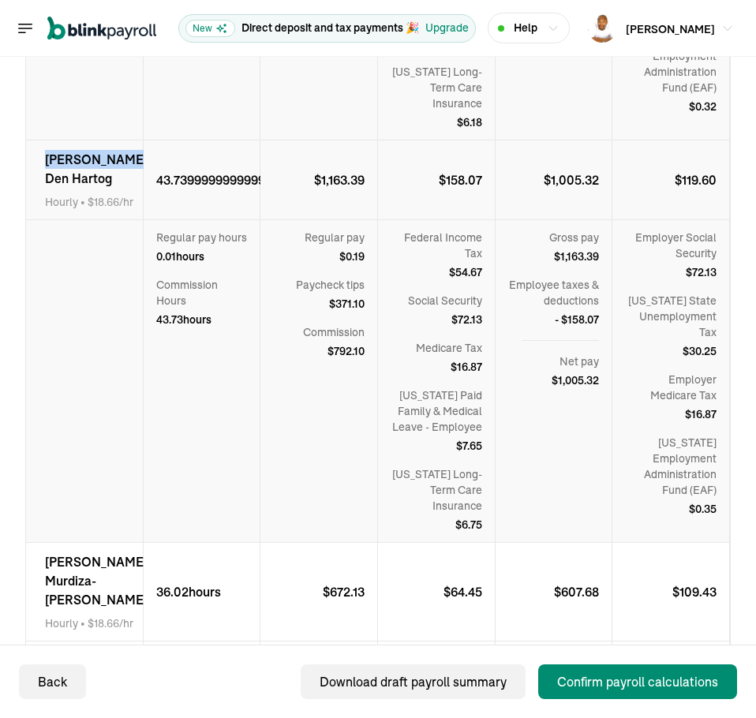
click at [69, 188] on span "Alexis Den Hartog" at bounding box center [96, 169] width 103 height 38
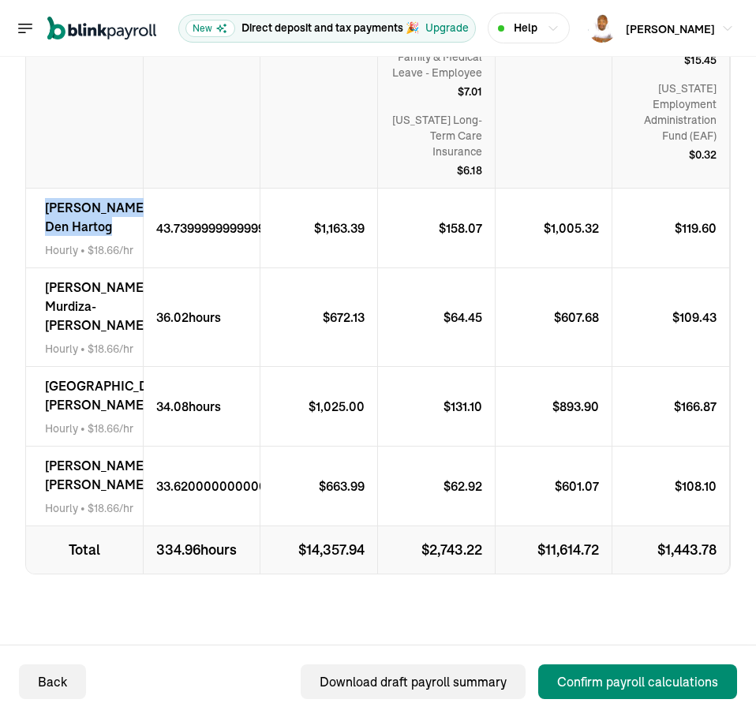
click at [69, 198] on span "Alexis Den Hartog" at bounding box center [96, 217] width 103 height 38
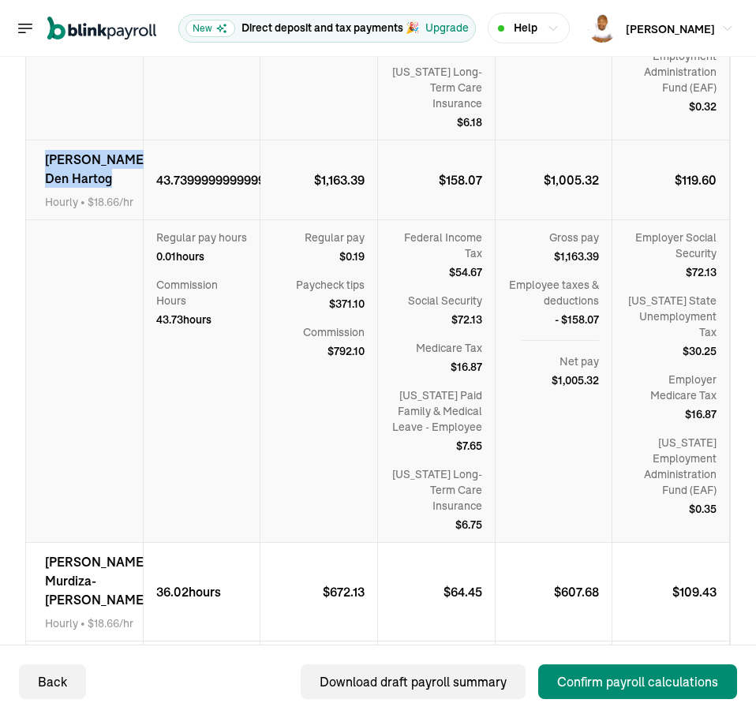
copy span "Alexis Den Hartog"
click at [568, 189] on p "$ 1,005.32" at bounding box center [578, 179] width 68 height 19
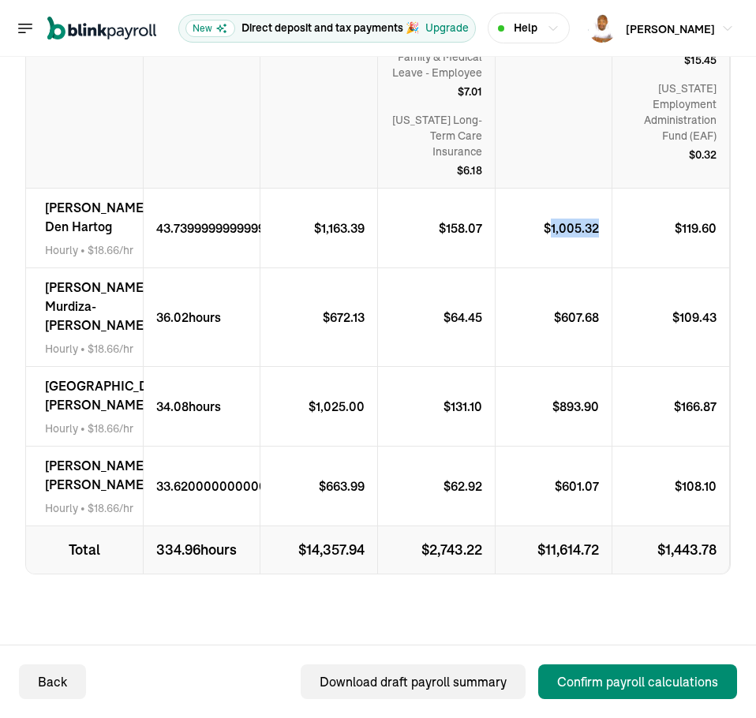
click at [568, 219] on p "$ 1,005.32" at bounding box center [578, 228] width 68 height 19
copy p "1,005.32"
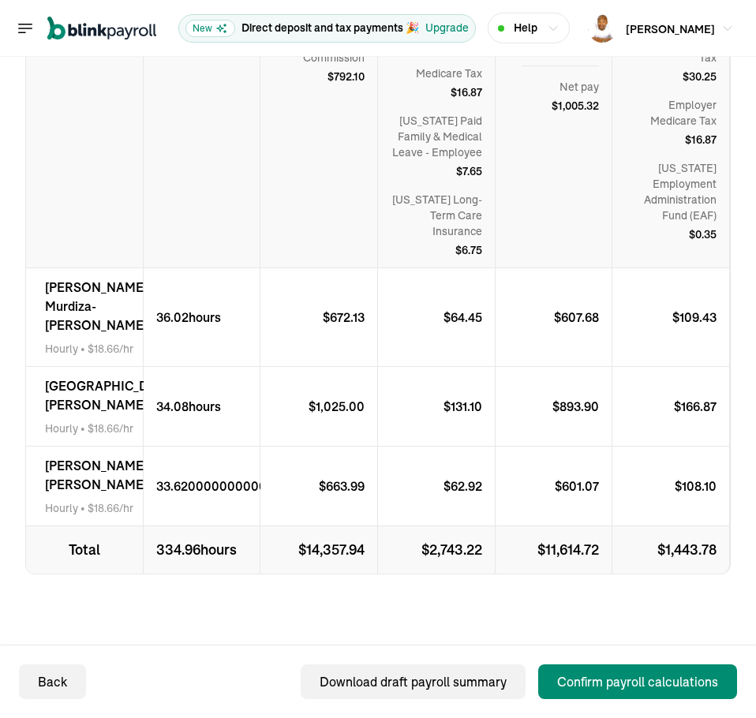
scroll to position [2024, 0]
click at [87, 280] on span "Jaelynn Murdiza-Marsh" at bounding box center [96, 306] width 103 height 57
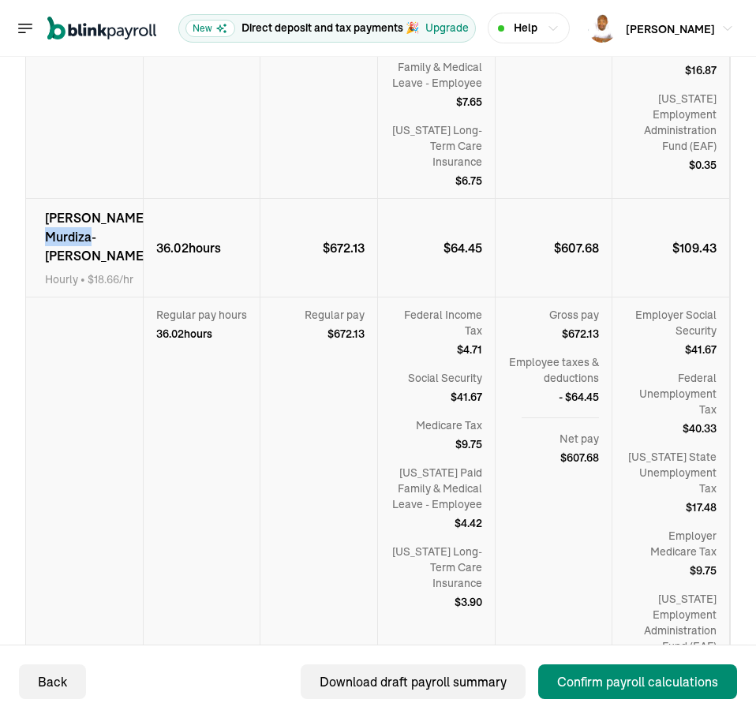
click at [87, 265] on span "Jaelynn Murdiza-Marsh" at bounding box center [96, 236] width 103 height 57
copy span "Jaelynn Murdiza-Marsh"
click at [570, 257] on p "$ 607.68" at bounding box center [583, 247] width 58 height 19
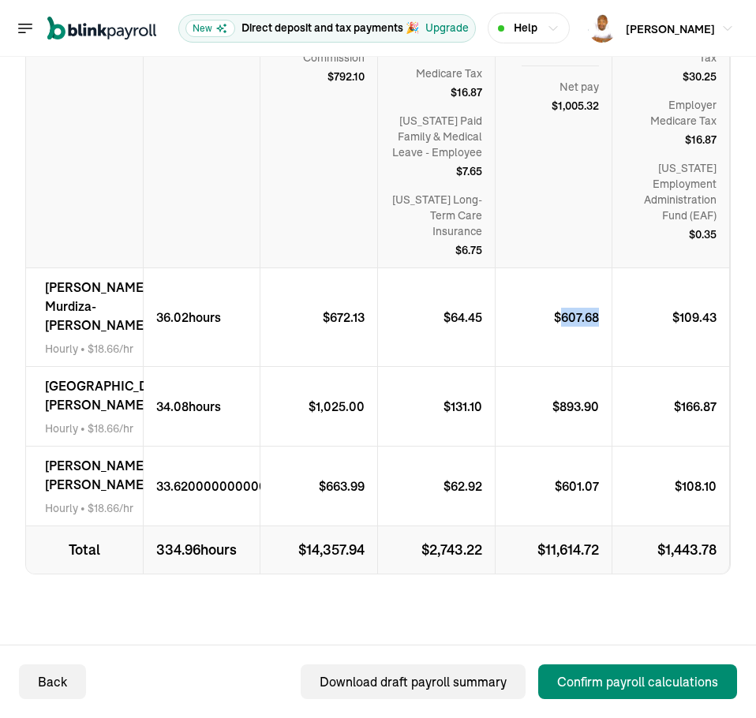
click at [570, 308] on p "$ 607.68" at bounding box center [583, 317] width 58 height 19
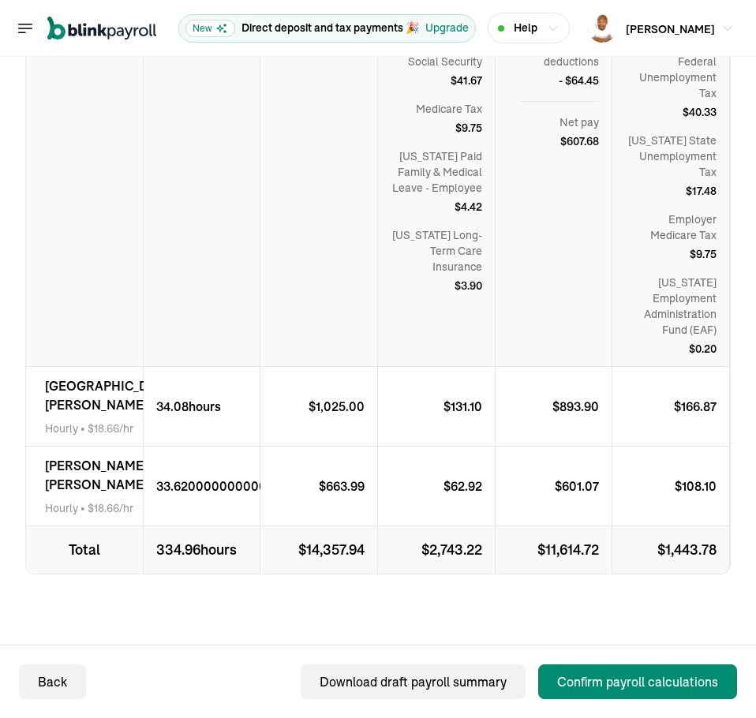
scroll to position [2410, 0]
click at [88, 376] on span "Alexandria Sorley" at bounding box center [110, 395] width 130 height 38
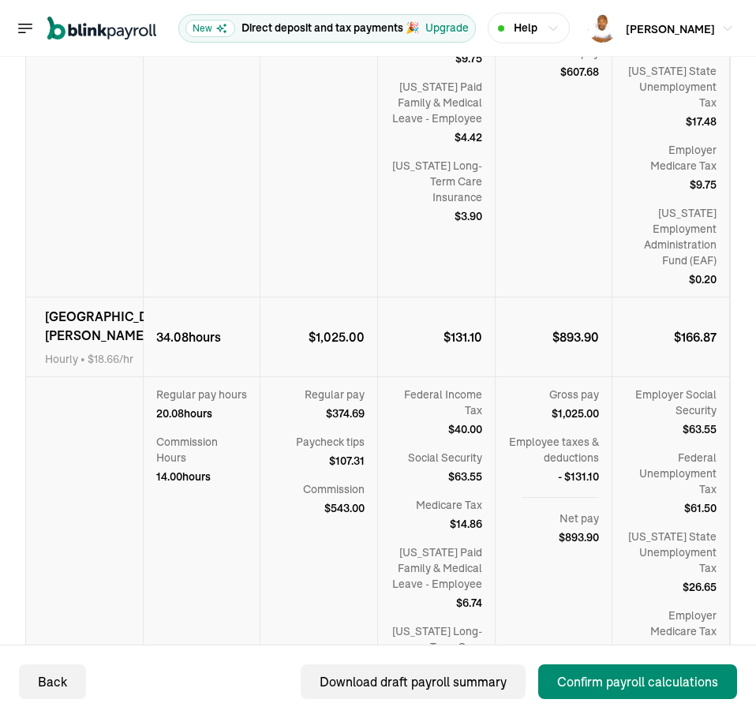
click at [575, 347] on p "$ 893.90" at bounding box center [582, 337] width 59 height 19
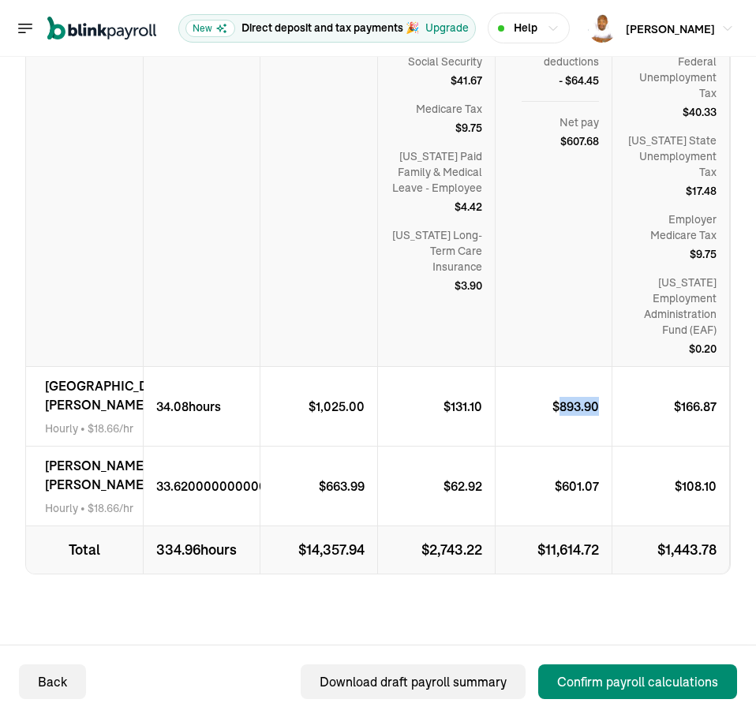
click at [575, 406] on p "$ 893.90" at bounding box center [582, 406] width 59 height 19
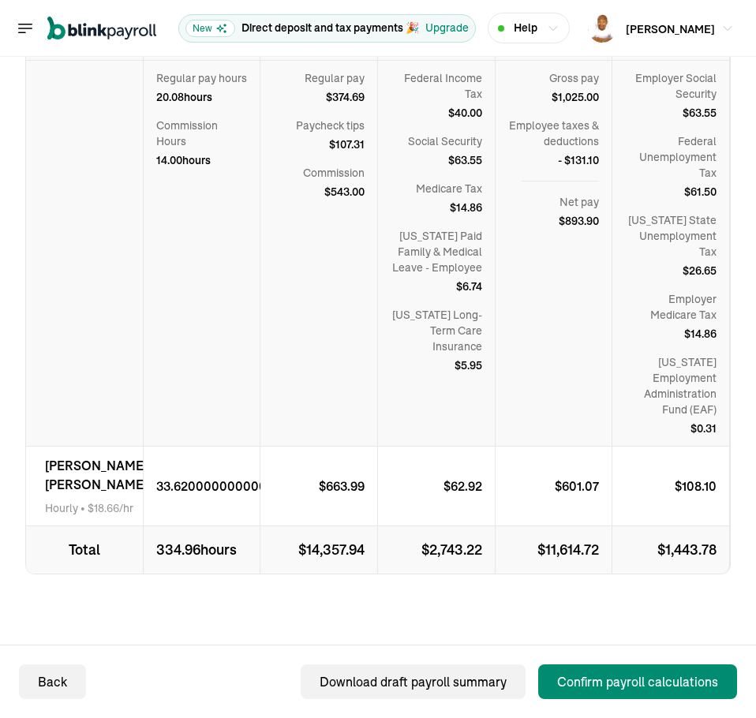
scroll to position [2796, 0]
click at [117, 473] on span "Kira Pittman" at bounding box center [96, 475] width 103 height 38
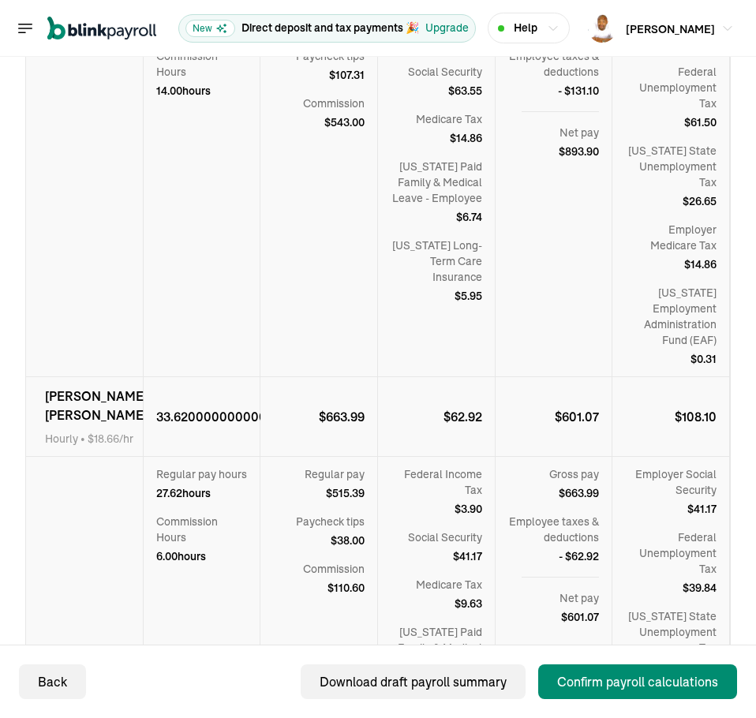
click at [564, 426] on p "$ 601.07" at bounding box center [583, 416] width 57 height 19
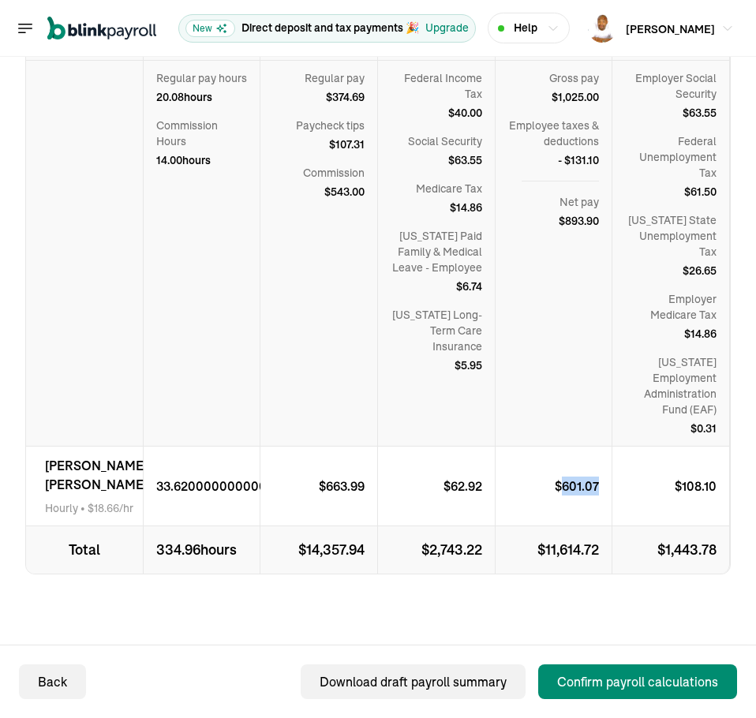
click at [564, 485] on p "$ 601.07" at bounding box center [583, 486] width 57 height 19
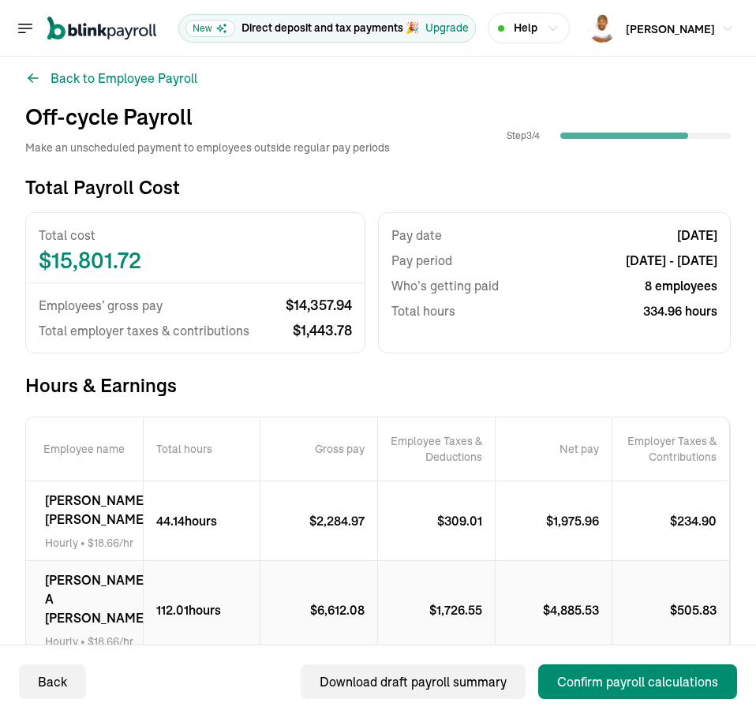
scroll to position [0, 0]
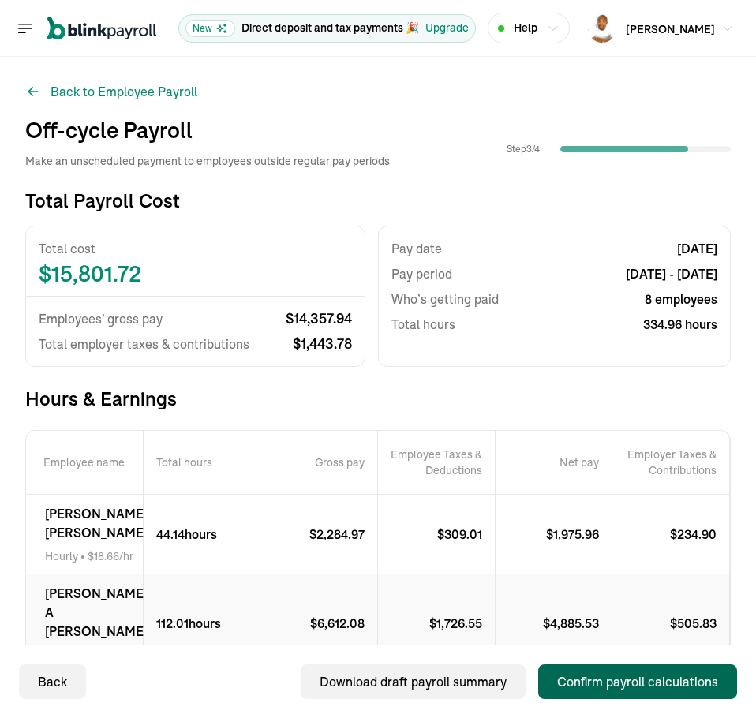
click at [640, 670] on button "Confirm payroll calculations" at bounding box center [637, 682] width 199 height 35
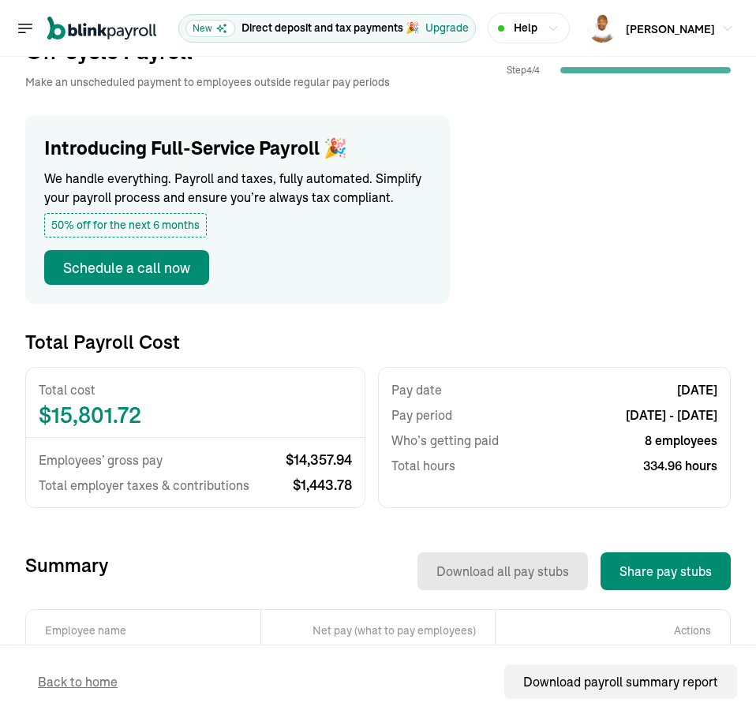
scroll to position [316, 0]
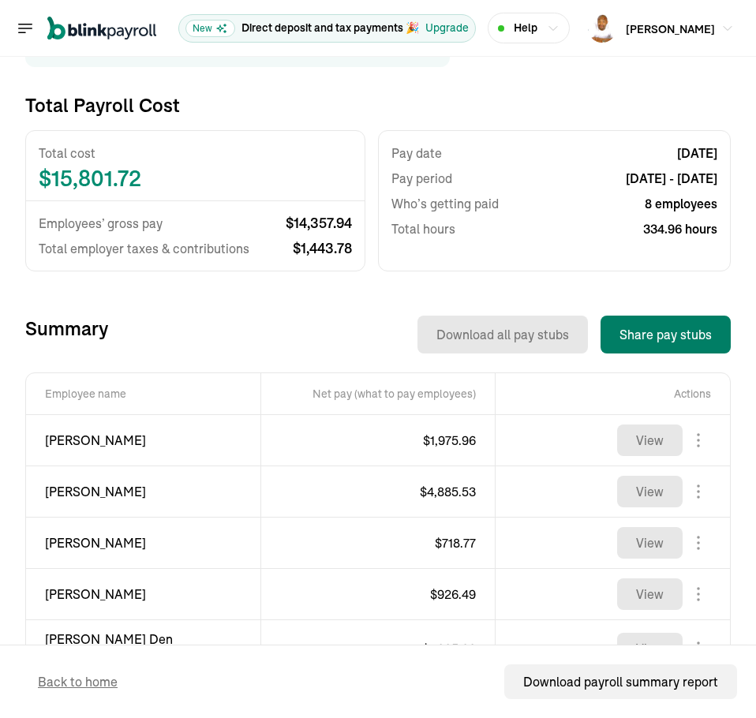
click at [660, 329] on button "Share pay stubs" at bounding box center [666, 335] width 130 height 38
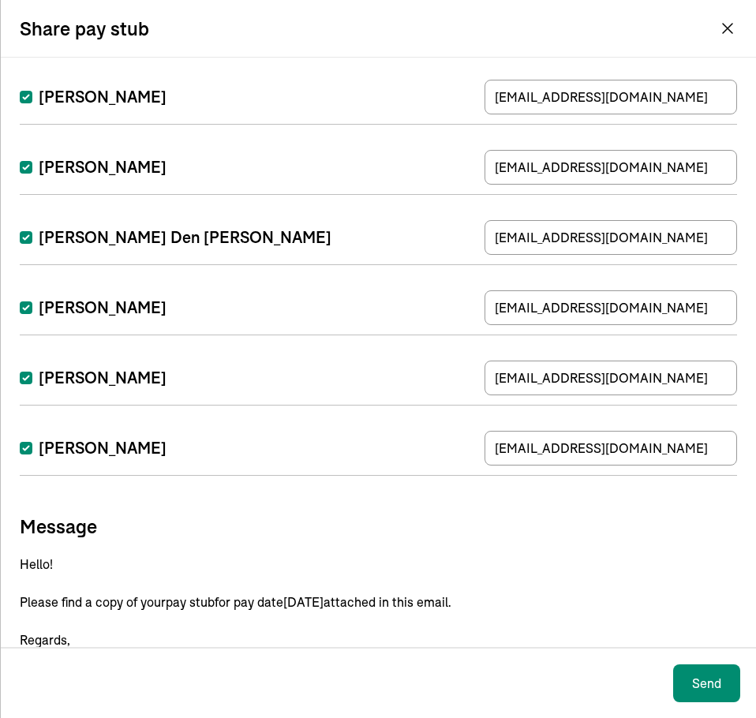
scroll to position [310, 0]
